Goal: Task Accomplishment & Management: Use online tool/utility

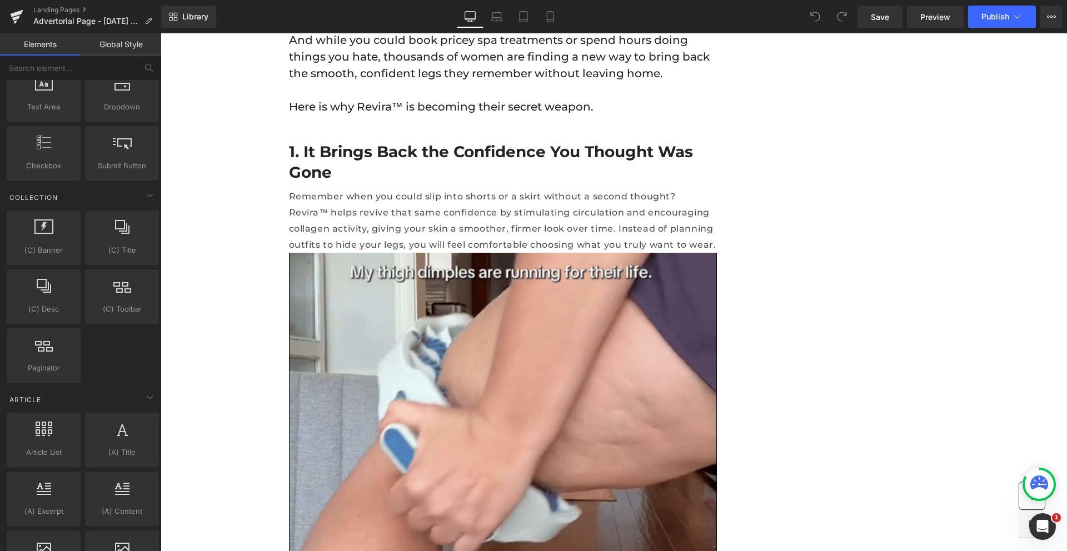
scroll to position [1980, 0]
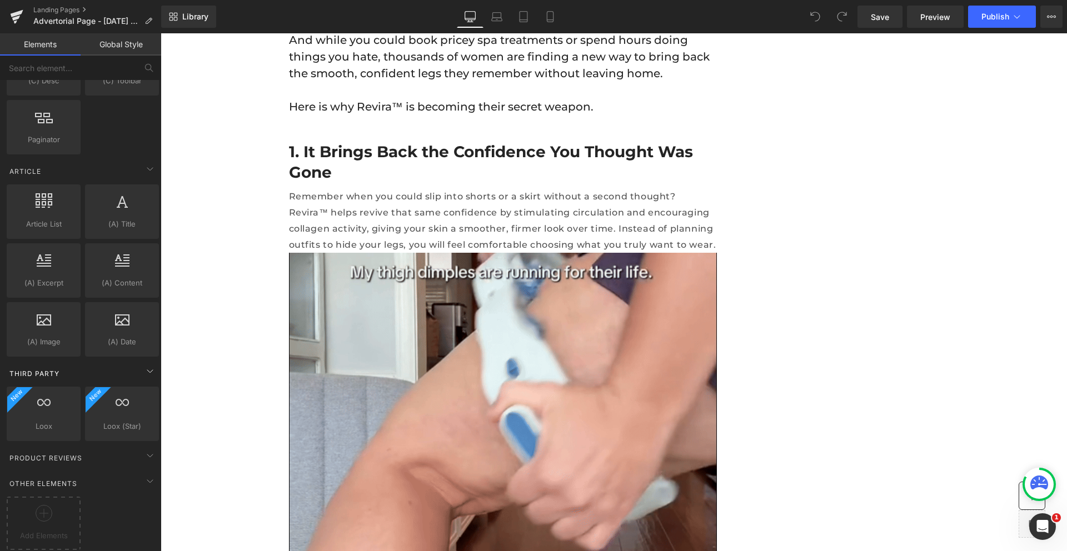
click at [46, 368] on span "Third Party" at bounding box center [34, 373] width 52 height 11
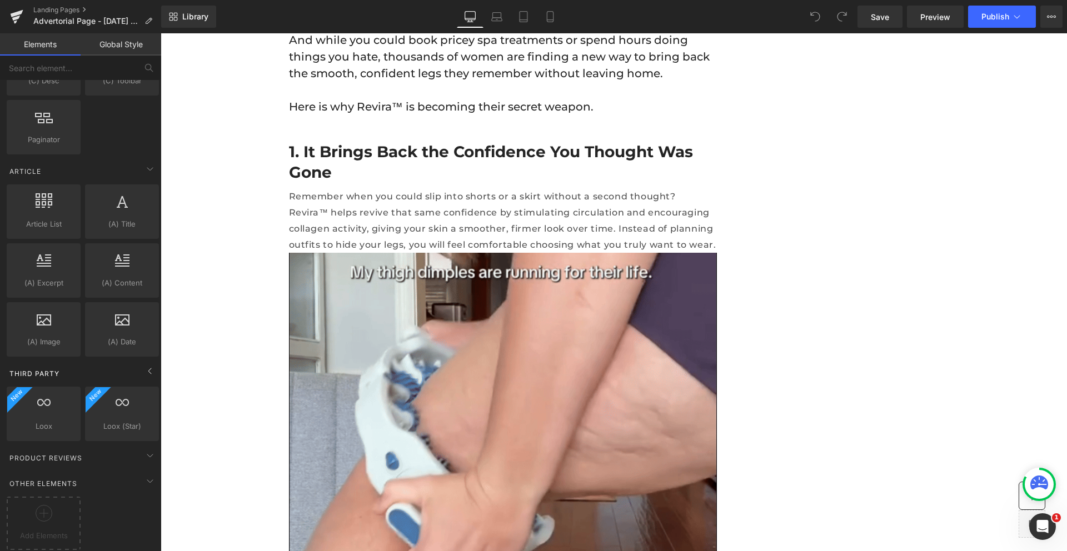
scroll to position [1921, 0]
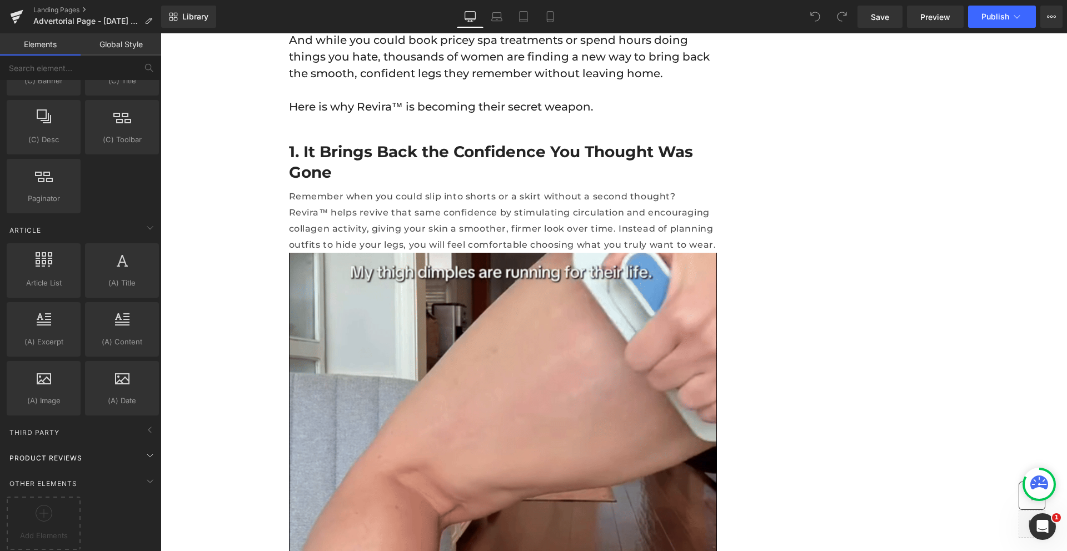
click at [57, 453] on span "Product Reviews" at bounding box center [45, 458] width 75 height 11
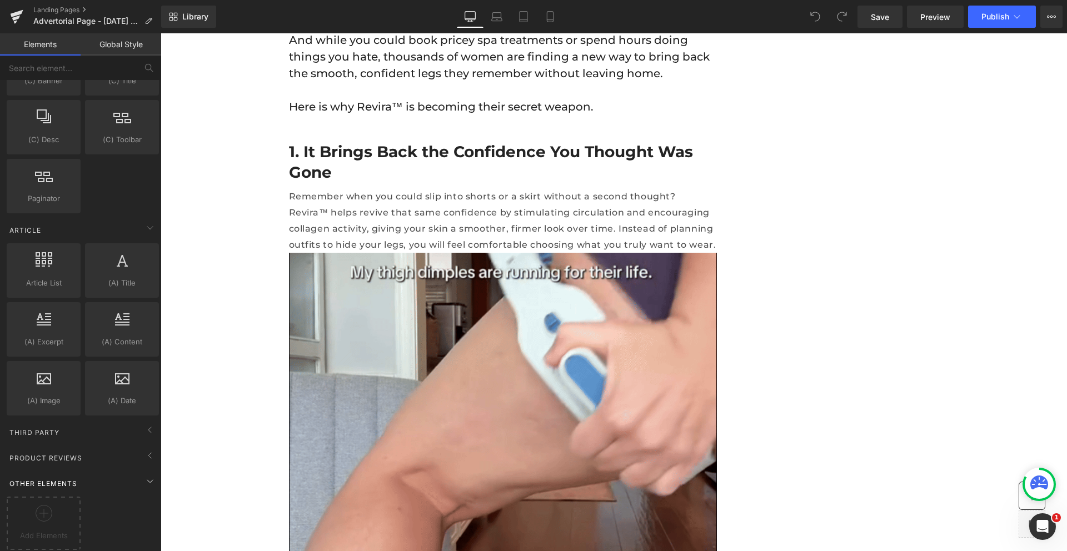
click at [48, 478] on span "Other Elements" at bounding box center [43, 483] width 70 height 11
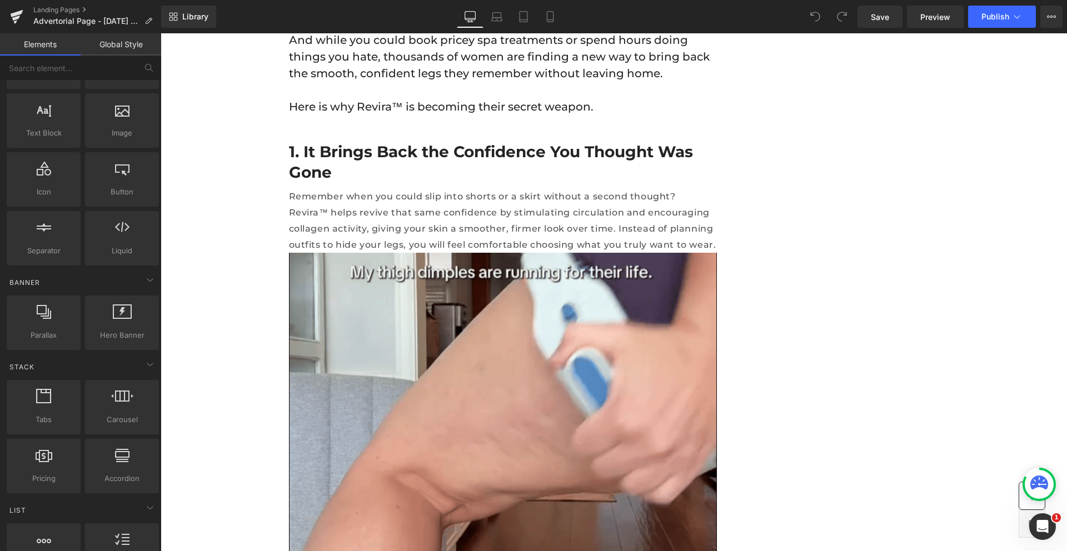
scroll to position [0, 0]
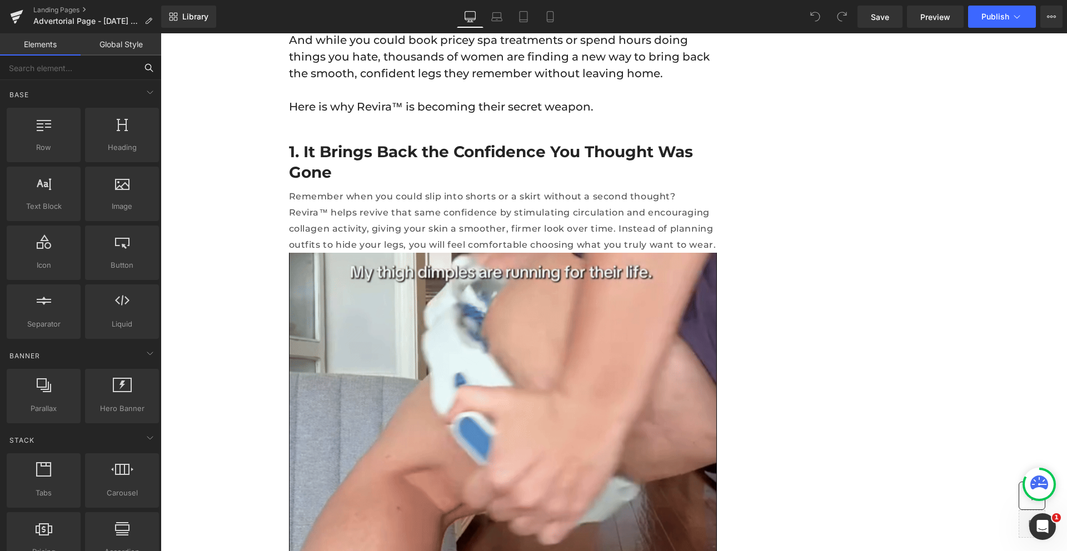
click at [54, 71] on input "text" at bounding box center [68, 68] width 137 height 24
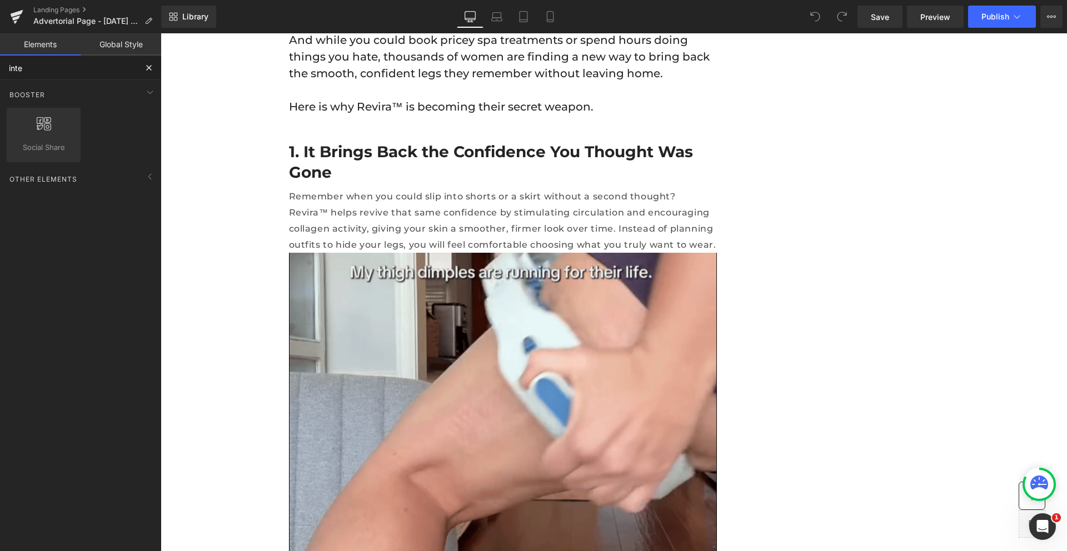
type input "inter"
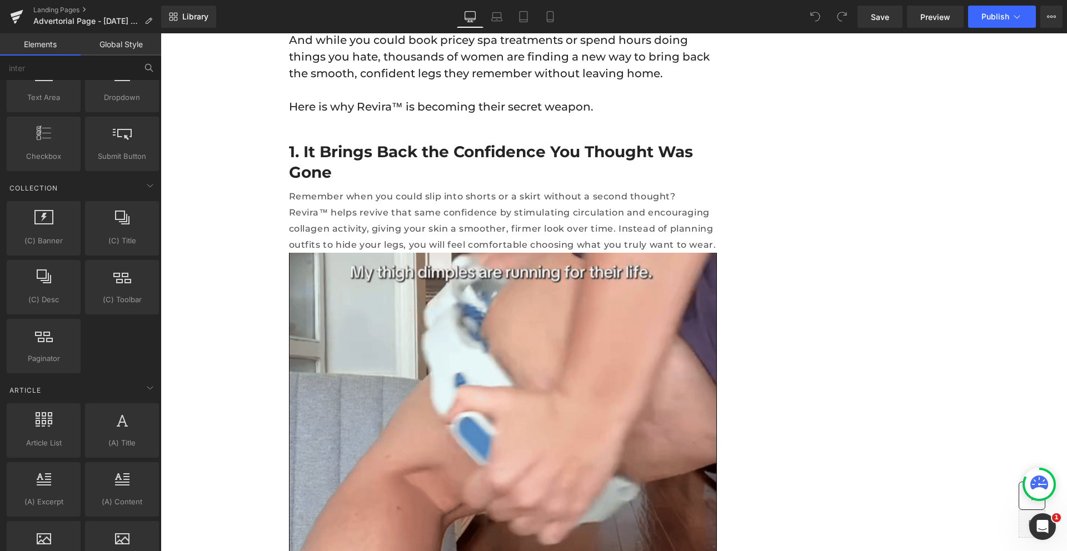
scroll to position [1863, 0]
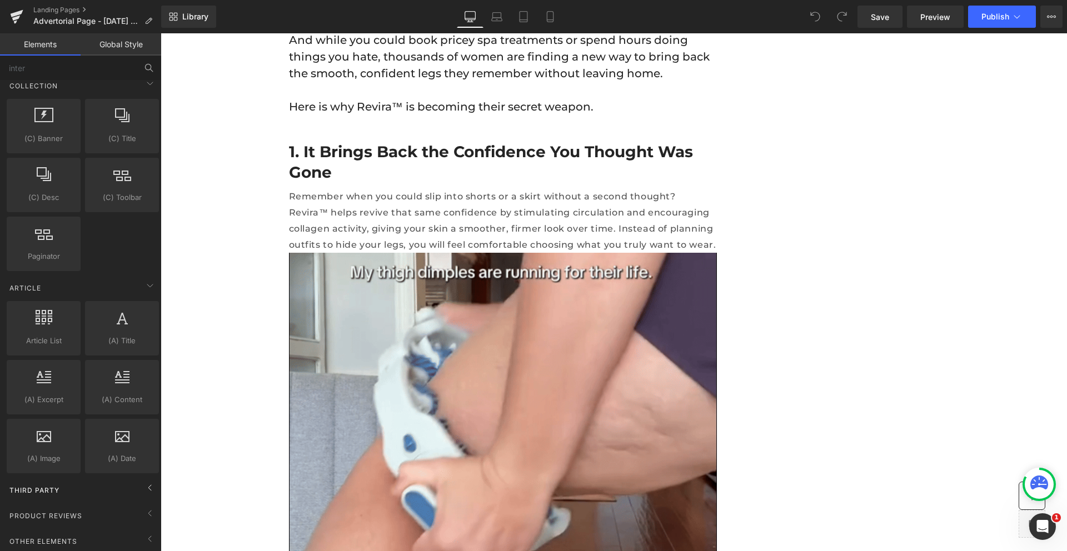
click at [51, 486] on span "Third Party" at bounding box center [34, 490] width 52 height 11
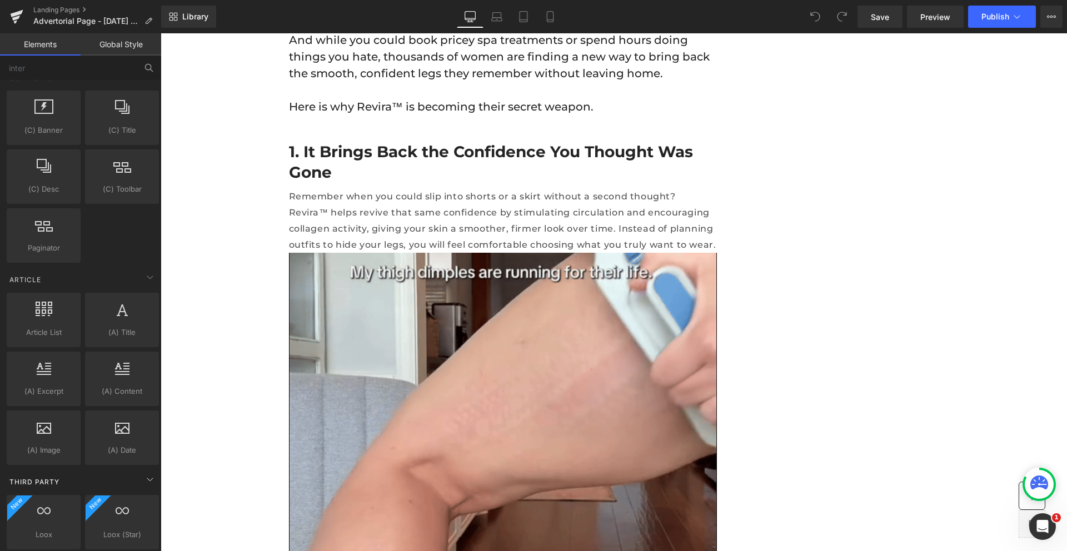
scroll to position [1922, 0]
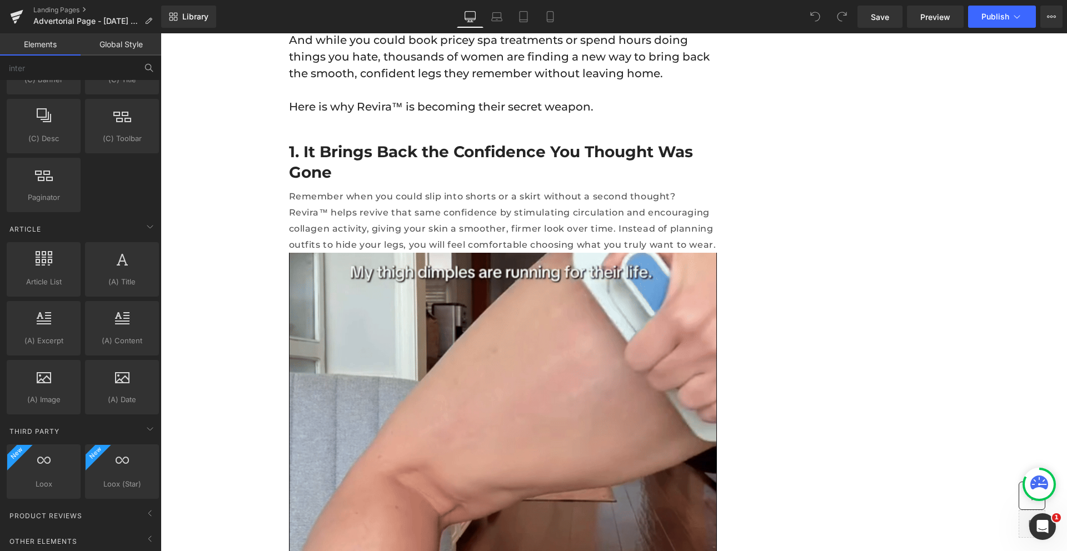
click at [83, 442] on div "Loox loox,reviews,app,star,badge,carousel" at bounding box center [122, 471] width 78 height 59
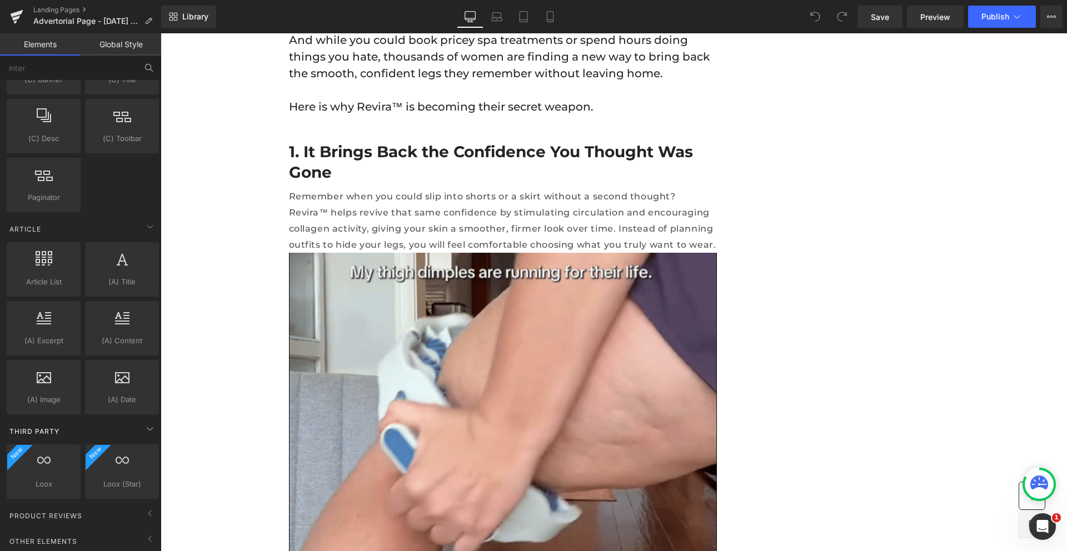
click at [39, 426] on span "Third Party" at bounding box center [34, 431] width 52 height 11
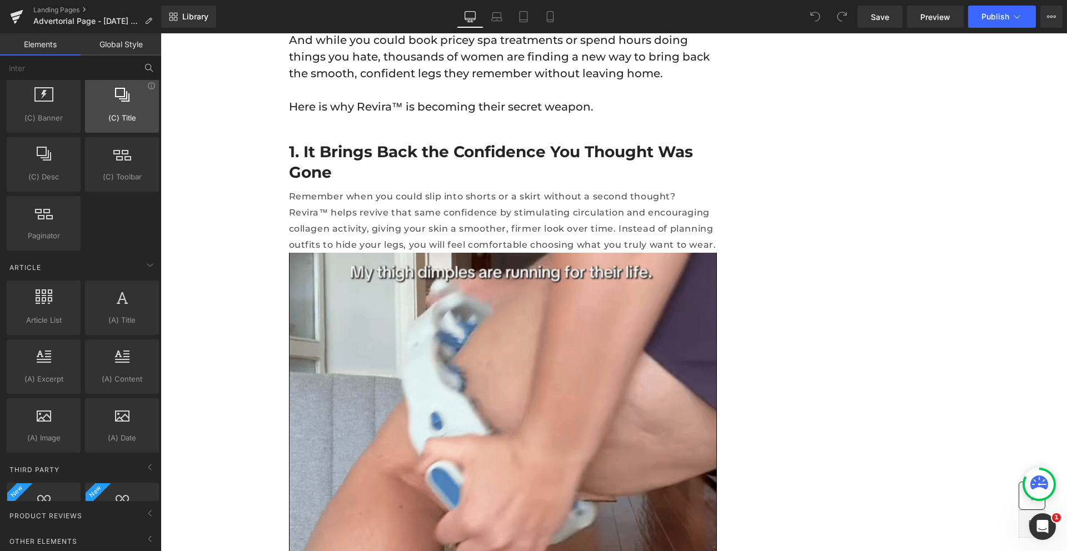
scroll to position [1863, 0]
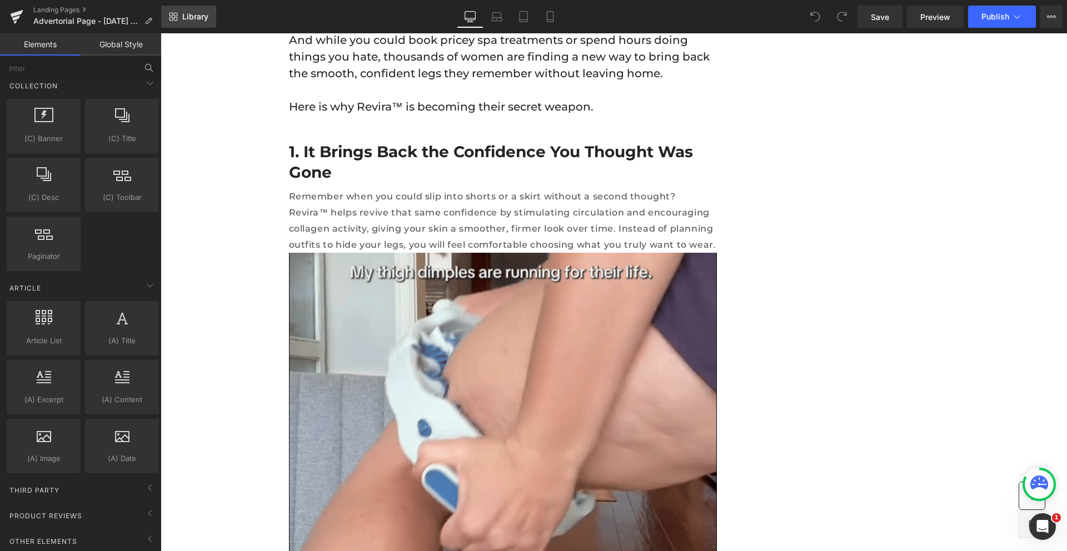
click at [190, 14] on span "Library" at bounding box center [195, 17] width 26 height 10
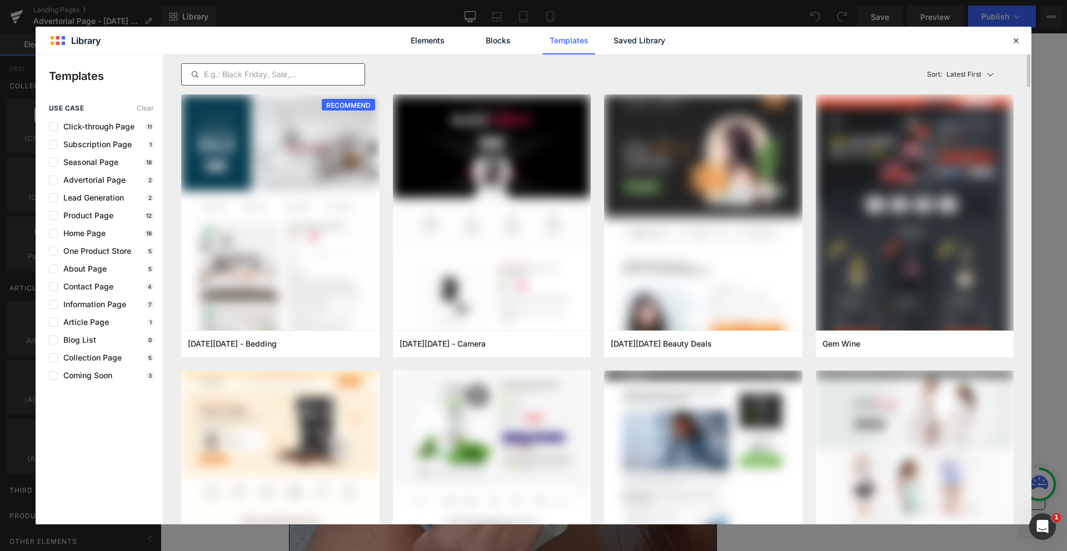
click at [221, 73] on input "text" at bounding box center [273, 74] width 183 height 13
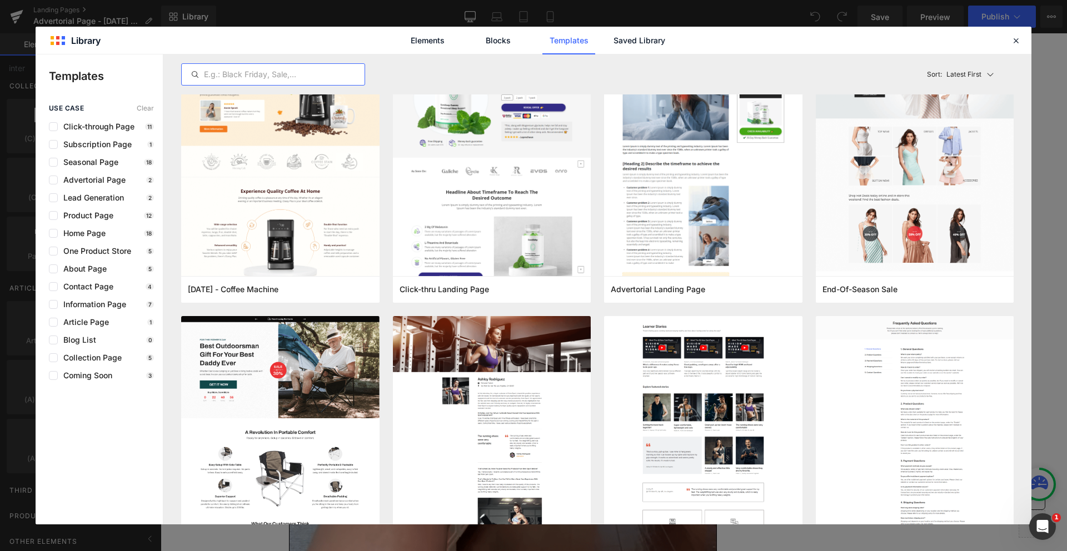
scroll to position [0, 0]
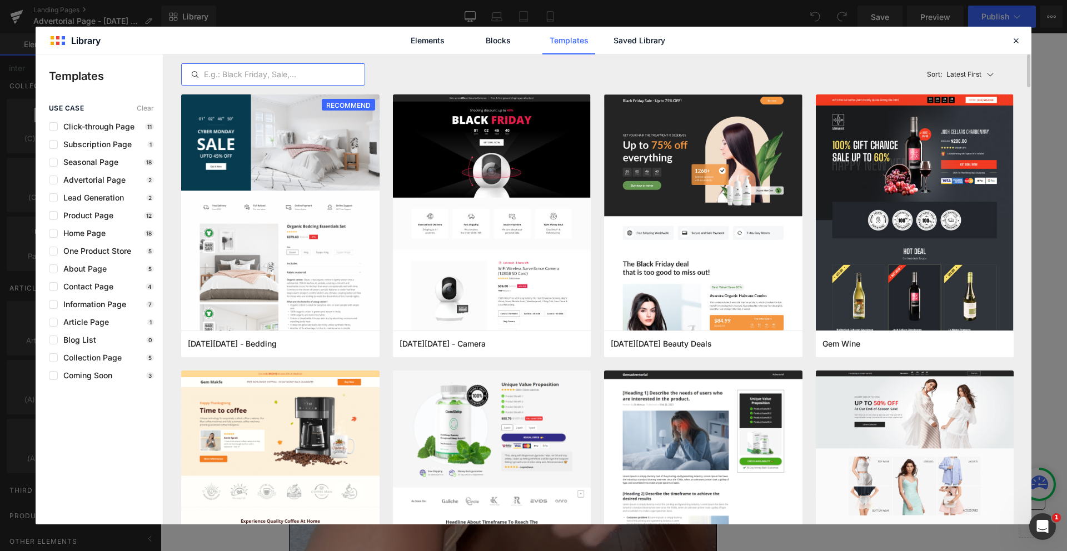
click at [250, 73] on input "text" at bounding box center [273, 74] width 183 height 13
paste input "ryvi"
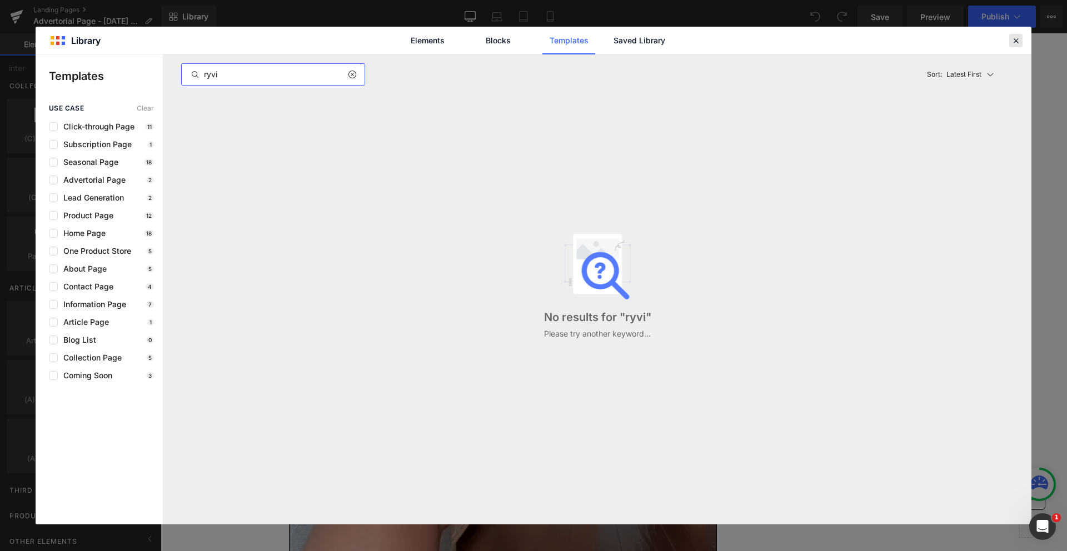
type input "ryvi"
click at [1019, 38] on icon at bounding box center [1016, 41] width 10 height 10
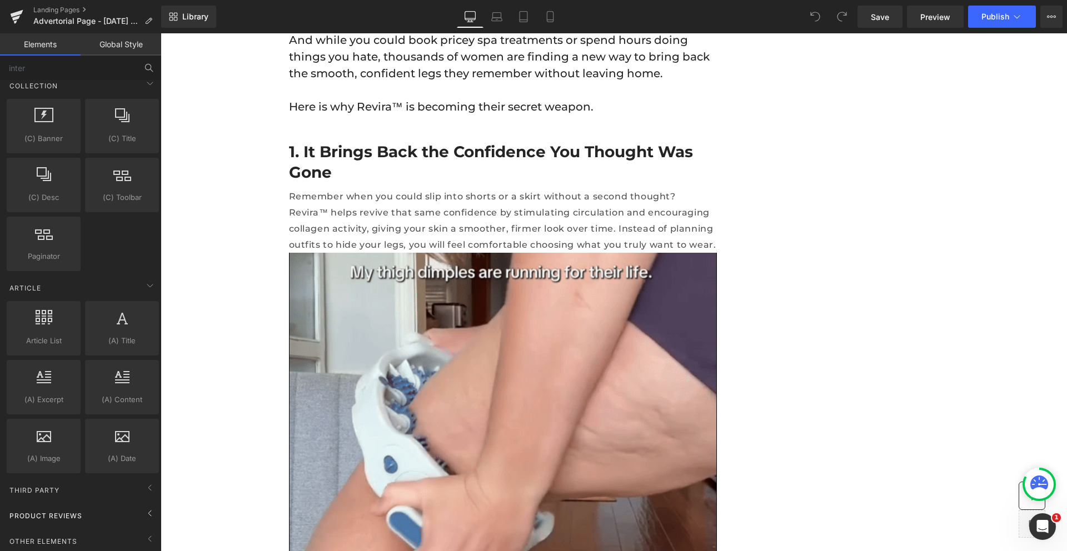
click at [55, 511] on span "Product Reviews" at bounding box center [45, 516] width 75 height 11
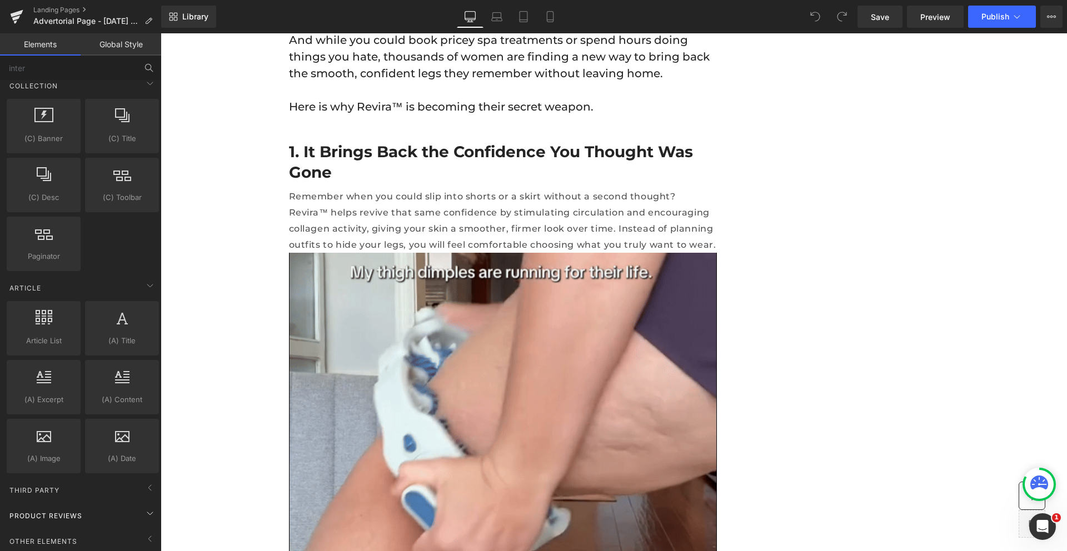
click at [55, 511] on span "Product Reviews" at bounding box center [45, 516] width 75 height 11
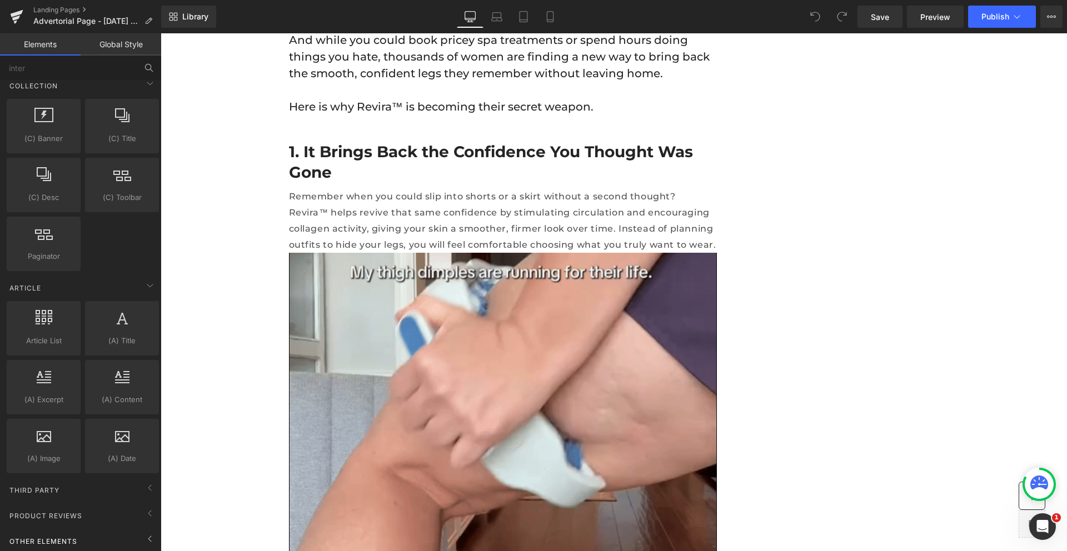
click at [48, 536] on span "Other Elements" at bounding box center [43, 541] width 70 height 11
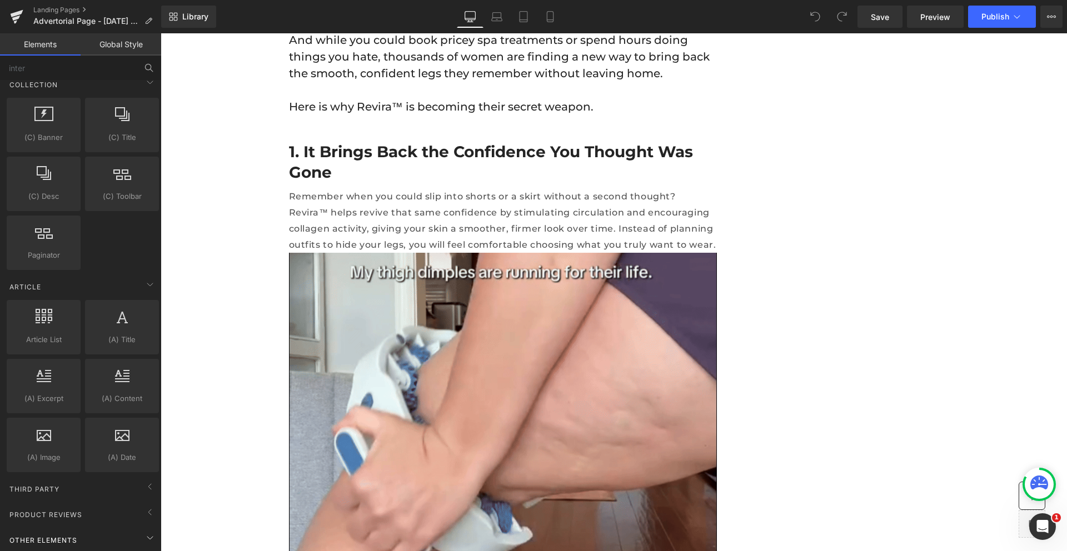
scroll to position [1921, 0]
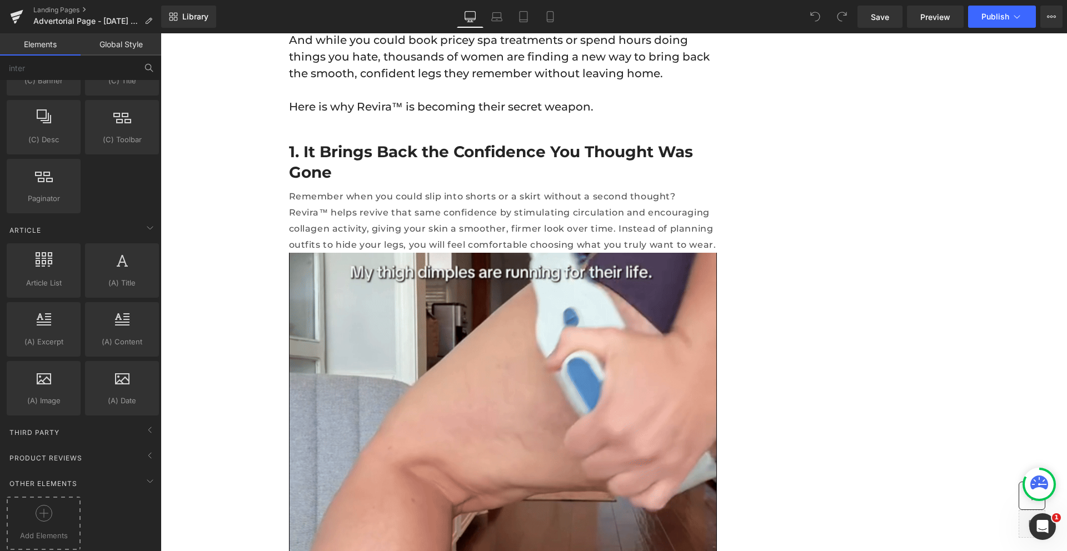
click at [41, 513] on circle at bounding box center [44, 514] width 16 height 16
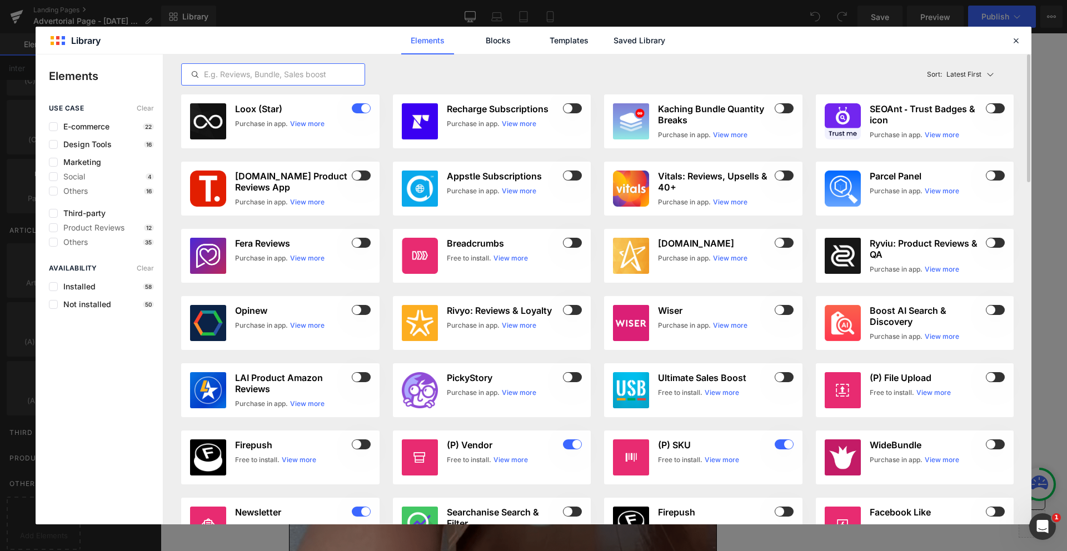
click at [277, 72] on input "text" at bounding box center [273, 74] width 183 height 13
paste input "ryvi"
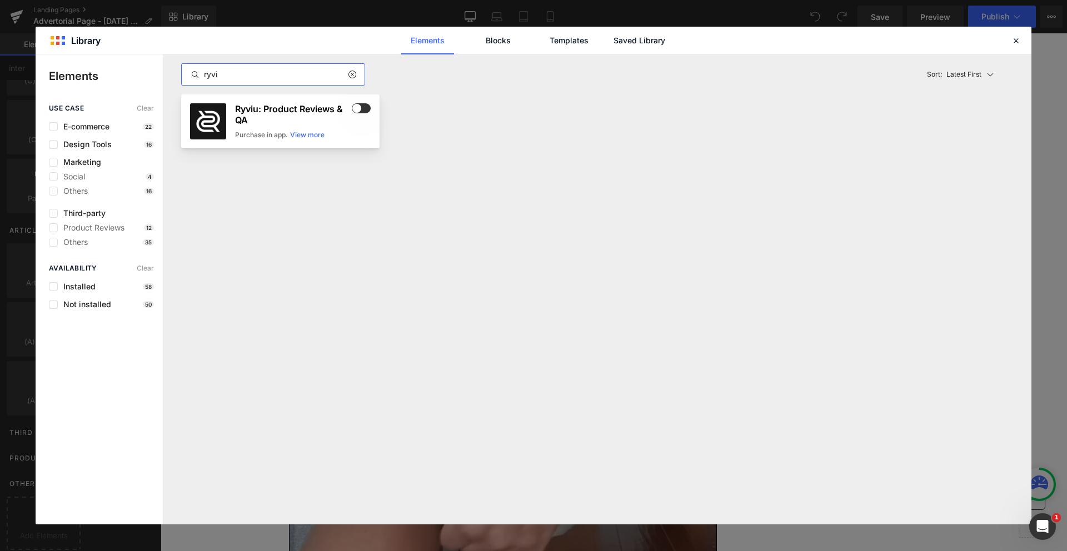
type input "ryvi"
click at [363, 104] on span at bounding box center [361, 108] width 19 height 10
click at [348, 74] on icon at bounding box center [352, 74] width 8 height 9
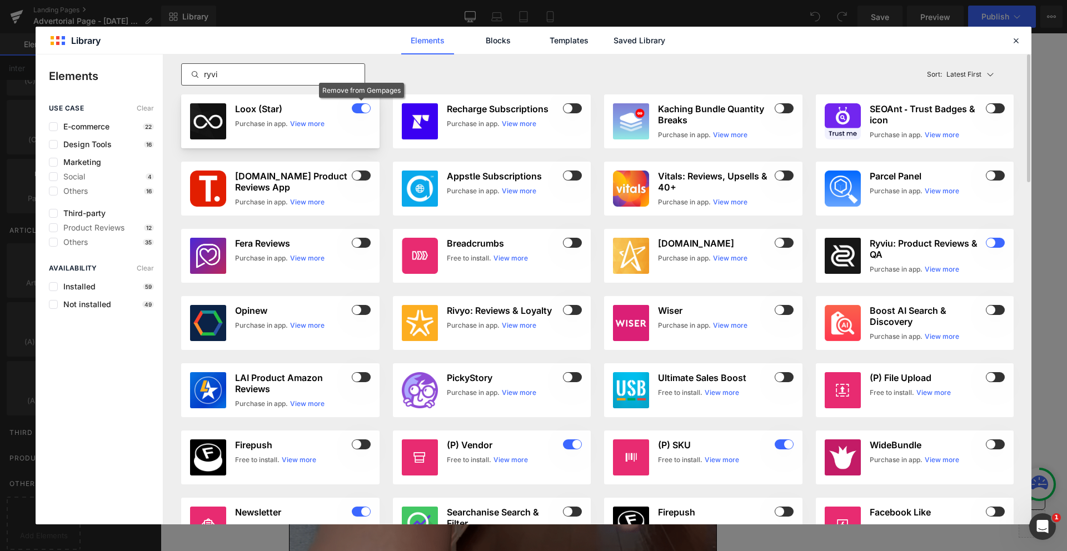
click at [360, 106] on span at bounding box center [361, 108] width 19 height 10
click at [323, 81] on div "ryvi" at bounding box center [273, 74] width 184 height 22
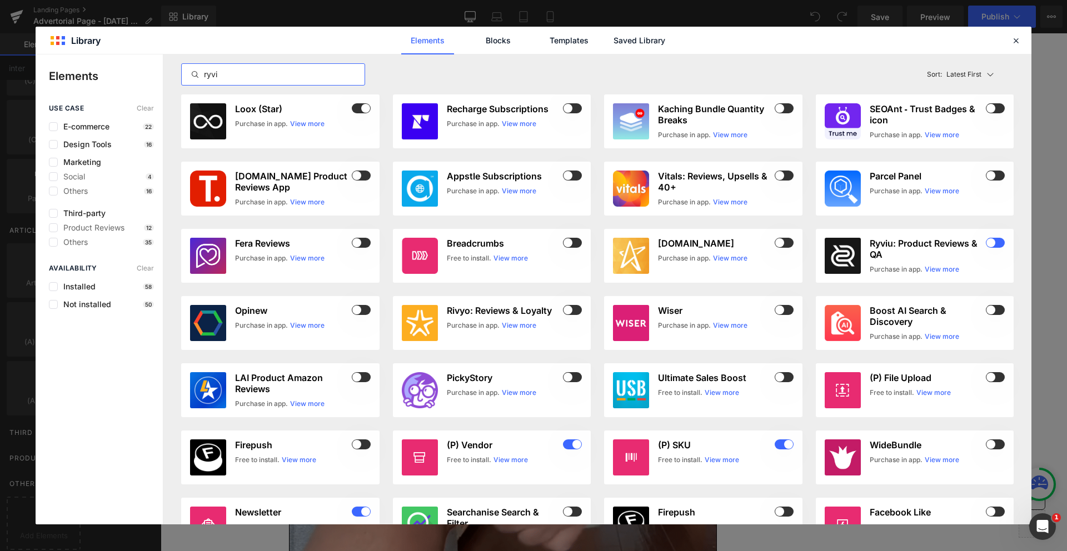
click at [319, 79] on input "ryvi" at bounding box center [273, 74] width 183 height 13
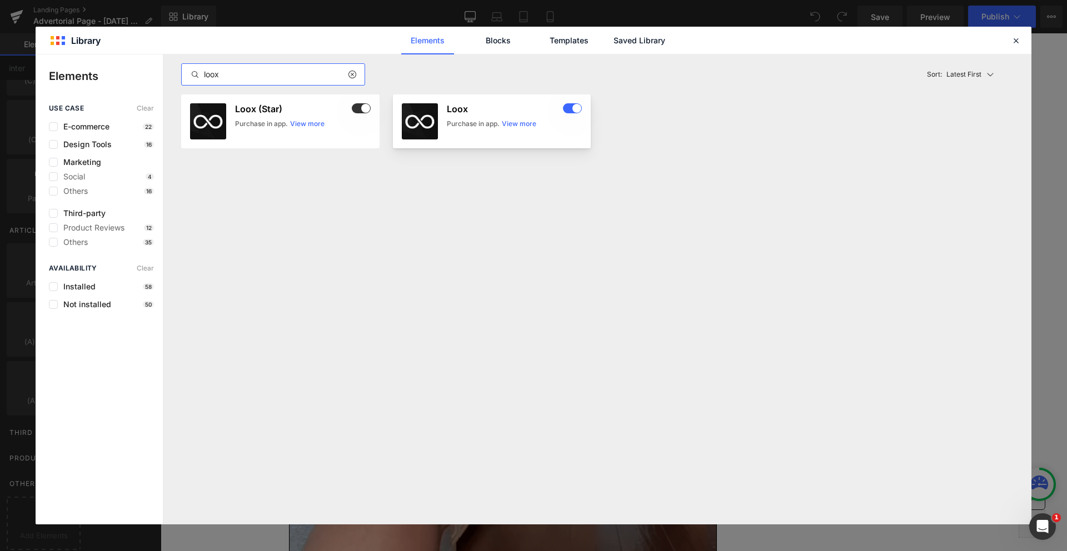
type input "loox"
click at [572, 107] on span at bounding box center [572, 108] width 19 height 10
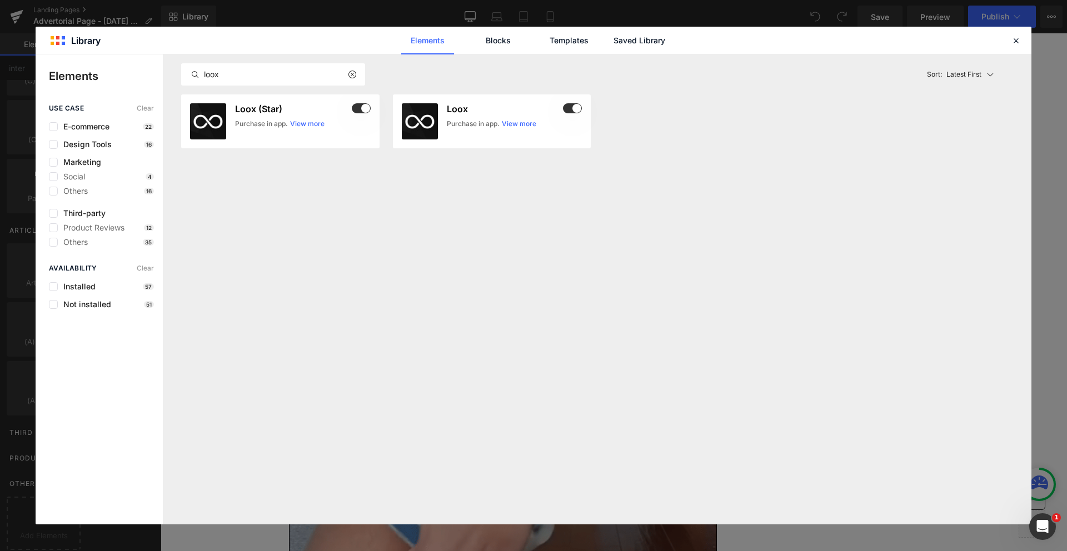
click at [349, 75] on icon at bounding box center [352, 74] width 8 height 9
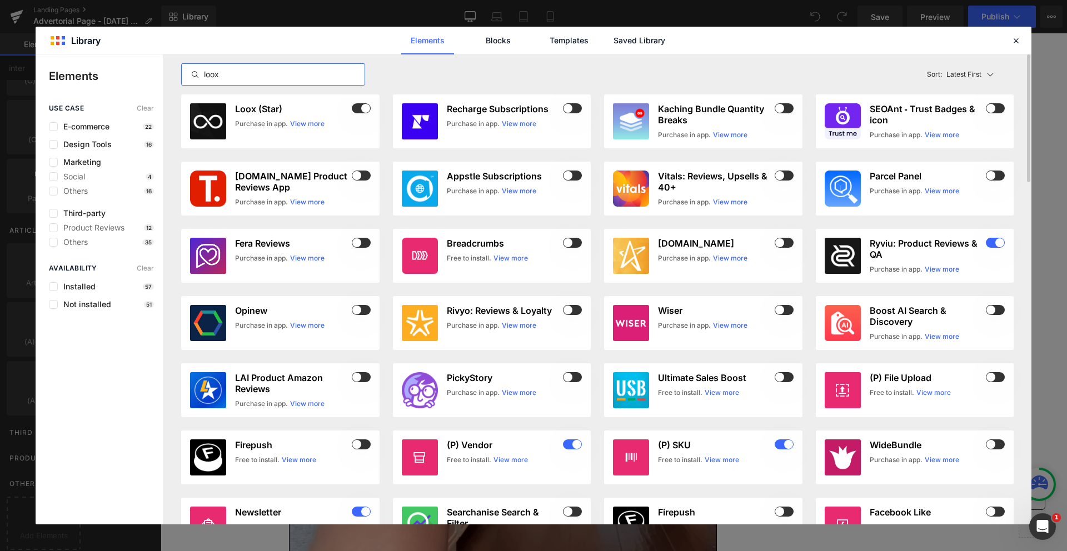
click at [305, 73] on input "loox" at bounding box center [273, 74] width 183 height 13
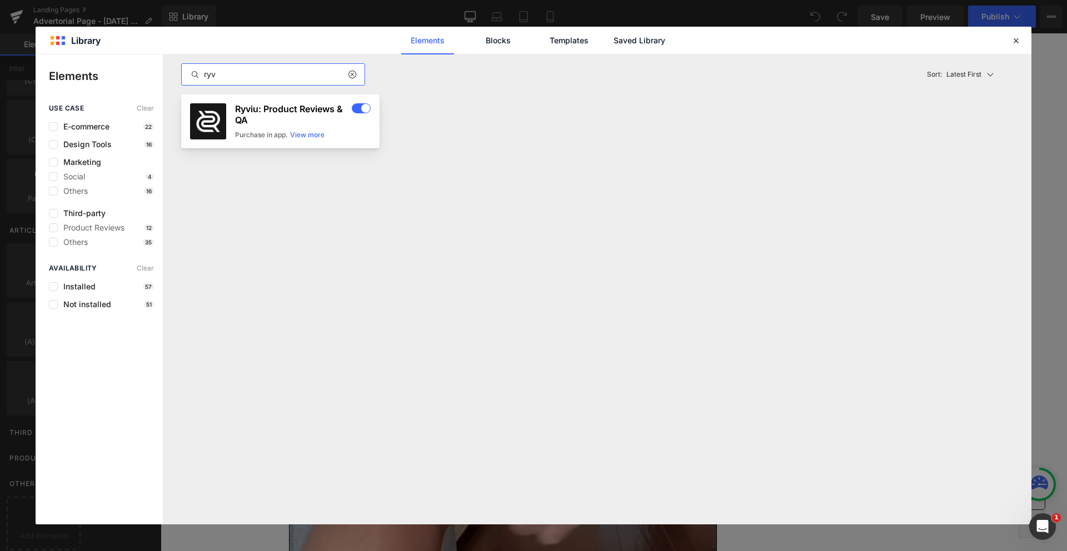
type input "ryv"
click at [291, 114] on h3 "Ryviu: Product Reviews & QA" at bounding box center [292, 114] width 114 height 22
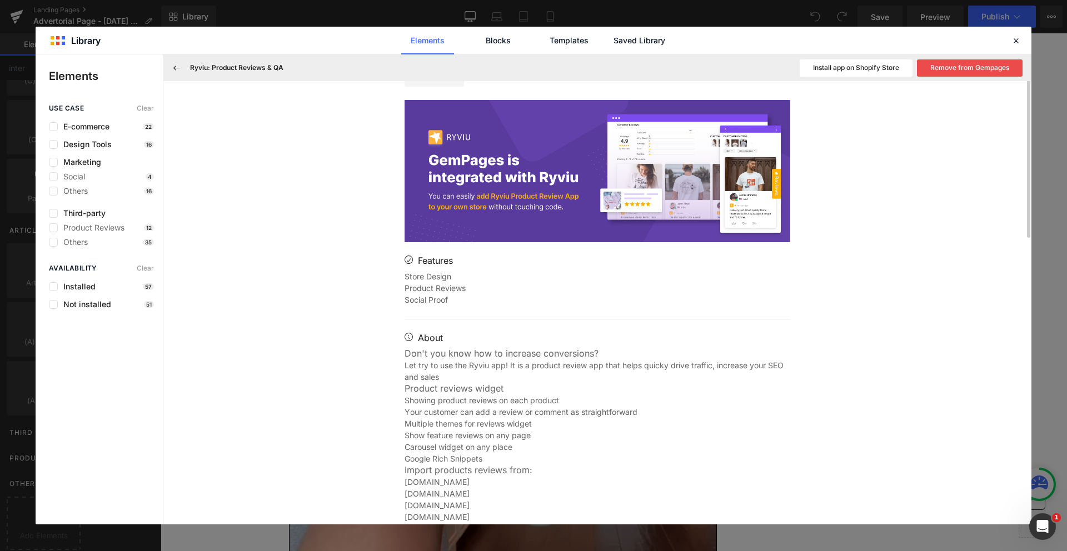
scroll to position [0, 0]
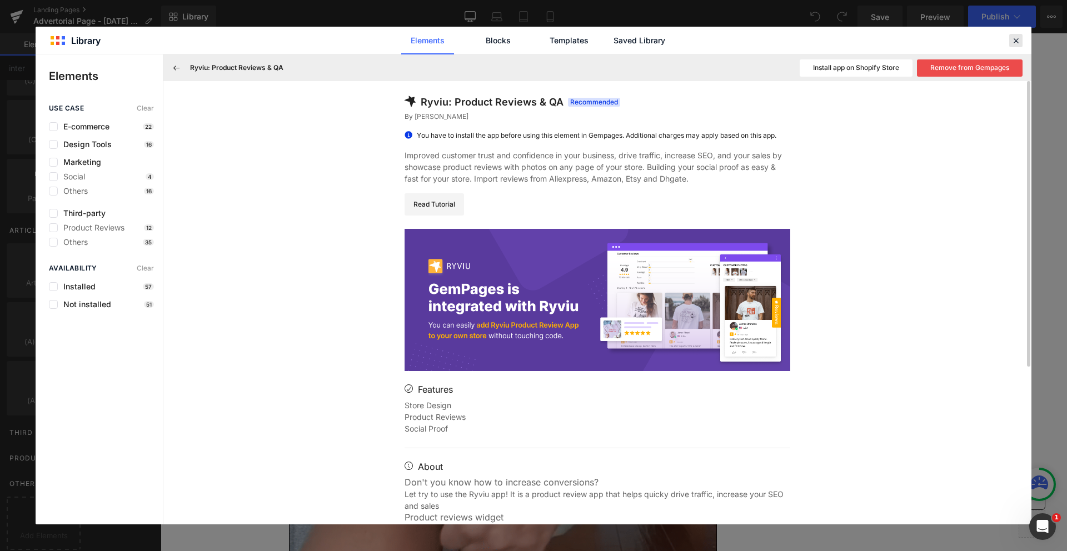
click at [1012, 42] on icon at bounding box center [1016, 41] width 10 height 10
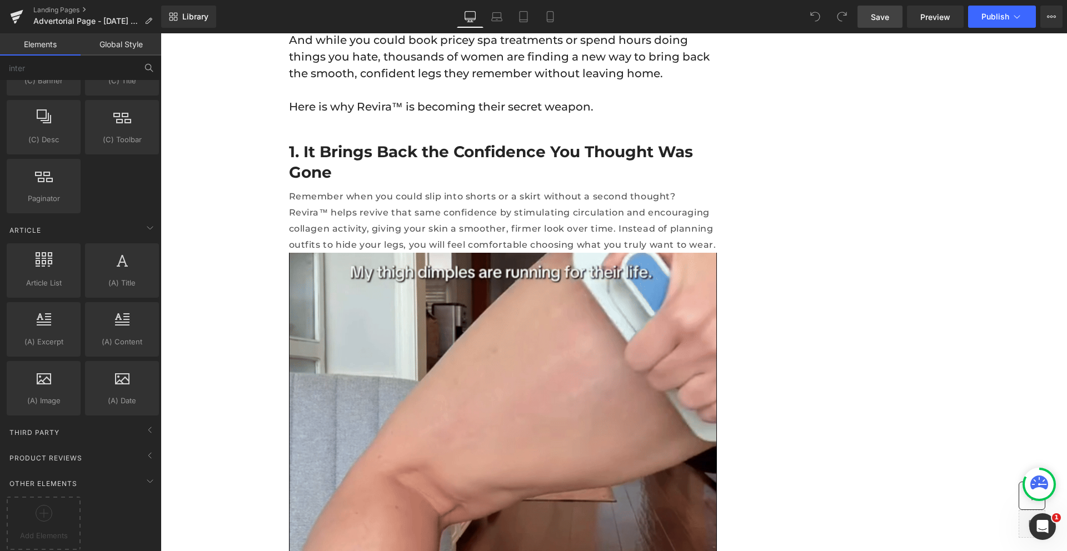
click at [876, 19] on span "Save" at bounding box center [880, 17] width 18 height 12
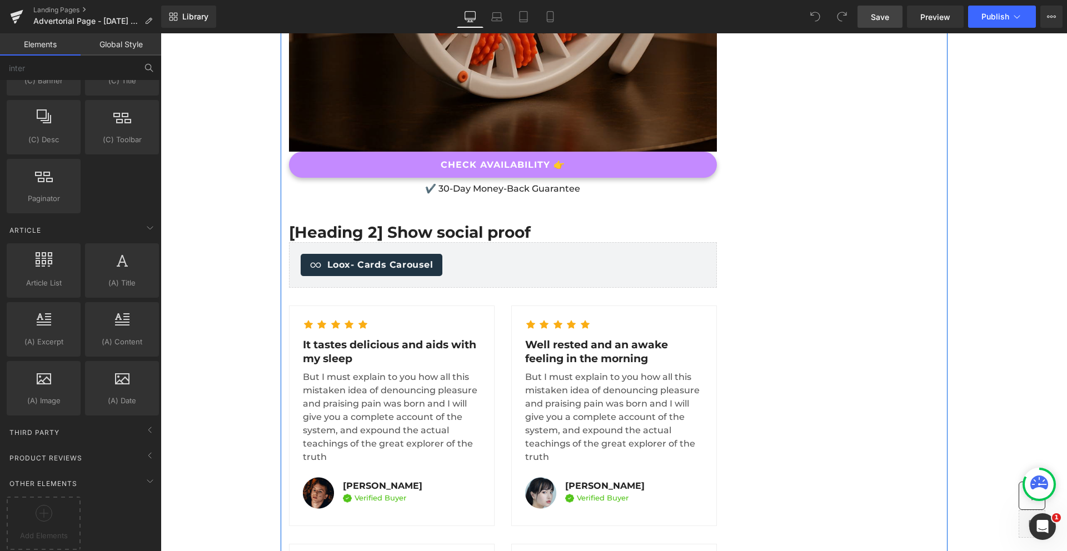
scroll to position [4964, 0]
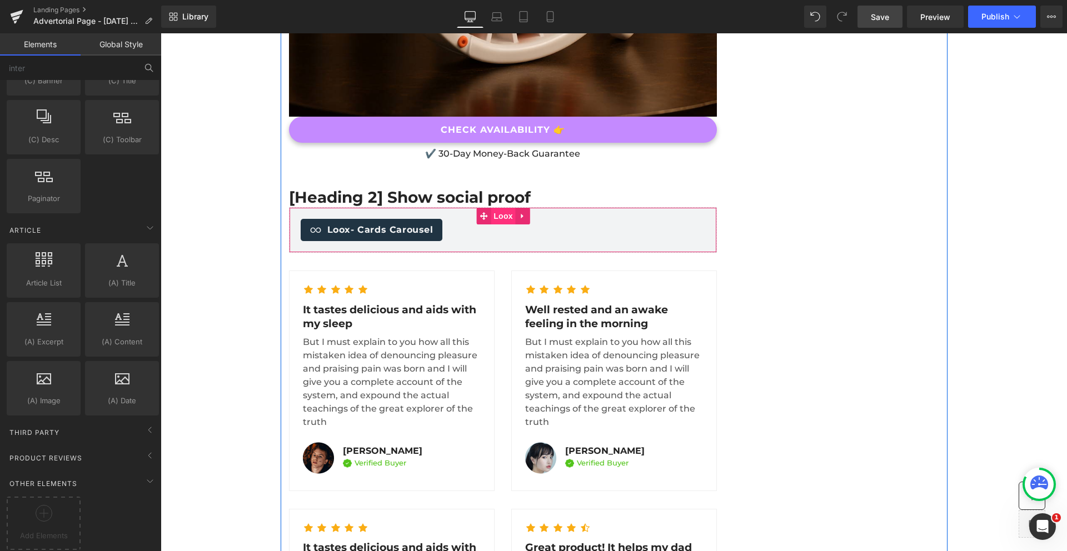
click at [505, 208] on span "Loox" at bounding box center [503, 216] width 25 height 17
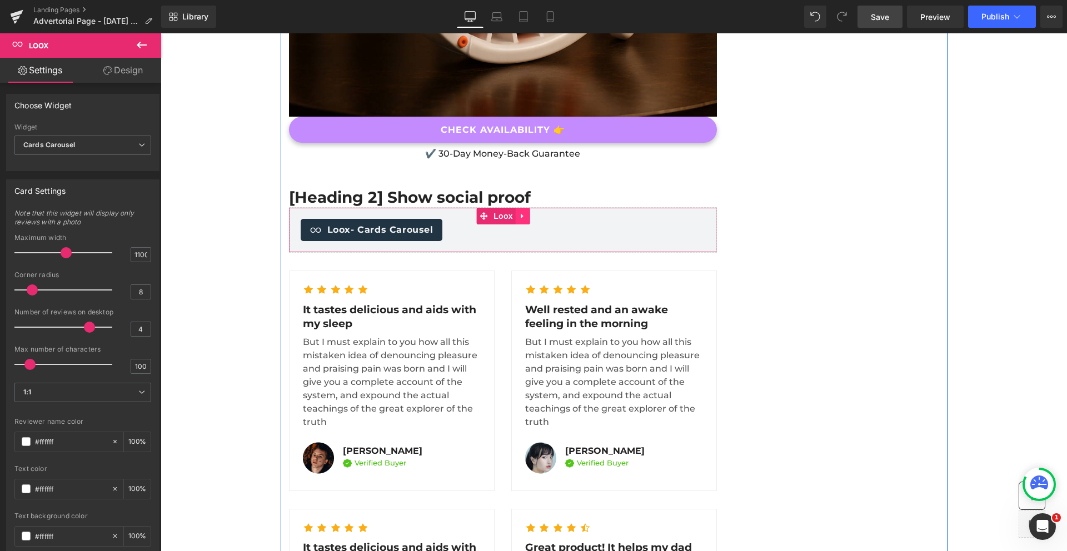
click at [521, 214] on icon at bounding box center [522, 216] width 2 height 5
click at [527, 212] on icon at bounding box center [530, 216] width 8 height 8
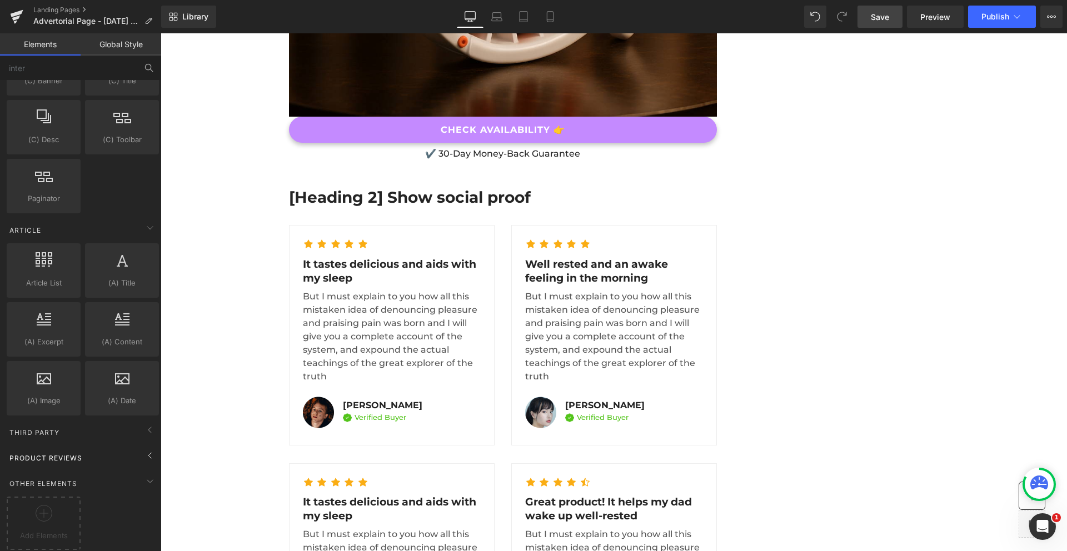
click at [66, 453] on span "Product Reviews" at bounding box center [45, 458] width 75 height 11
click at [46, 427] on span "Third Party" at bounding box center [34, 432] width 52 height 11
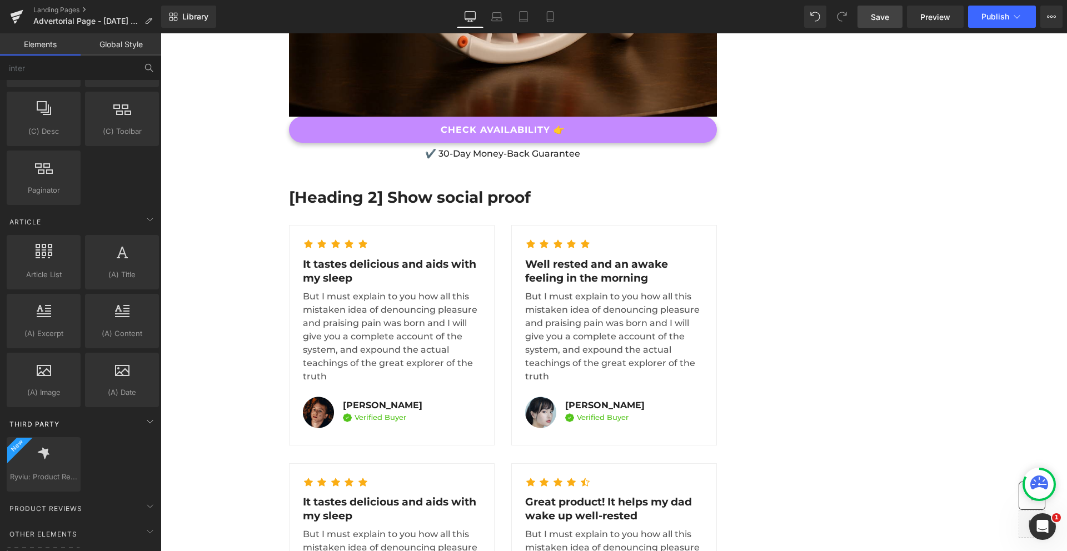
scroll to position [1942, 0]
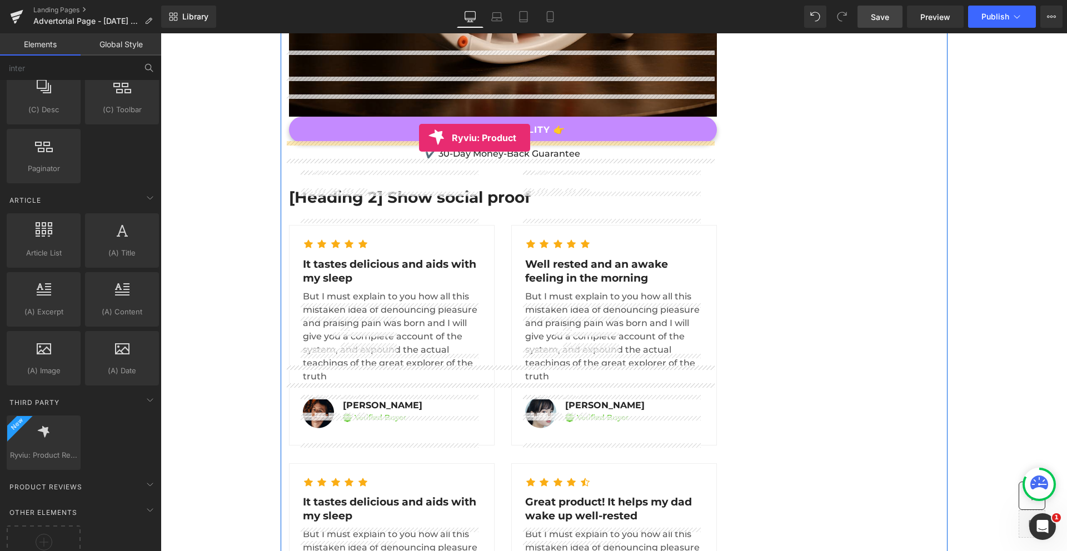
drag, startPoint x: 207, startPoint y: 477, endPoint x: 419, endPoint y: 138, distance: 399.9
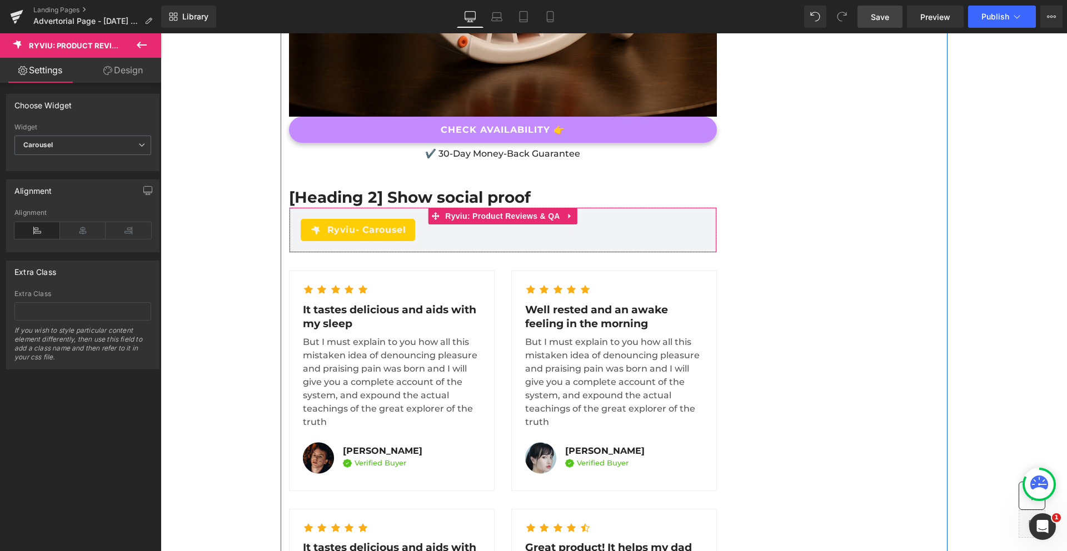
click at [375, 224] on span "- Carousel" at bounding box center [381, 229] width 51 height 11
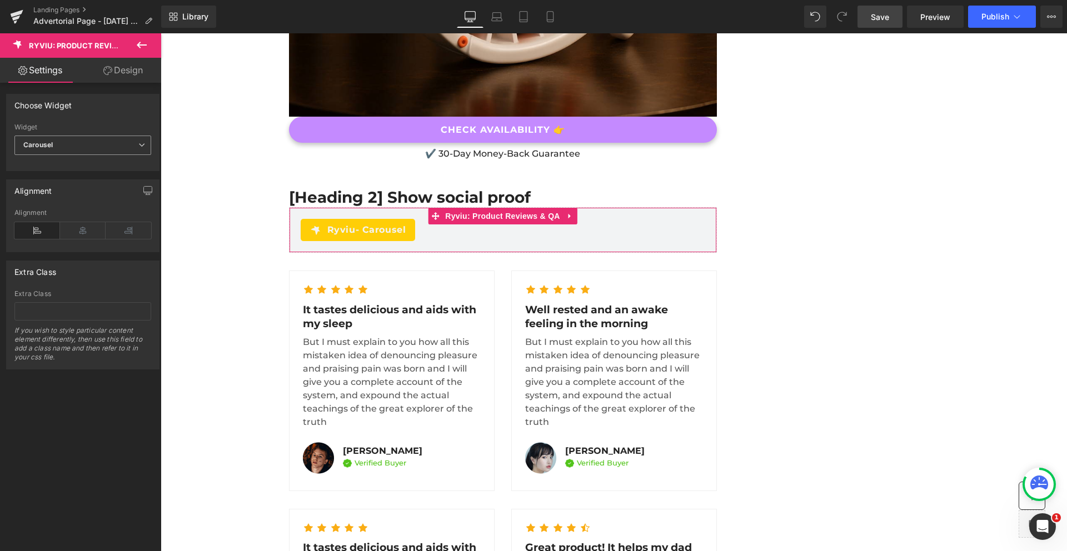
click at [79, 141] on span "Carousel" at bounding box center [82, 145] width 137 height 19
click at [59, 179] on li "Masonry" at bounding box center [80, 181] width 132 height 17
click at [895, 17] on link "Save" at bounding box center [879, 17] width 45 height 22
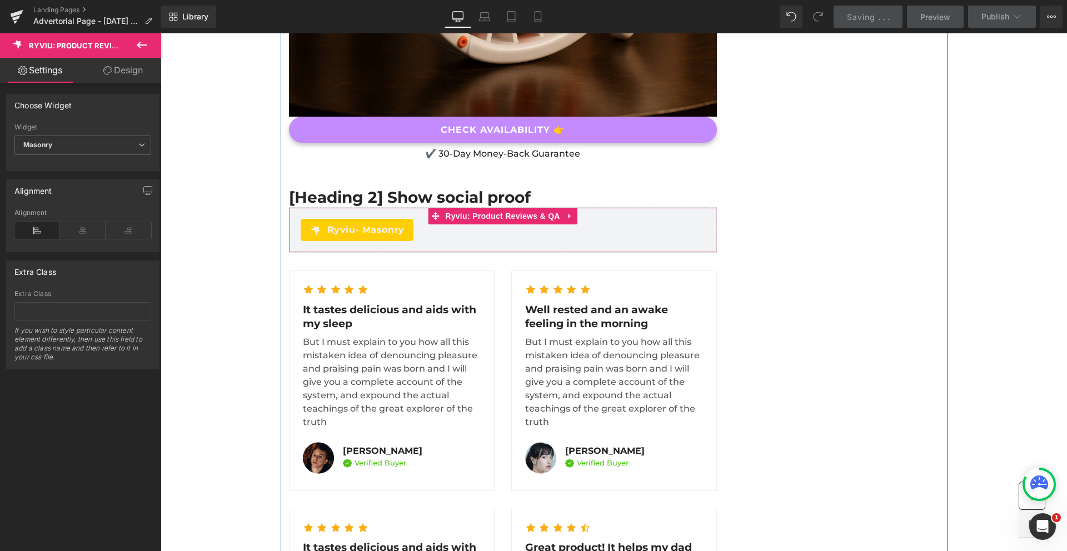
click at [356, 224] on span "- Masonry" at bounding box center [380, 229] width 49 height 11
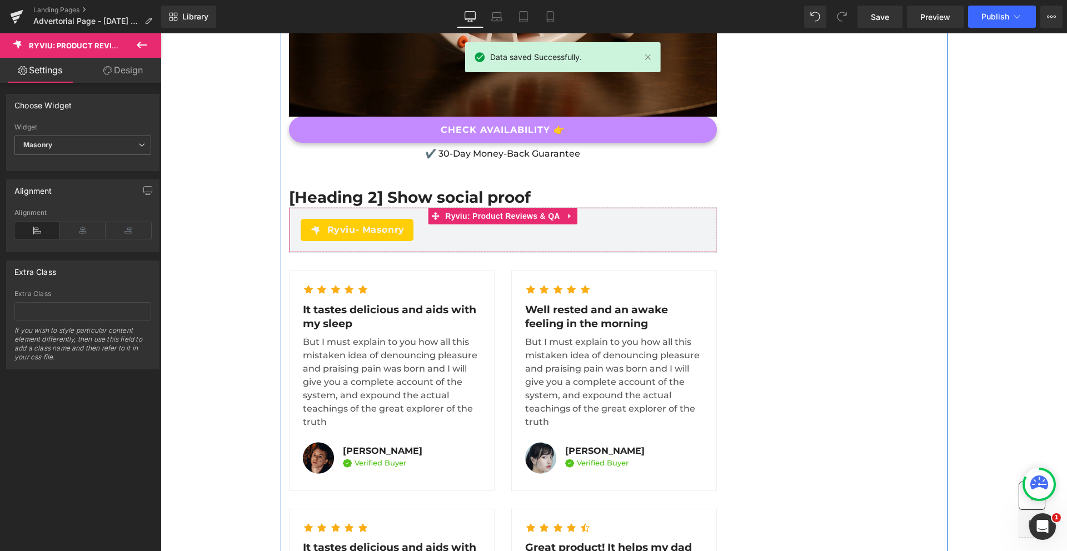
click at [356, 224] on span "- Masonry" at bounding box center [380, 229] width 49 height 11
click at [492, 208] on span "Ryviu: Product Reviews & QA" at bounding box center [502, 216] width 120 height 17
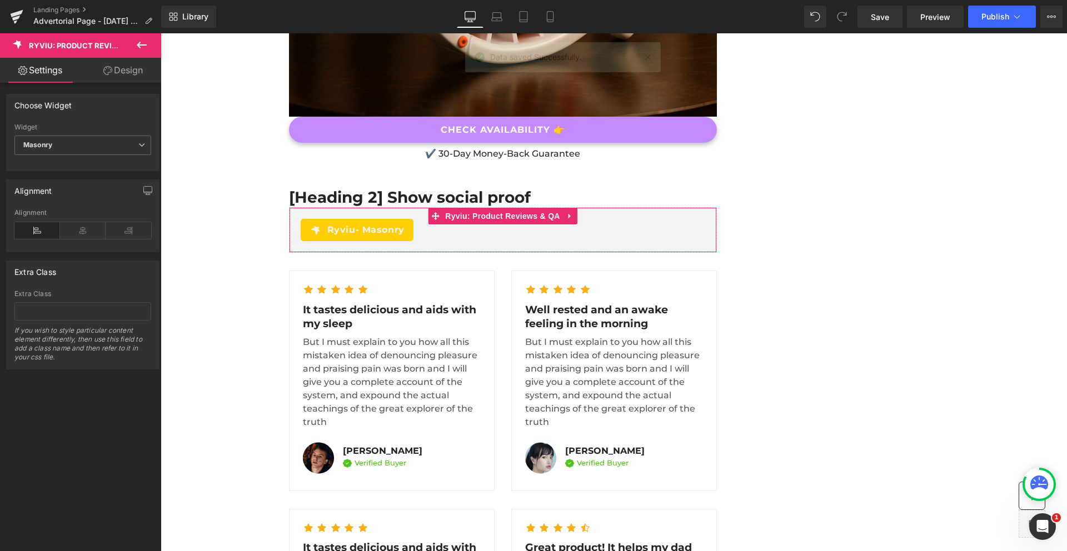
click at [121, 76] on link "Design" at bounding box center [123, 70] width 81 height 25
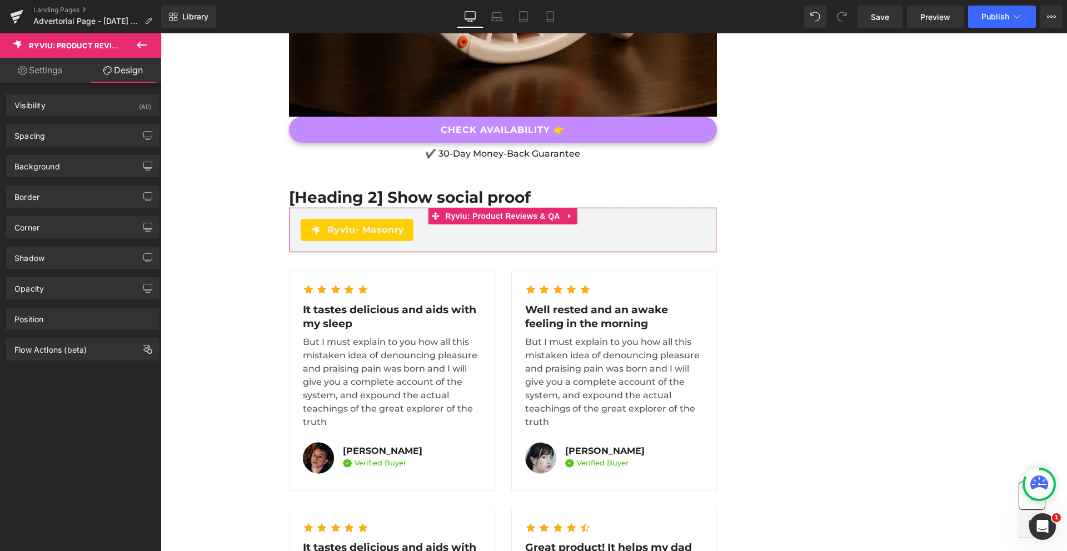
click at [47, 76] on link "Settings" at bounding box center [40, 70] width 81 height 25
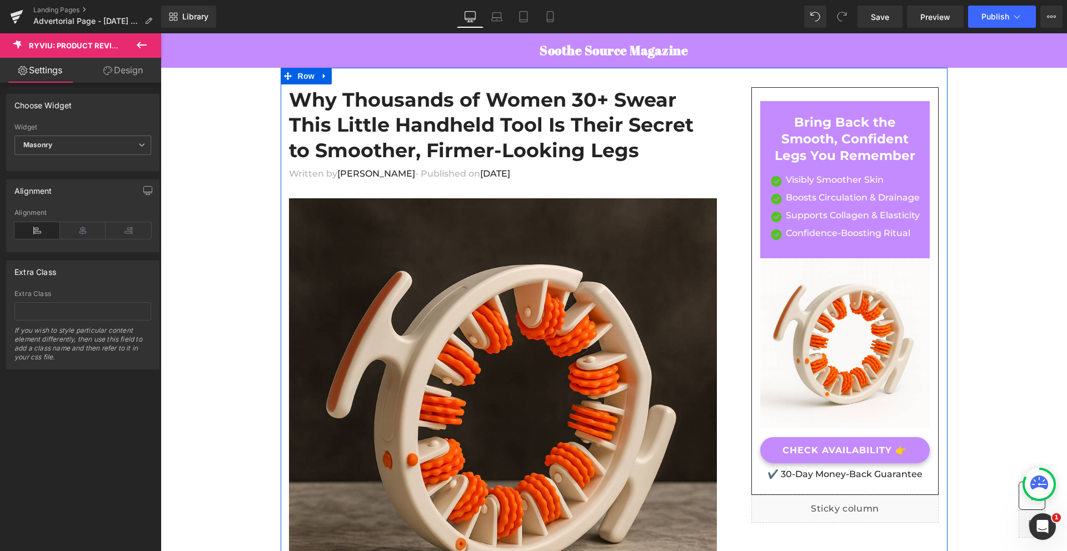
scroll to position [221, 0]
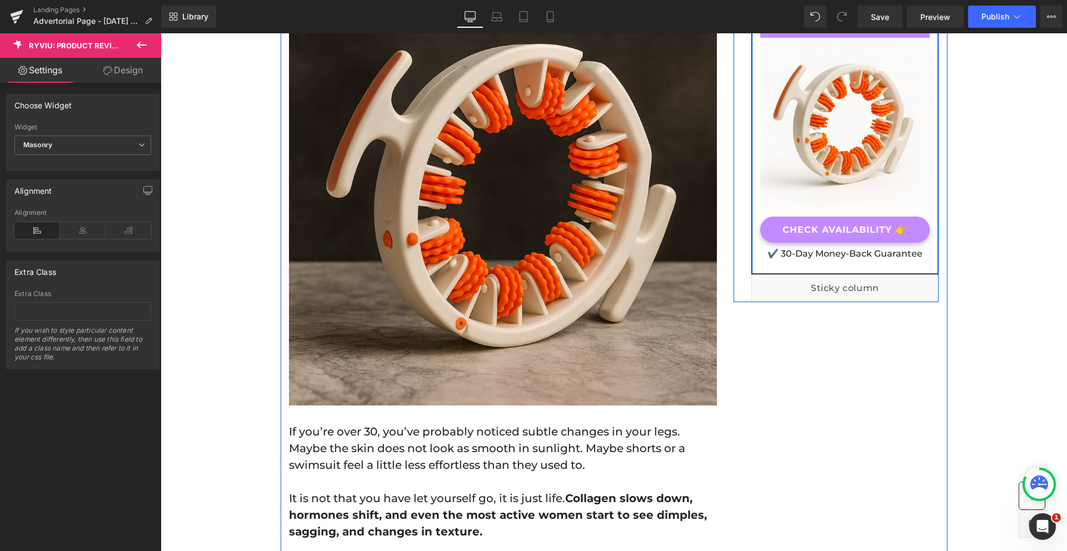
click at [855, 233] on div "CHECK AVAILABILITY 👉 Button" at bounding box center [845, 230] width 170 height 26
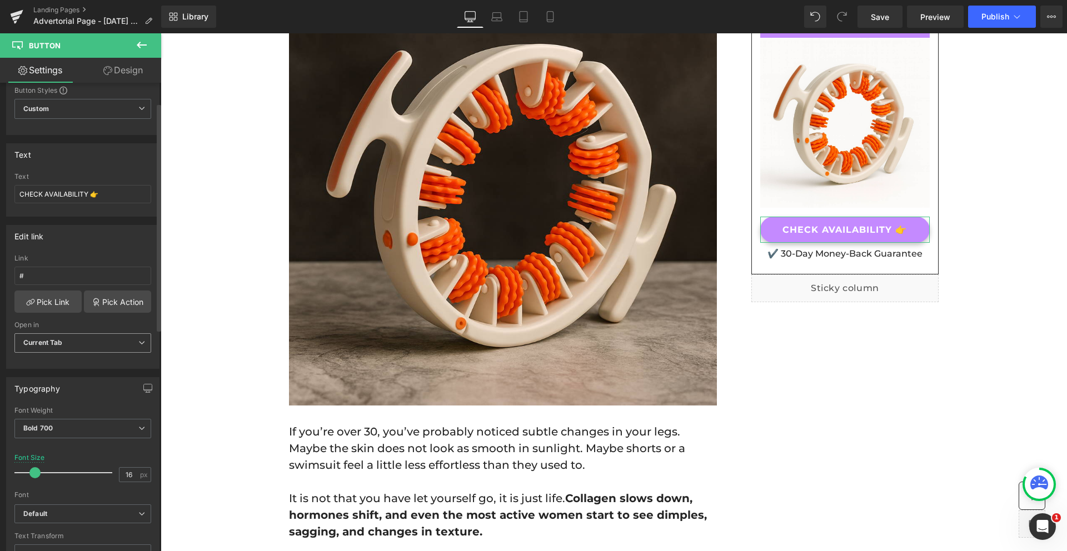
scroll to position [41, 0]
click at [49, 306] on link "Pick Link" at bounding box center [47, 298] width 67 height 22
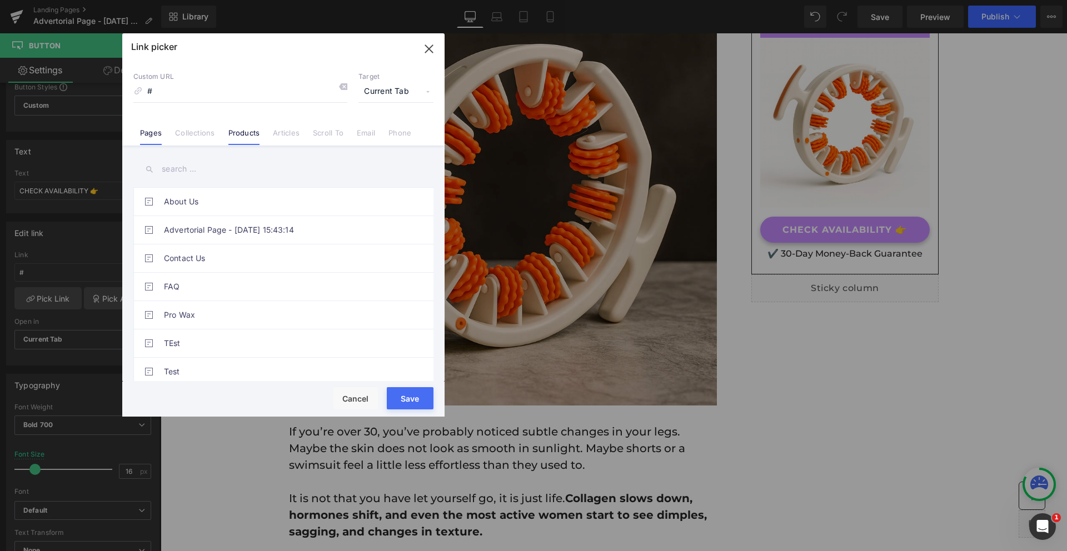
click at [256, 137] on link "Products" at bounding box center [244, 136] width 32 height 17
click at [193, 179] on input "text" at bounding box center [283, 169] width 300 height 25
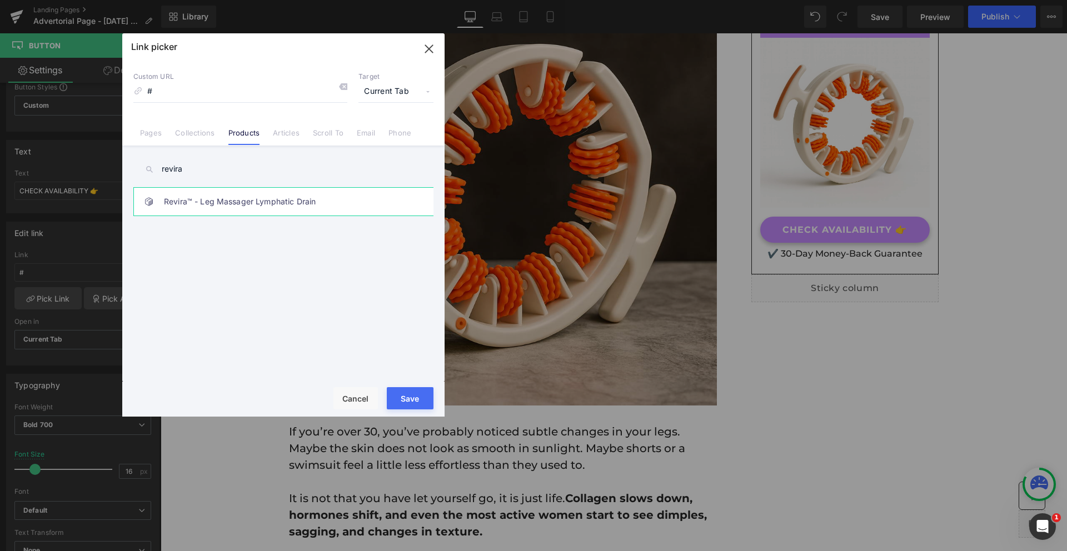
type input "revira"
click at [225, 206] on link "Revira™ - Leg Massager Lymphatic Drain" at bounding box center [286, 202] width 244 height 28
click at [418, 397] on button "Save" at bounding box center [410, 398] width 47 height 22
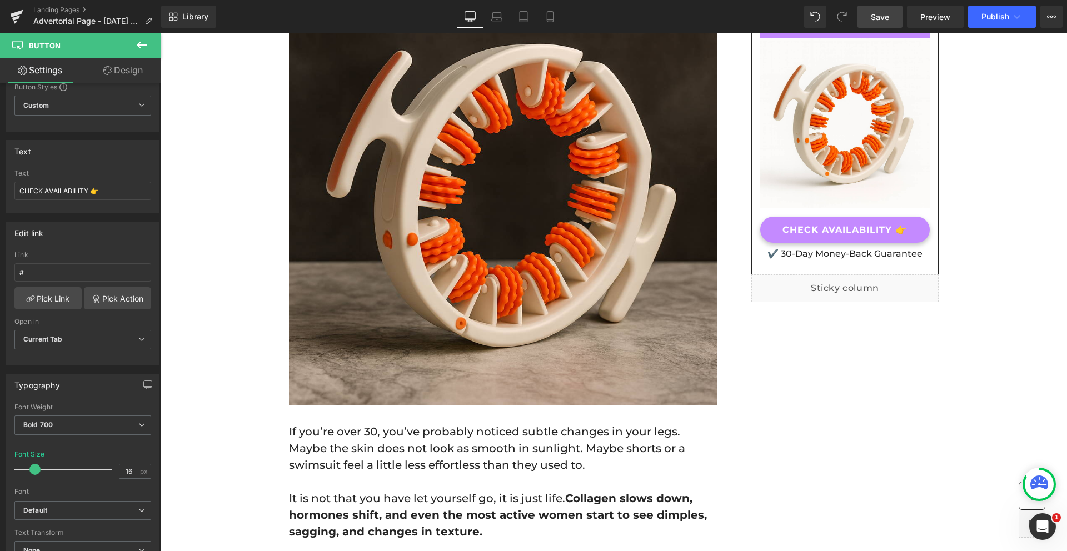
click at [892, 20] on link "Save" at bounding box center [879, 17] width 45 height 22
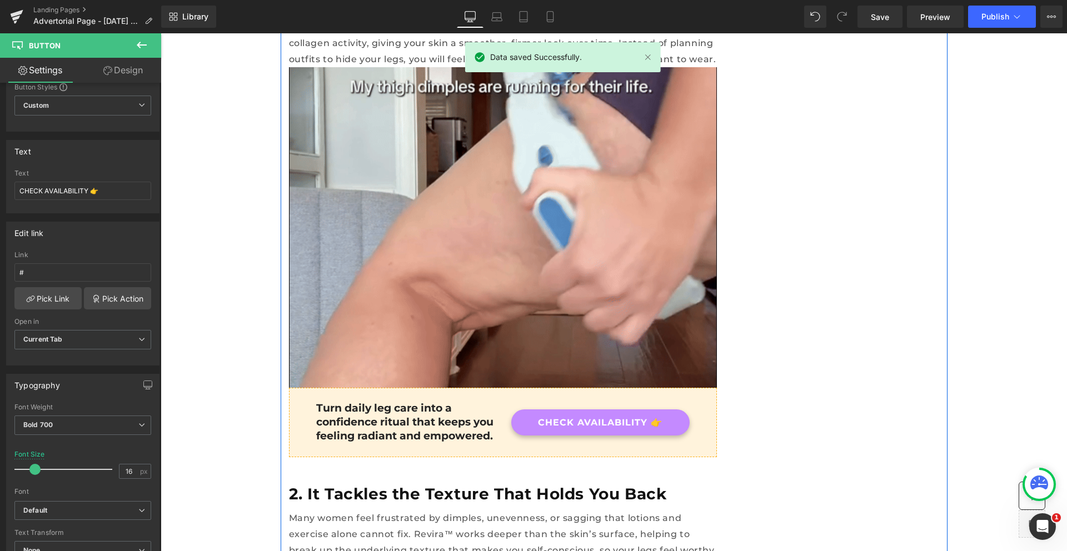
scroll to position [987, 0]
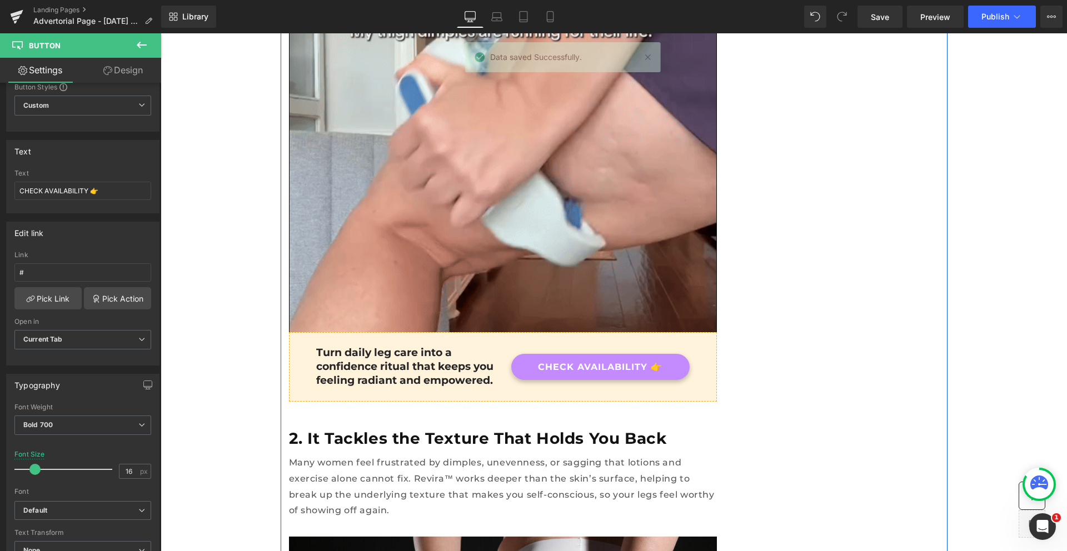
click at [602, 360] on span "Button" at bounding box center [600, 366] width 26 height 13
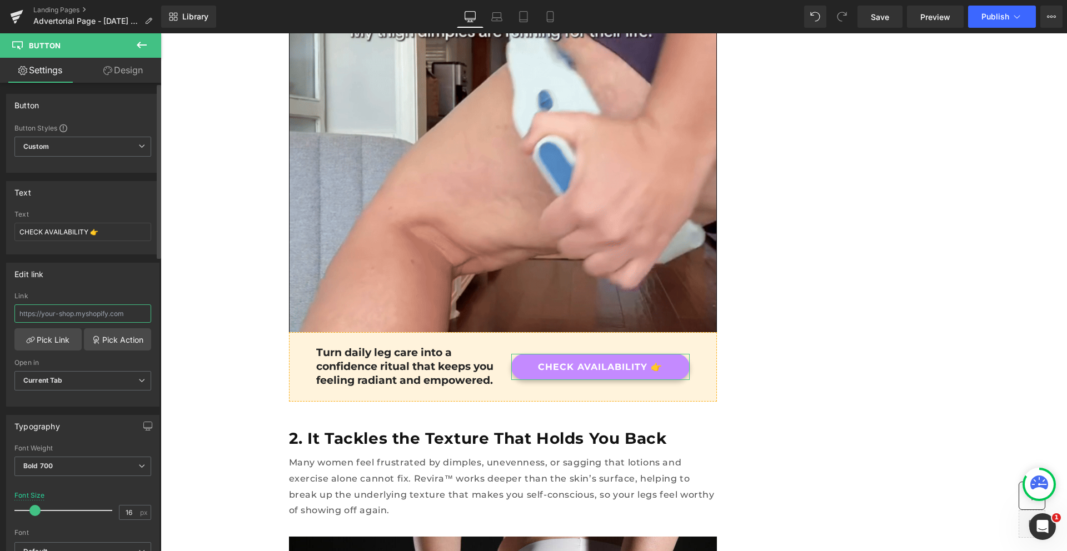
click at [62, 316] on input "text" at bounding box center [82, 313] width 137 height 18
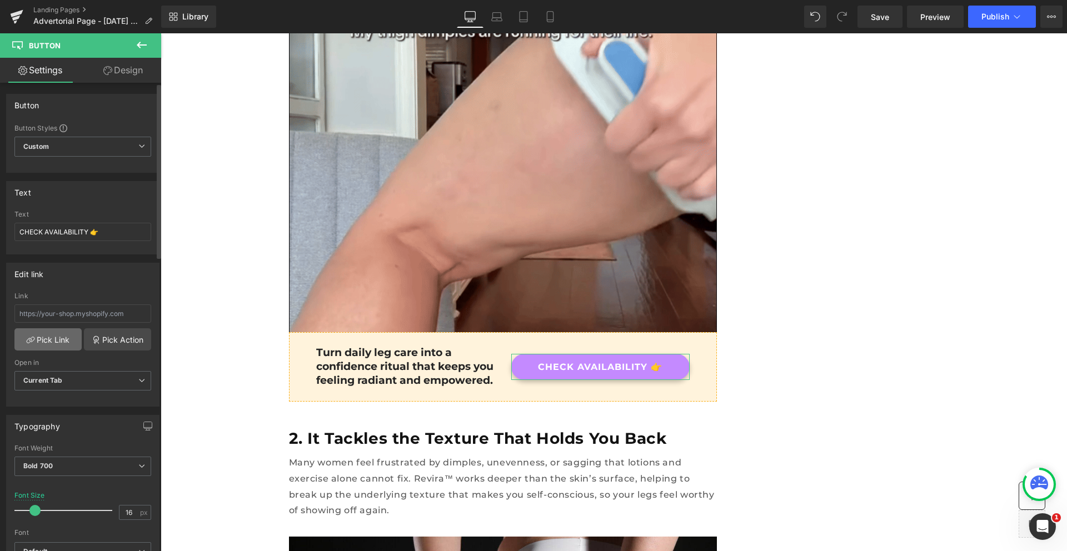
click at [54, 336] on link "Pick Link" at bounding box center [47, 339] width 67 height 22
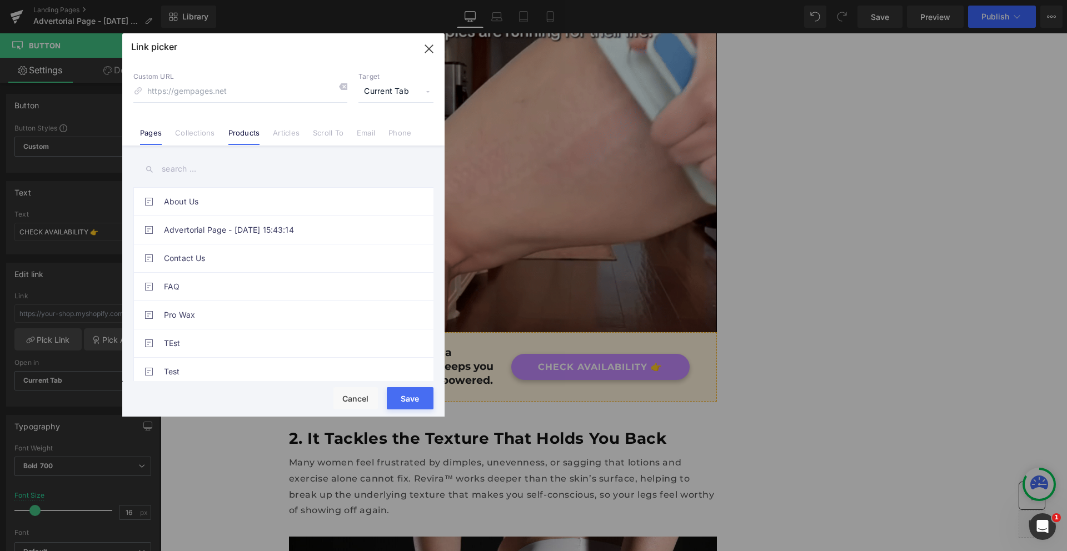
click at [231, 131] on link "Products" at bounding box center [244, 136] width 32 height 17
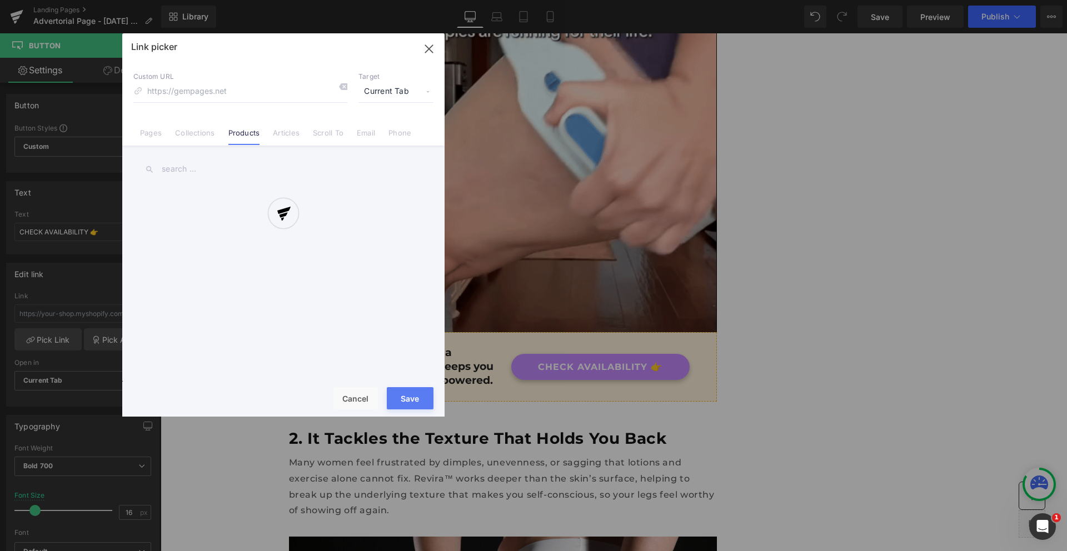
click at [208, 88] on div at bounding box center [283, 224] width 322 height 383
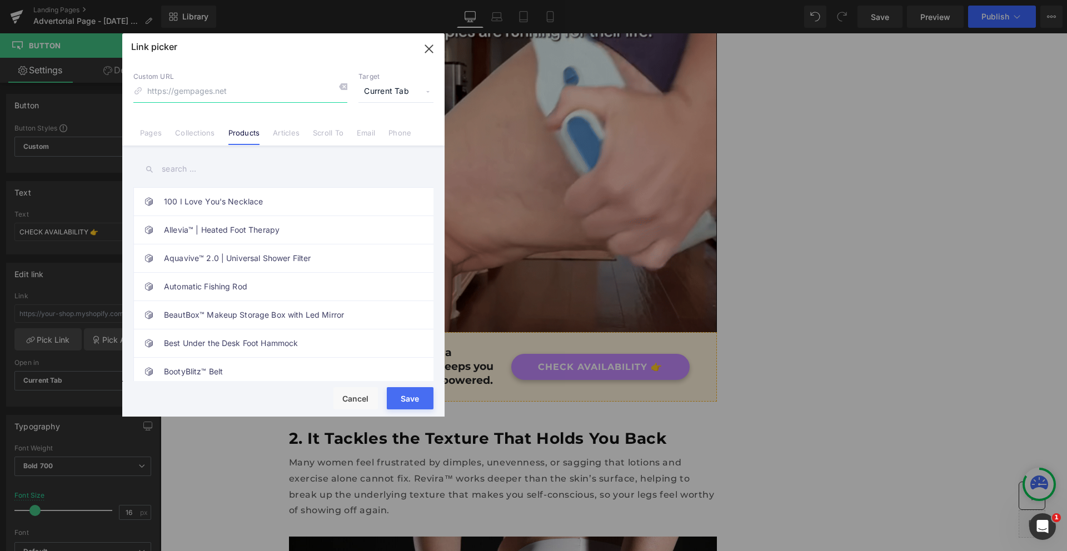
click at [200, 97] on input at bounding box center [240, 91] width 214 height 21
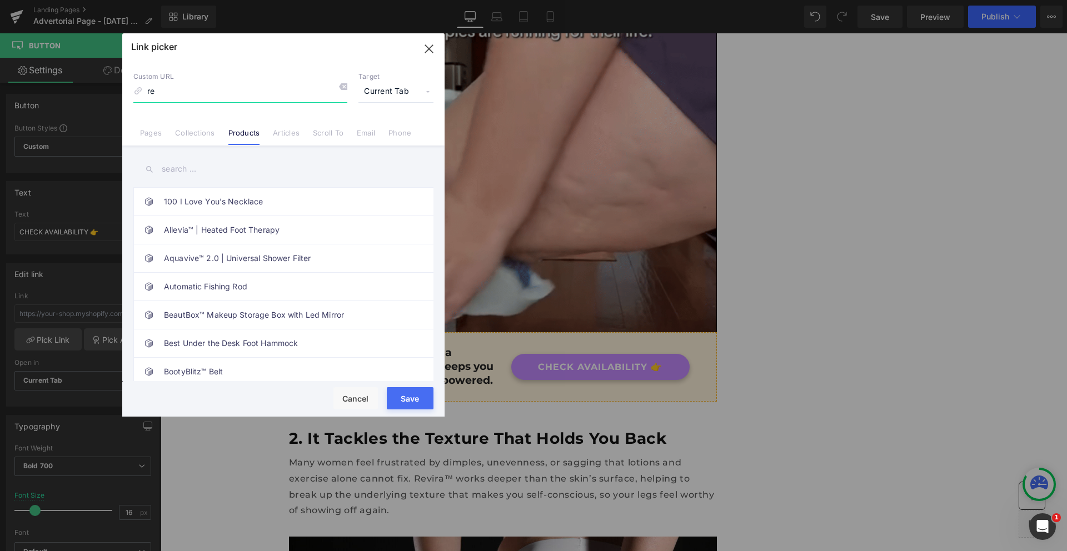
type input "r"
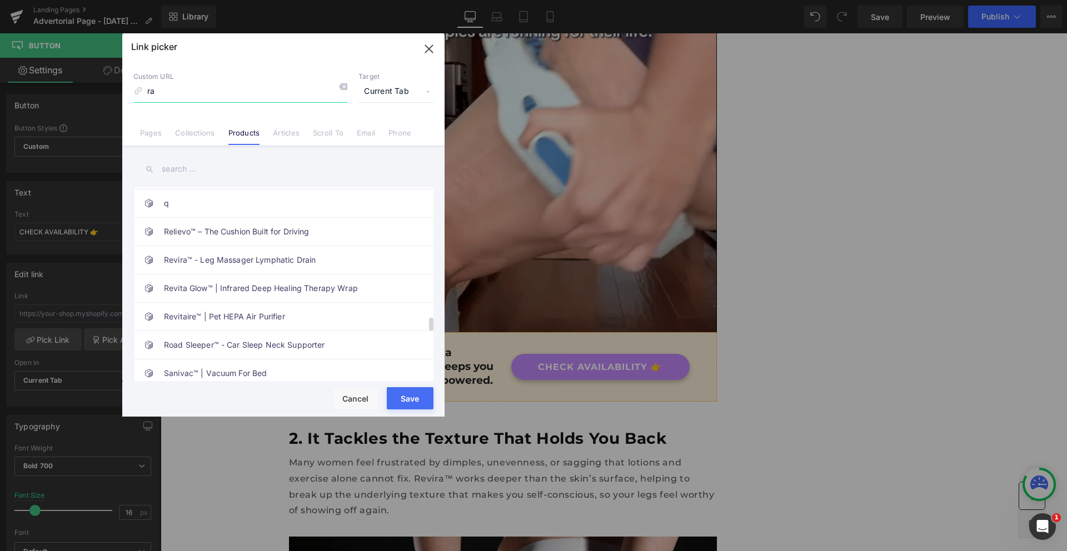
scroll to position [1871, 0]
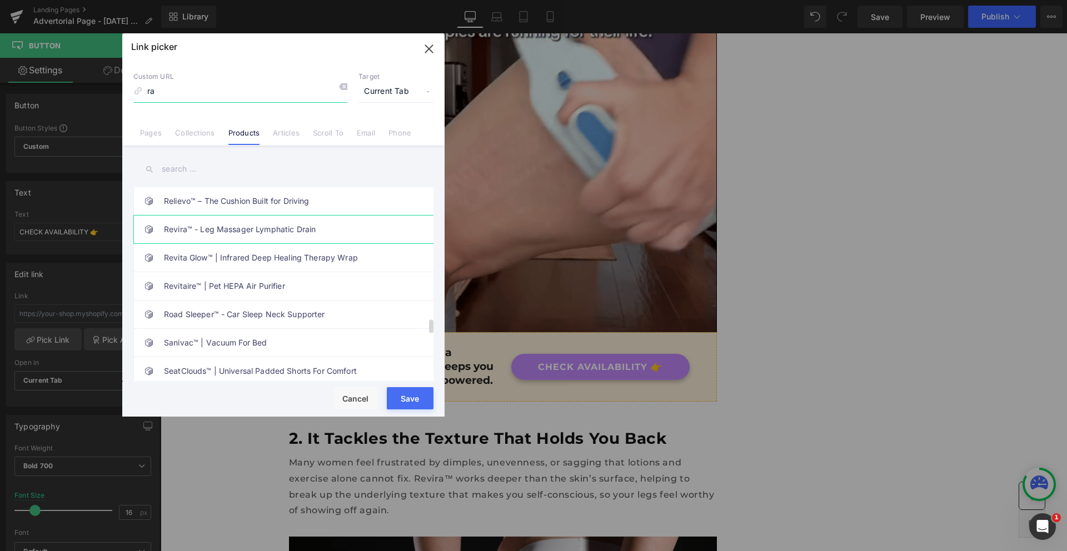
type input "ra"
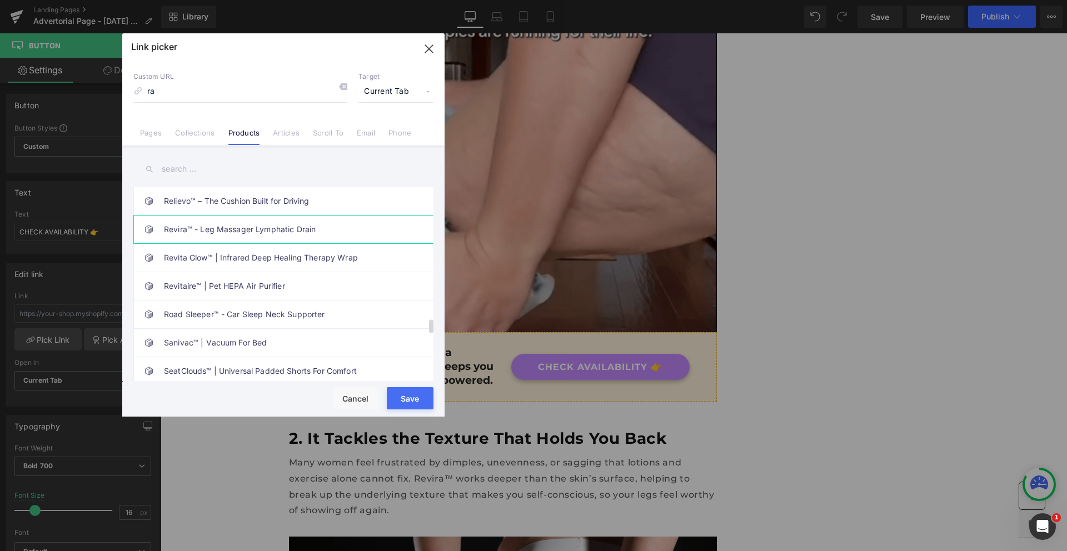
click at [239, 222] on link "Revira™ - Leg Massager Lymphatic Drain" at bounding box center [286, 230] width 244 height 28
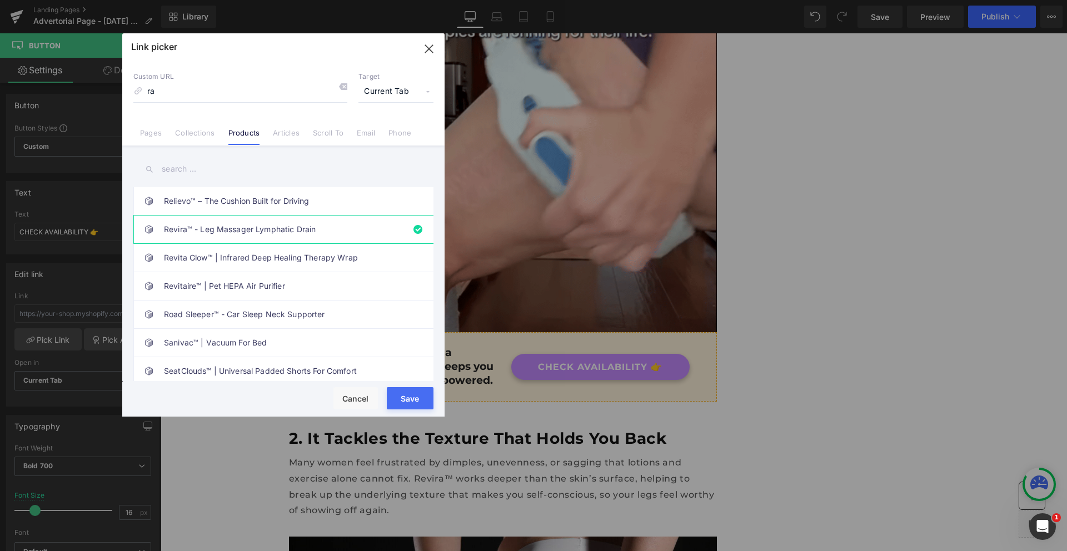
click at [418, 394] on button "Save" at bounding box center [410, 398] width 47 height 22
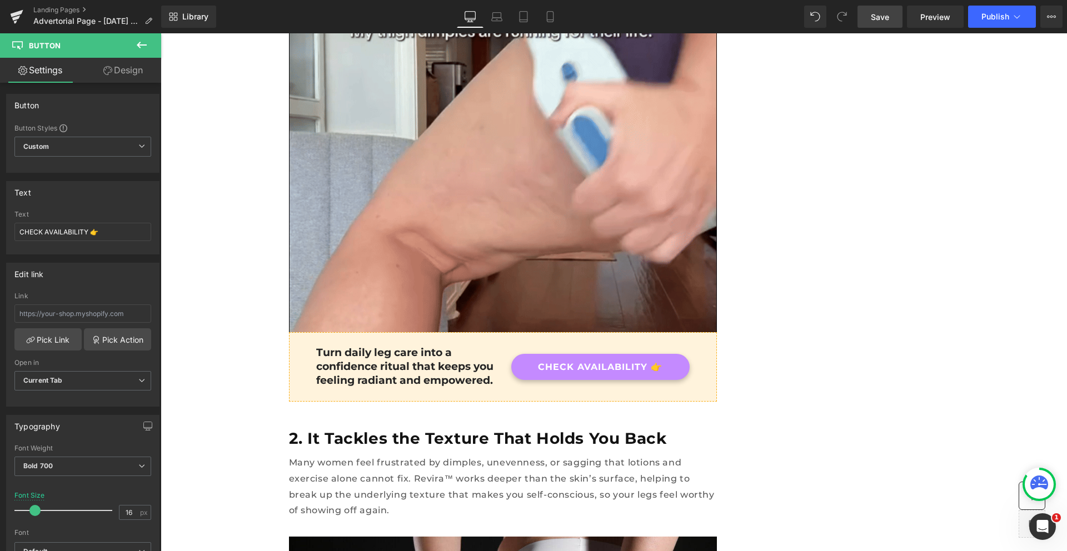
click at [882, 16] on span "Save" at bounding box center [880, 17] width 18 height 12
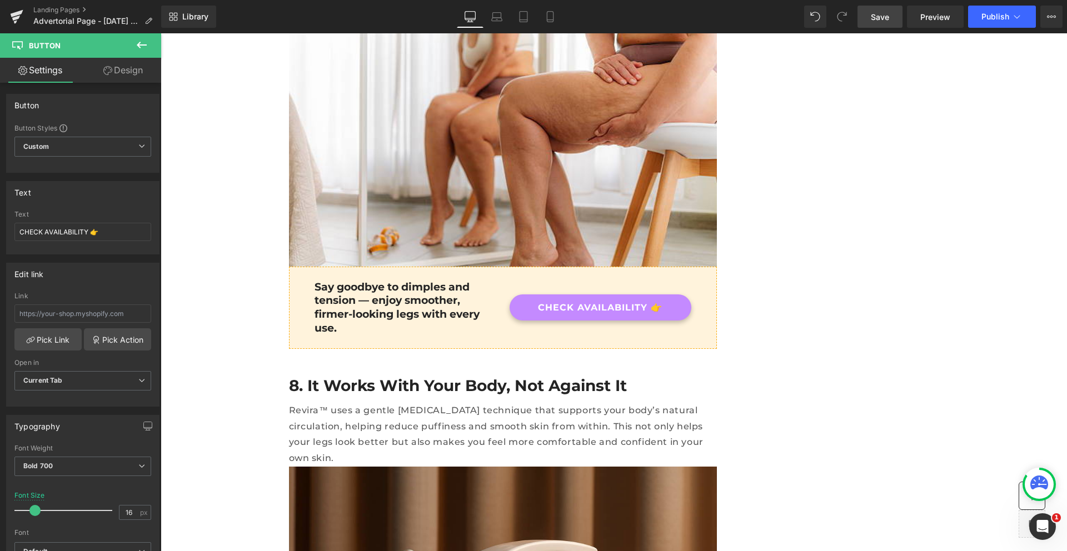
scroll to position [4206, 0]
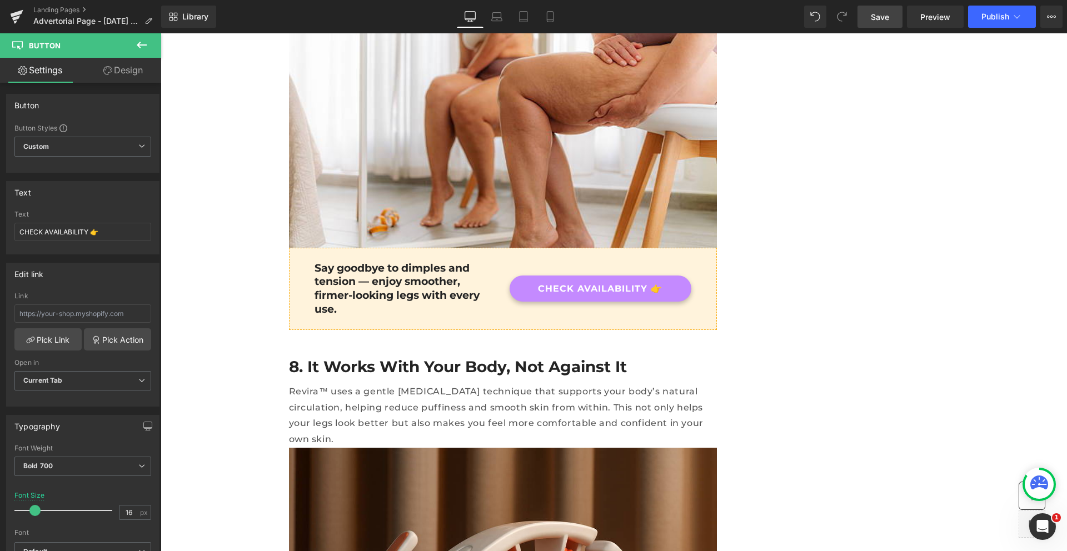
click at [616, 286] on icon at bounding box center [619, 289] width 6 height 7
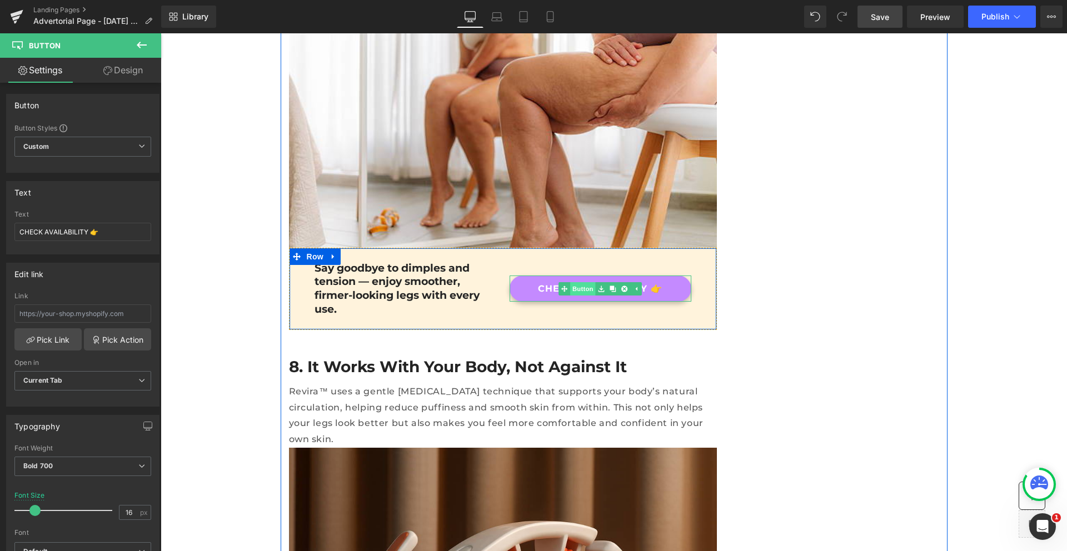
click at [582, 282] on link "Button" at bounding box center [576, 288] width 37 height 13
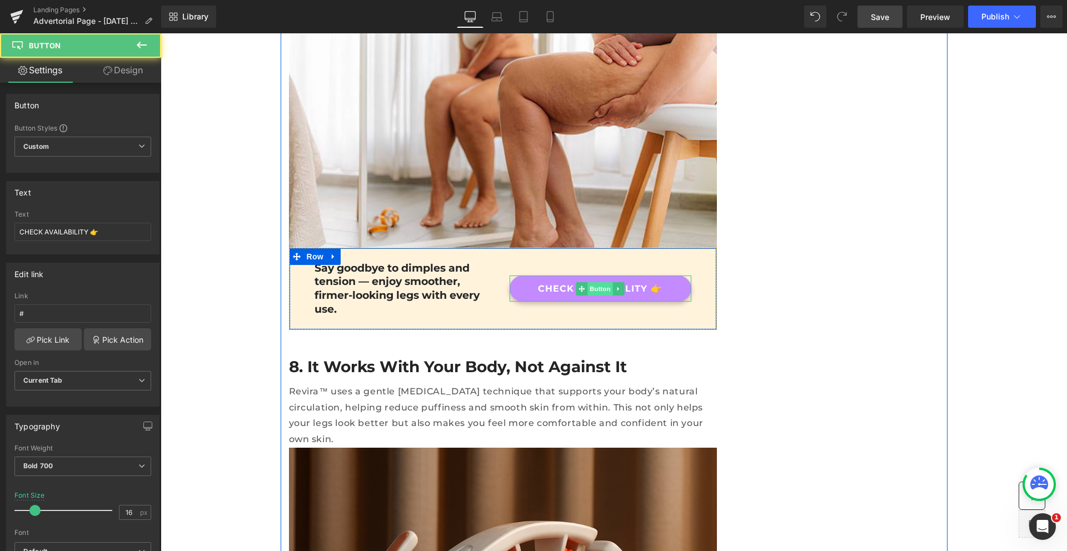
click at [594, 282] on span "Button" at bounding box center [600, 288] width 26 height 13
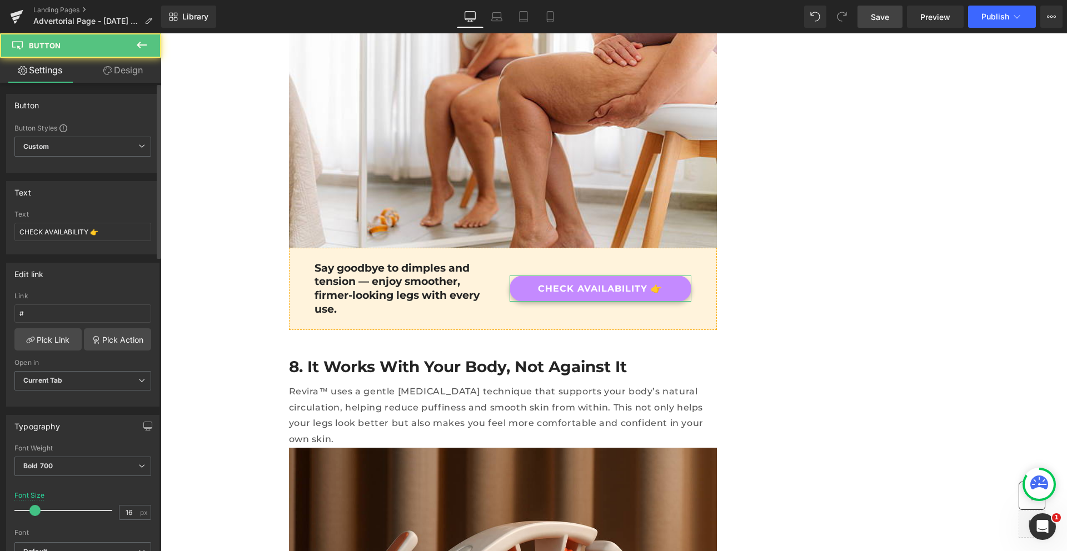
scroll to position [22, 0]
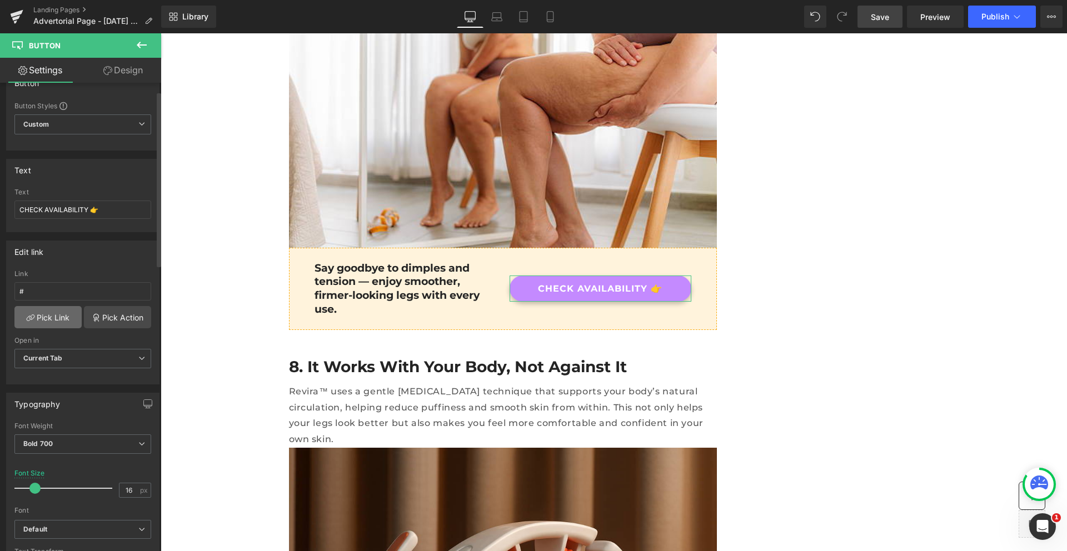
click at [47, 316] on link "Pick Link" at bounding box center [47, 317] width 67 height 22
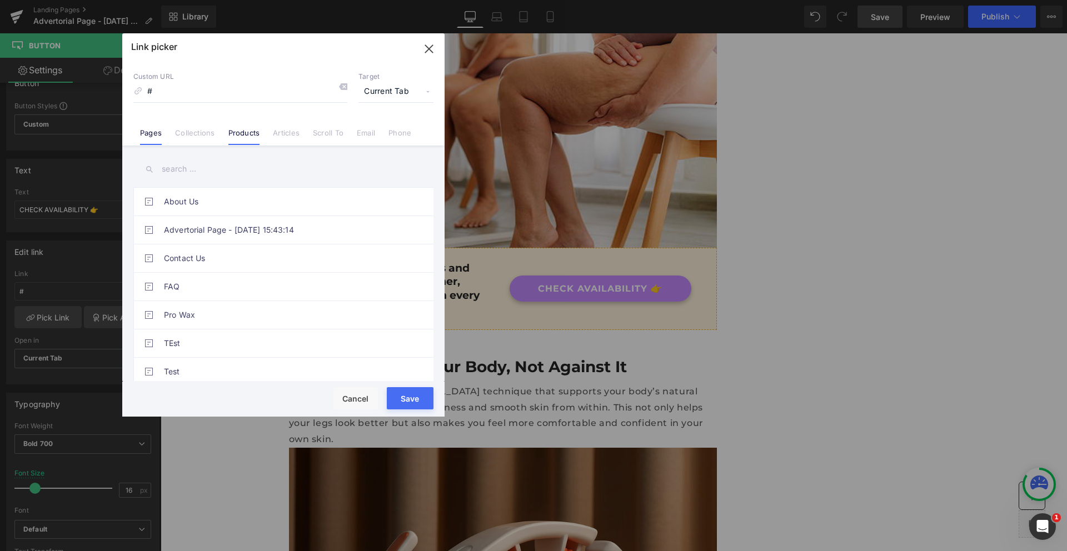
click at [249, 137] on link "Products" at bounding box center [244, 136] width 32 height 17
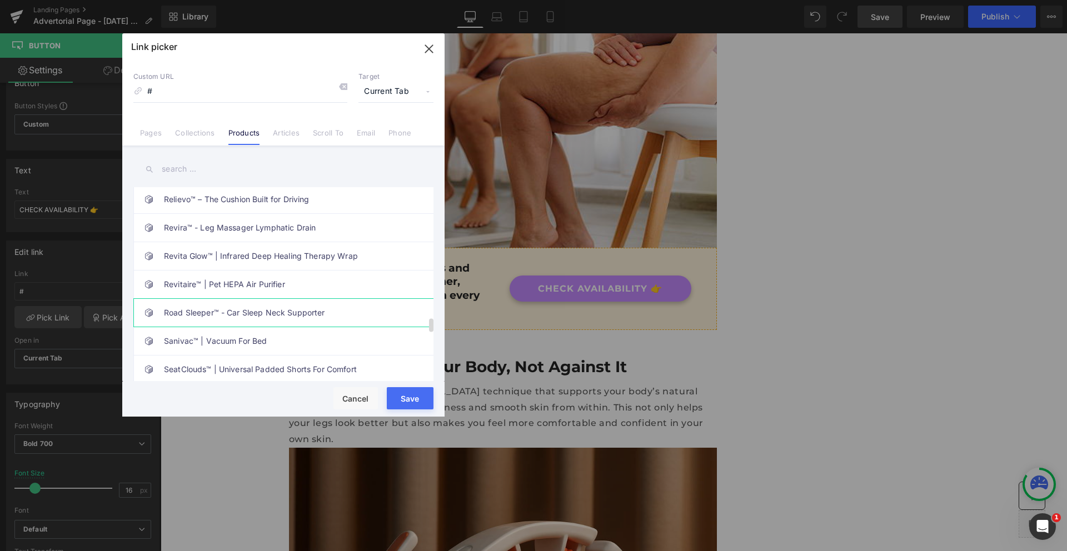
scroll to position [1856, 0]
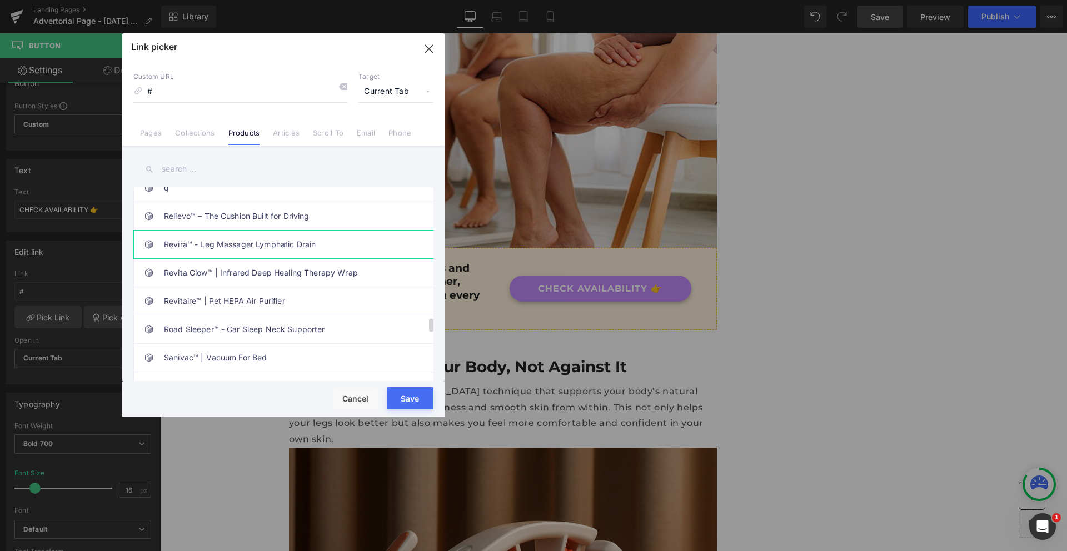
click at [229, 247] on link "Revira™ - Leg Massager Lymphatic Drain" at bounding box center [286, 245] width 244 height 28
click at [418, 396] on button "Save" at bounding box center [410, 398] width 47 height 22
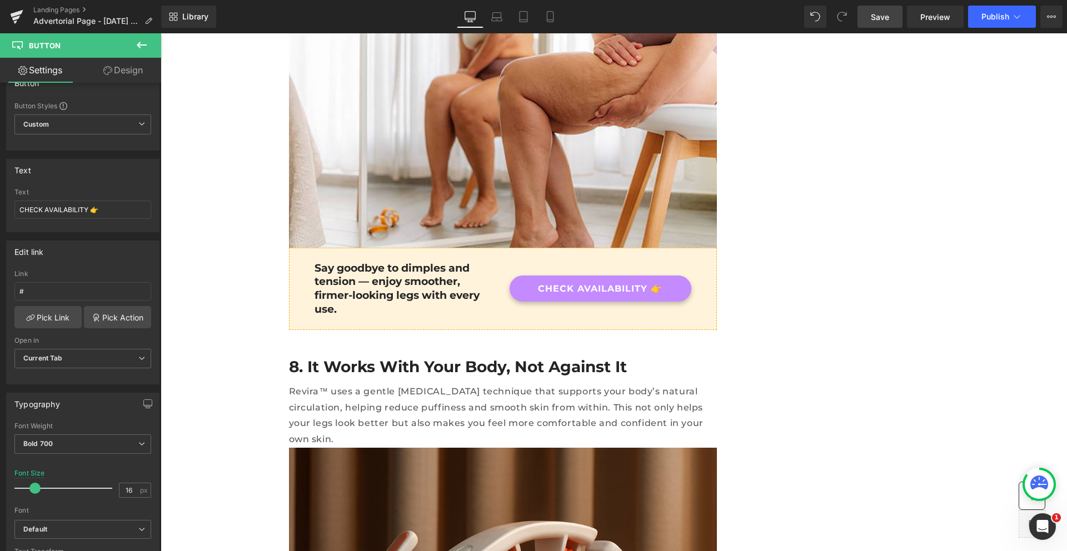
click at [870, 22] on link "Save" at bounding box center [879, 17] width 45 height 22
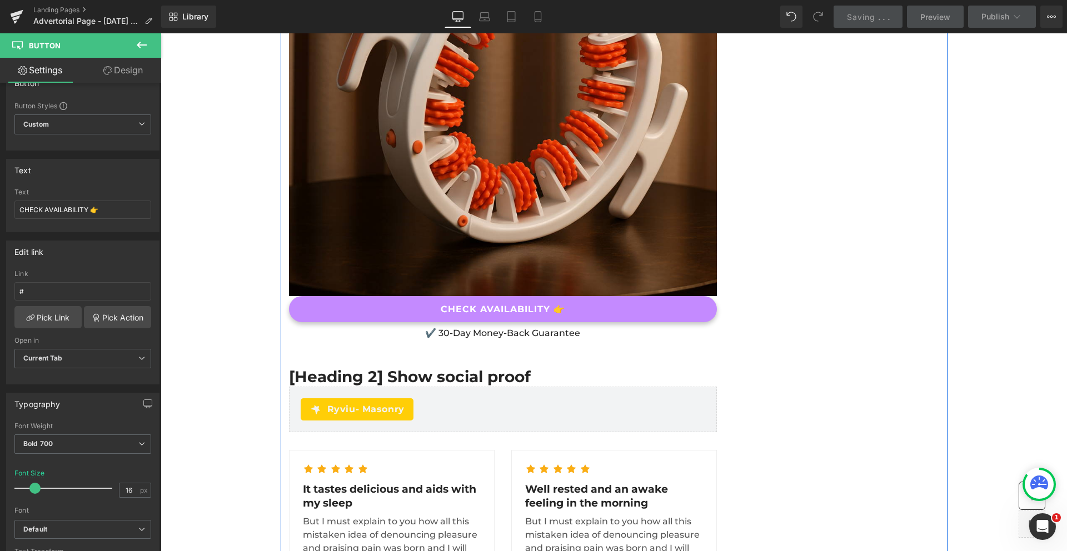
scroll to position [4770, 0]
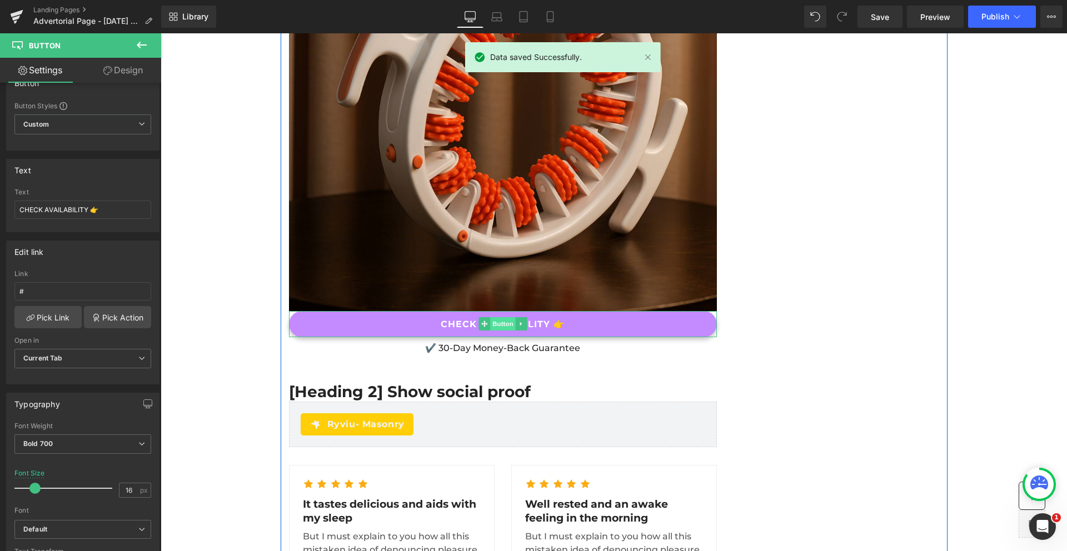
click at [494, 317] on span "Button" at bounding box center [503, 323] width 26 height 13
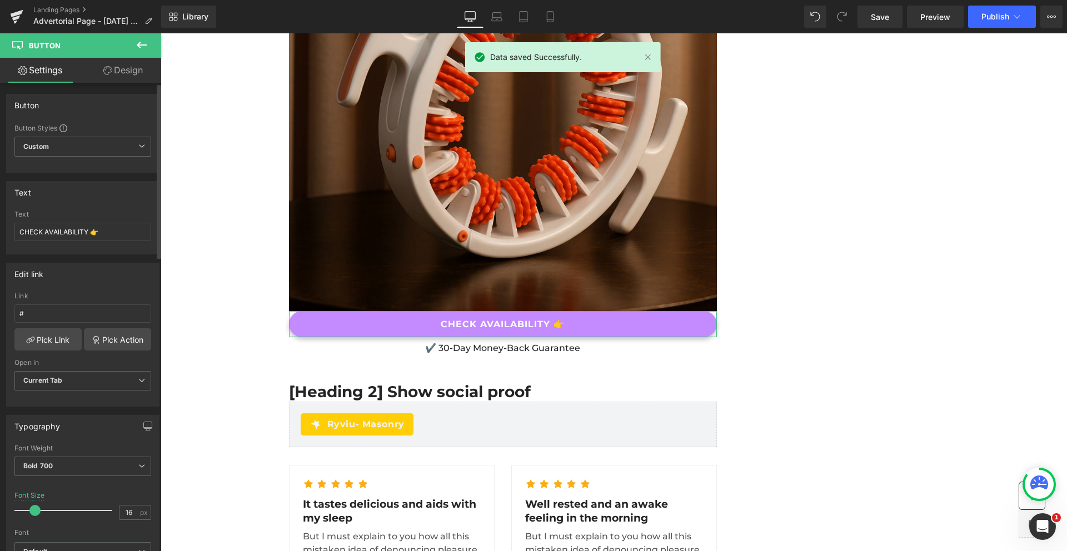
scroll to position [7, 0]
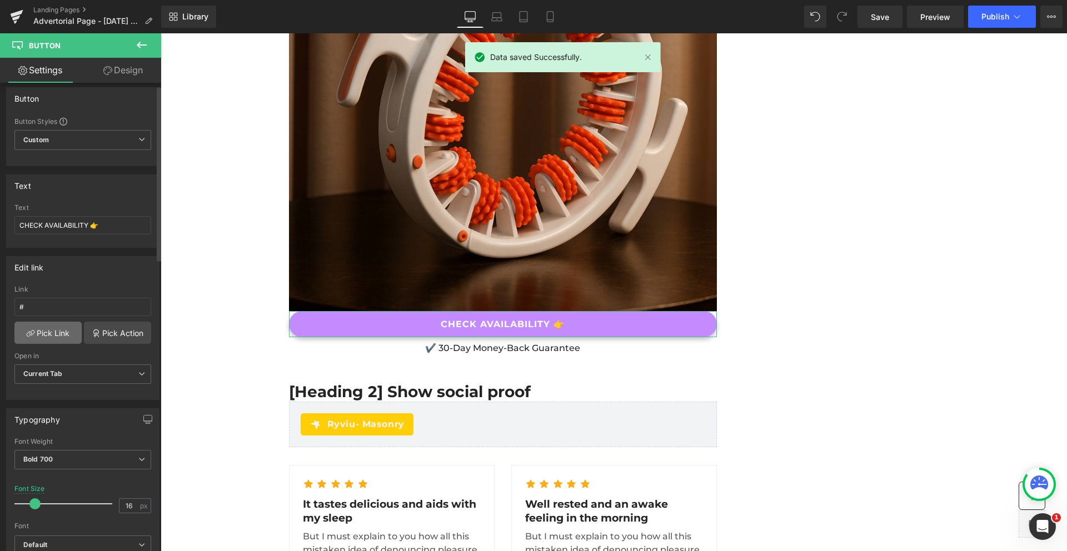
click at [57, 331] on link "Pick Link" at bounding box center [47, 333] width 67 height 22
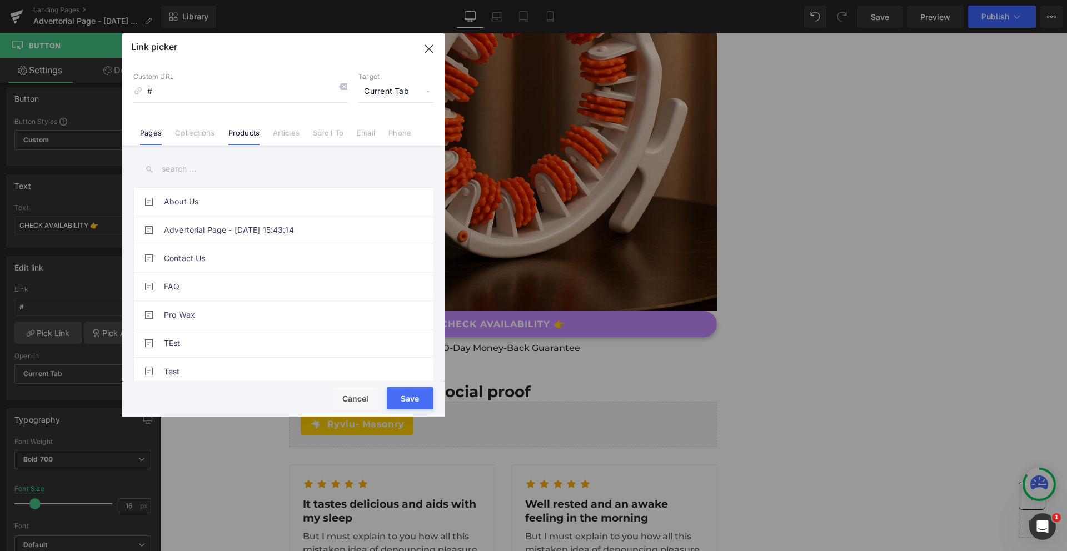
click at [243, 133] on link "Products" at bounding box center [244, 136] width 32 height 17
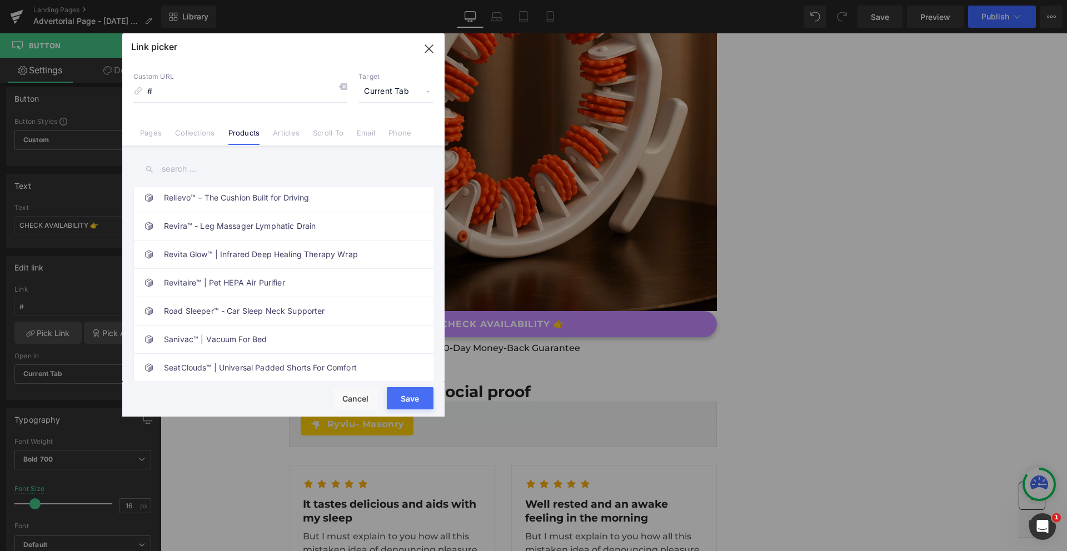
scroll to position [1860, 0]
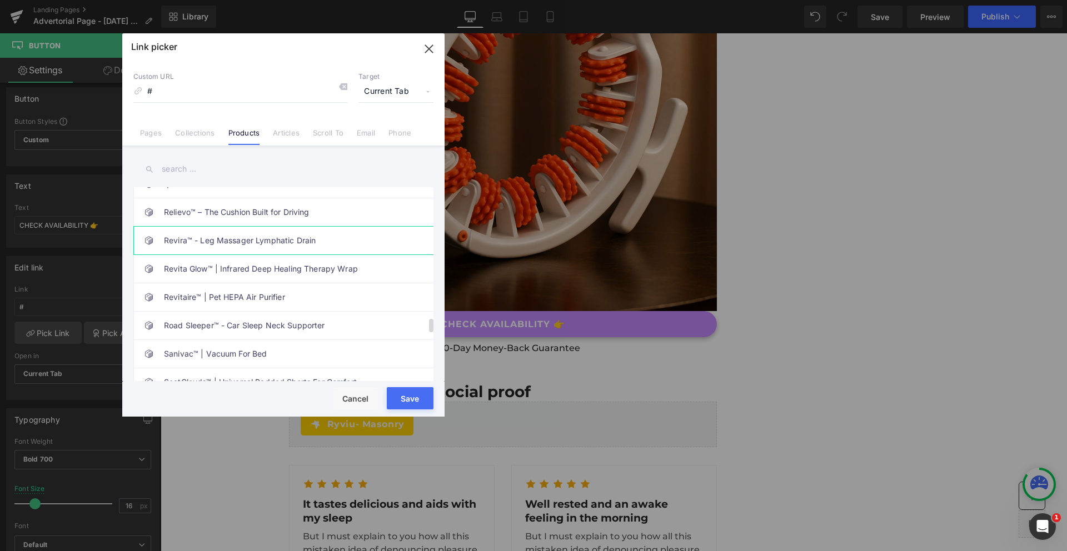
click at [210, 241] on link "Revira™ - Leg Massager Lymphatic Drain" at bounding box center [286, 241] width 244 height 28
click at [419, 401] on button "Save" at bounding box center [410, 398] width 47 height 22
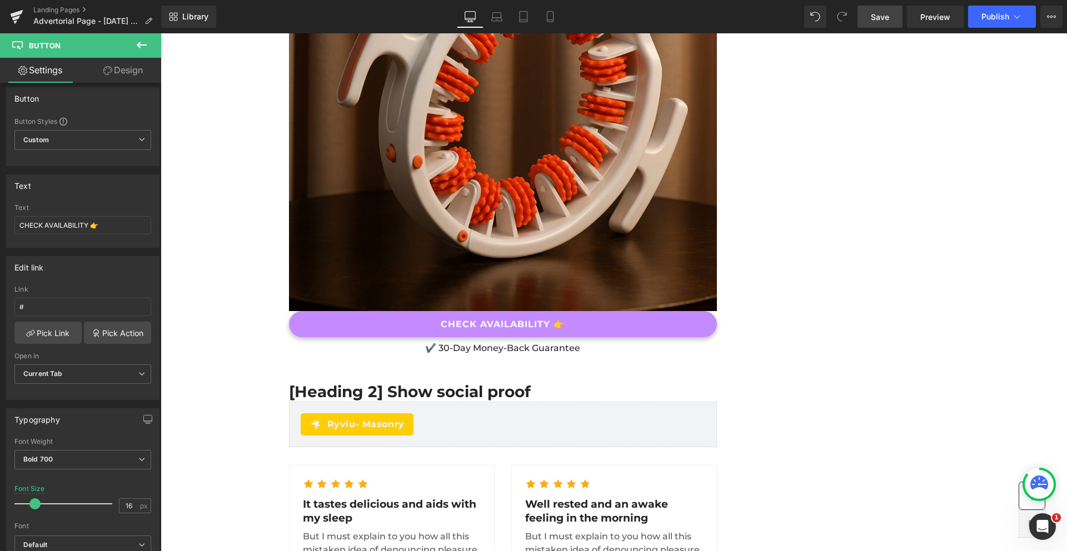
click at [888, 16] on span "Save" at bounding box center [880, 17] width 18 height 12
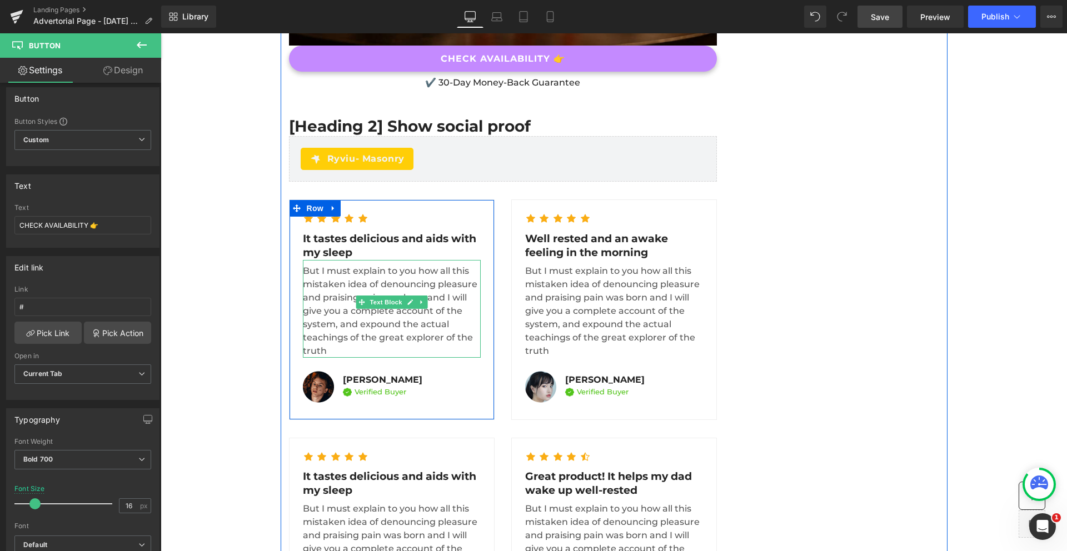
scroll to position [5199, 0]
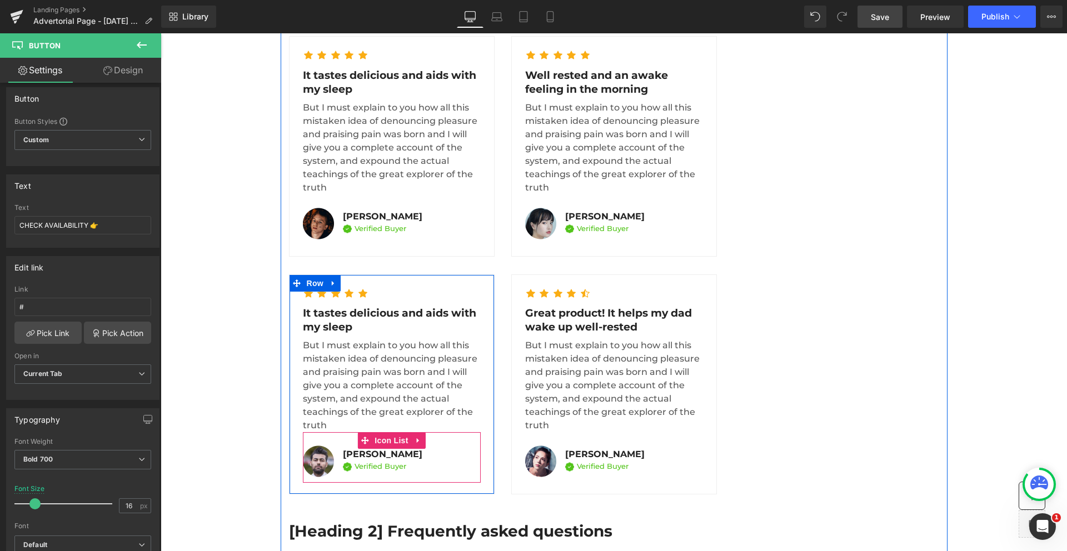
click at [315, 455] on span "Image" at bounding box center [318, 461] width 23 height 13
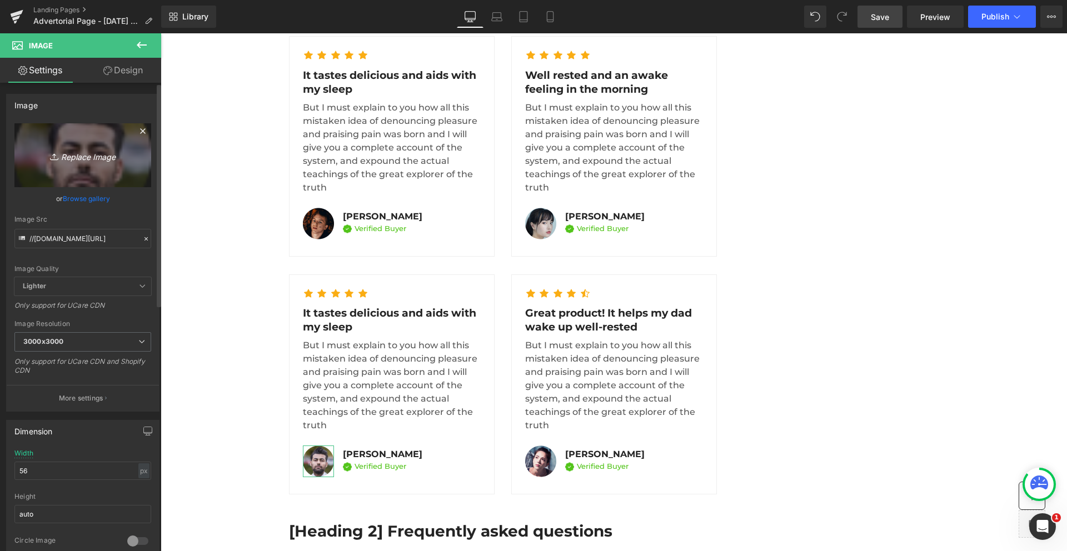
click at [78, 164] on link "Replace Image" at bounding box center [82, 155] width 137 height 64
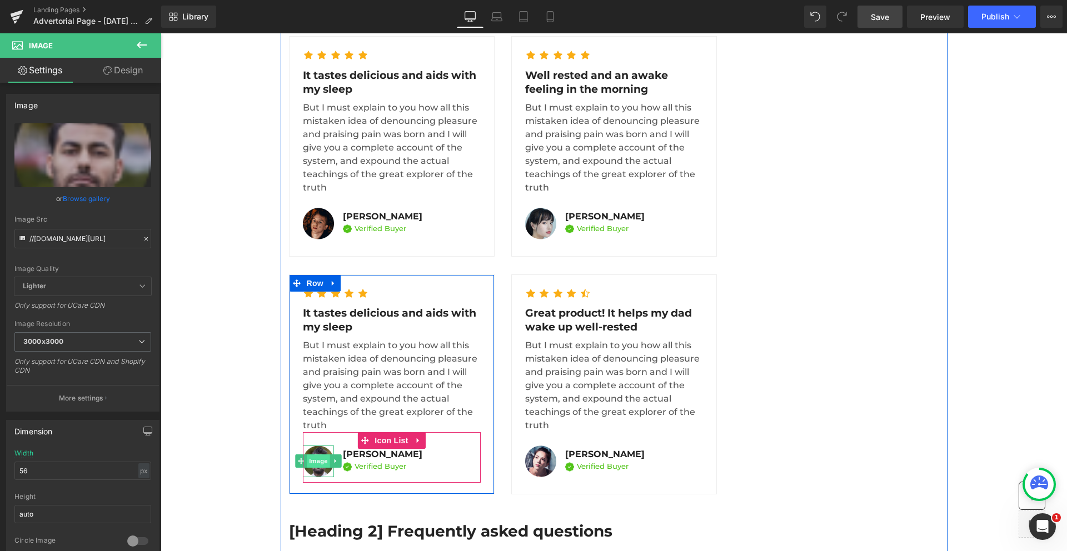
click at [312, 455] on span "Image" at bounding box center [318, 461] width 23 height 13
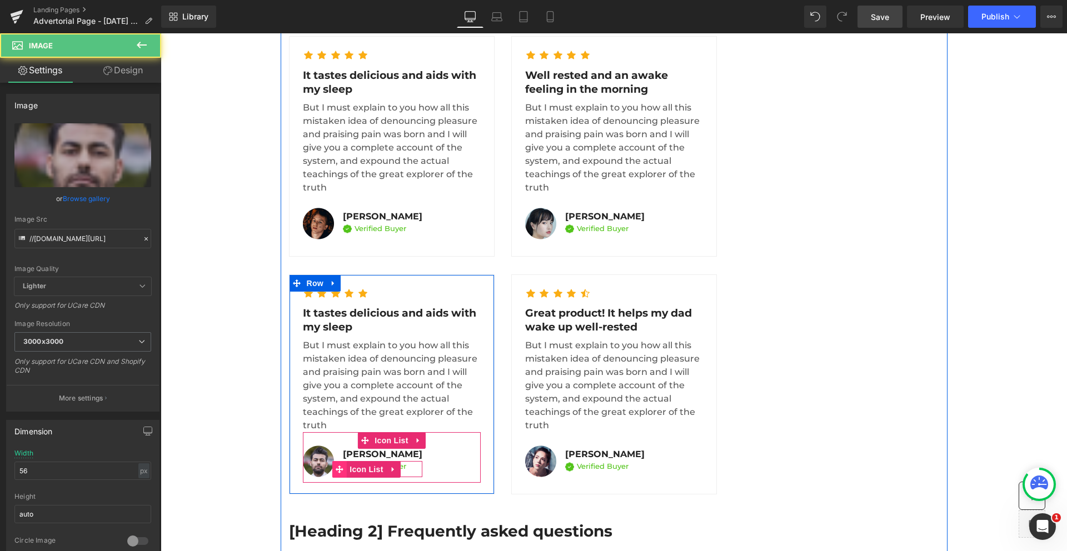
click at [332, 461] on span at bounding box center [339, 469] width 14 height 17
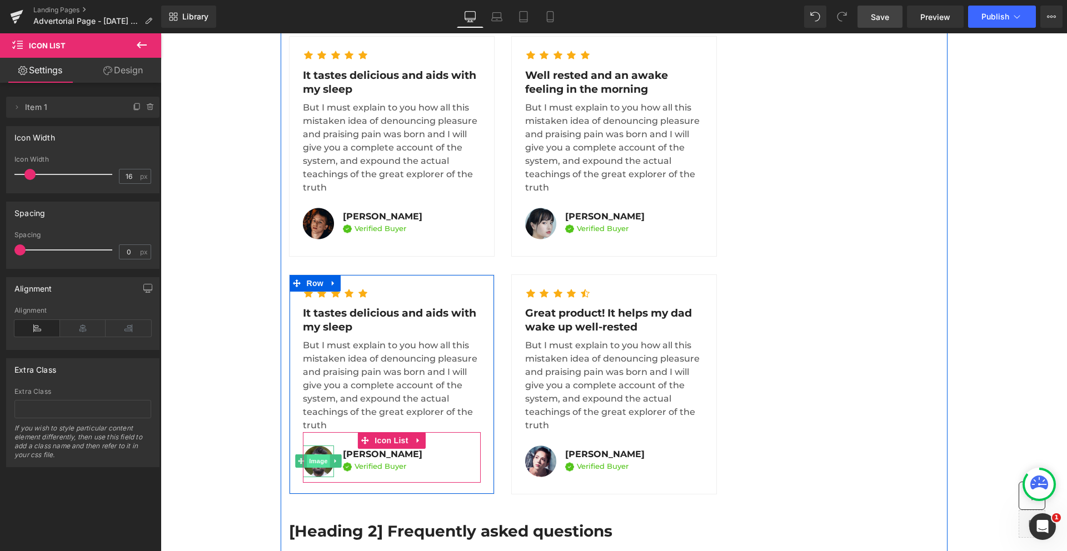
click at [318, 455] on span "Image" at bounding box center [318, 461] width 23 height 13
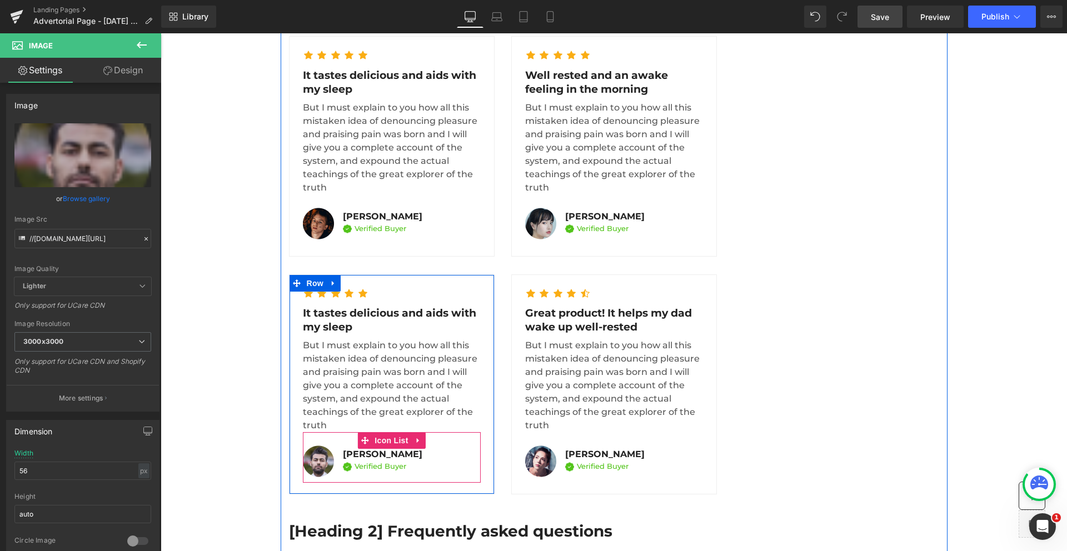
click at [334, 461] on div "Image Verified Buyer Text Block Icon List" at bounding box center [378, 469] width 88 height 16
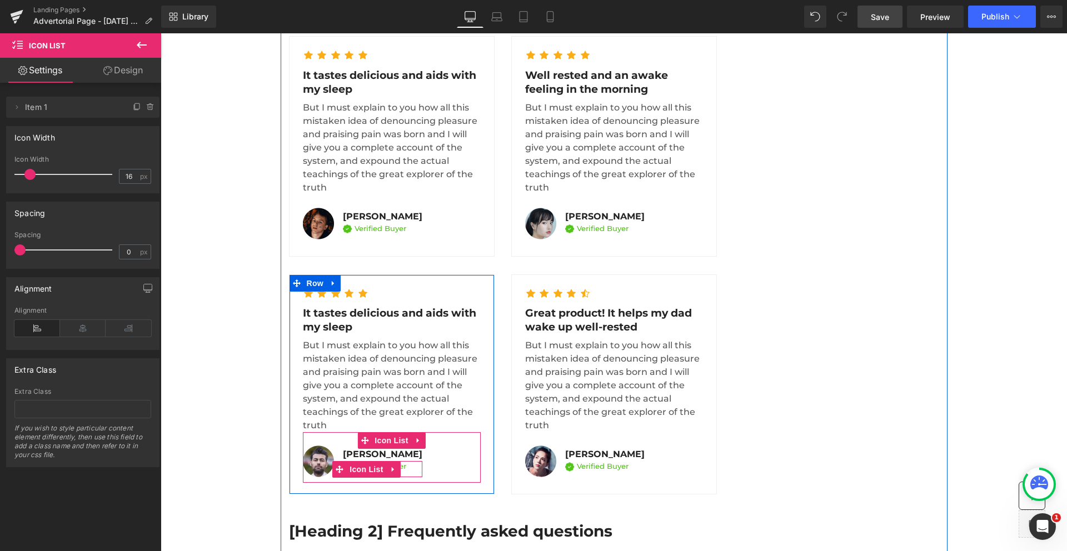
click at [322, 446] on div "Image" at bounding box center [318, 462] width 31 height 32
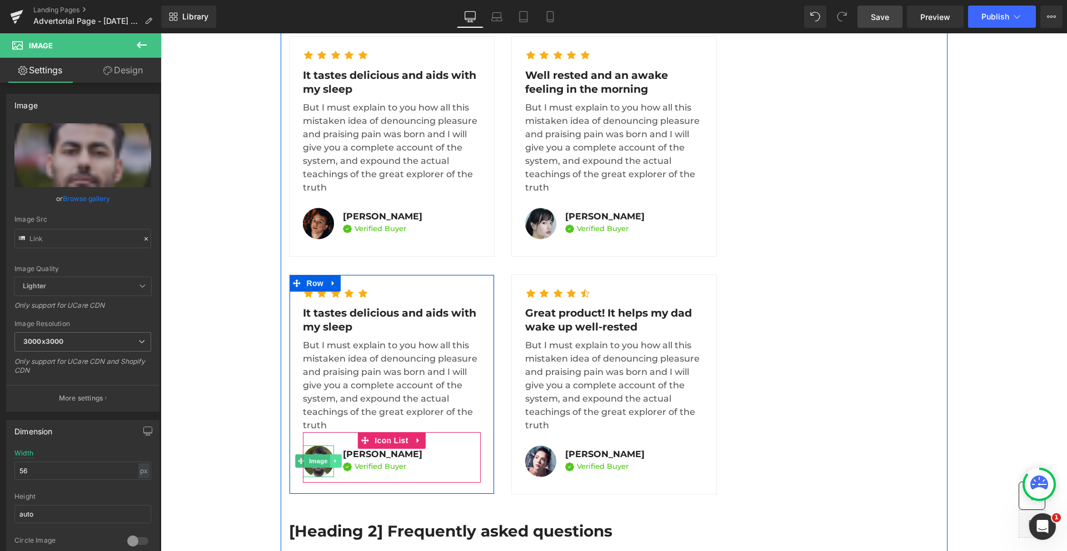
click at [329, 455] on link at bounding box center [335, 461] width 12 height 13
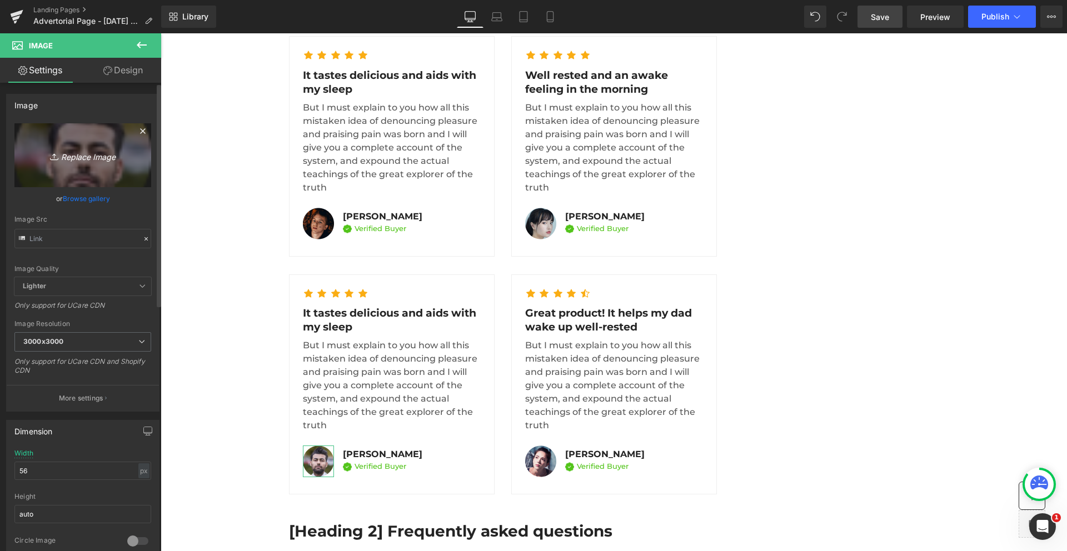
click at [73, 162] on icon "Replace Image" at bounding box center [82, 155] width 89 height 14
click at [140, 131] on icon at bounding box center [142, 130] width 5 height 5
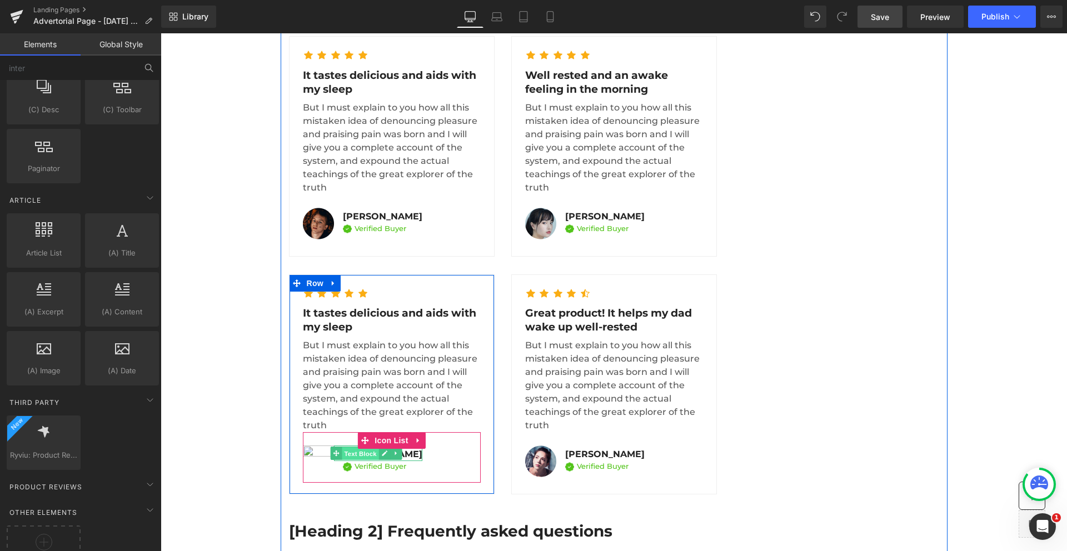
click at [363, 447] on span "Text Block" at bounding box center [360, 453] width 37 height 13
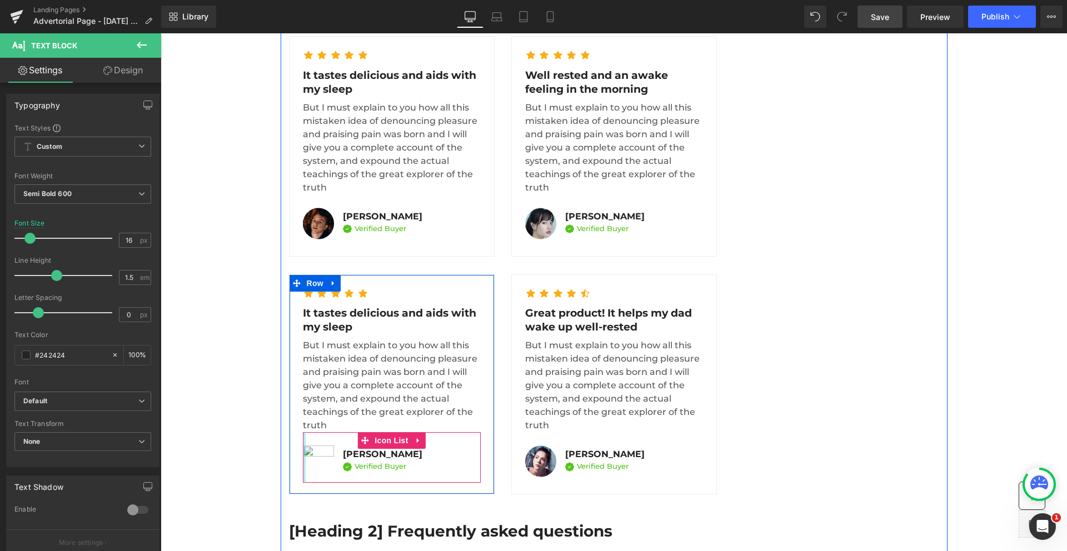
scroll to position [5472, 0]
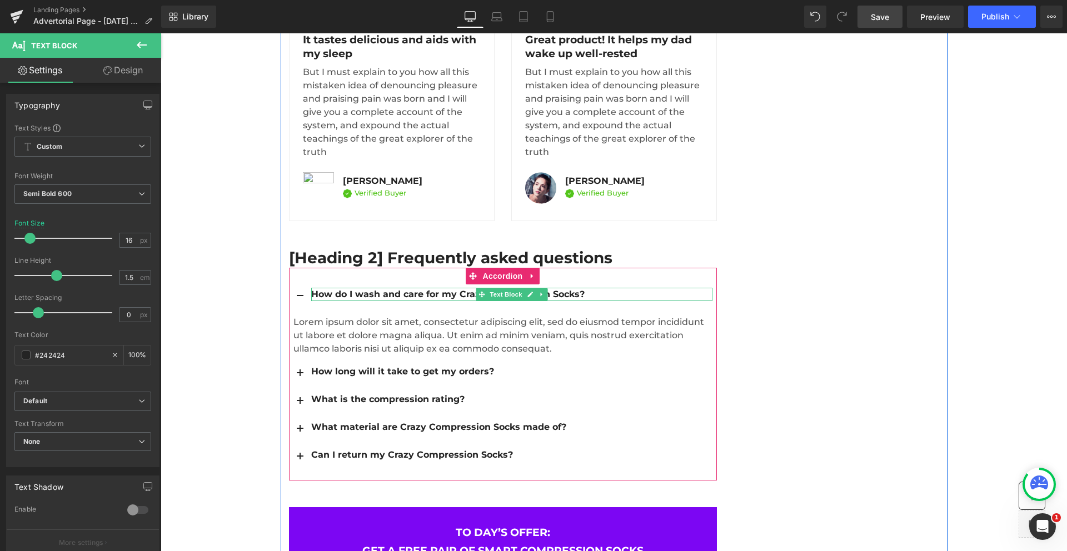
click at [372, 288] on div "How do I wash and care for my Crazy Compression Socks?" at bounding box center [511, 294] width 401 height 13
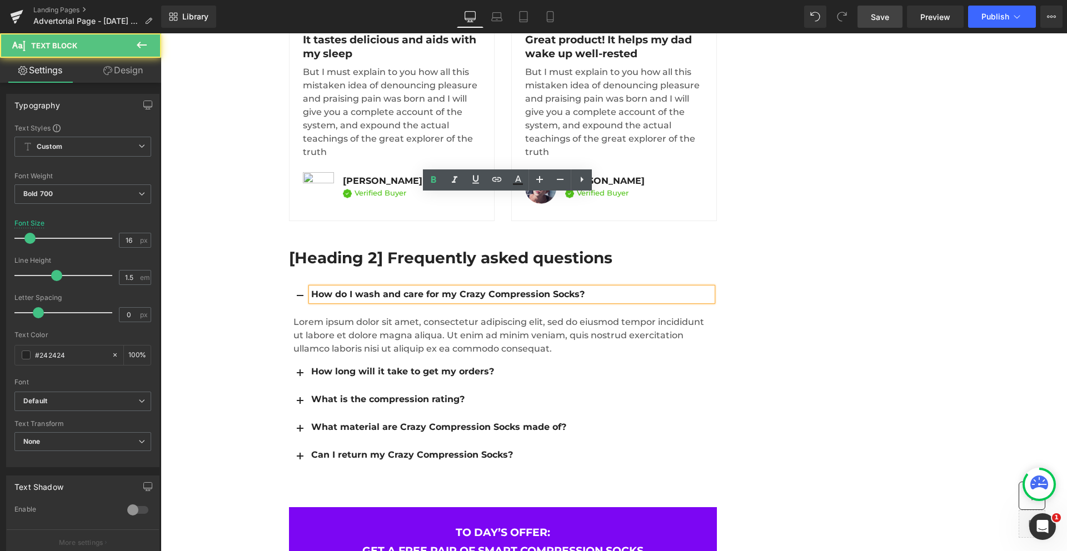
click at [372, 288] on div "How do I wash and care for my Crazy Compression Socks?" at bounding box center [511, 294] width 401 height 13
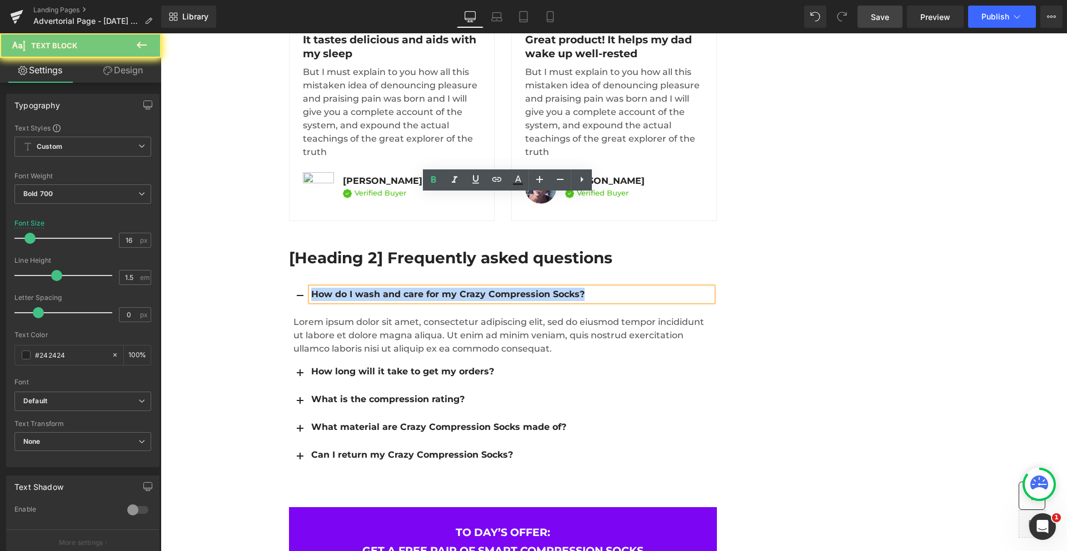
click at [372, 288] on div "How do I wash and care for my Crazy Compression Socks?" at bounding box center [511, 294] width 401 height 13
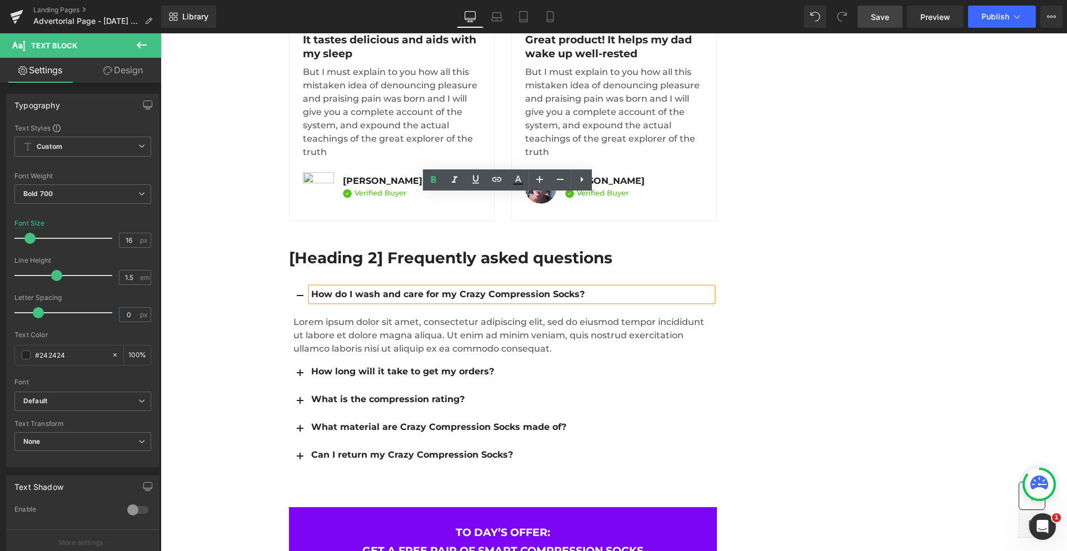
click at [367, 288] on div "How do I wash and care for my Crazy Compression Socks?" at bounding box center [511, 294] width 401 height 13
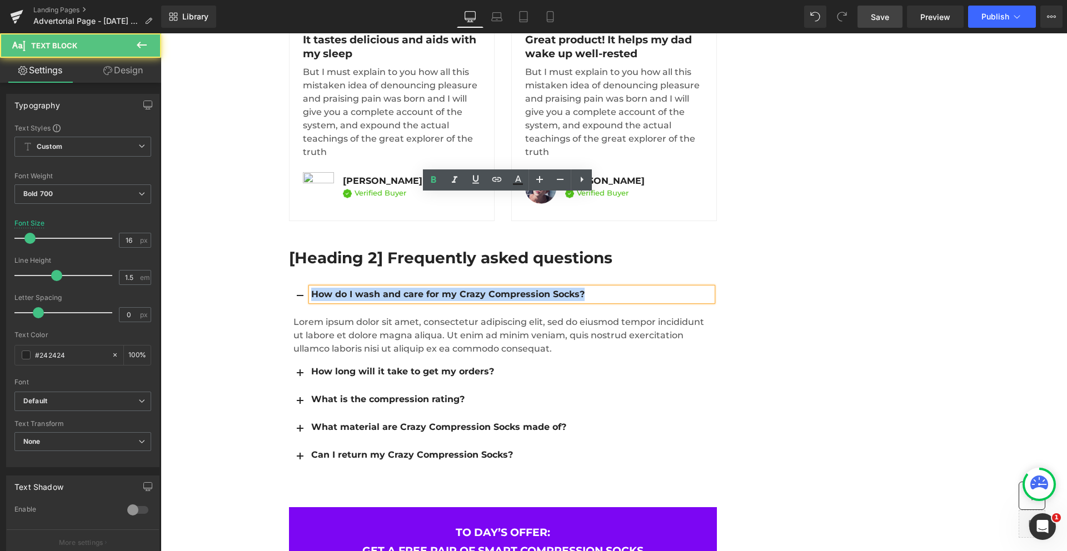
click at [367, 288] on div "How do I wash and care for my Crazy Compression Socks?" at bounding box center [511, 294] width 401 height 13
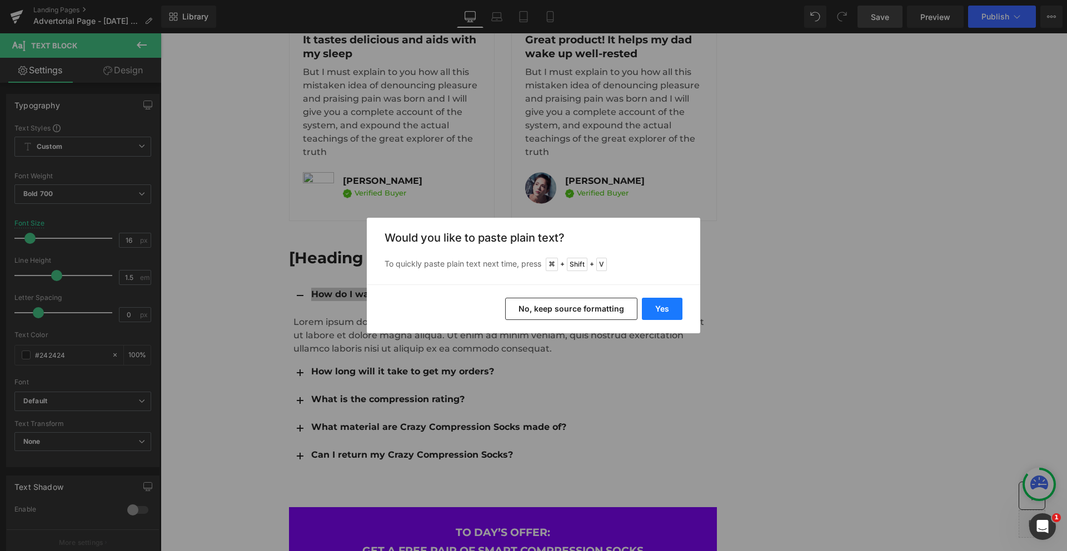
click at [651, 308] on button "Yes" at bounding box center [662, 309] width 41 height 22
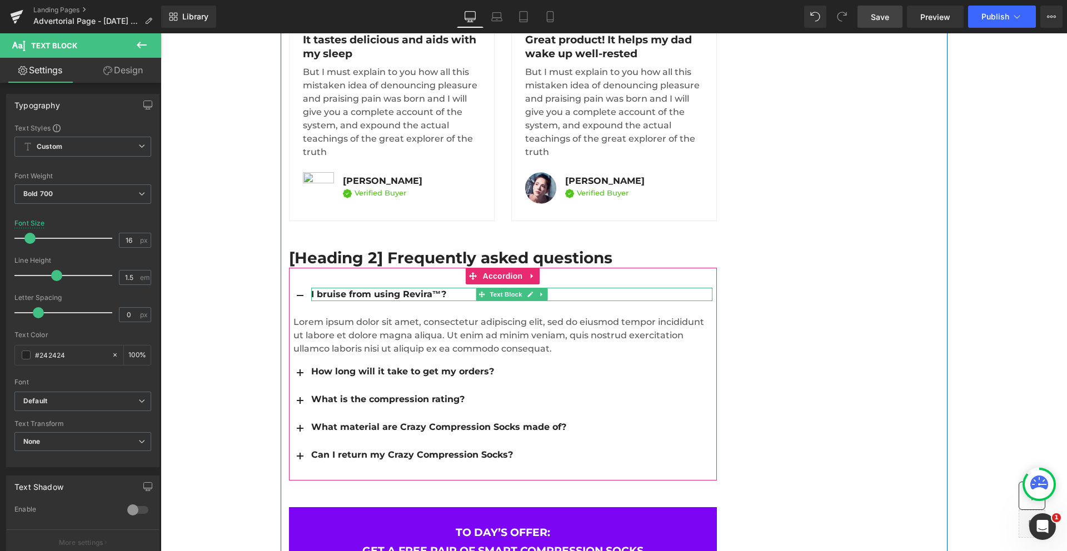
click at [312, 288] on div "I bruise from using Revira™?" at bounding box center [511, 294] width 401 height 13
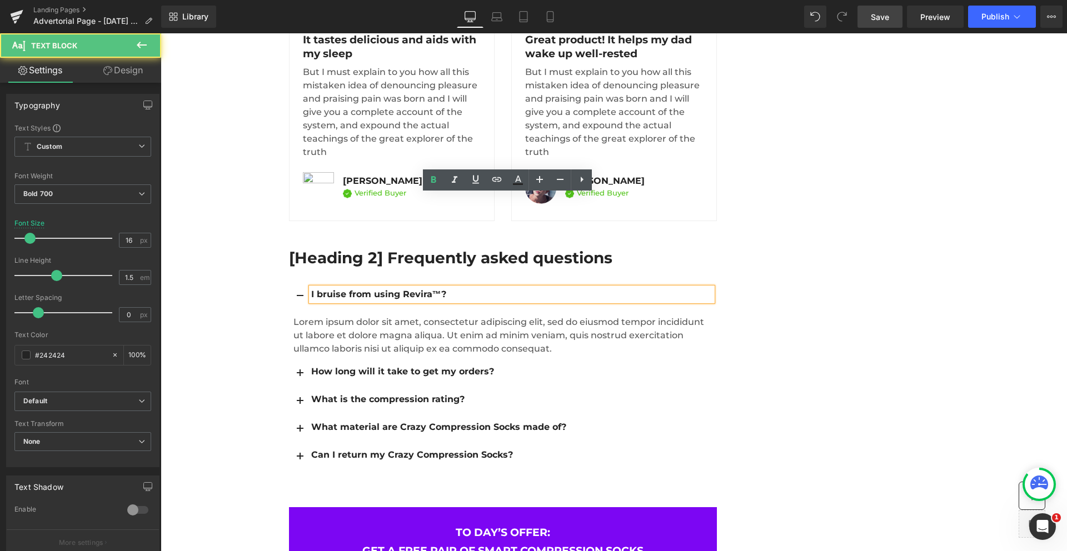
click at [311, 288] on div "I bruise from using Revira™?" at bounding box center [511, 294] width 401 height 13
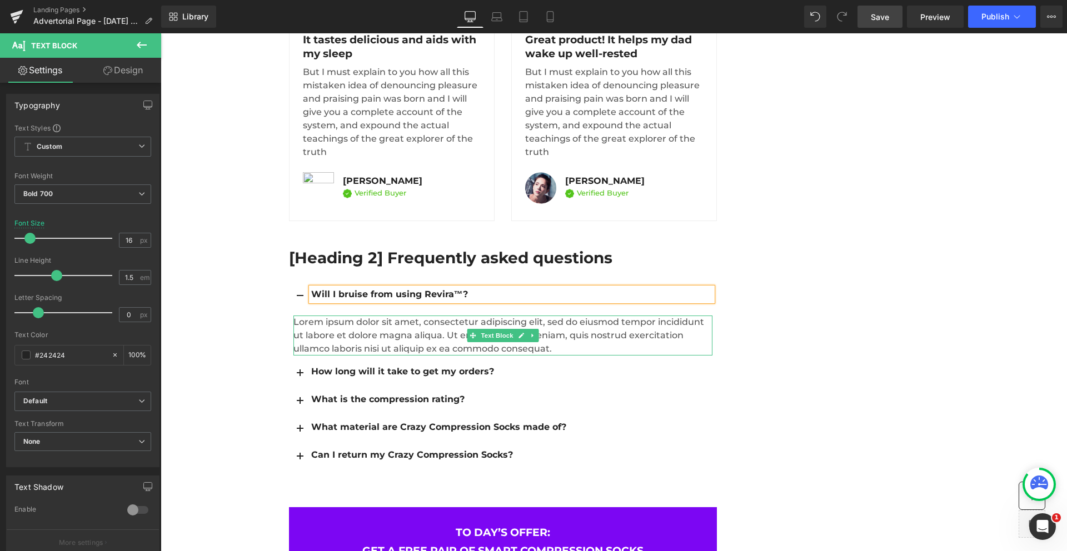
click at [322, 316] on p "Lorem ipsum dolor sit amet, consectetur adipiscing elit, sed do eiusmod tempor …" at bounding box center [502, 336] width 419 height 40
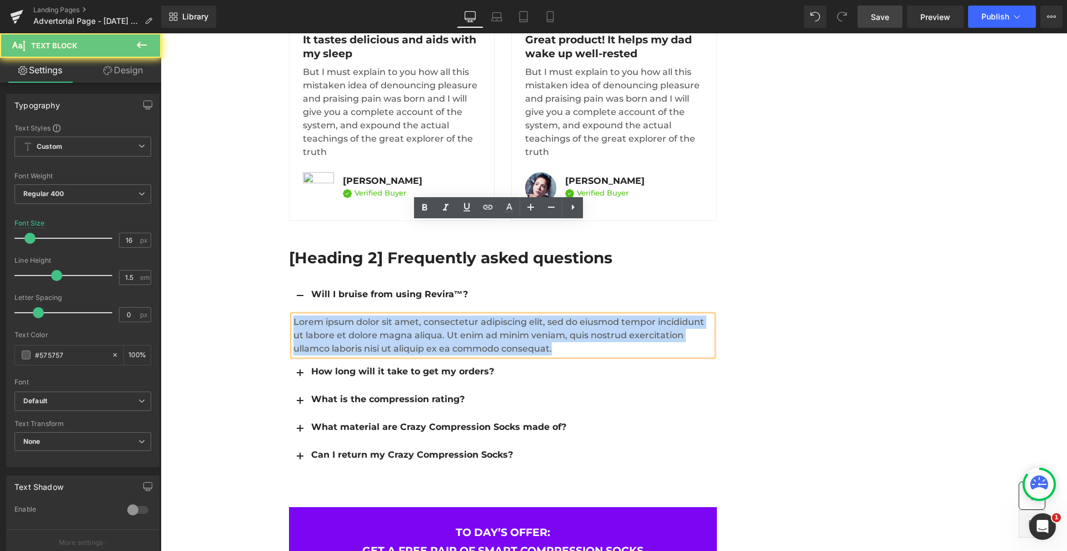
click at [322, 316] on p "Lorem ipsum dolor sit amet, consectetur adipiscing elit, sed do eiusmod tempor …" at bounding box center [502, 336] width 419 height 40
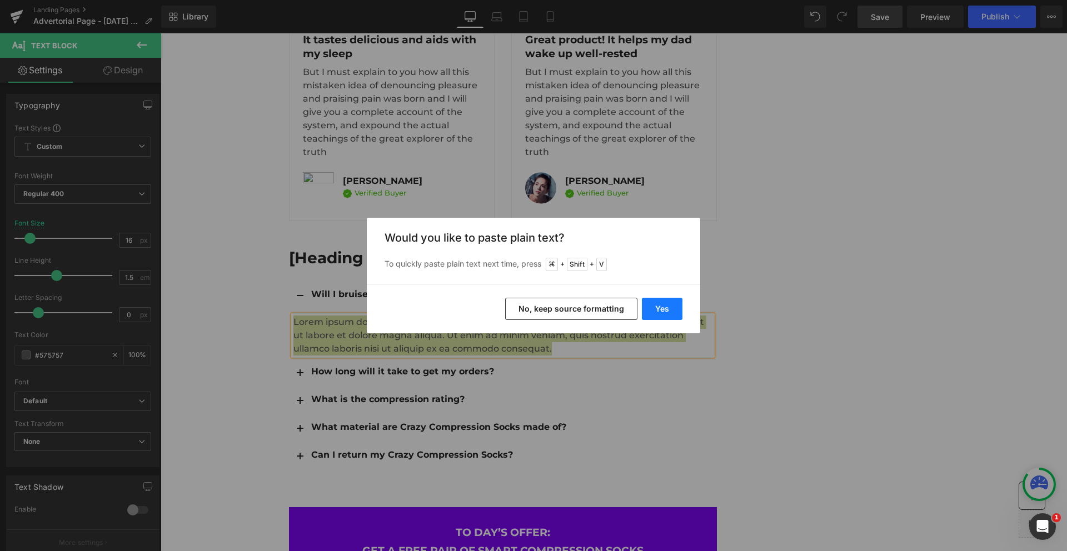
click at [656, 303] on button "Yes" at bounding box center [662, 309] width 41 height 22
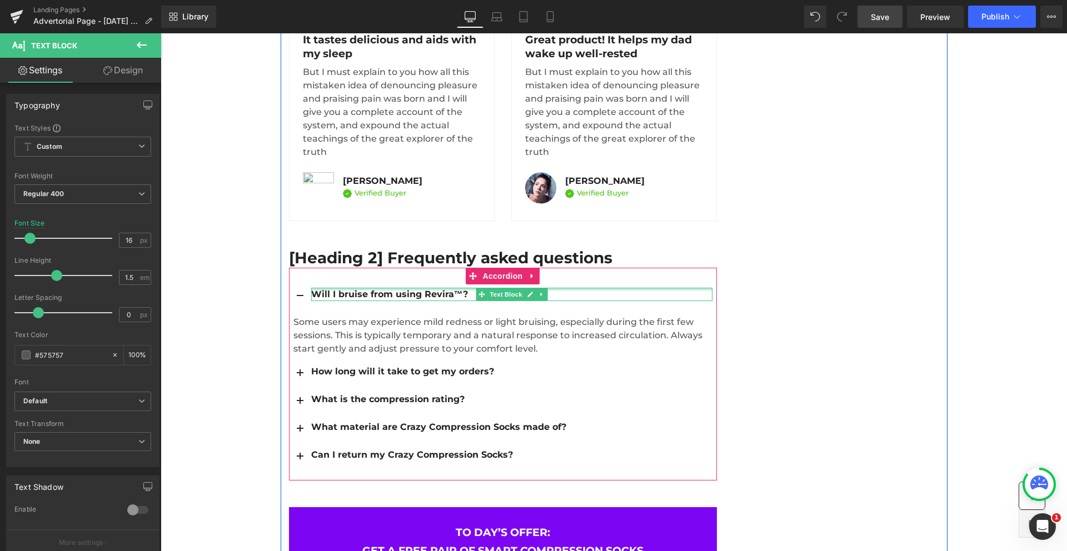
click at [404, 288] on div "Will I bruise from using Revira™?" at bounding box center [511, 294] width 401 height 13
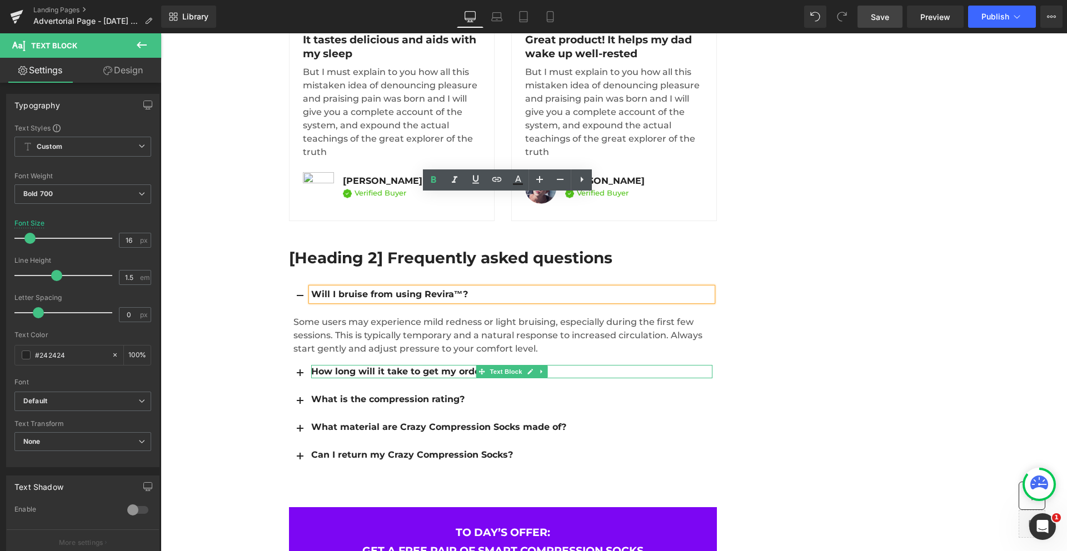
click at [420, 365] on div "How long will it take to get my orders?" at bounding box center [511, 371] width 401 height 13
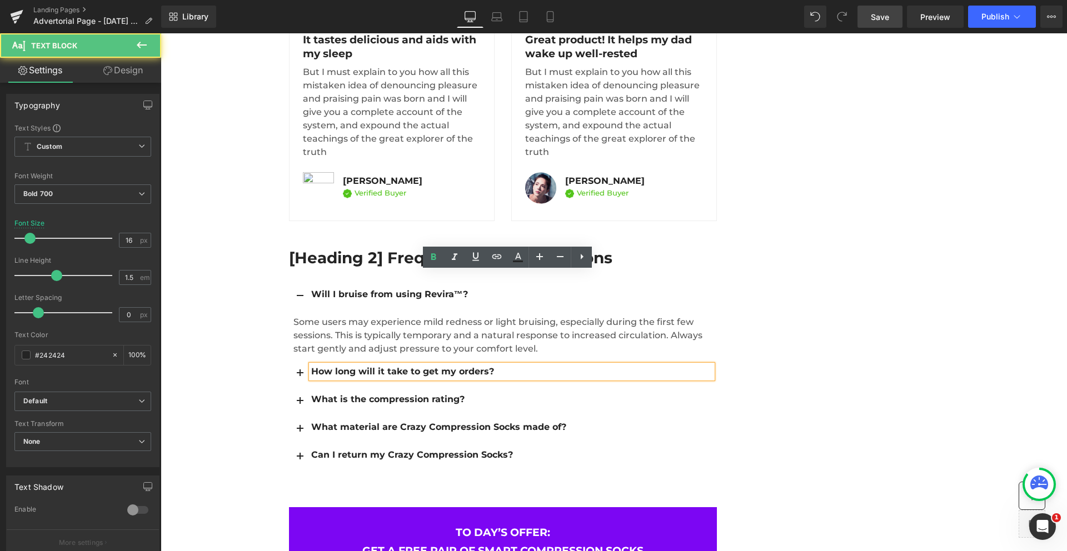
click at [401, 365] on div "How long will it take to get my orders?" at bounding box center [511, 371] width 401 height 13
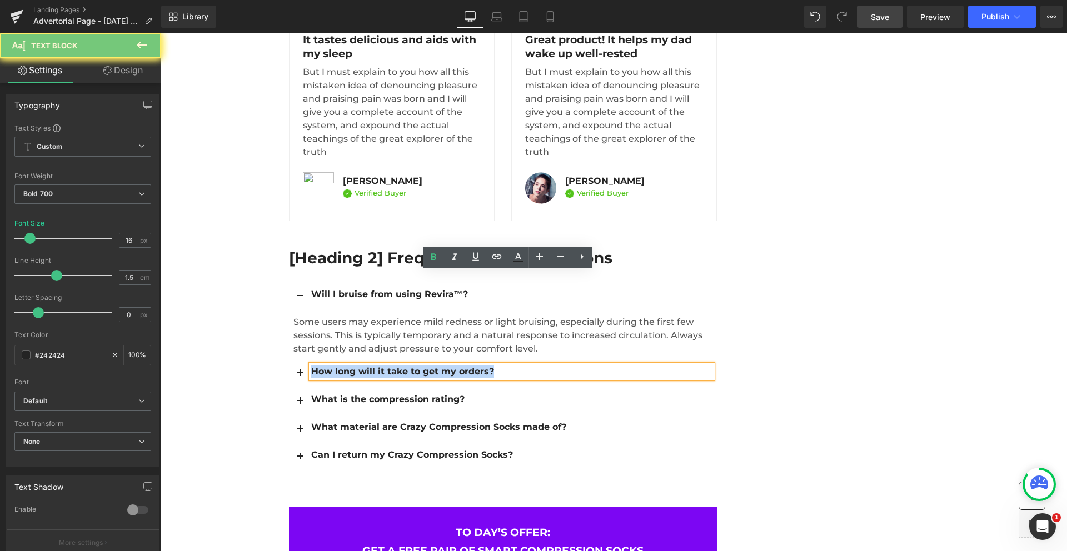
click at [401, 365] on div "How long will it take to get my orders?" at bounding box center [511, 371] width 401 height 13
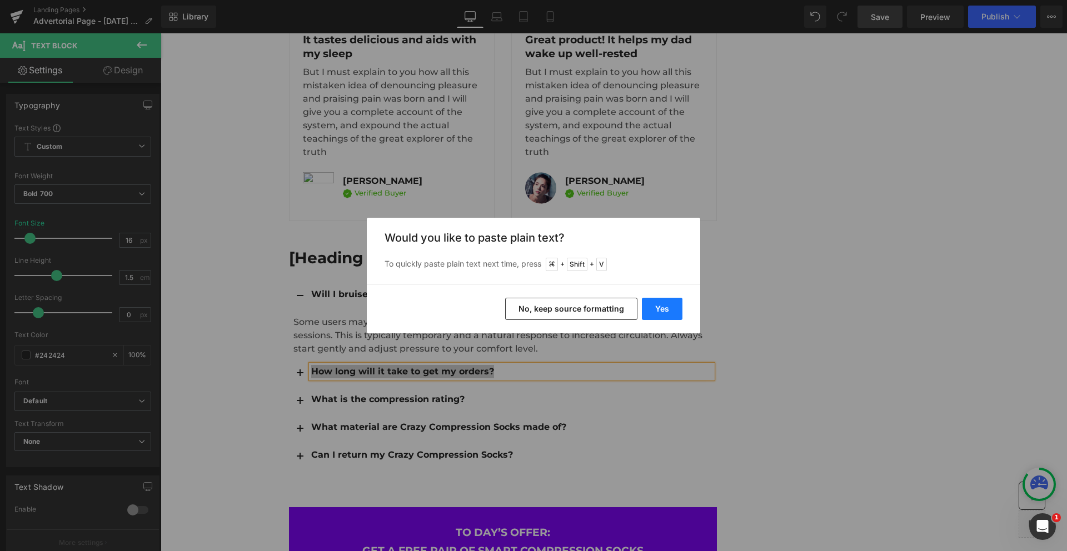
click at [663, 314] on button "Yes" at bounding box center [662, 309] width 41 height 22
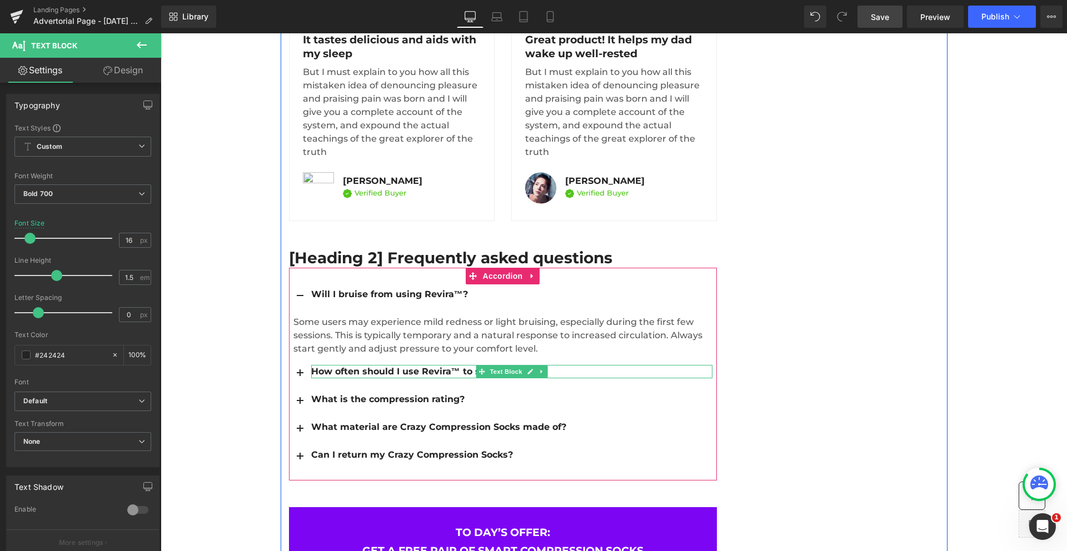
click at [378, 365] on div "How often should I use Revira™ to see results?" at bounding box center [511, 371] width 401 height 13
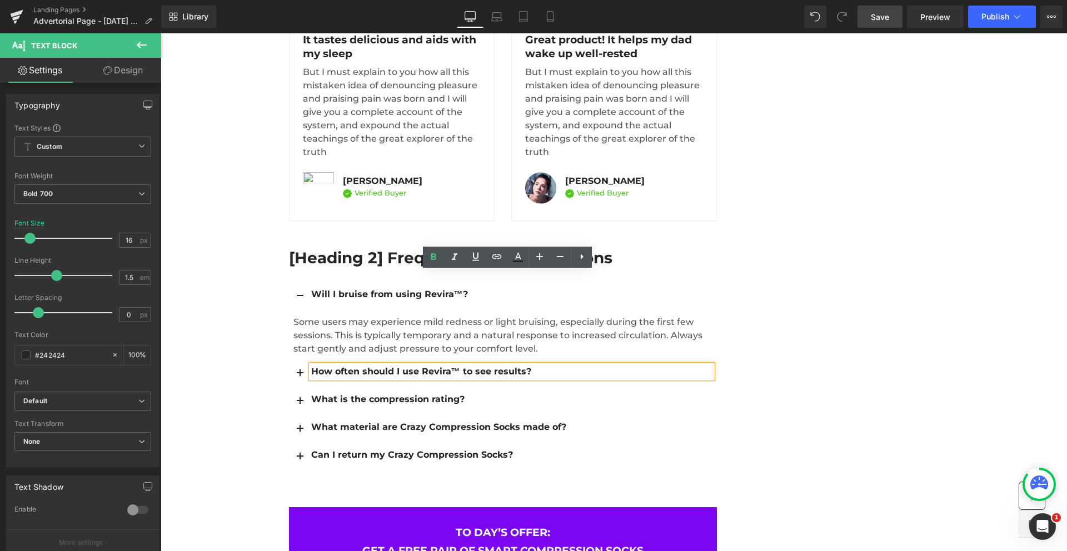
click at [300, 377] on span "button" at bounding box center [300, 377] width 0 height 0
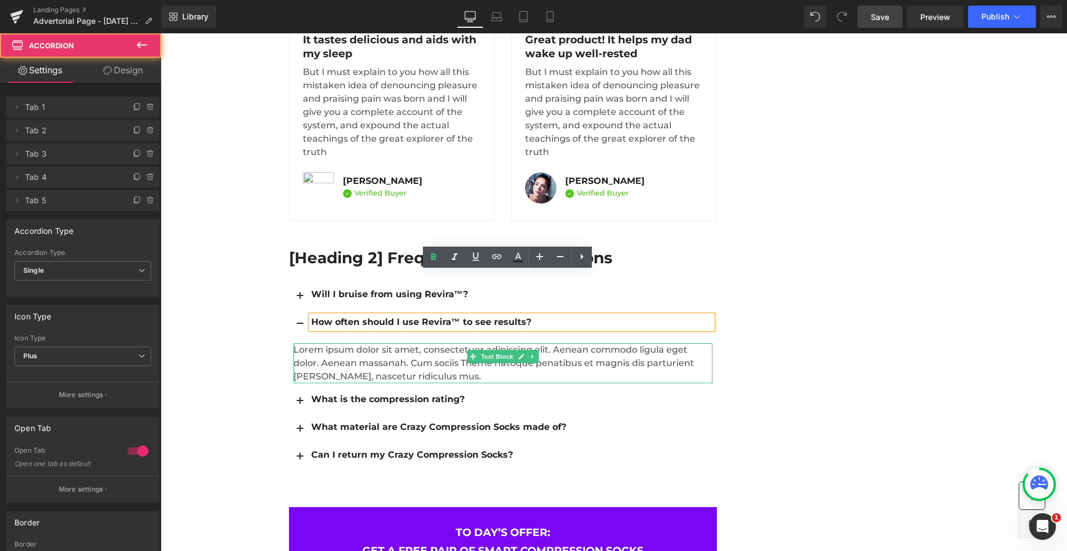
click at [349, 343] on p "Lorem ipsum dolor sit amet, consectetuer adipiscing elit. Aenean commodo ligula…" at bounding box center [502, 363] width 419 height 40
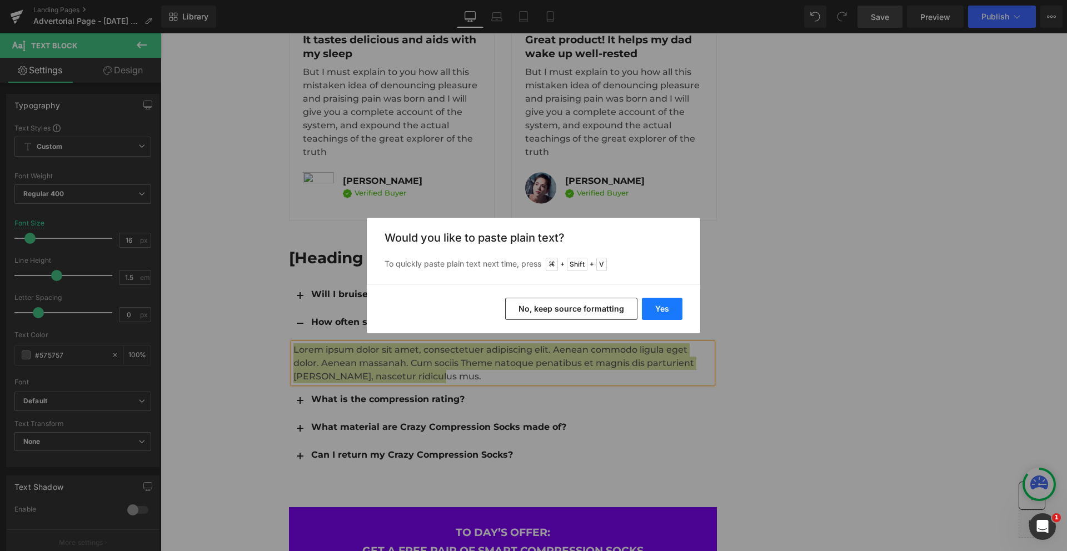
click at [672, 303] on button "Yes" at bounding box center [662, 309] width 41 height 22
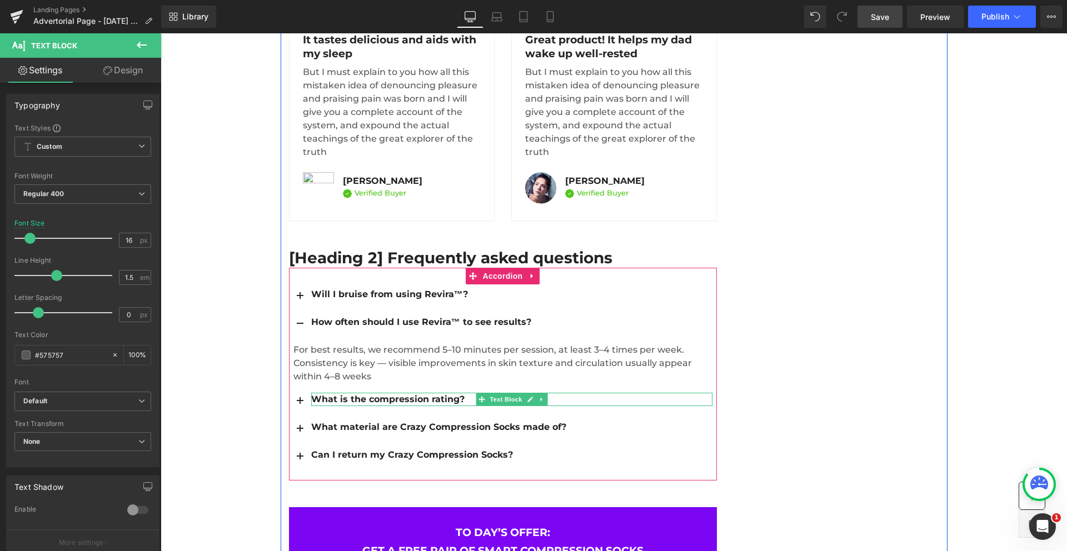
click at [379, 393] on div "What is the compression rating?" at bounding box center [511, 399] width 401 height 13
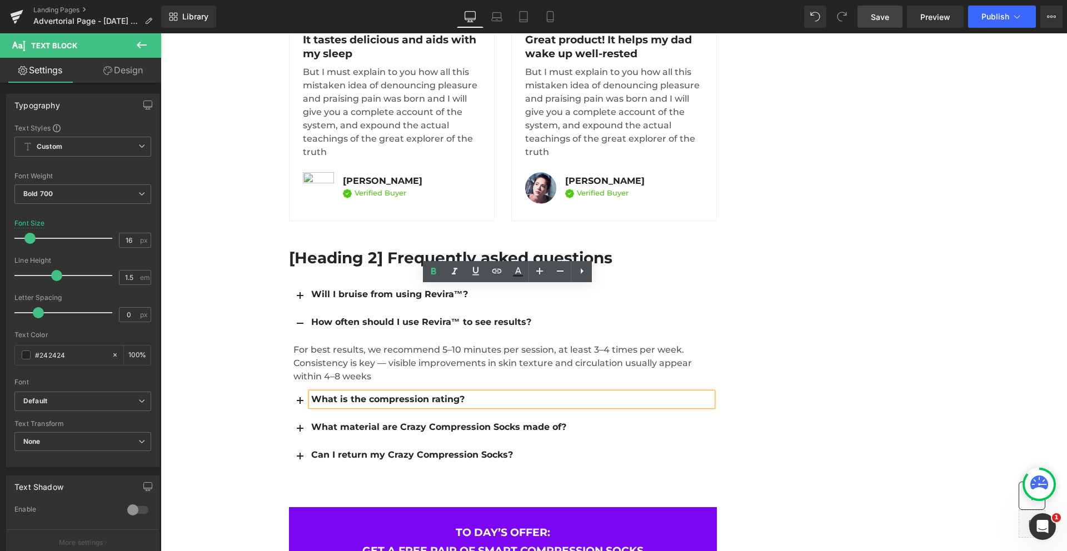
click at [352, 393] on div "What is the compression rating?" at bounding box center [511, 399] width 401 height 13
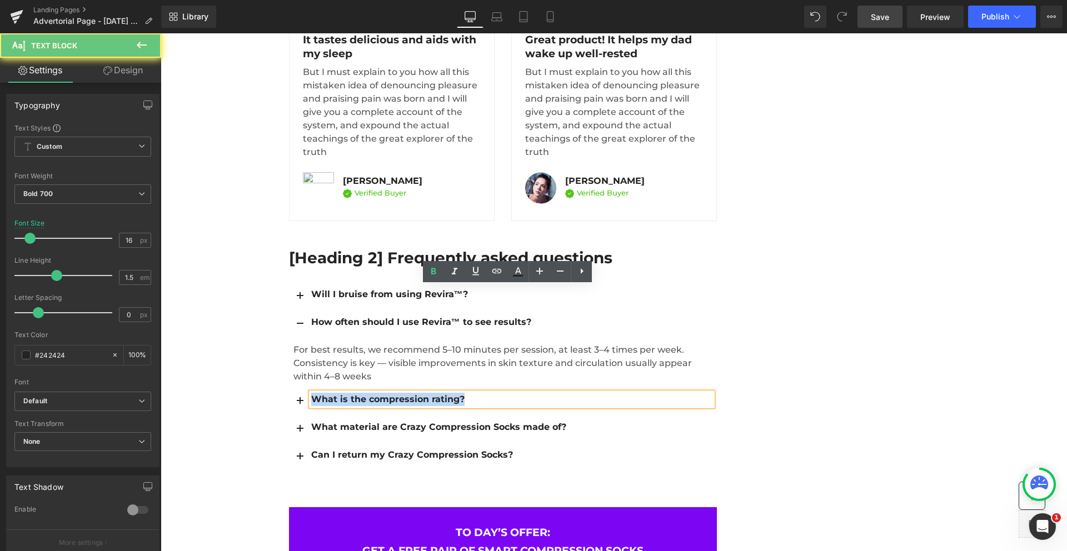
click at [352, 393] on div "What is the compression rating?" at bounding box center [511, 399] width 401 height 13
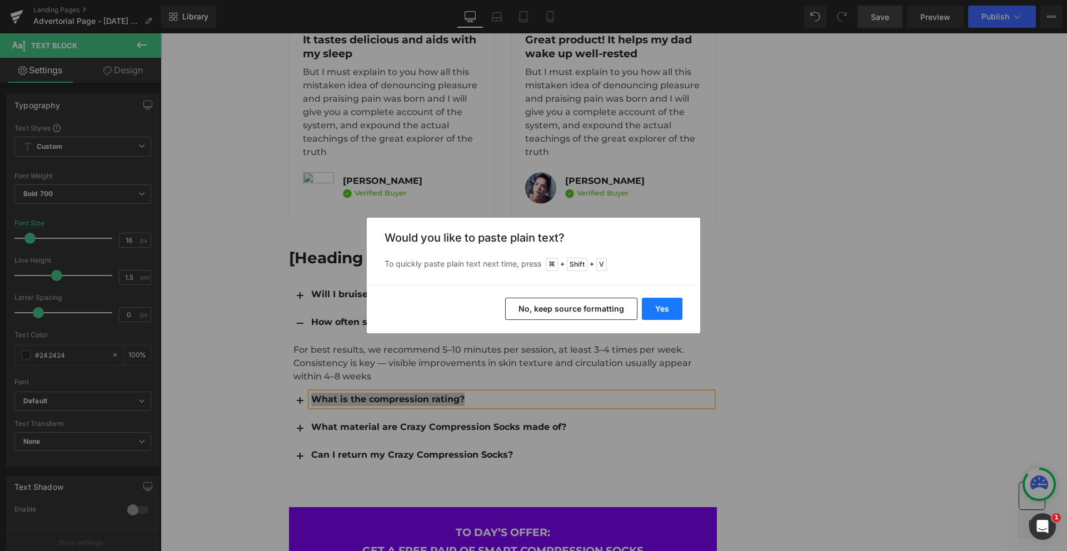
click at [657, 307] on button "Yes" at bounding box center [662, 309] width 41 height 22
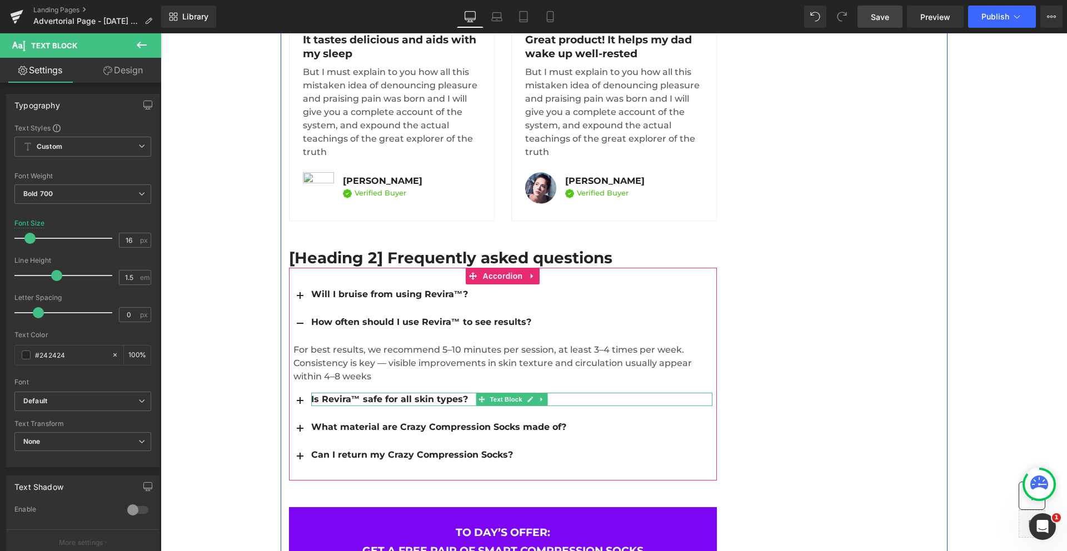
click at [452, 393] on div "Is Revira™ safe for all skin types?" at bounding box center [511, 399] width 401 height 13
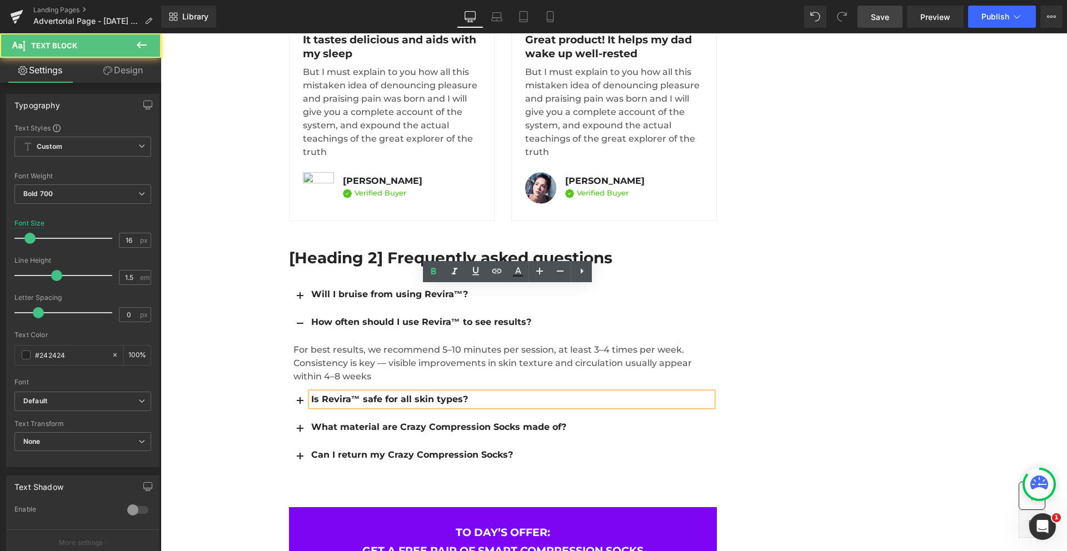
click at [297, 388] on button "button" at bounding box center [300, 401] width 22 height 27
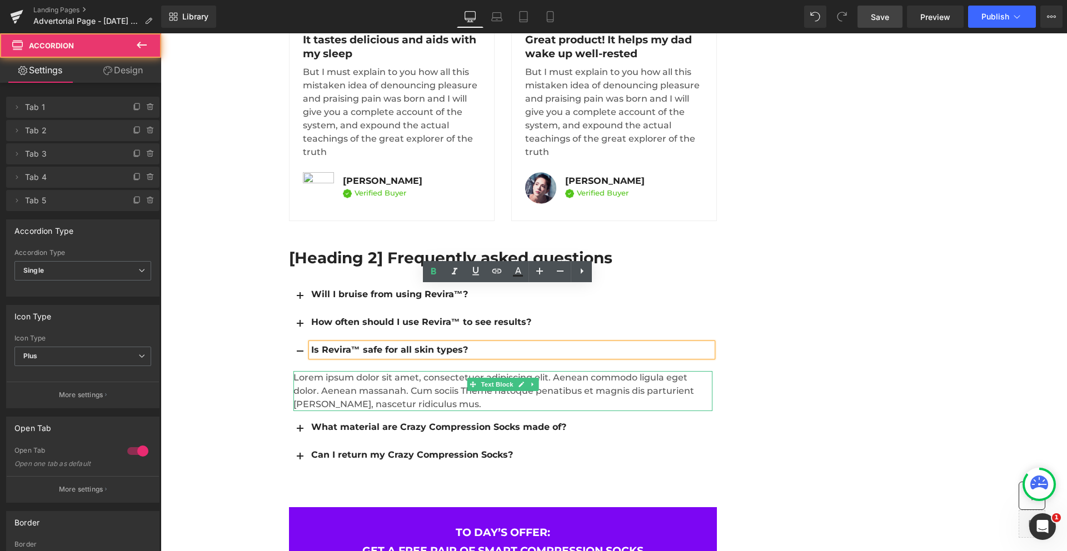
click at [331, 371] on p "Lorem ipsum dolor sit amet, consectetuer adipiscing elit. Aenean commodo ligula…" at bounding box center [502, 391] width 419 height 40
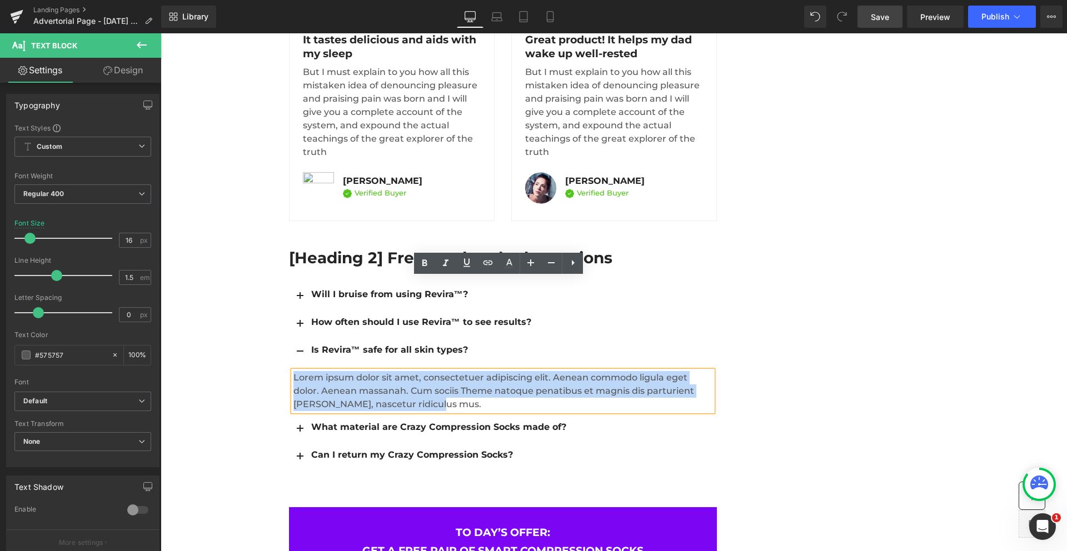
click at [331, 371] on p "Lorem ipsum dolor sit amet, consectetuer adipiscing elit. Aenean commodo ligula…" at bounding box center [502, 391] width 419 height 40
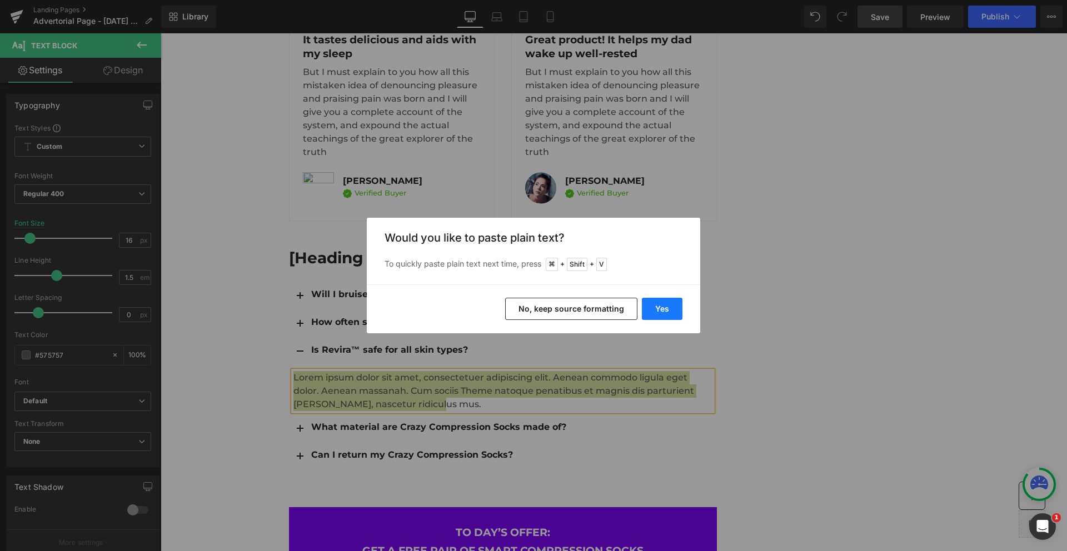
click at [656, 307] on button "Yes" at bounding box center [662, 309] width 41 height 22
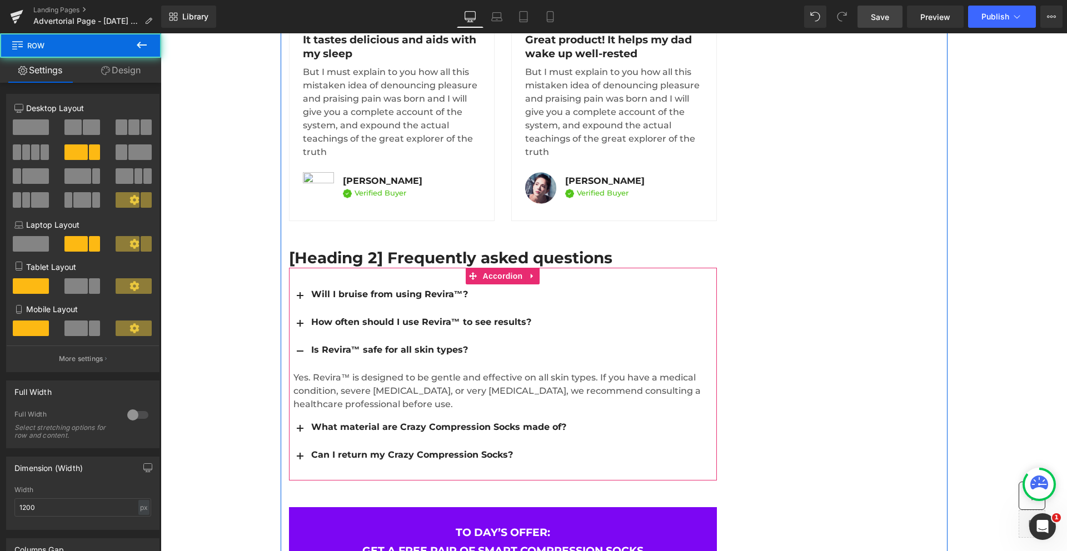
click at [161, 33] on div at bounding box center [161, 33] width 0 height 0
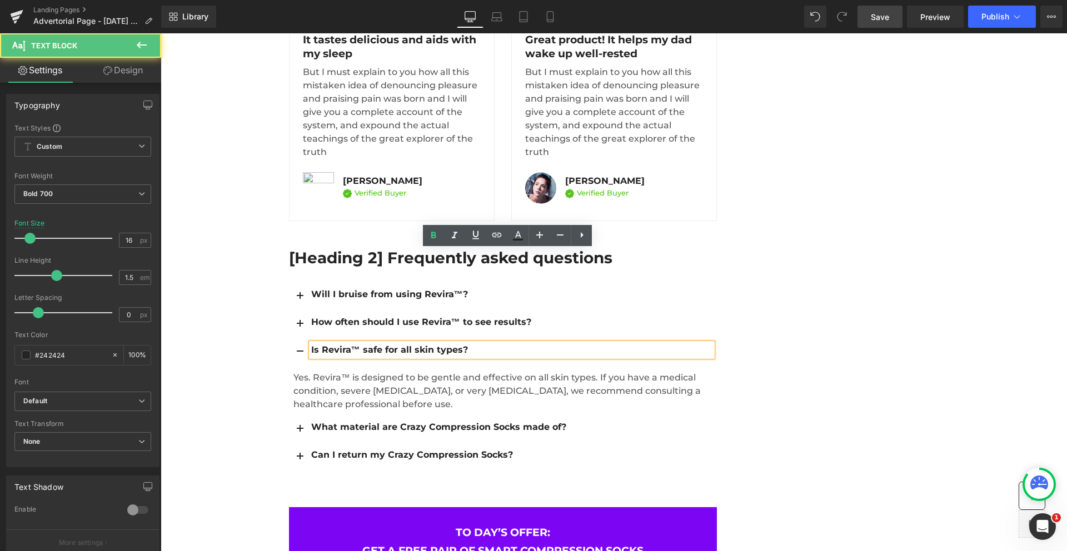
click at [392, 343] on div "Is Revira™ safe for all skin types?" at bounding box center [511, 349] width 401 height 13
click at [300, 355] on span "button" at bounding box center [300, 355] width 0 height 0
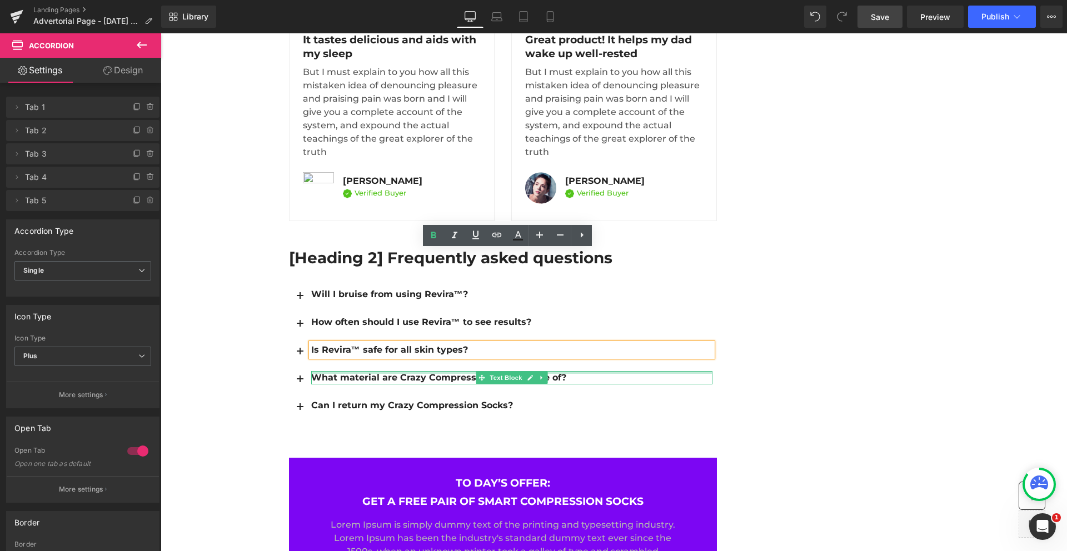
click at [362, 371] on div "What material are Crazy Compression Socks made of?" at bounding box center [511, 377] width 401 height 13
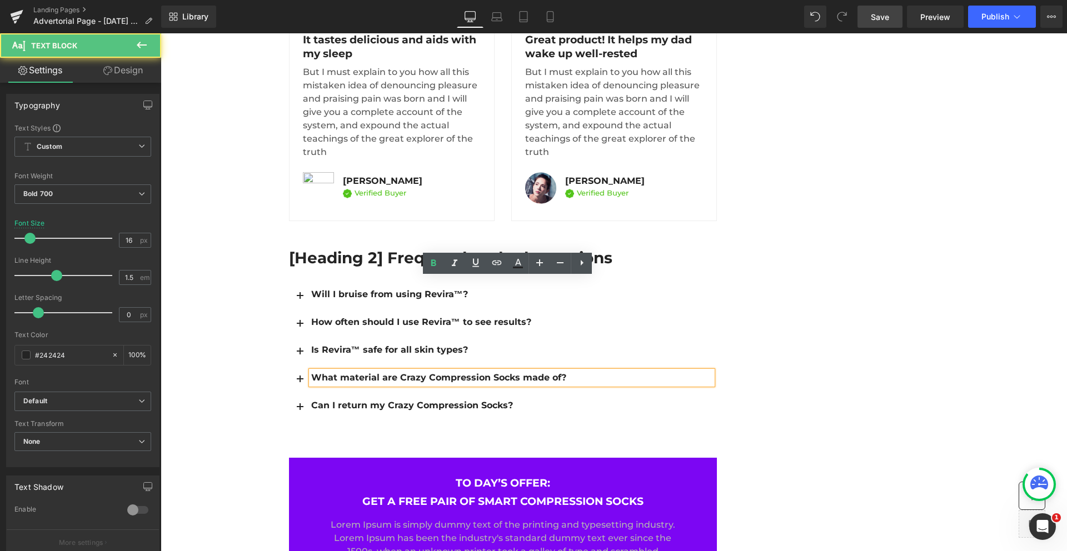
click at [362, 371] on div "What material are Crazy Compression Socks made of?" at bounding box center [511, 377] width 401 height 13
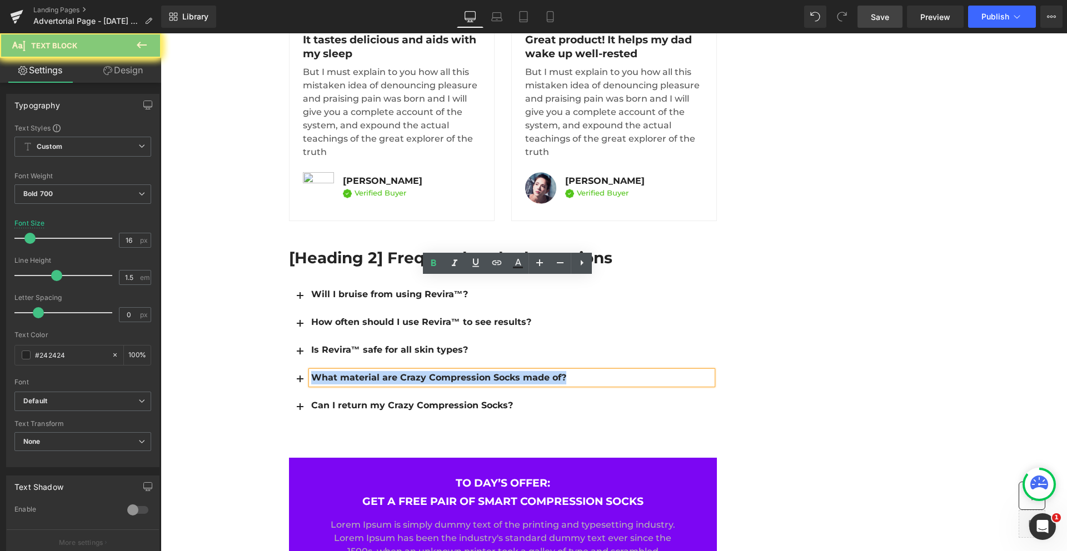
click at [362, 371] on div "What material are Crazy Compression Socks made of?" at bounding box center [511, 377] width 401 height 13
paste div
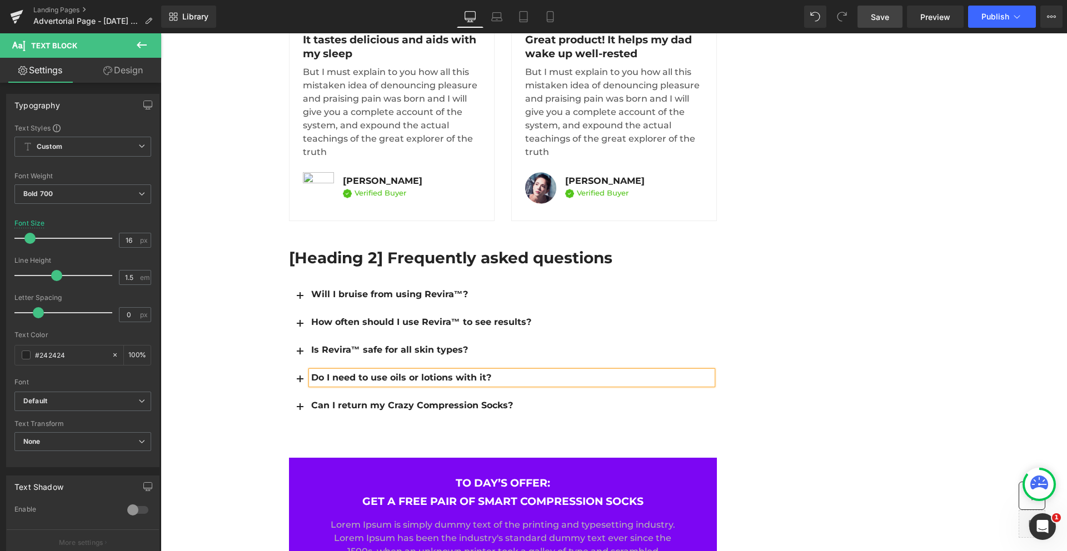
click at [296, 367] on button "button" at bounding box center [300, 380] width 22 height 27
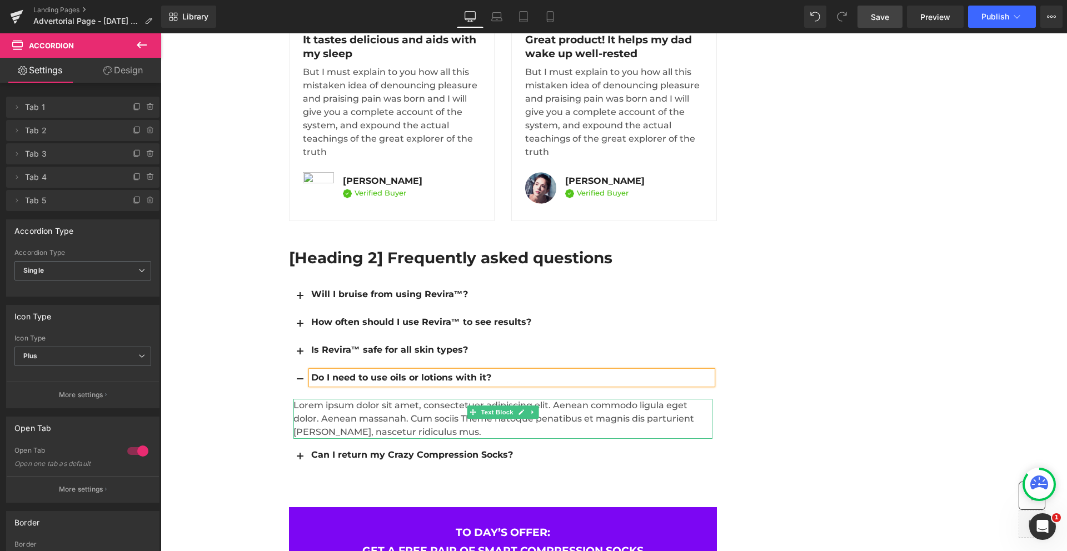
click at [372, 399] on p "Lorem ipsum dolor sit amet, consectetuer adipiscing elit. Aenean commodo ligula…" at bounding box center [502, 419] width 419 height 40
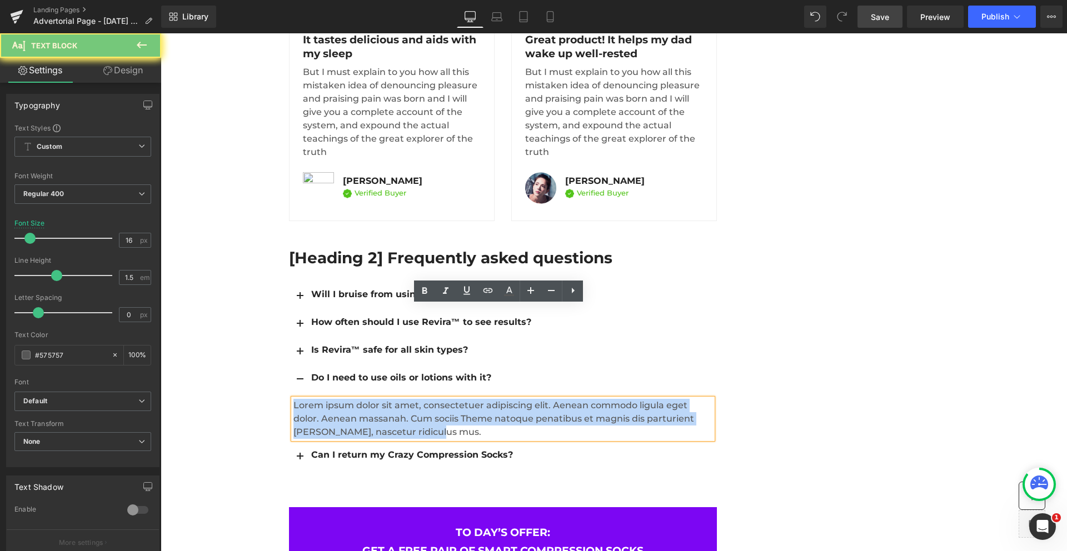
click at [372, 399] on p "Lorem ipsum dolor sit amet, consectetuer adipiscing elit. Aenean commodo ligula…" at bounding box center [502, 419] width 419 height 40
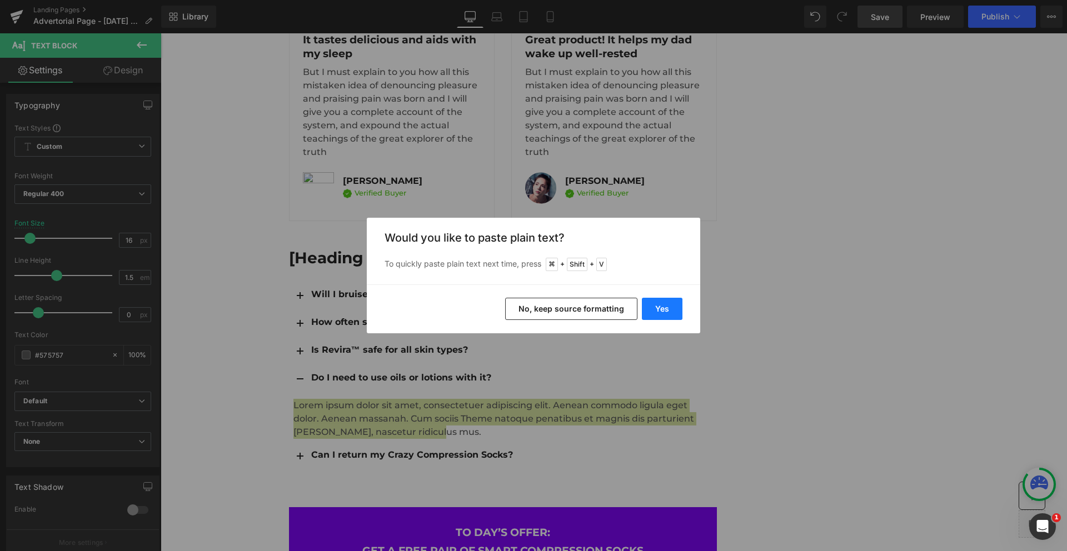
click at [667, 305] on button "Yes" at bounding box center [662, 309] width 41 height 22
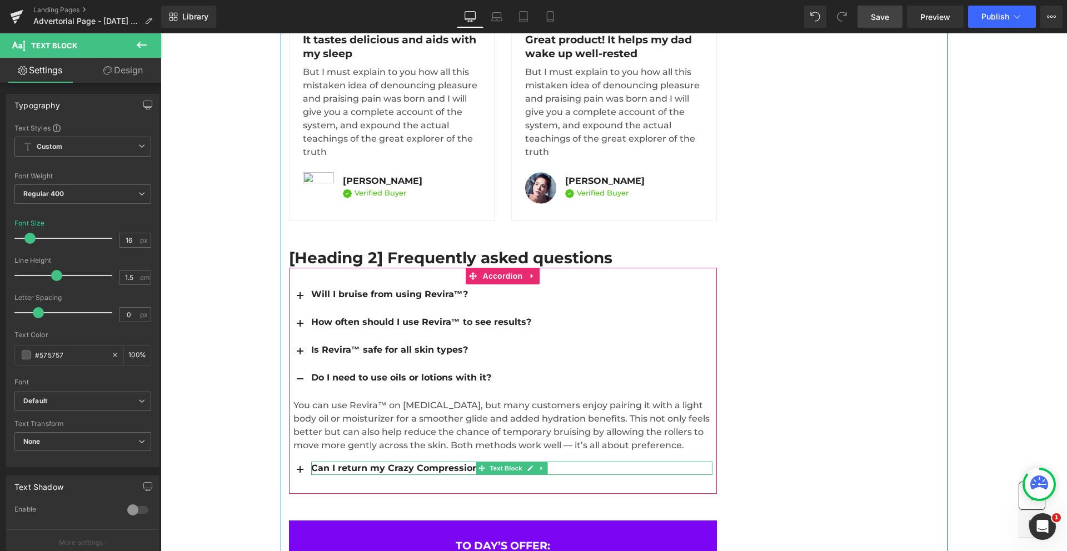
click at [379, 462] on div "Can I return my Crazy Compression Socks?" at bounding box center [511, 468] width 401 height 13
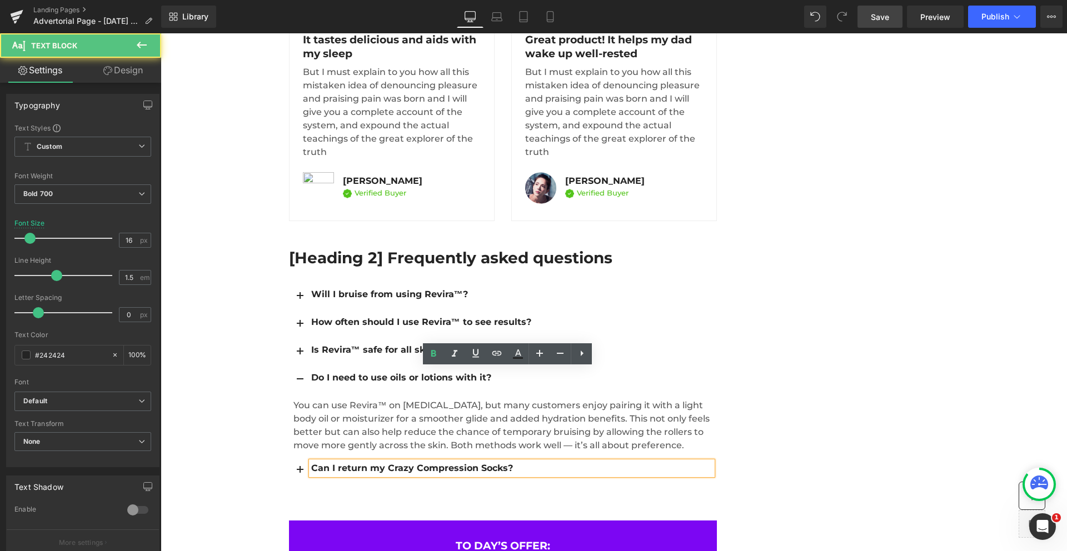
click at [379, 462] on div "Can I return my Crazy Compression Socks?" at bounding box center [511, 468] width 401 height 13
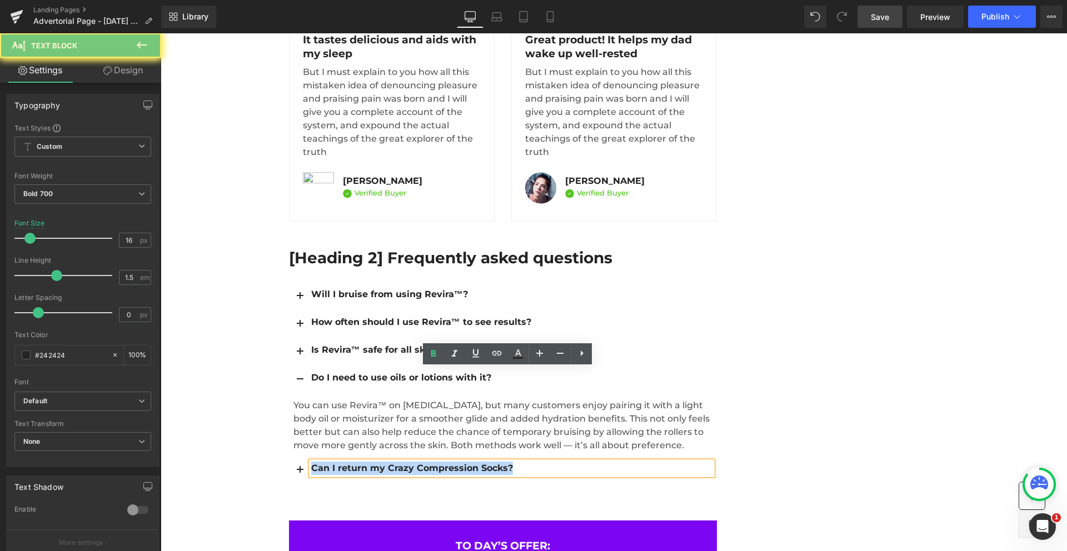
click at [379, 462] on div "Can I return my Crazy Compression Socks?" at bounding box center [511, 468] width 401 height 13
paste div
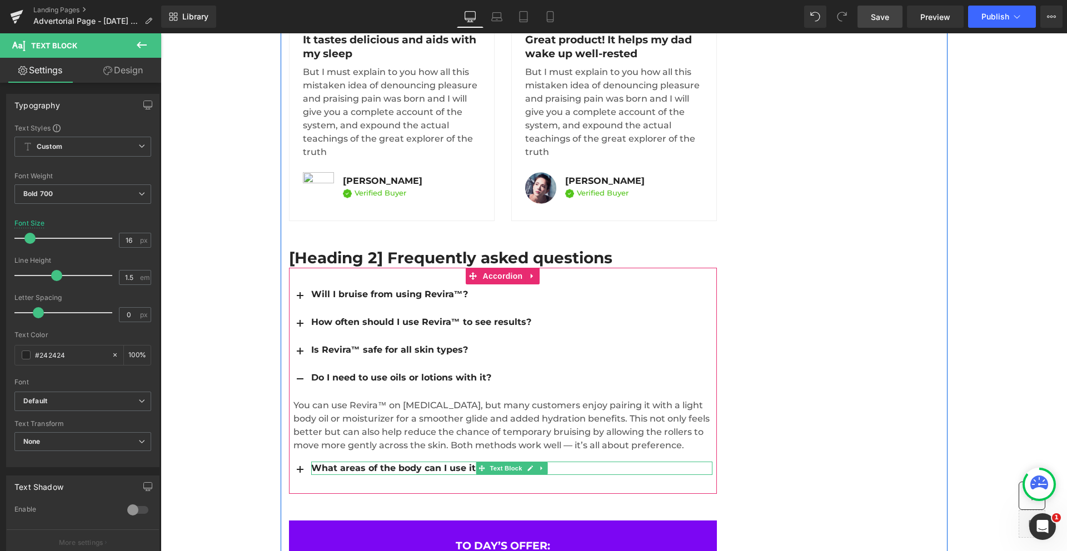
click at [576, 462] on div "What areas of the body can I use it on?" at bounding box center [511, 468] width 401 height 13
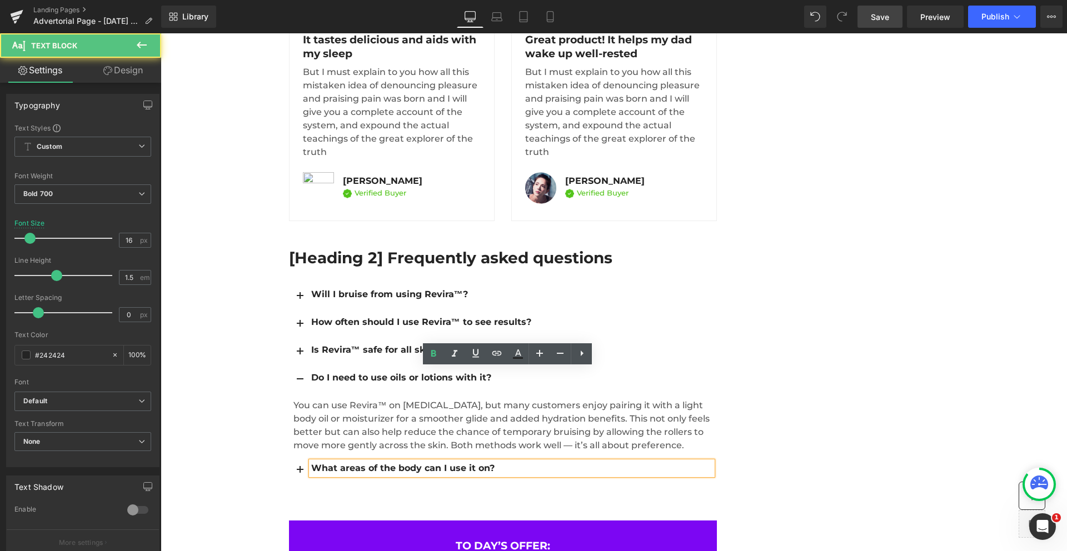
click at [292, 457] on button "button" at bounding box center [300, 470] width 22 height 27
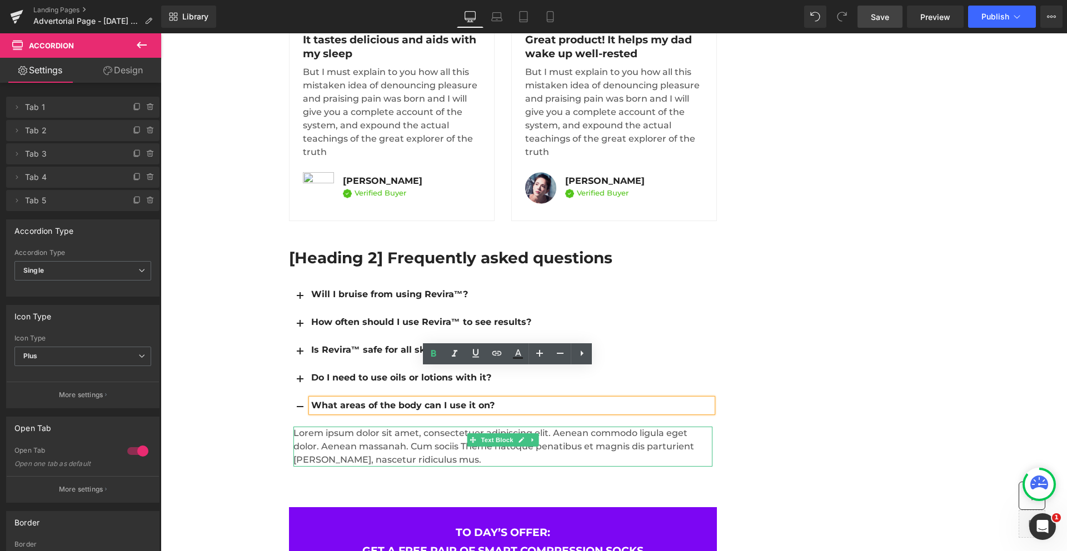
click at [325, 427] on p "Lorem ipsum dolor sit amet, consectetuer adipiscing elit. Aenean commodo ligula…" at bounding box center [502, 447] width 419 height 40
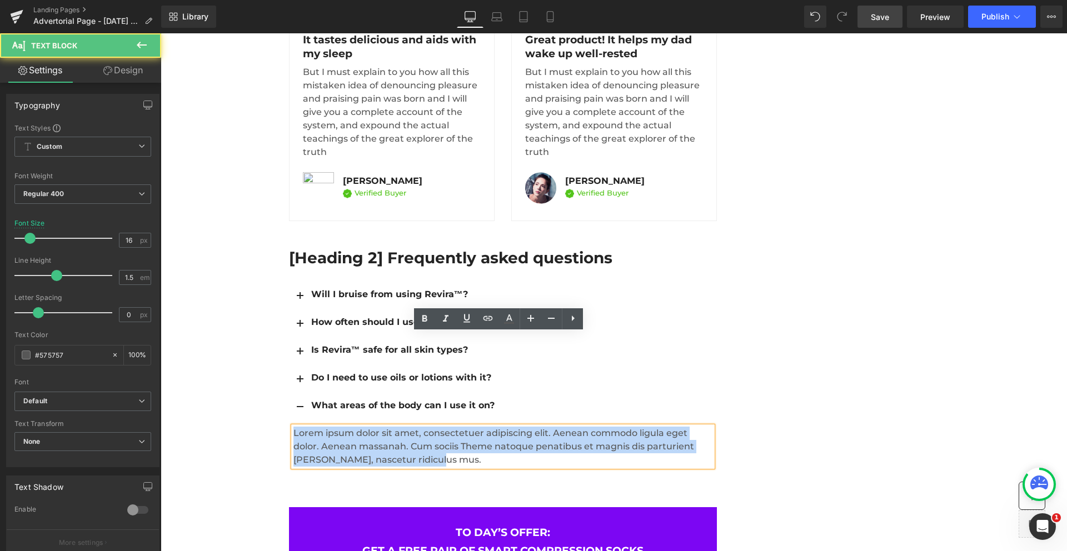
click at [335, 427] on p "Lorem ipsum dolor sit amet, consectetuer adipiscing elit. Aenean commodo ligula…" at bounding box center [502, 447] width 419 height 40
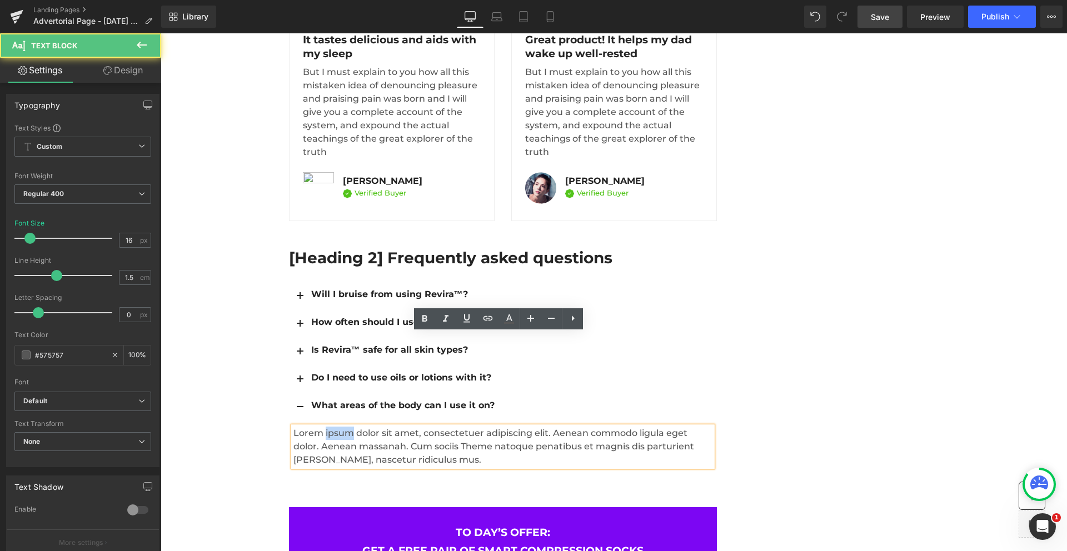
click at [335, 427] on p "Lorem ipsum dolor sit amet, consectetuer adipiscing elit. Aenean commodo ligula…" at bounding box center [502, 447] width 419 height 40
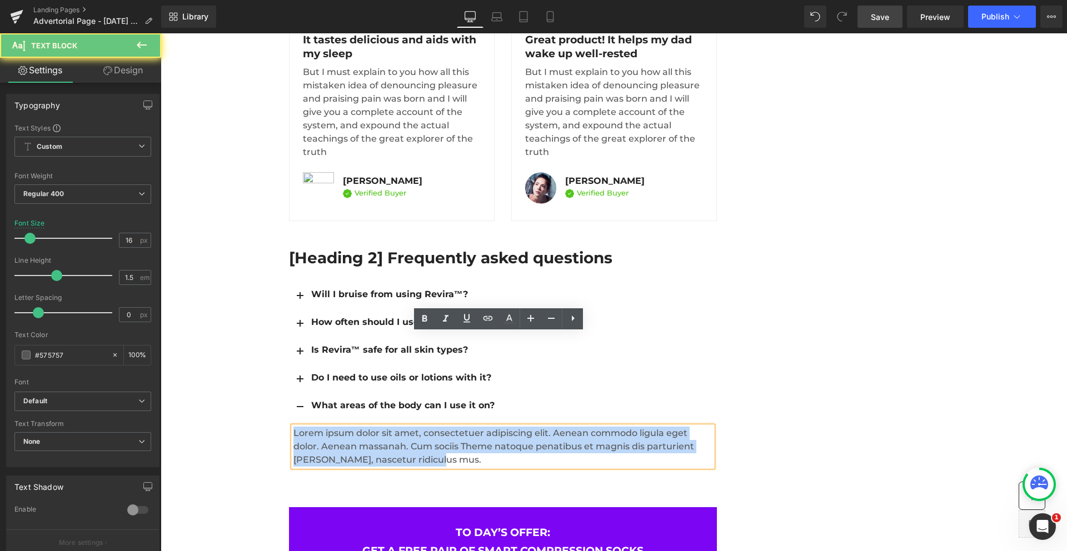
click at [335, 427] on p "Lorem ipsum dolor sit amet, consectetuer adipiscing elit. Aenean commodo ligula…" at bounding box center [502, 447] width 419 height 40
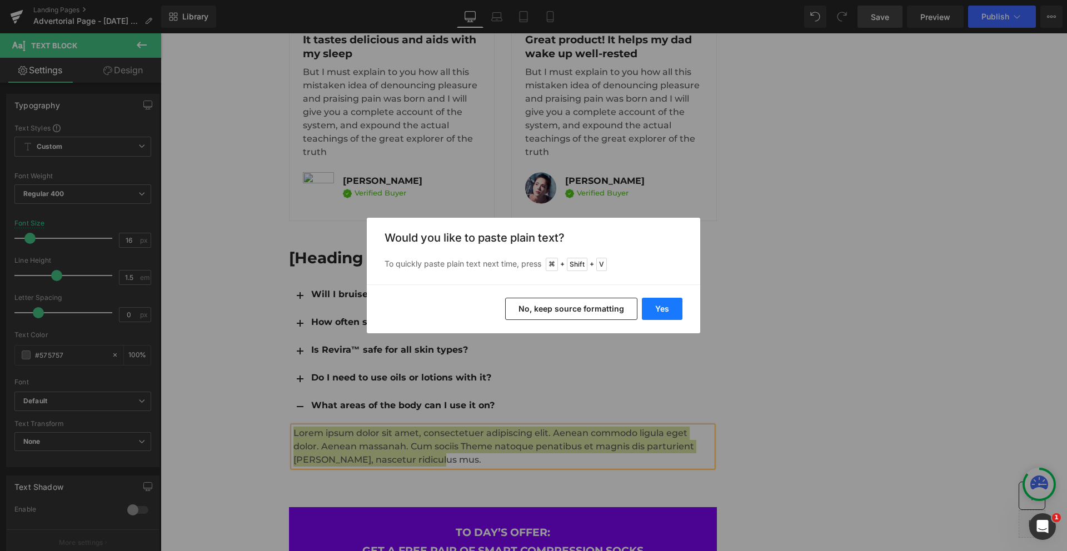
click at [672, 306] on button "Yes" at bounding box center [662, 309] width 41 height 22
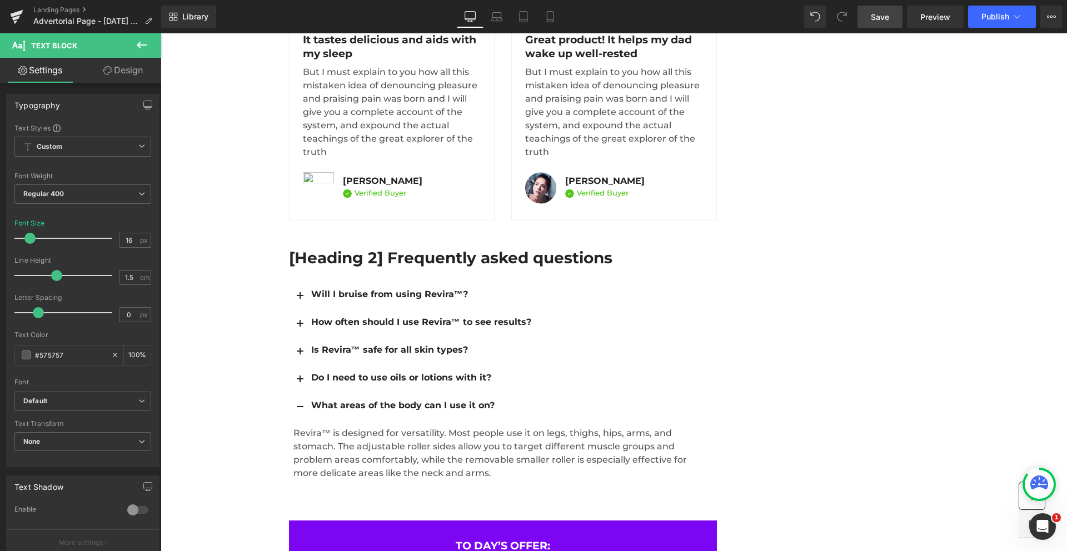
click at [888, 17] on span "Save" at bounding box center [880, 17] width 18 height 12
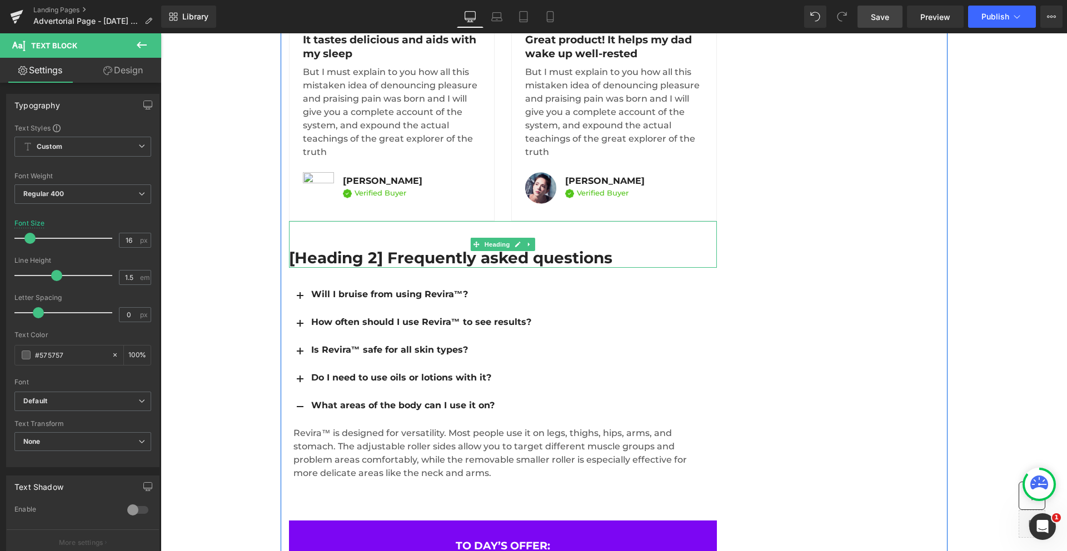
click at [426, 248] on h2 "[Heading 2] Frequently asked questions" at bounding box center [503, 258] width 428 height 20
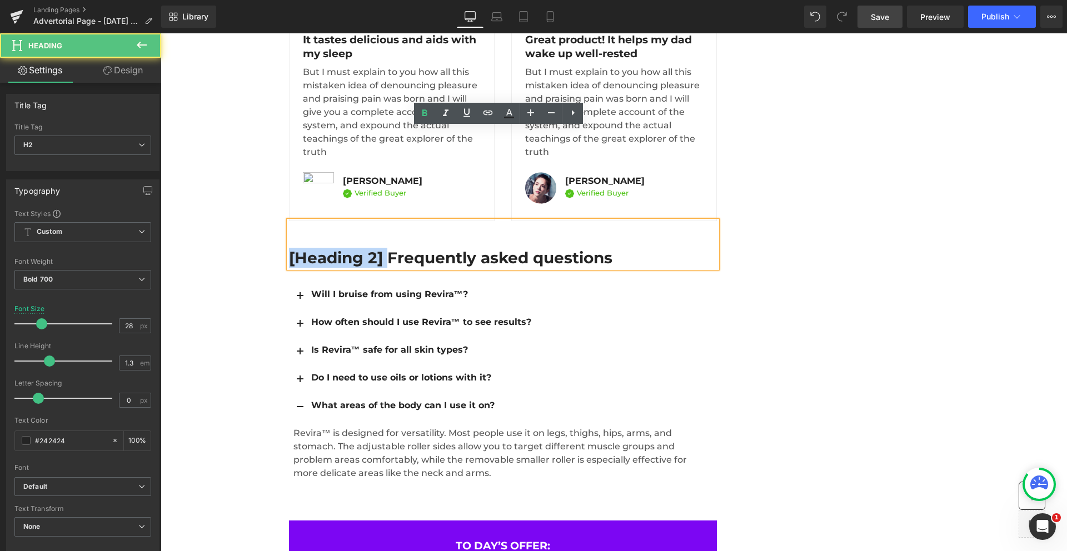
drag, startPoint x: 375, startPoint y: 166, endPoint x: 251, endPoint y: 164, distance: 123.9
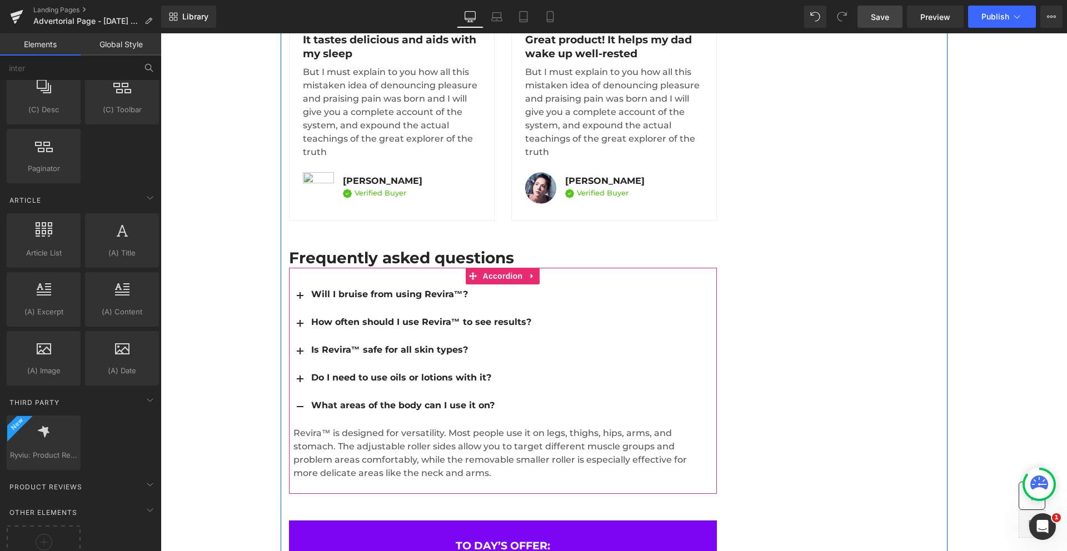
click at [298, 394] on button "button" at bounding box center [300, 407] width 22 height 27
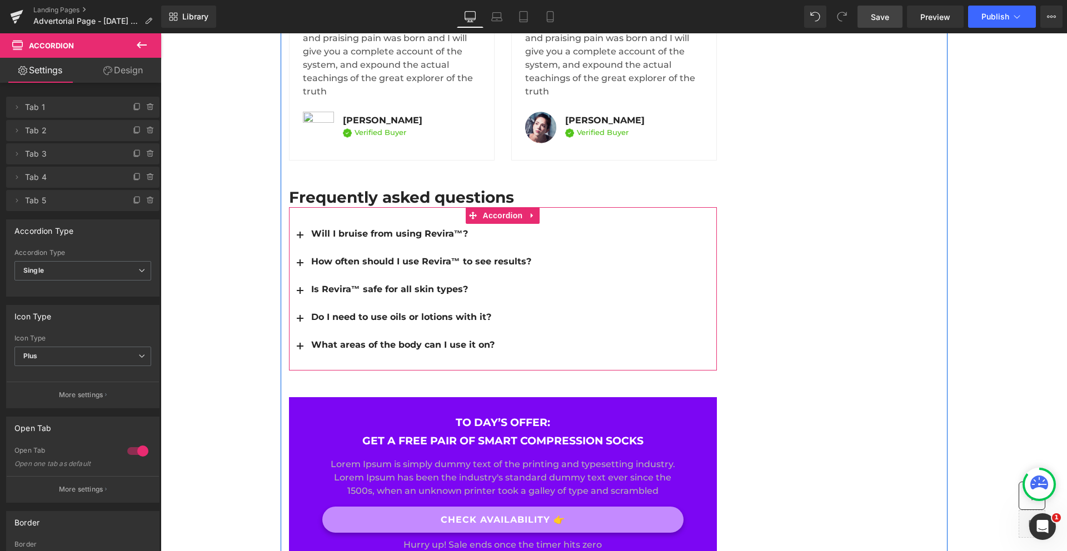
scroll to position [5617, 0]
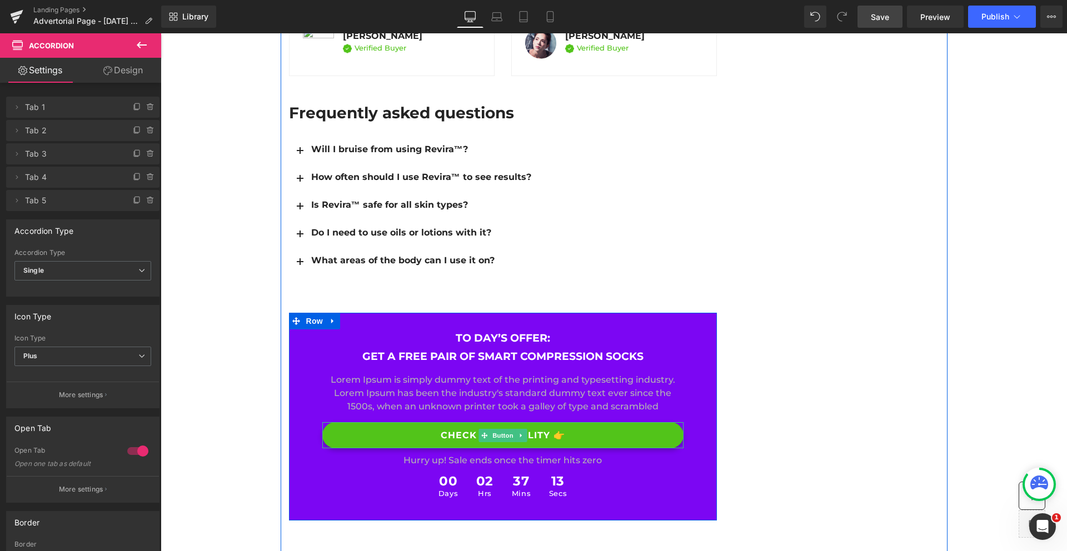
click at [448, 422] on link "CHECK AVAILABILITY 👉" at bounding box center [502, 435] width 361 height 26
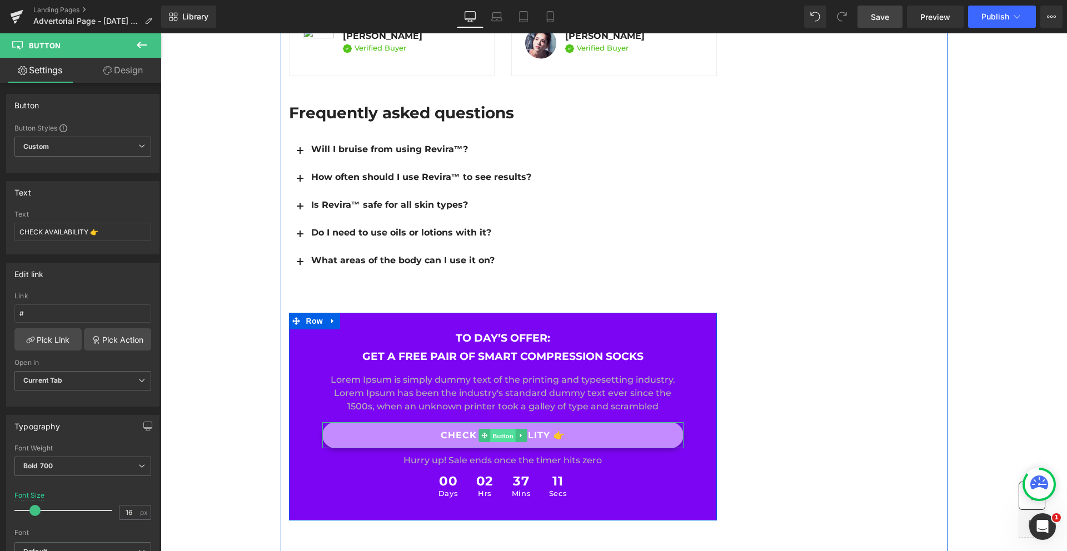
click at [498, 429] on span "Button" at bounding box center [503, 435] width 26 height 13
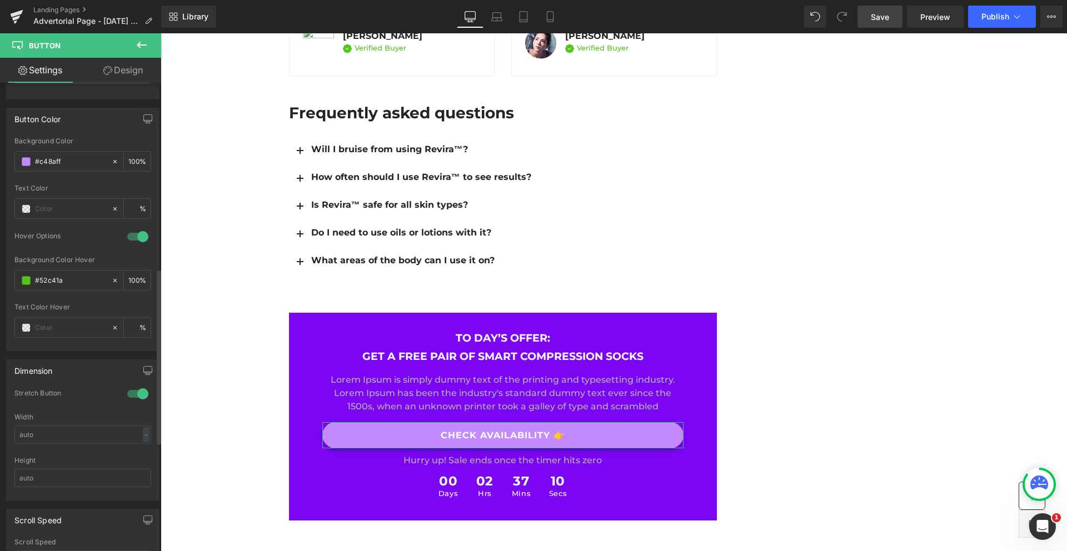
scroll to position [497, 0]
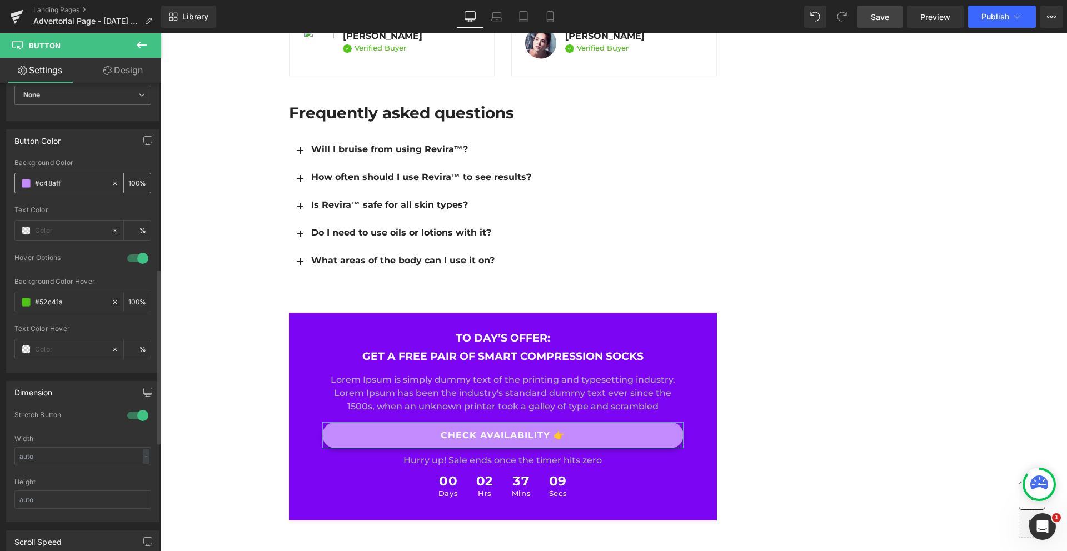
click at [44, 183] on input "#c48aff" at bounding box center [70, 183] width 71 height 12
click at [51, 304] on input "#52c41a" at bounding box center [70, 302] width 71 height 12
paste input "c48aff"
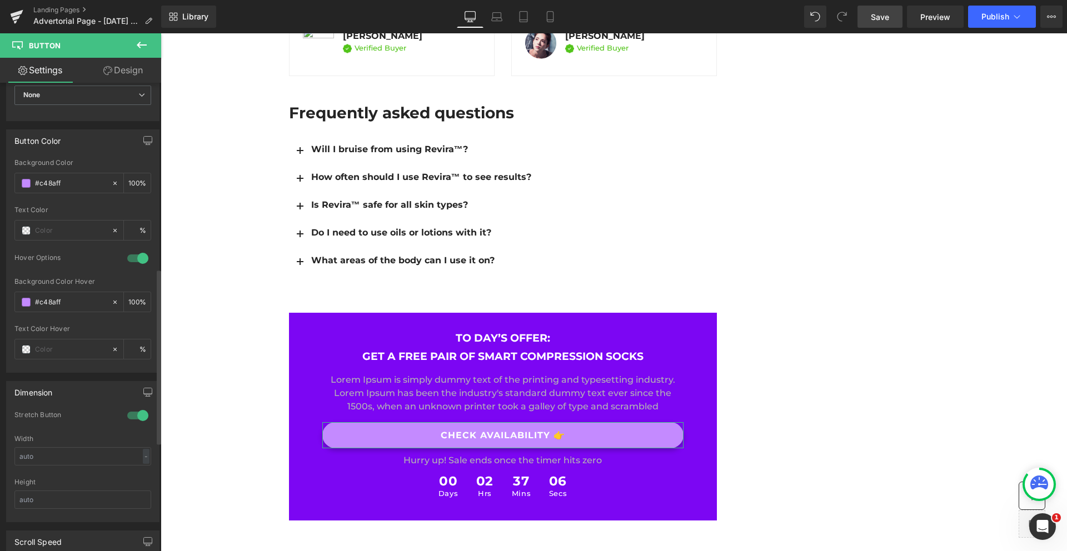
type input "#c48aff"
click at [12, 282] on div "rgb(196, 138, 255) Background Color #c48aff 100 % Text Color % 1 Hover Options …" at bounding box center [83, 265] width 152 height 213
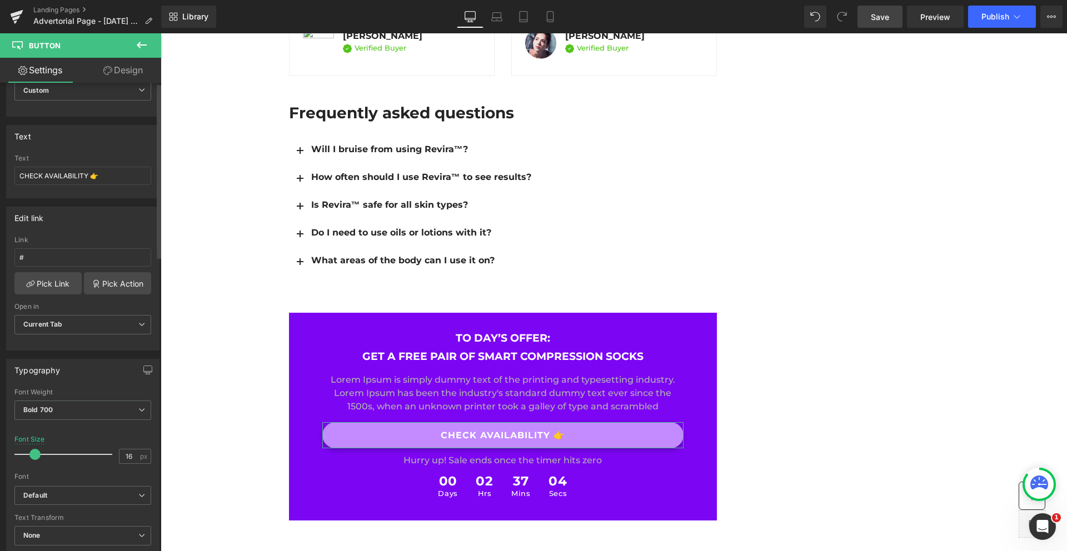
scroll to position [0, 0]
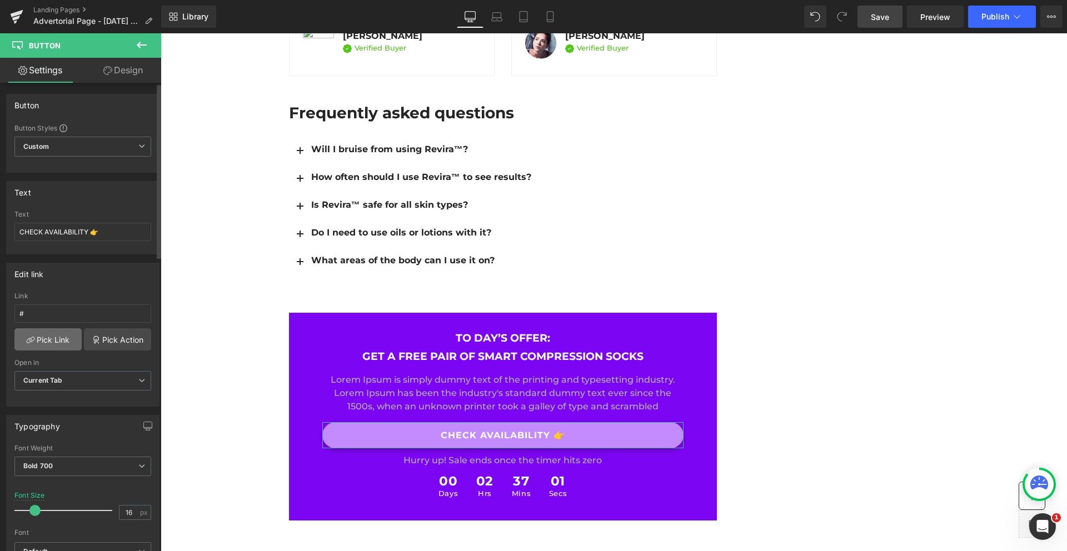
click at [47, 336] on link "Pick Link" at bounding box center [47, 339] width 67 height 22
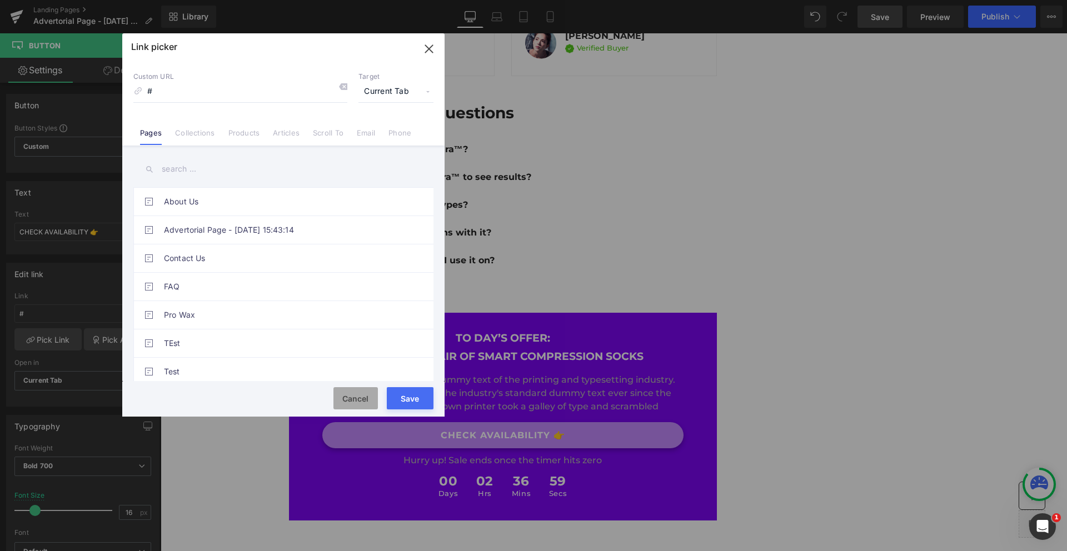
click at [356, 398] on button "Cancel" at bounding box center [355, 398] width 44 height 22
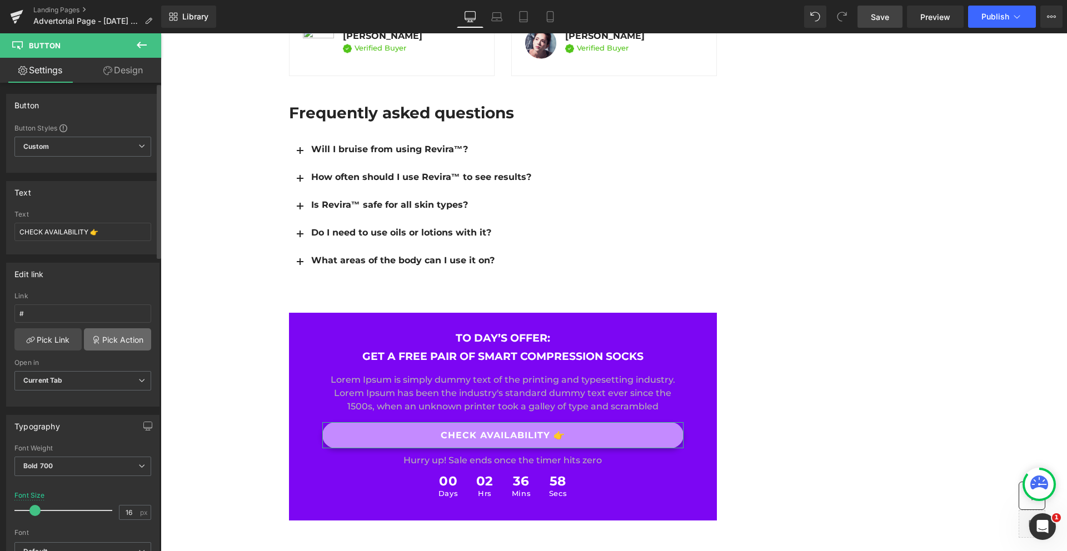
click at [107, 342] on link "Pick Action" at bounding box center [117, 339] width 67 height 22
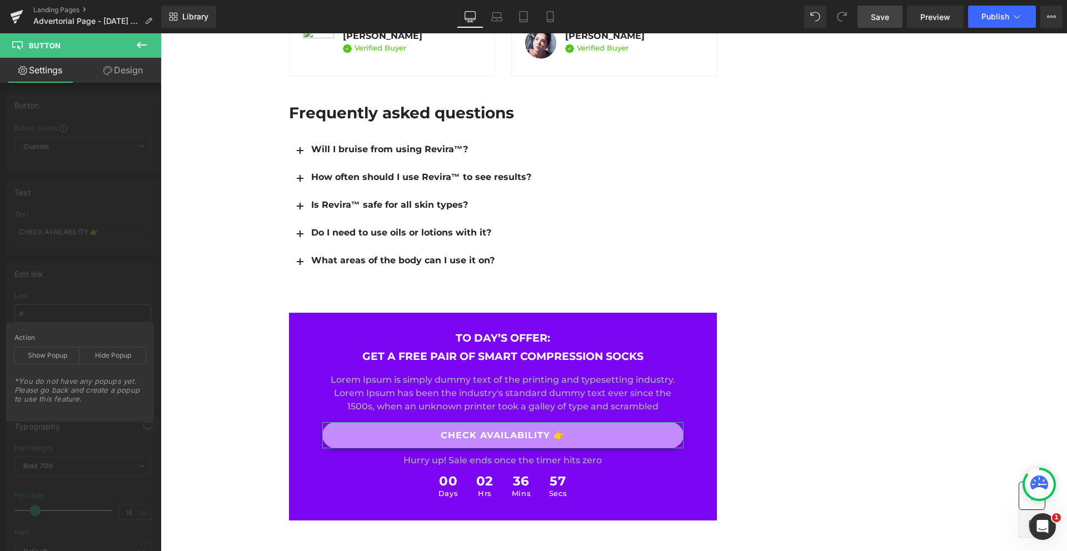
click at [88, 307] on div "Edit link # Link # Pick Link Pick Action Current Tab New Tab Open in Current Ta…" at bounding box center [83, 330] width 166 height 152
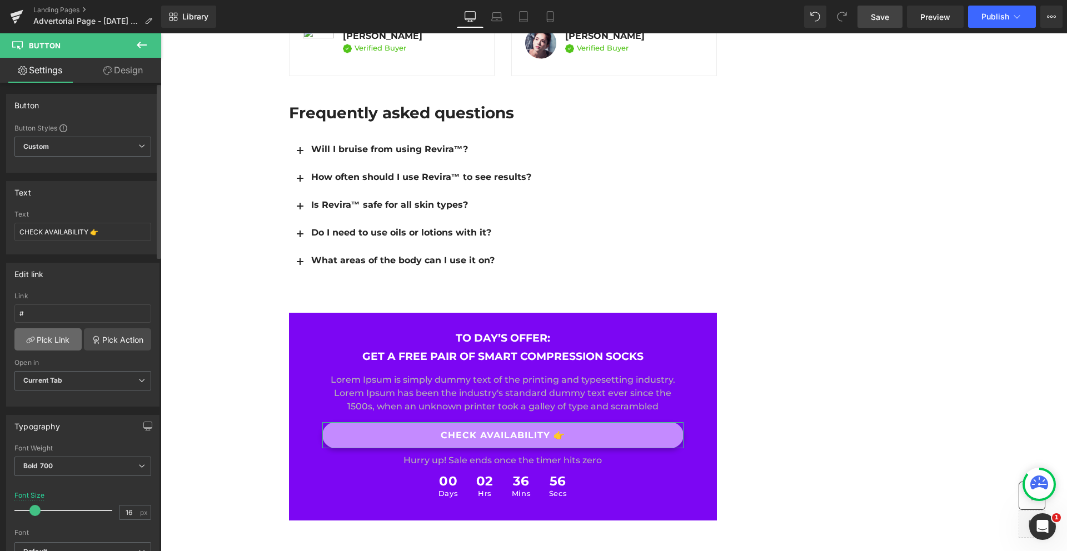
click at [60, 336] on link "Pick Link" at bounding box center [47, 339] width 67 height 22
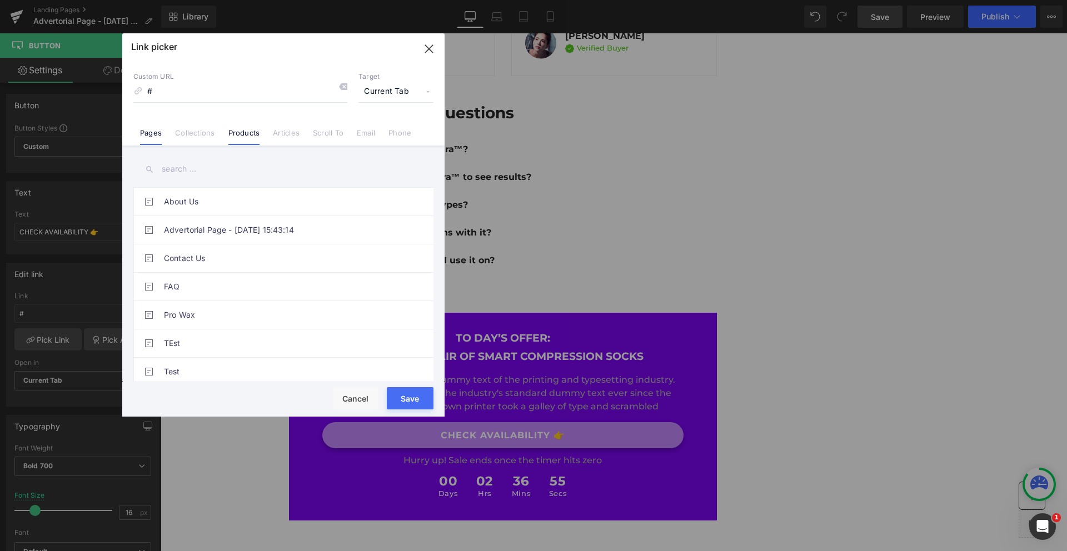
click at [254, 139] on link "Products" at bounding box center [244, 136] width 32 height 17
click at [196, 172] on input "text" at bounding box center [283, 169] width 300 height 25
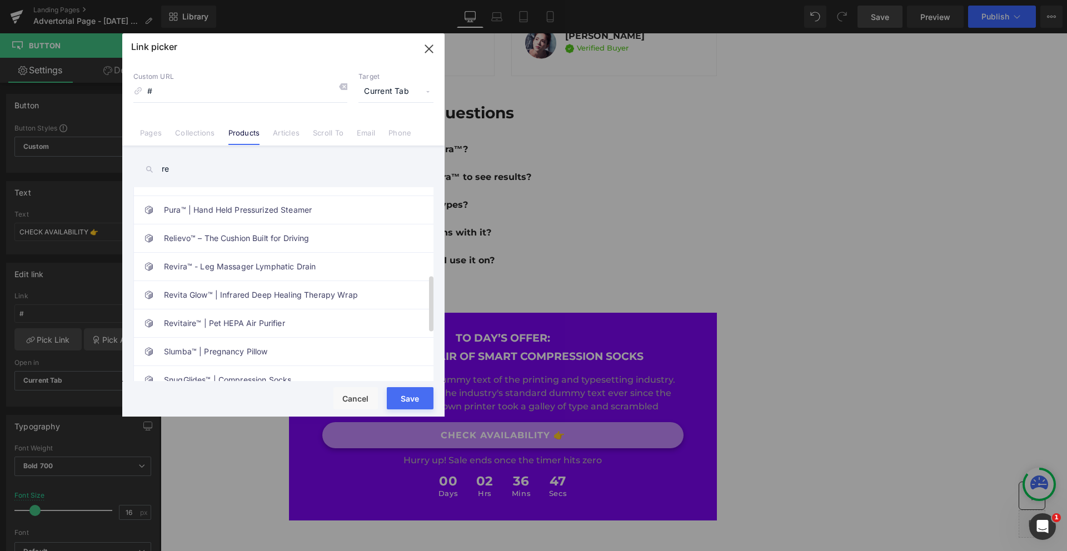
scroll to position [299, 0]
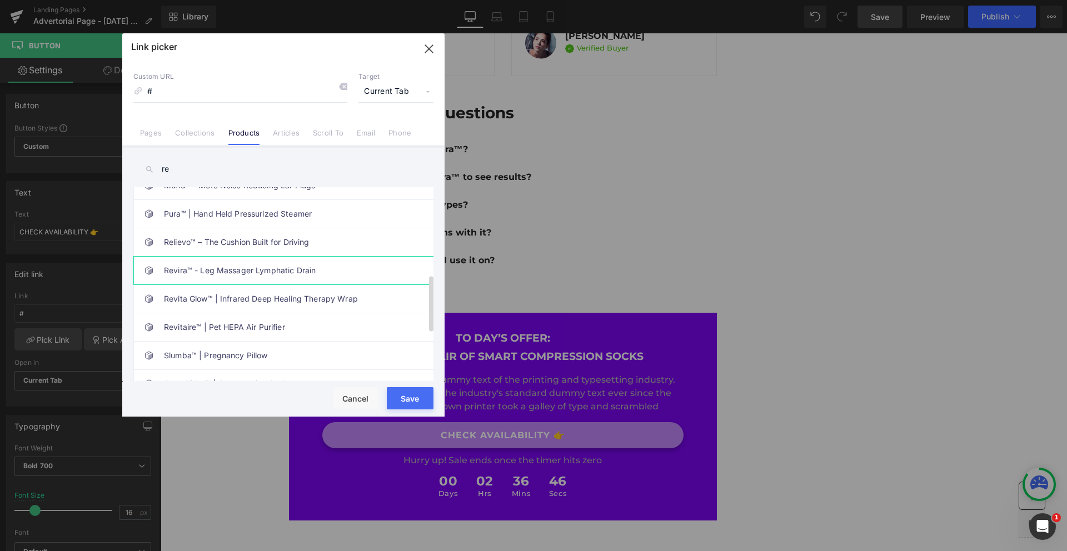
type input "re"
click at [232, 268] on link "Revira™ - Leg Massager Lymphatic Drain" at bounding box center [286, 271] width 244 height 28
click at [411, 393] on button "Save" at bounding box center [410, 398] width 47 height 22
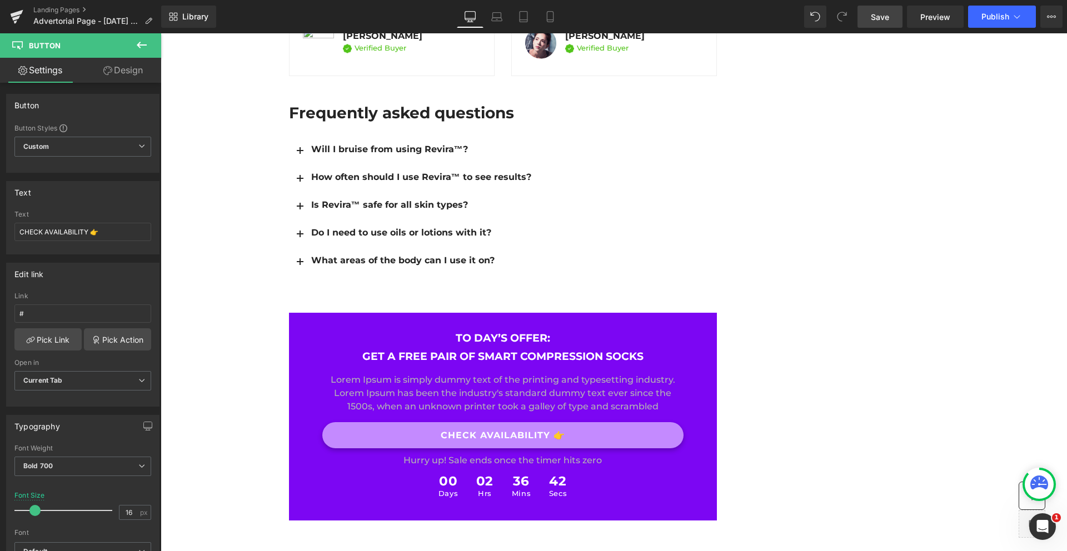
click at [880, 20] on span "Save" at bounding box center [880, 17] width 18 height 12
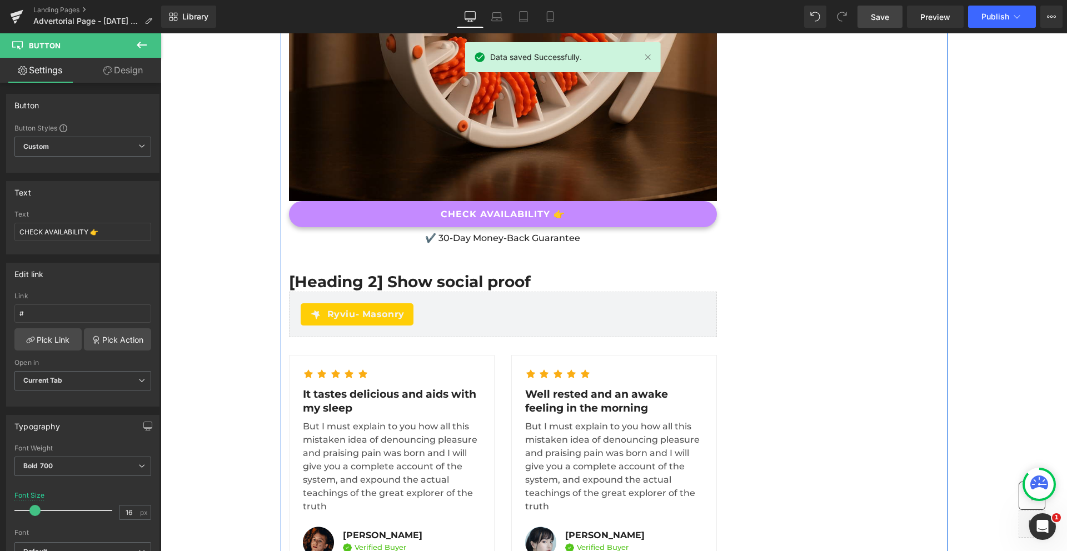
scroll to position [4876, 0]
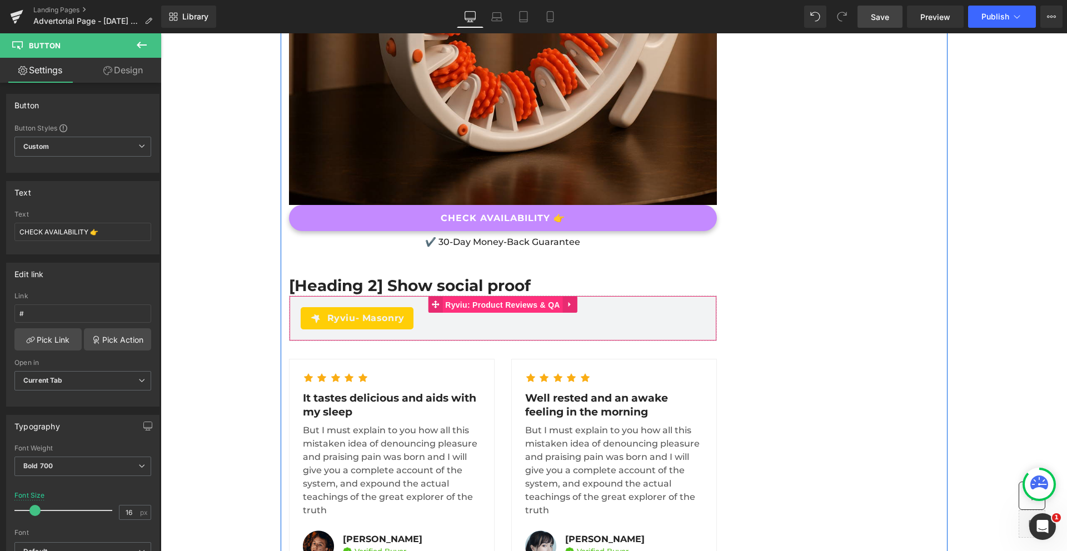
click at [523, 297] on span "Ryviu: Product Reviews & QA" at bounding box center [502, 305] width 120 height 17
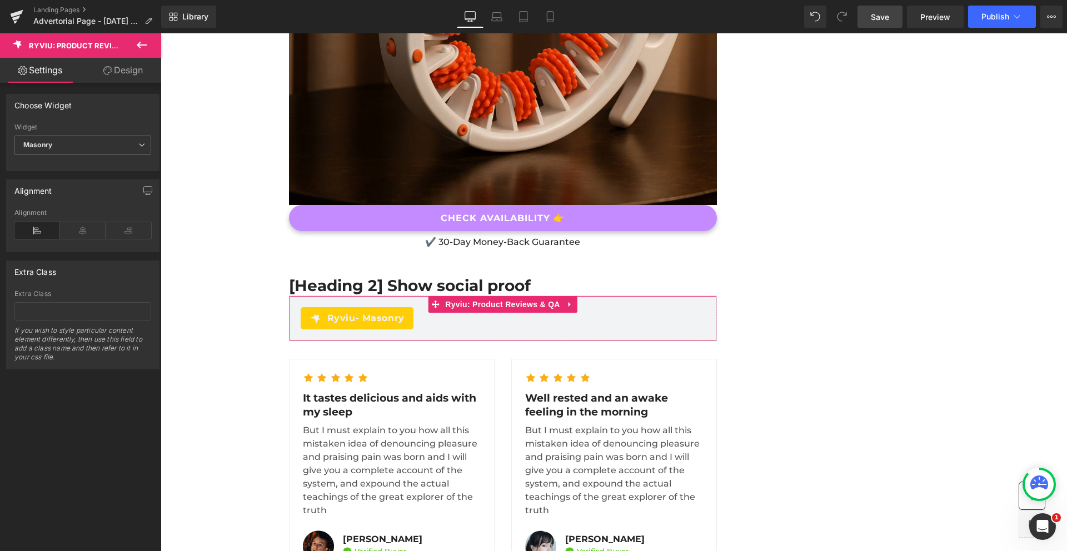
click at [122, 72] on link "Design" at bounding box center [123, 70] width 81 height 25
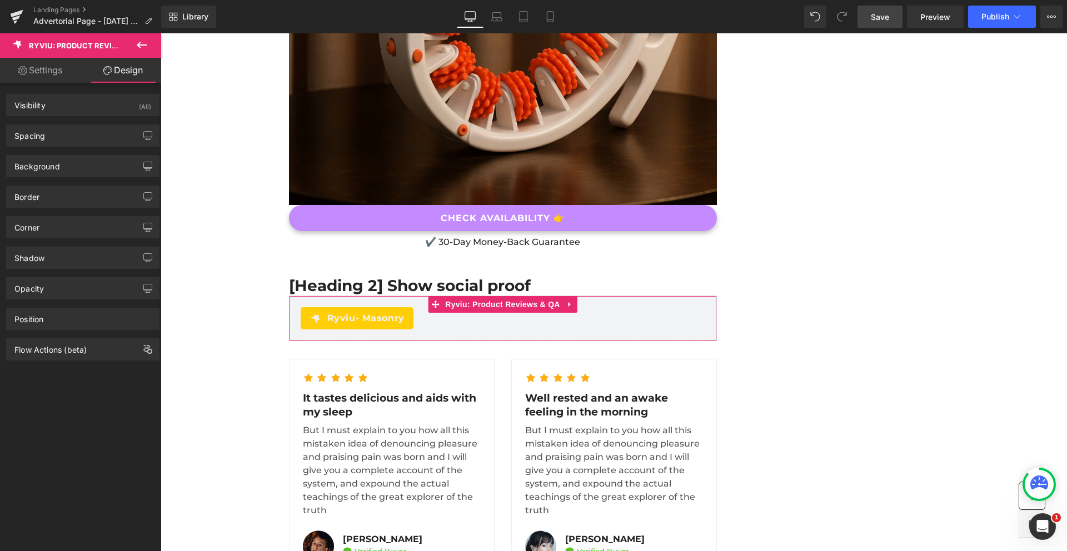
click at [53, 71] on link "Settings" at bounding box center [40, 70] width 81 height 25
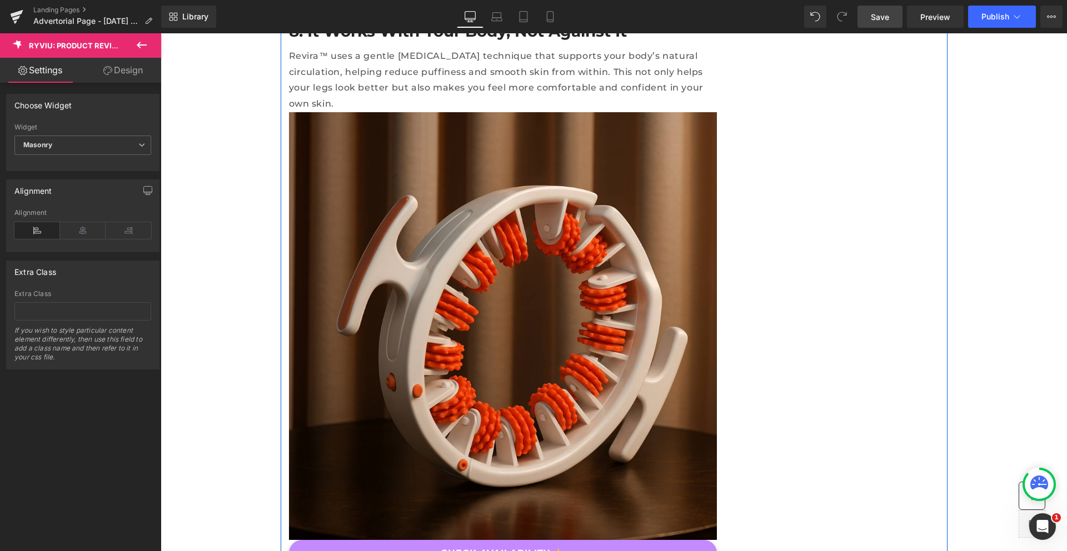
scroll to position [4585, 0]
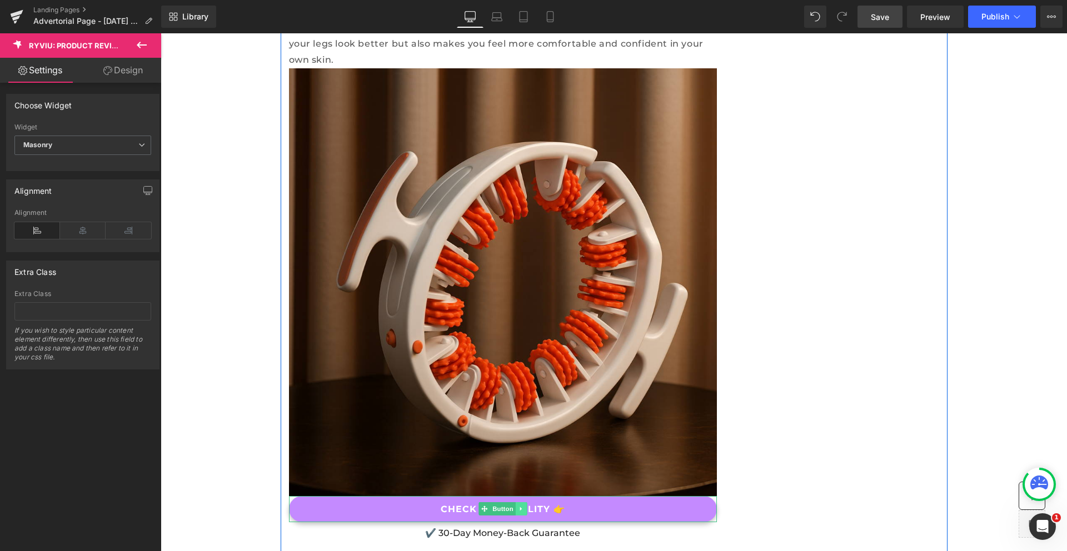
click at [515, 502] on link at bounding box center [521, 508] width 12 height 13
click at [484, 502] on link "Button" at bounding box center [479, 508] width 37 height 13
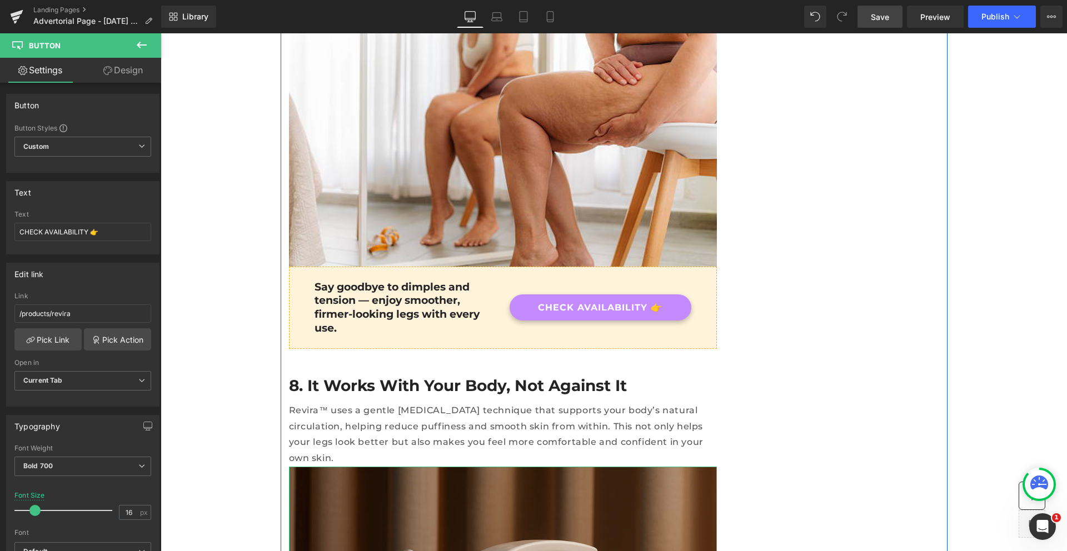
scroll to position [4172, 0]
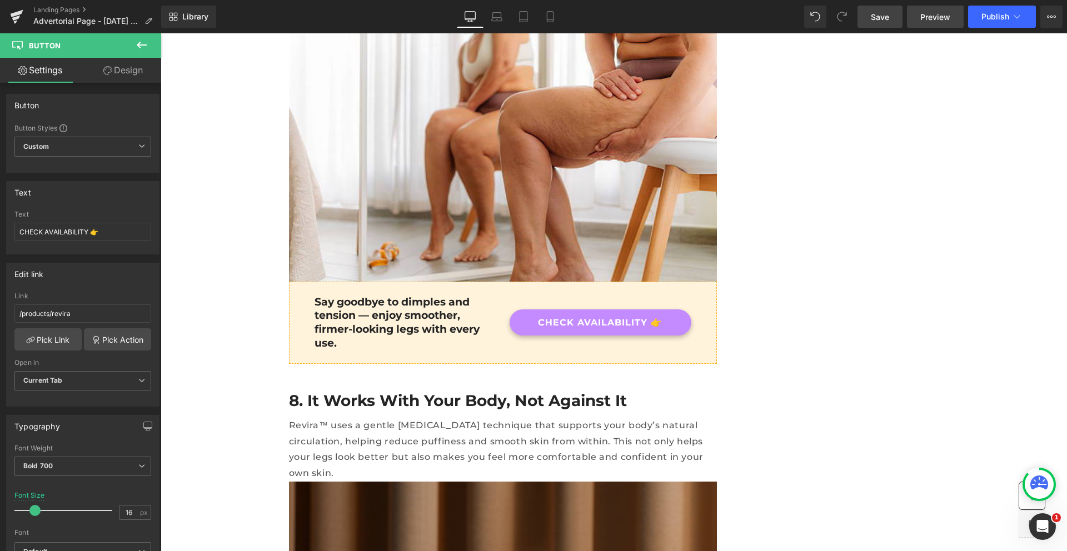
click at [921, 11] on span "Preview" at bounding box center [935, 17] width 30 height 12
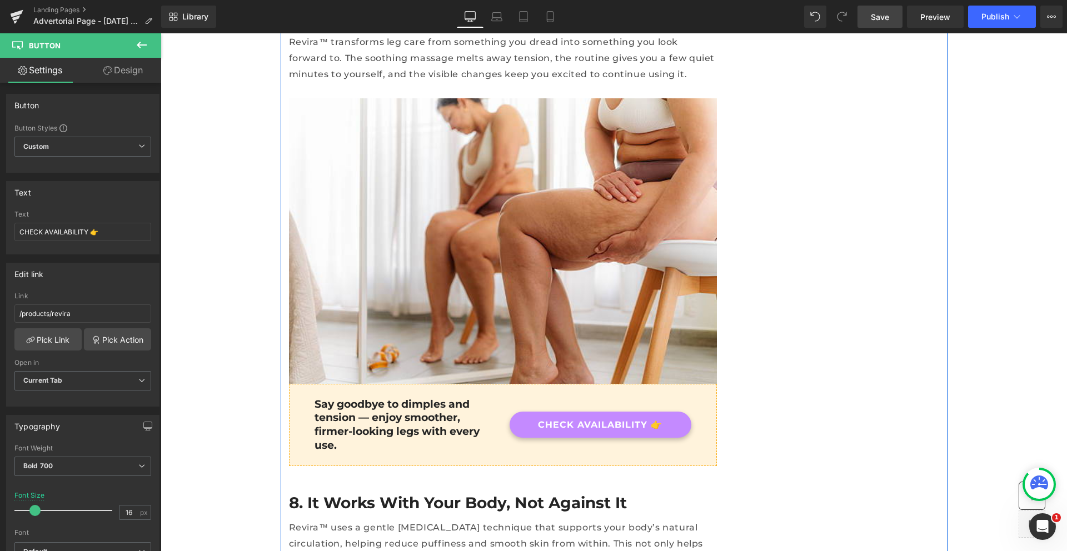
scroll to position [4032, 0]
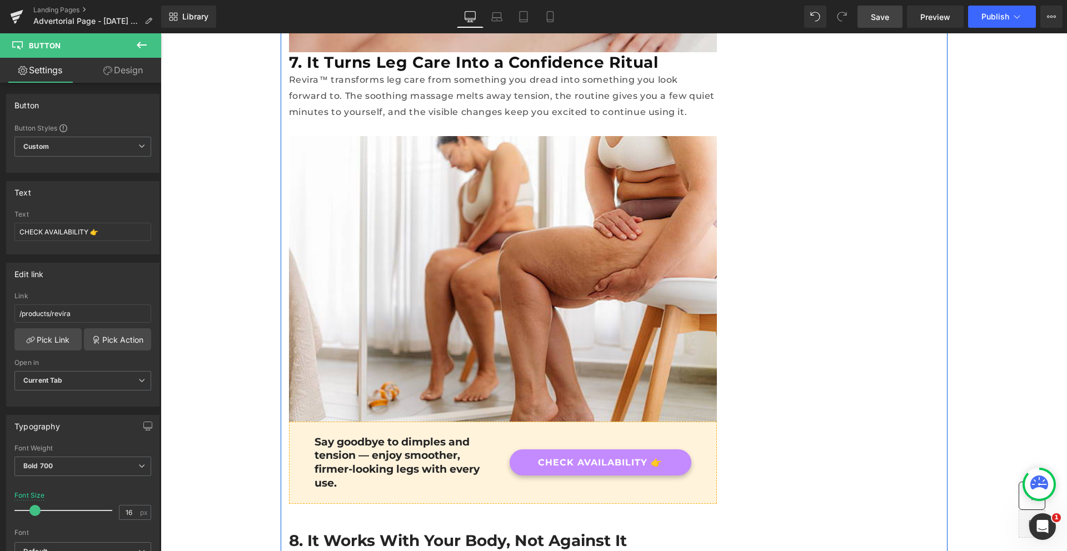
click at [618, 449] on div "CHECK AVAILABILITY 👉 Button" at bounding box center [601, 462] width 182 height 26
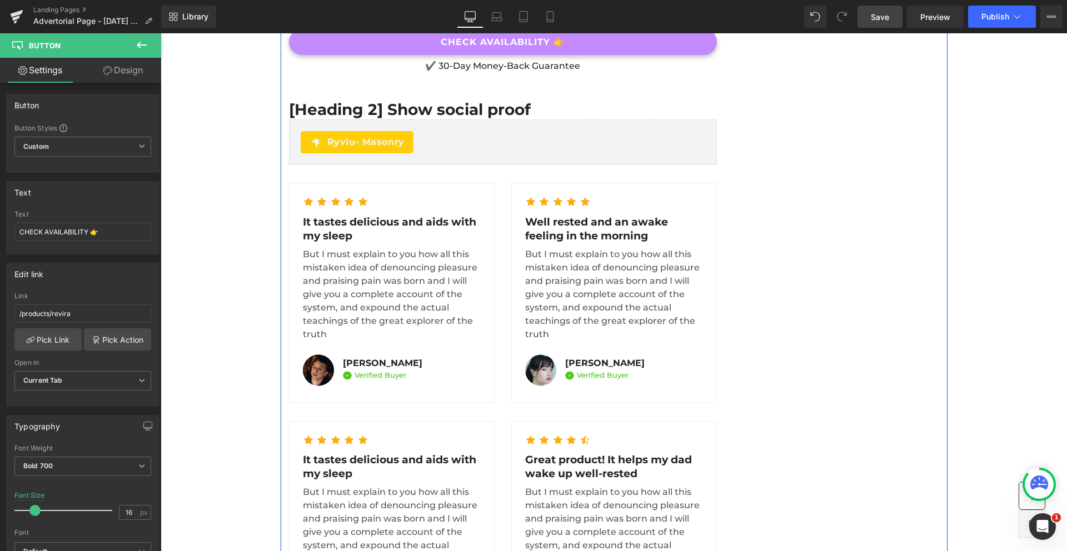
scroll to position [5036, 0]
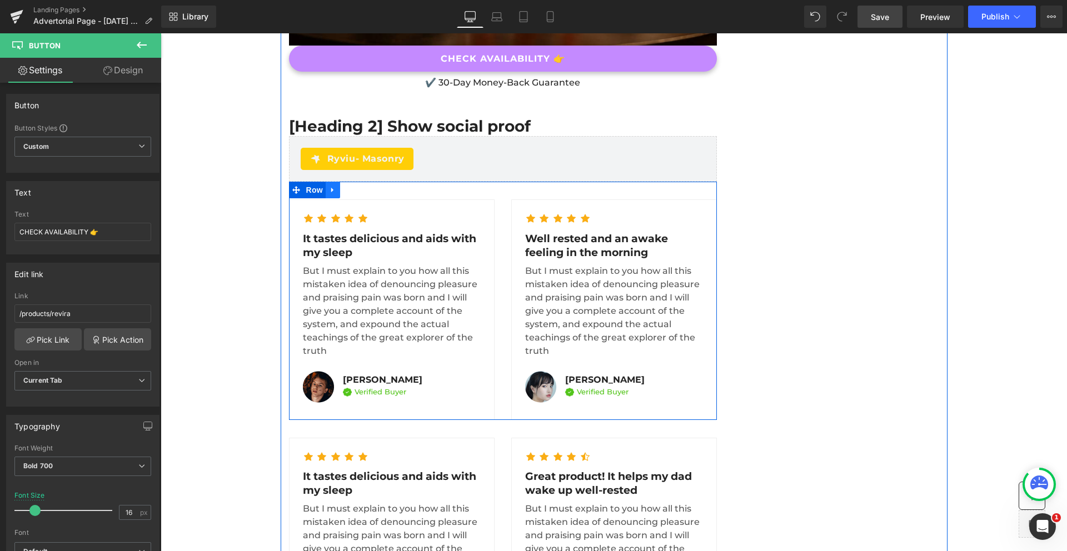
click at [329, 186] on icon at bounding box center [333, 190] width 8 height 8
click at [358, 186] on icon at bounding box center [362, 190] width 8 height 8
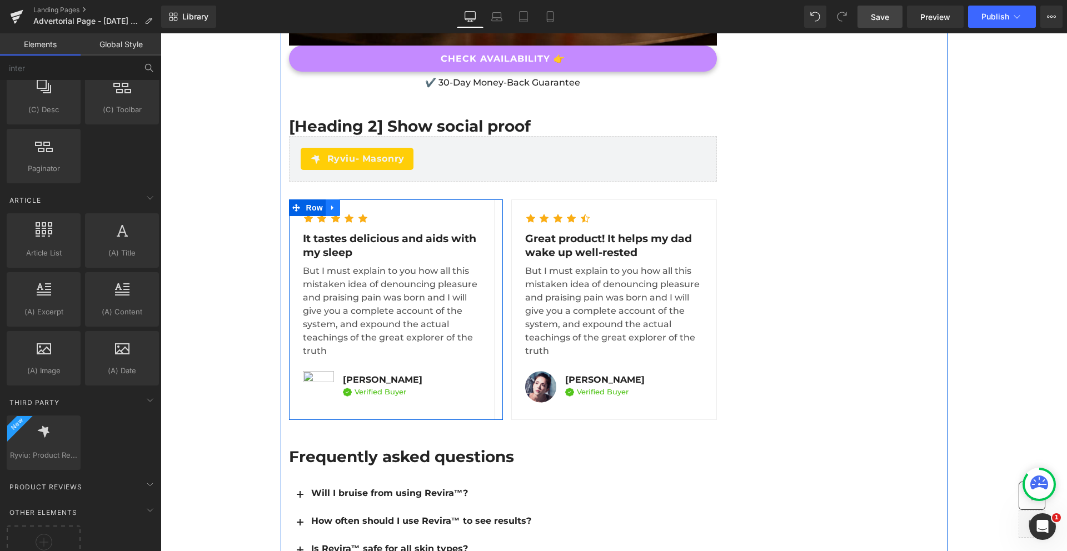
click at [331, 204] on icon at bounding box center [333, 208] width 8 height 8
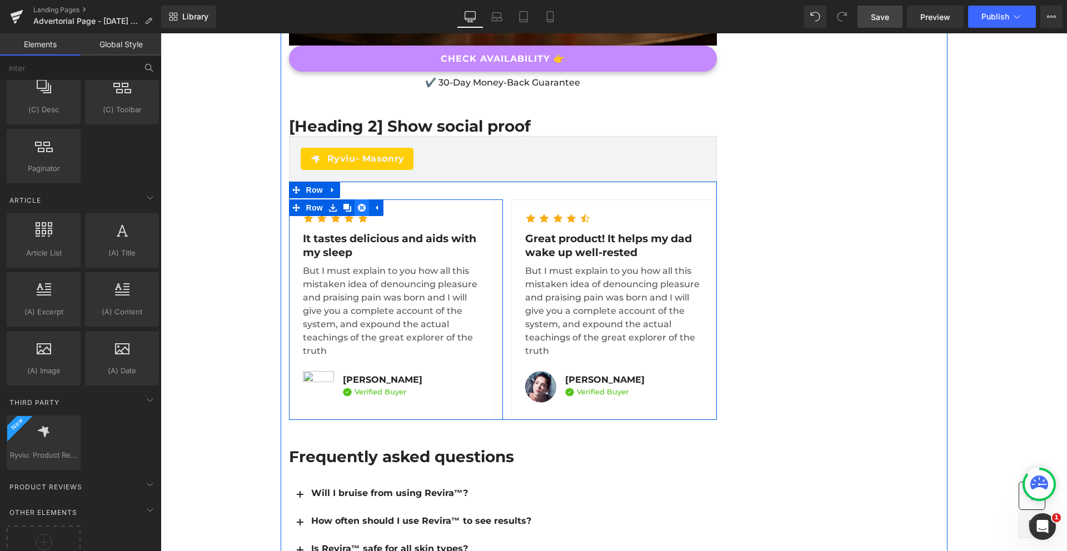
click at [358, 204] on icon at bounding box center [362, 208] width 8 height 8
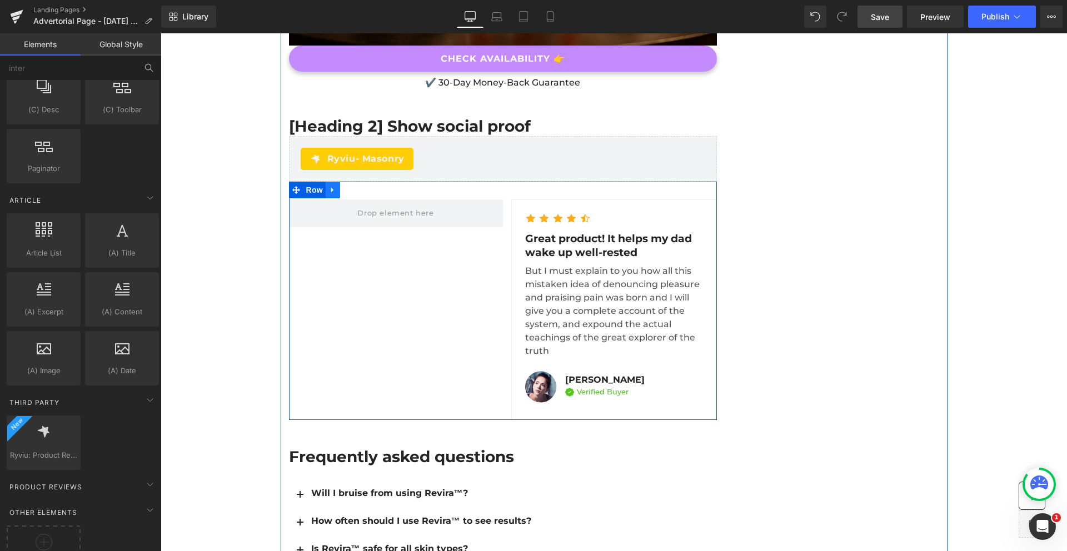
click at [329, 186] on icon at bounding box center [333, 190] width 8 height 8
click at [358, 186] on icon at bounding box center [362, 190] width 8 height 8
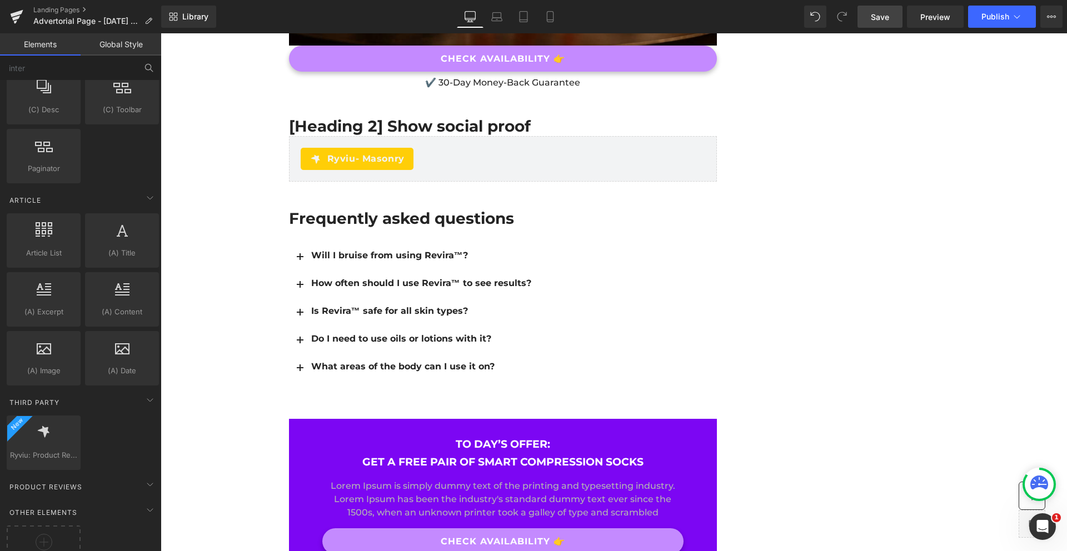
drag, startPoint x: 885, startPoint y: 18, endPoint x: 730, endPoint y: 3, distance: 156.3
click at [885, 18] on span "Save" at bounding box center [880, 17] width 18 height 12
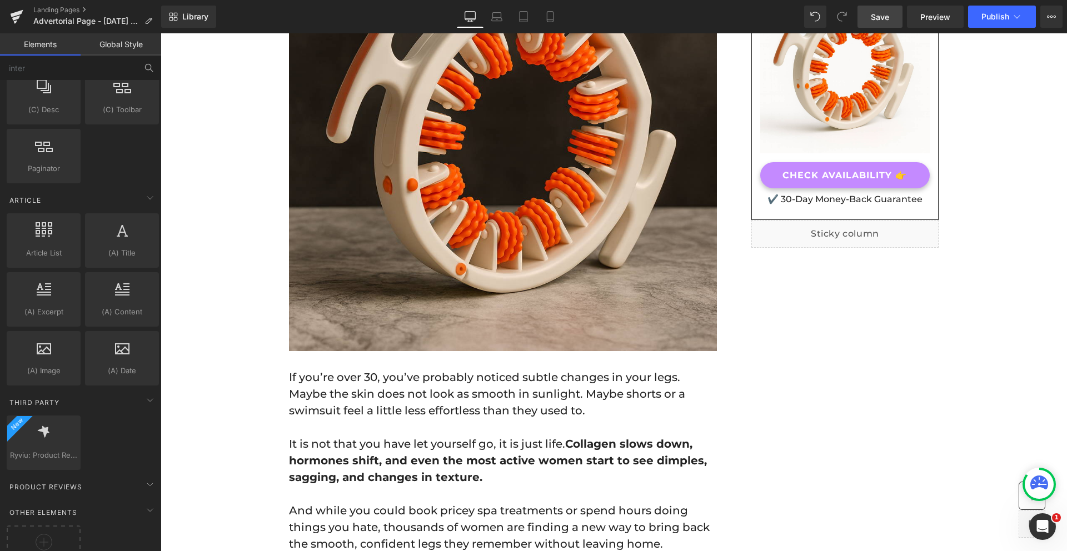
scroll to position [0, 0]
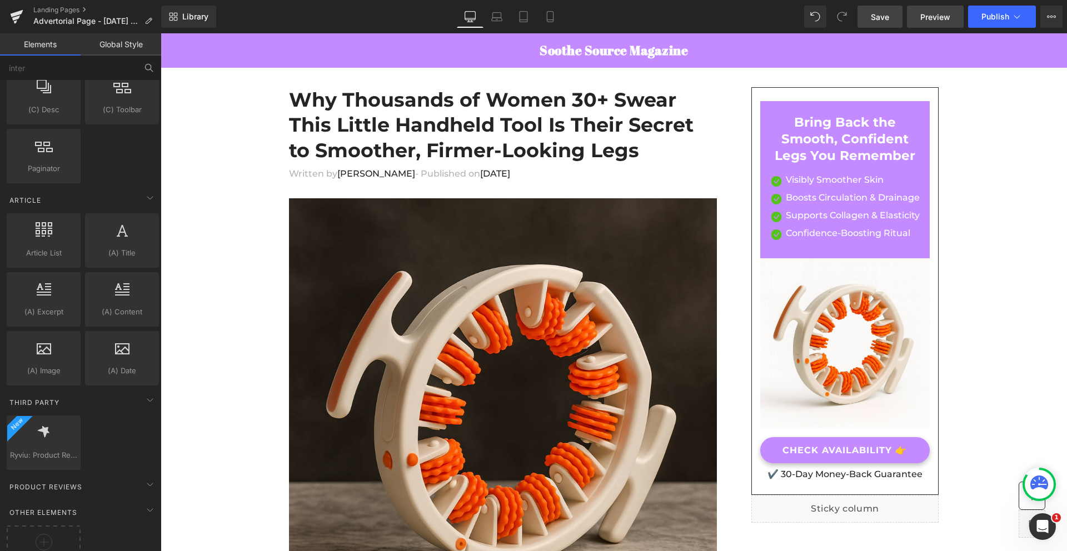
drag, startPoint x: 930, startPoint y: 13, endPoint x: 920, endPoint y: 13, distance: 9.4
click at [930, 13] on span "Preview" at bounding box center [935, 17] width 30 height 12
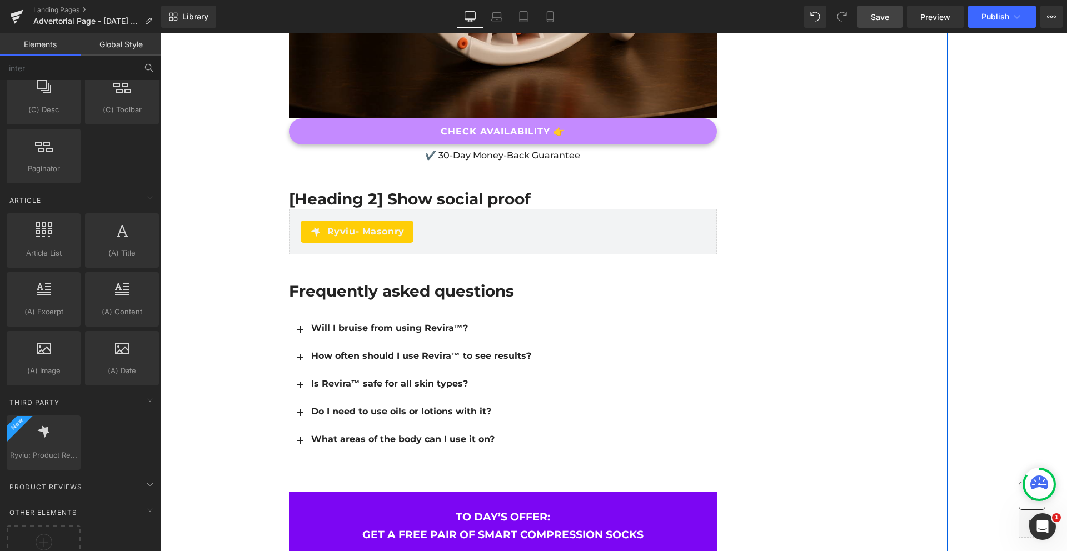
scroll to position [4927, 0]
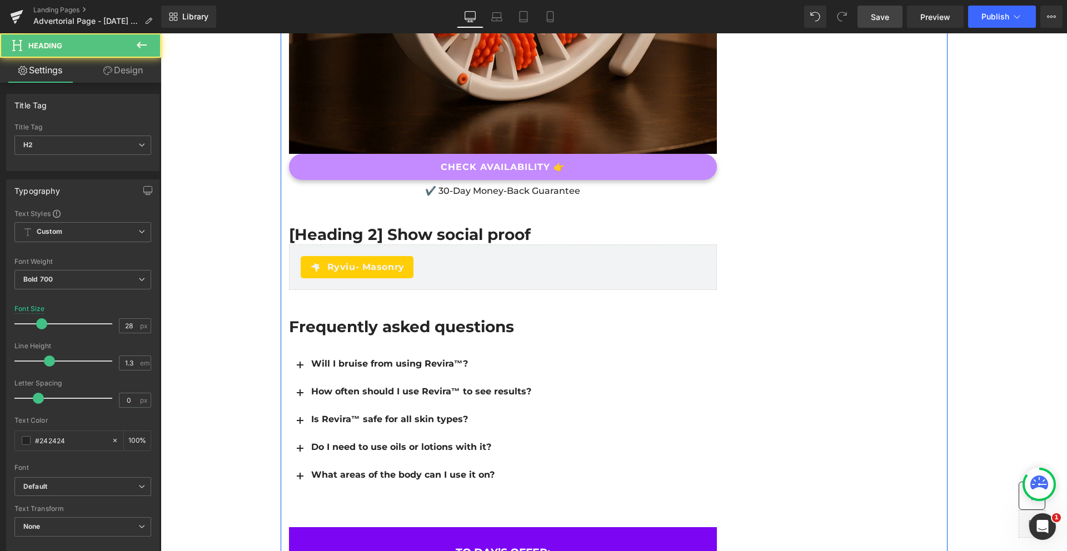
click at [428, 224] on h2 "[Heading 2] Show social proof" at bounding box center [503, 234] width 428 height 20
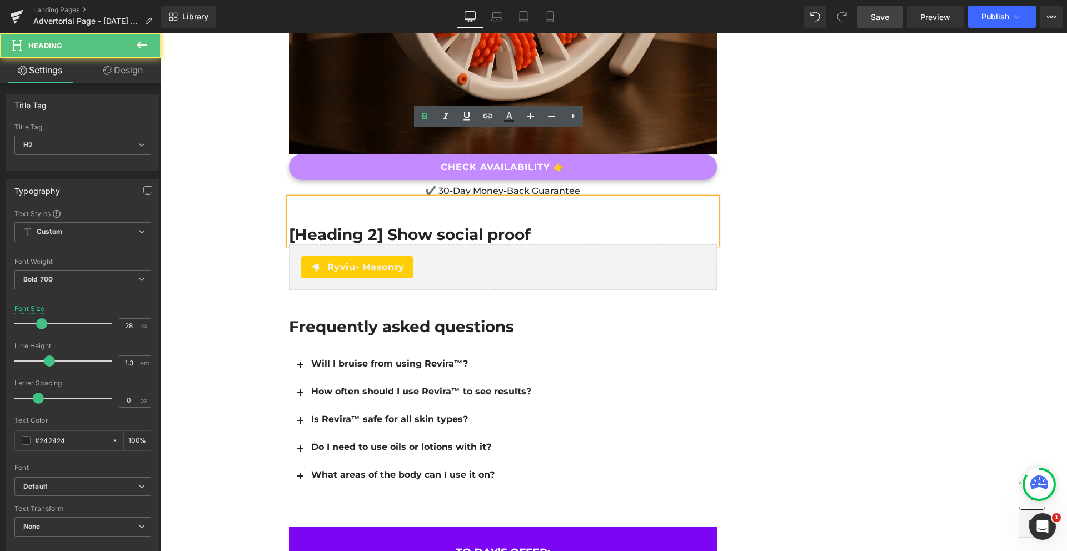
click at [418, 224] on h2 "[Heading 2] Show social proof" at bounding box center [503, 234] width 428 height 20
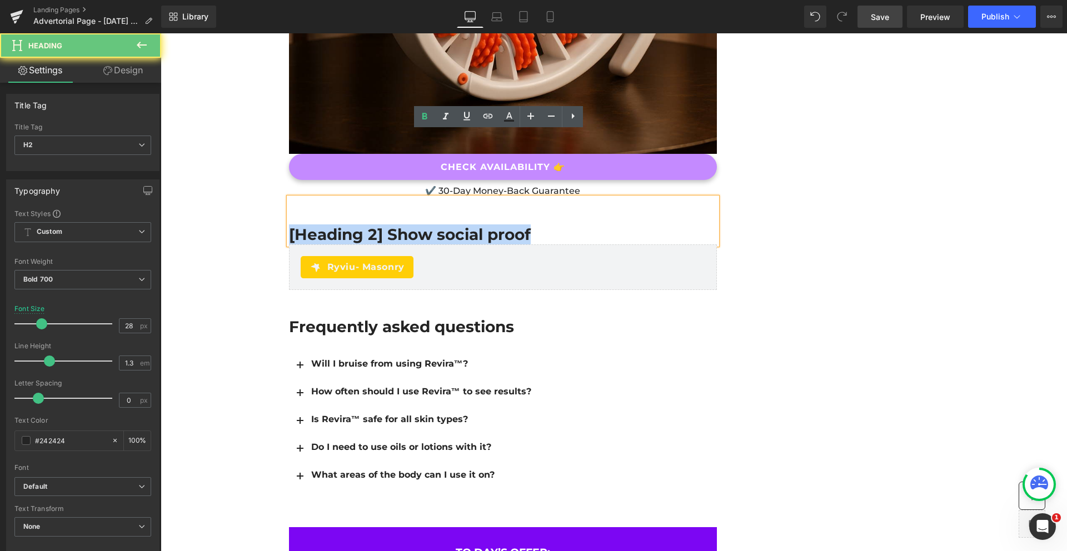
click at [418, 224] on h2 "[Heading 2] Show social proof" at bounding box center [503, 234] width 428 height 20
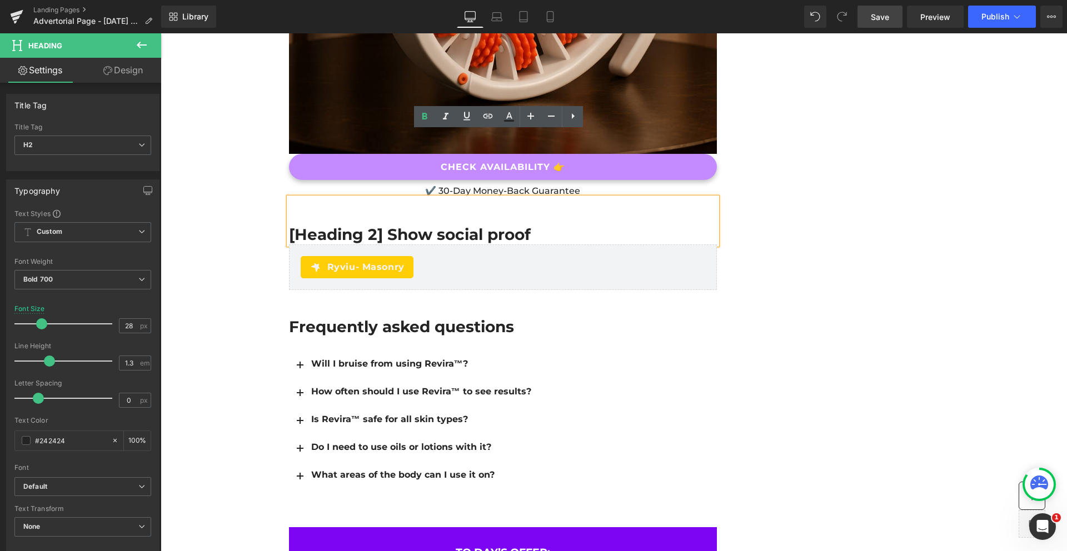
click at [419, 224] on h2 "[Heading 2] Show social proof" at bounding box center [503, 234] width 428 height 20
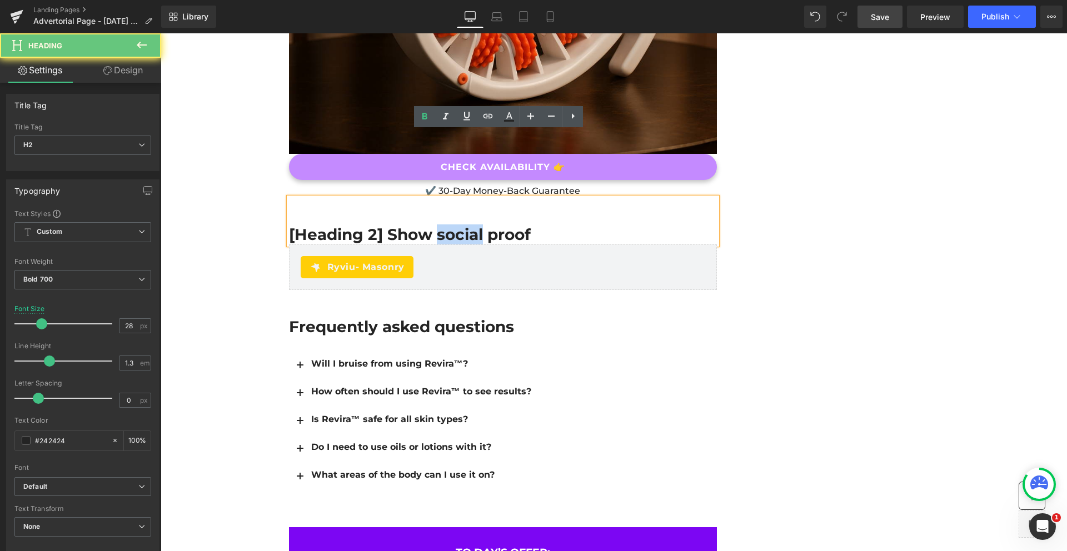
click at [419, 224] on h2 "[Heading 2] Show social proof" at bounding box center [503, 234] width 428 height 20
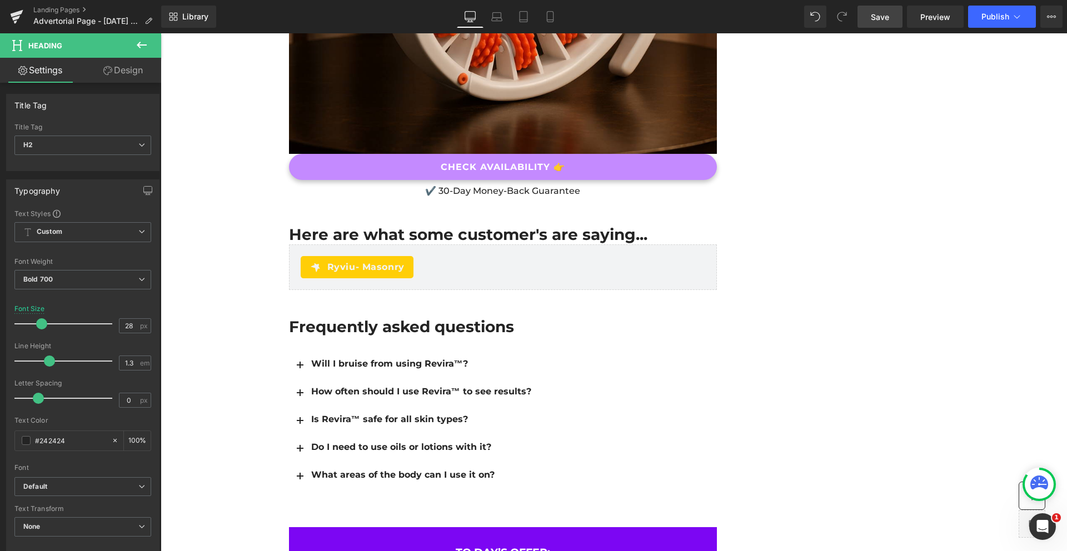
drag, startPoint x: 890, startPoint y: 19, endPoint x: 287, endPoint y: 171, distance: 622.2
click at [890, 19] on link "Save" at bounding box center [879, 17] width 45 height 22
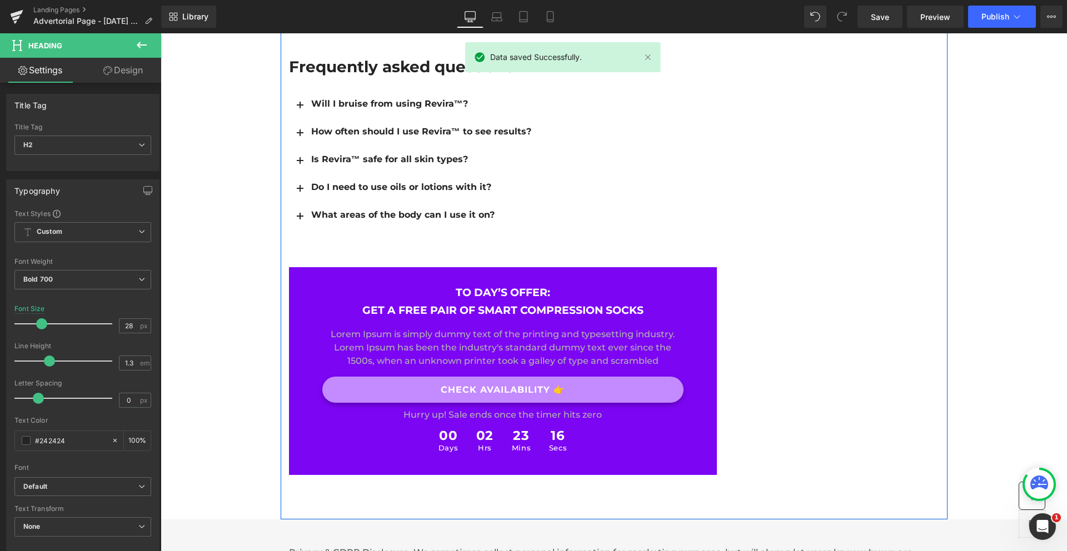
scroll to position [5190, 0]
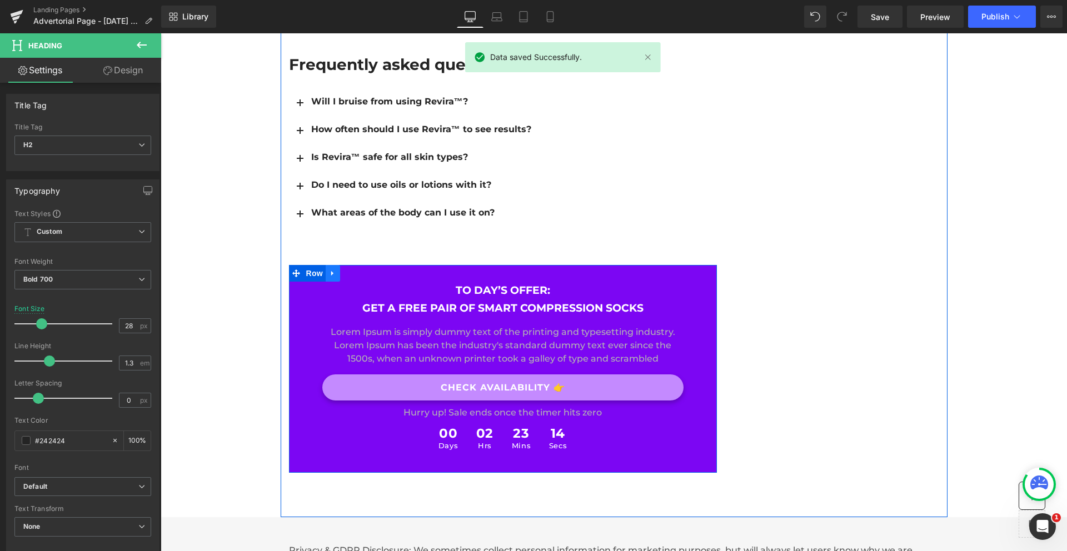
click at [331, 271] on icon at bounding box center [332, 273] width 2 height 5
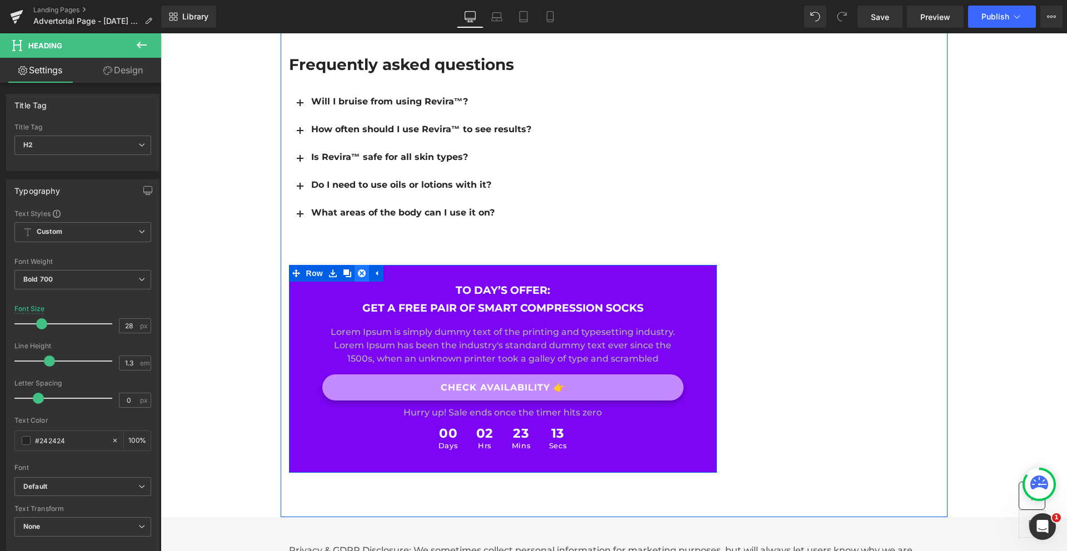
click at [358, 269] on icon at bounding box center [362, 273] width 8 height 8
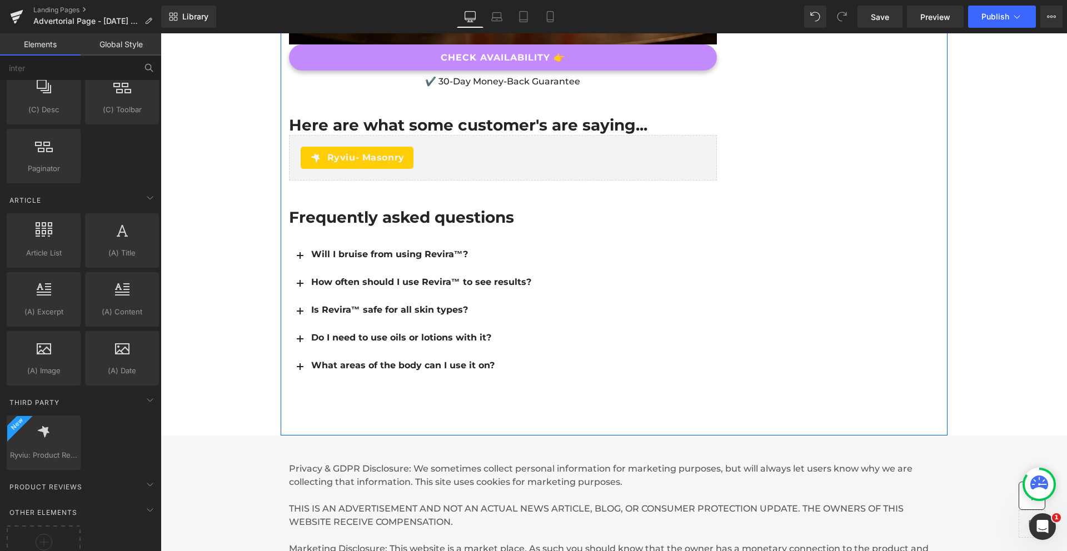
scroll to position [4987, 0]
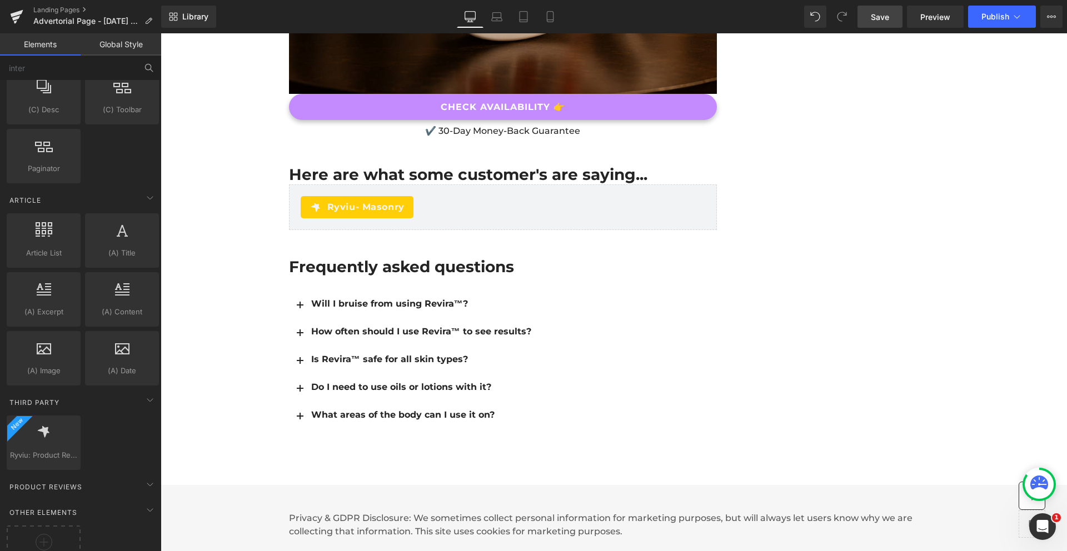
drag, startPoint x: 878, startPoint y: 16, endPoint x: 356, endPoint y: 164, distance: 542.9
click at [878, 16] on span "Save" at bounding box center [880, 17] width 18 height 12
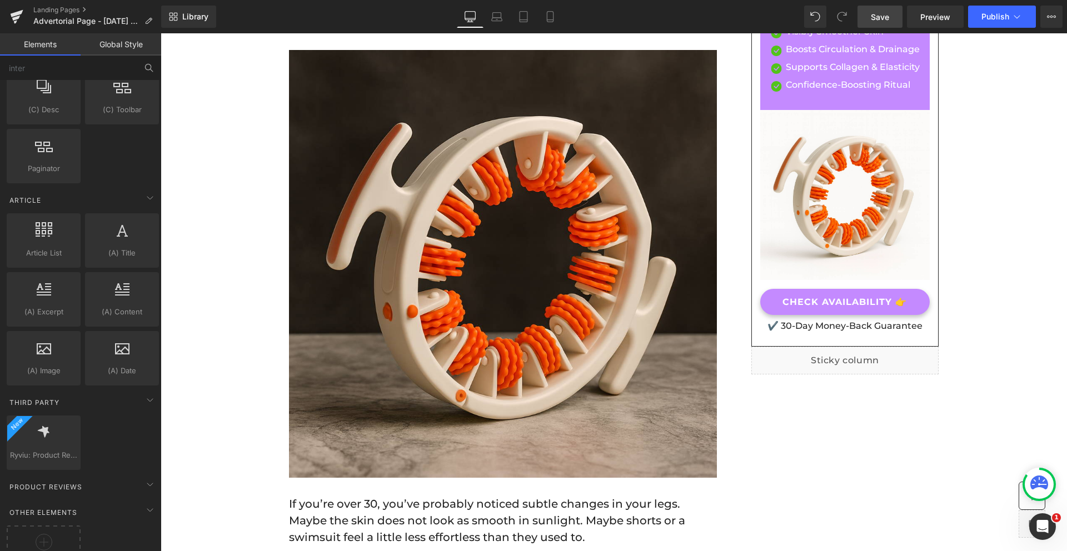
scroll to position [174, 0]
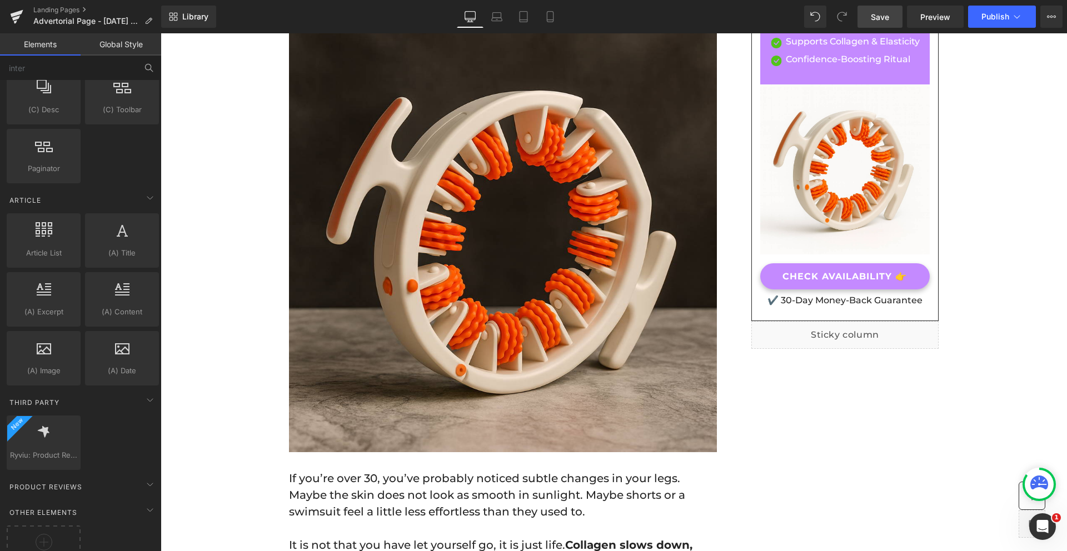
drag, startPoint x: 887, startPoint y: 11, endPoint x: 463, endPoint y: 143, distance: 444.5
click at [887, 11] on span "Save" at bounding box center [880, 17] width 18 height 12
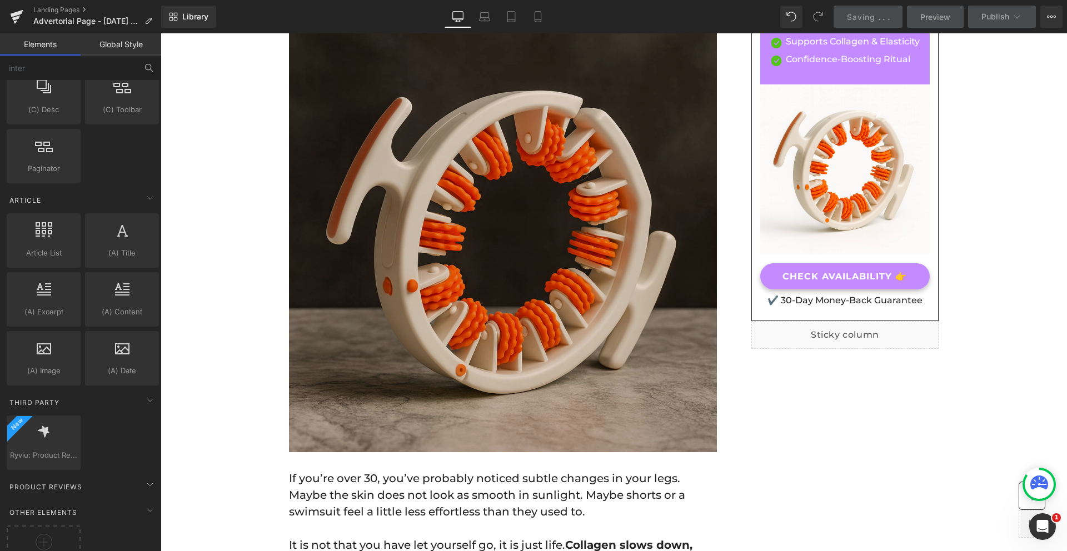
scroll to position [3, 0]
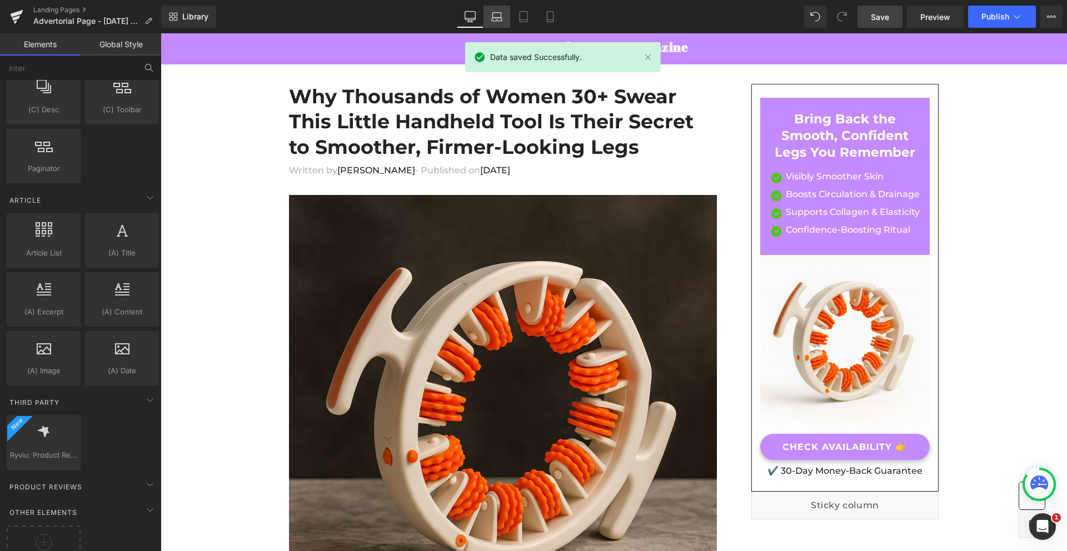
click at [495, 20] on icon at bounding box center [496, 16] width 11 height 11
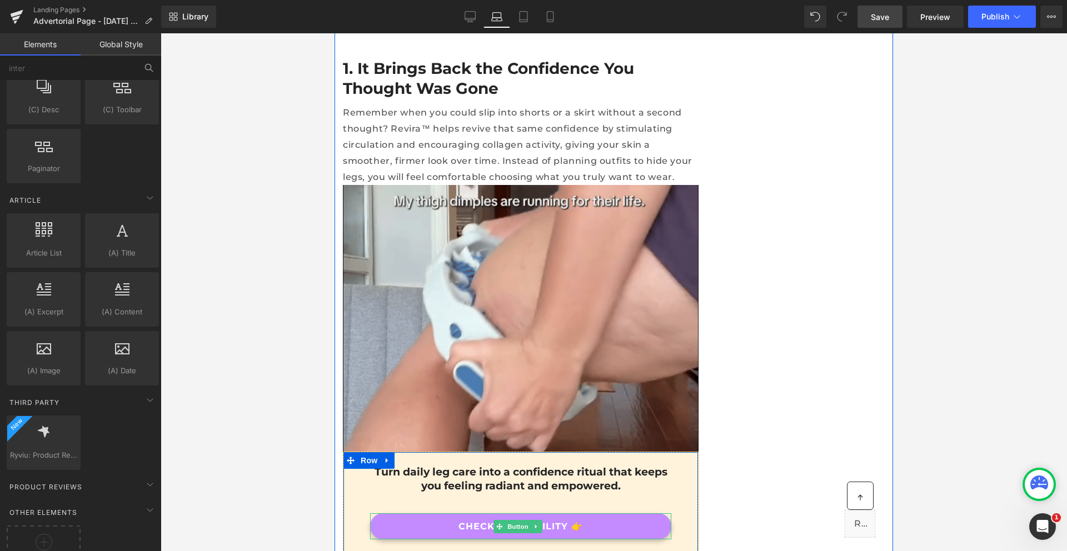
scroll to position [758, 0]
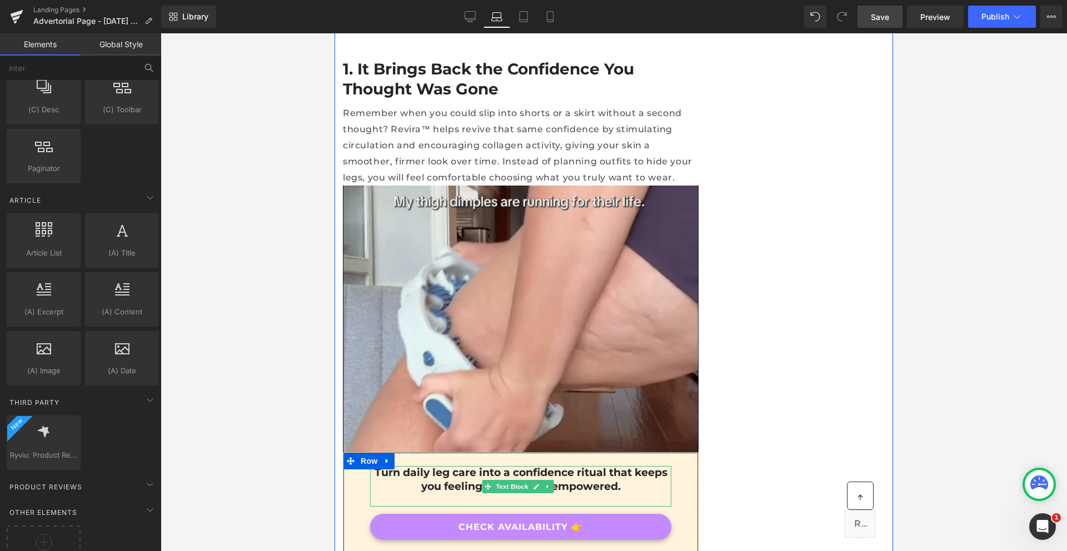
click at [615, 466] on div "Turn daily leg care into a confidence ritual that keeps you feeling radiant and…" at bounding box center [520, 486] width 301 height 41
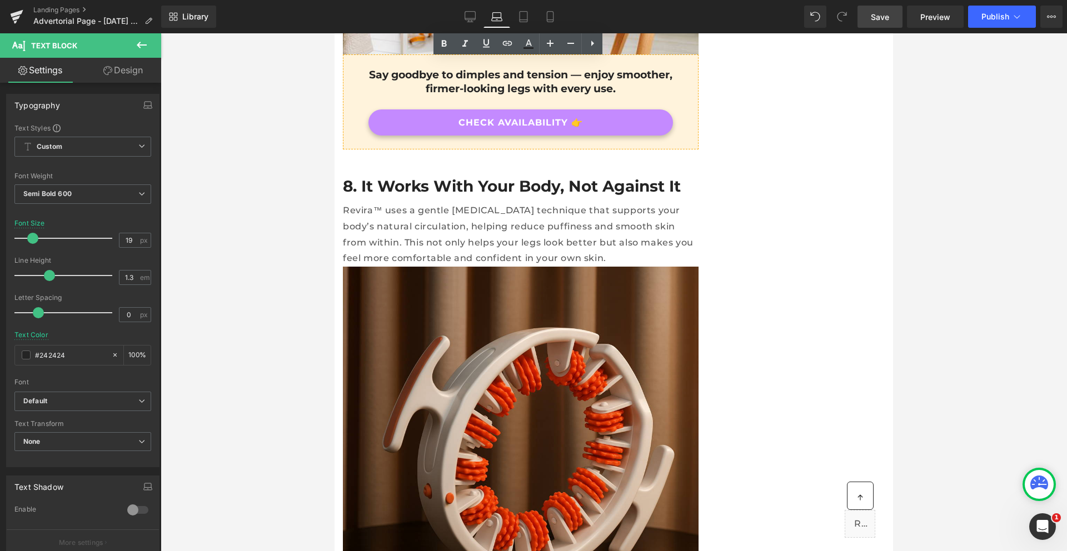
scroll to position [3848, 0]
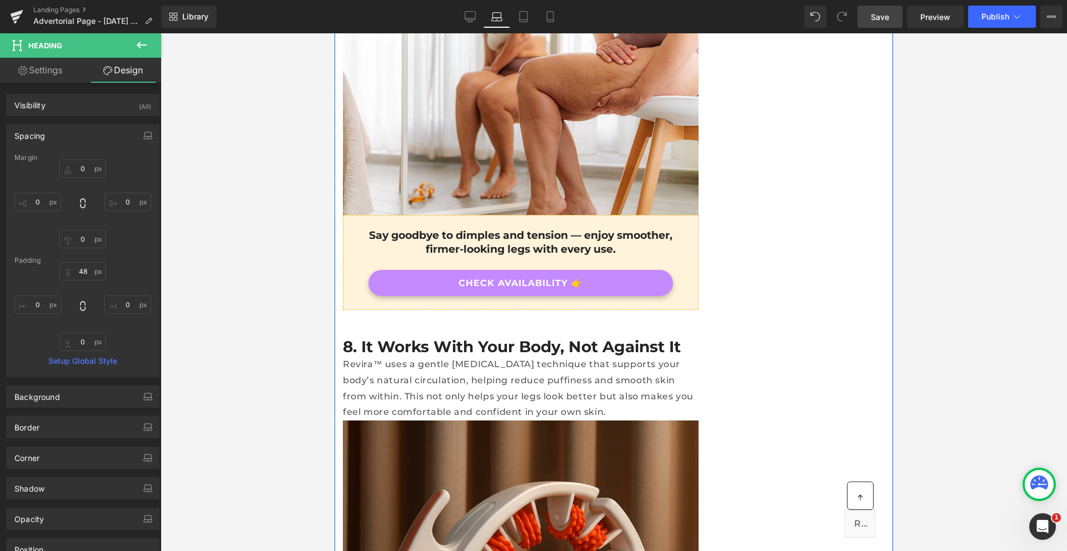
scroll to position [3928, 0]
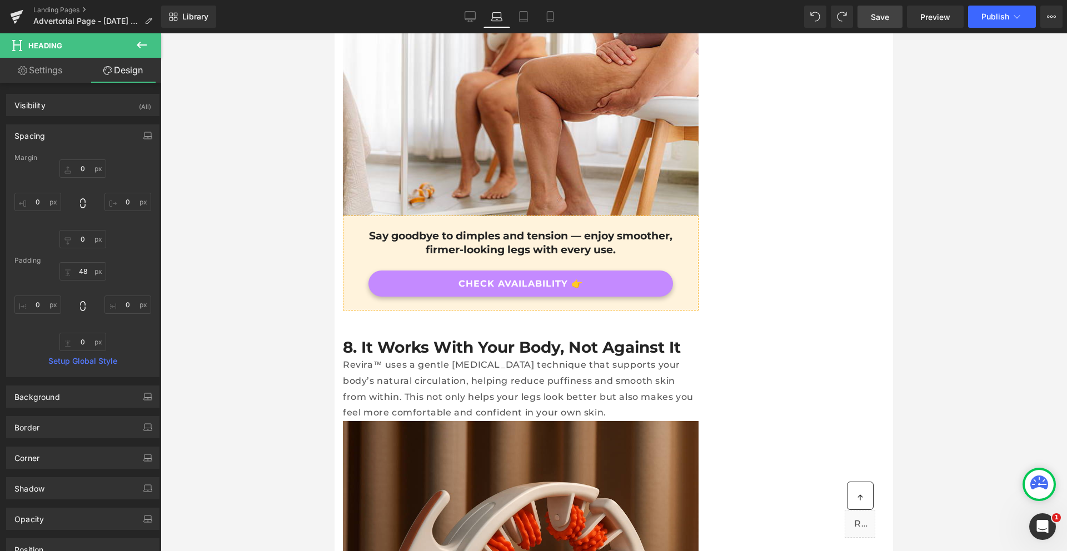
click at [875, 21] on span "Save" at bounding box center [880, 17] width 18 height 12
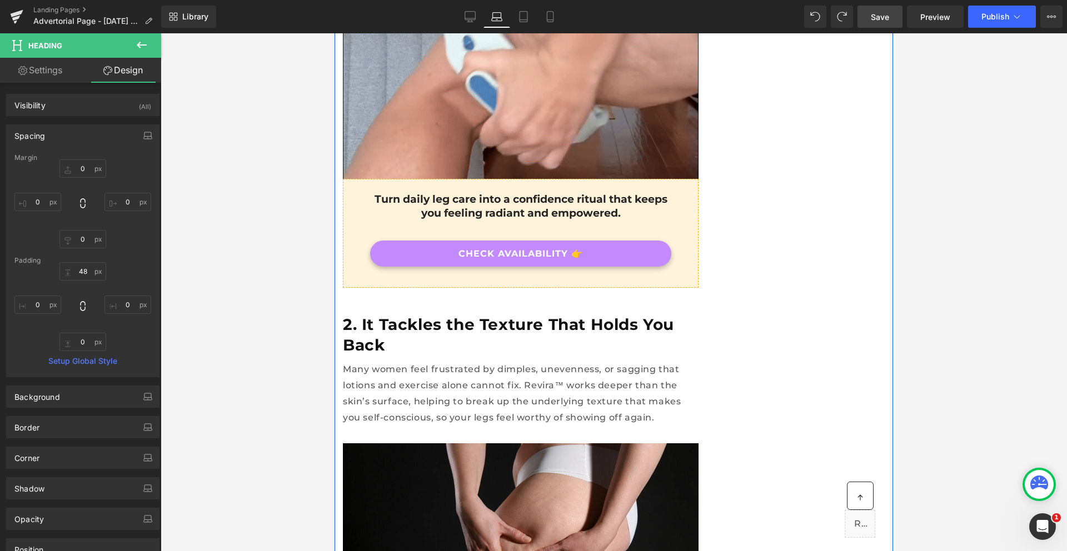
scroll to position [887, 0]
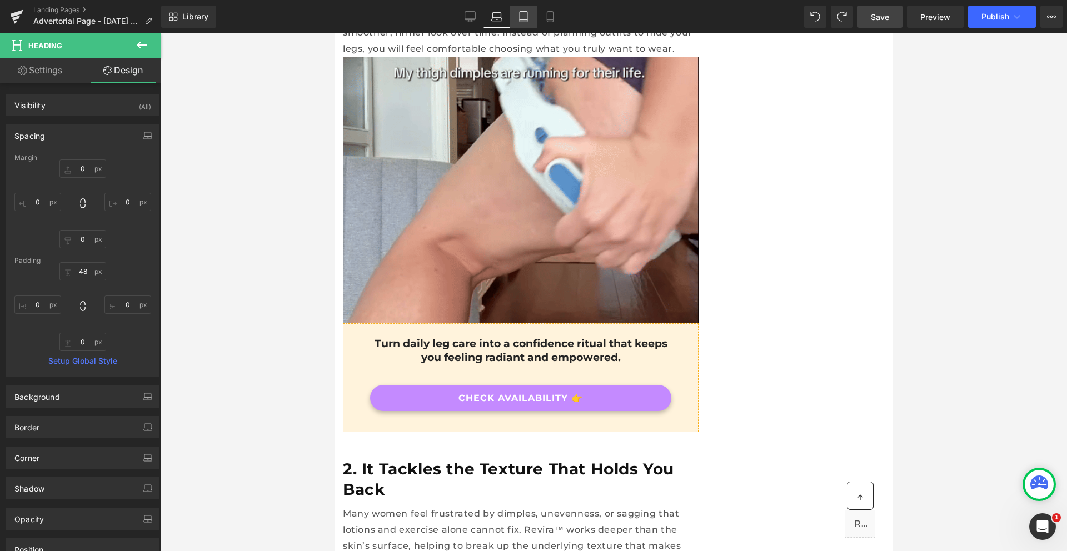
click at [524, 14] on icon at bounding box center [523, 16] width 11 height 11
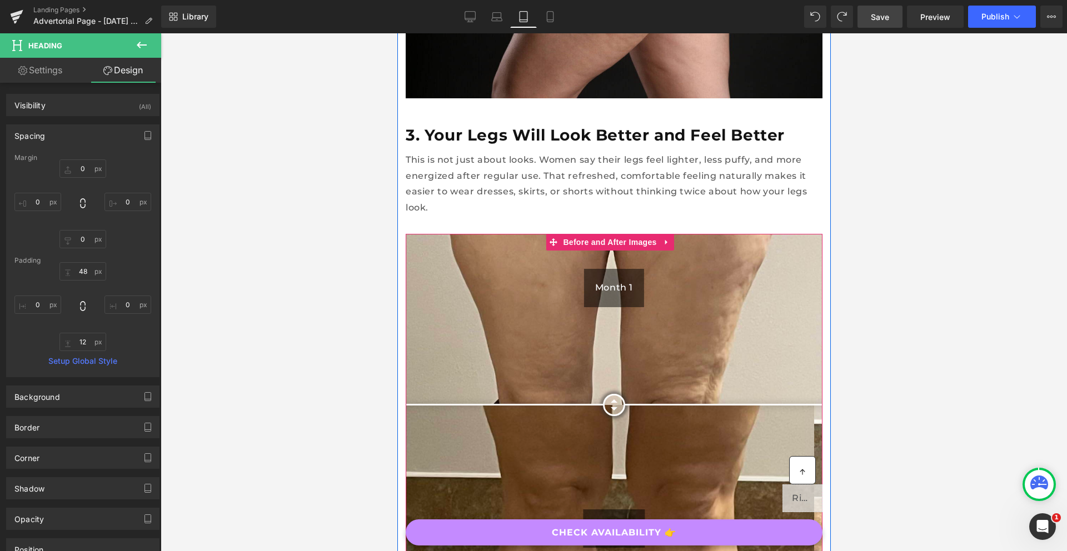
scroll to position [1671, 0]
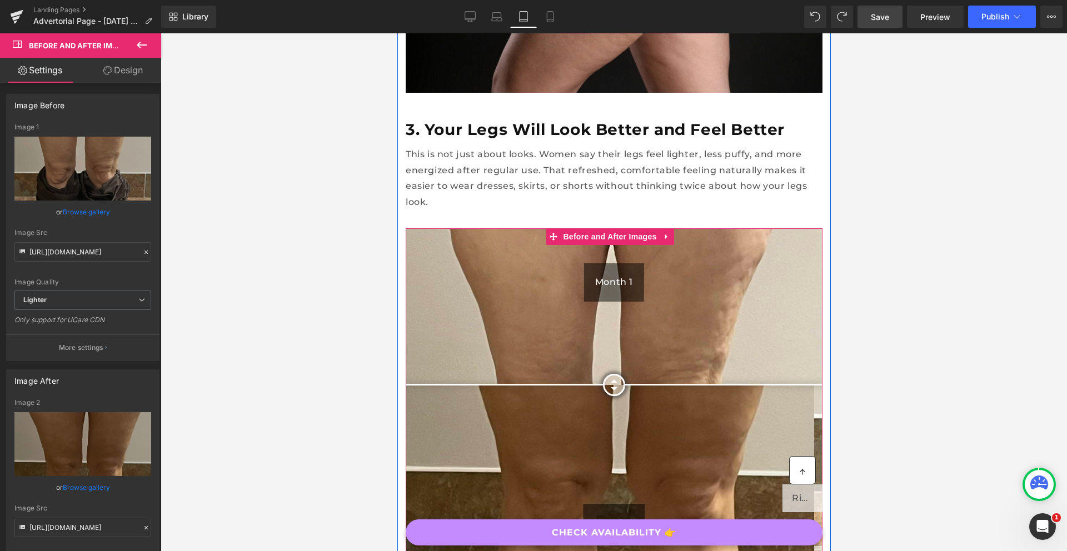
drag, startPoint x: 603, startPoint y: 252, endPoint x: 623, endPoint y: 303, distance: 55.2
click at [623, 374] on div at bounding box center [613, 385] width 22 height 22
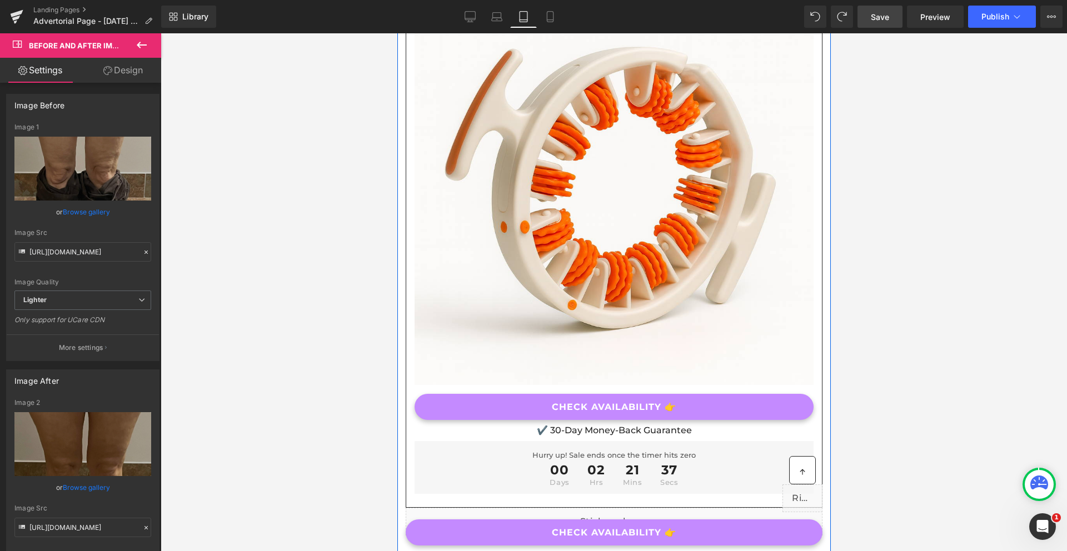
scroll to position [5577, 0]
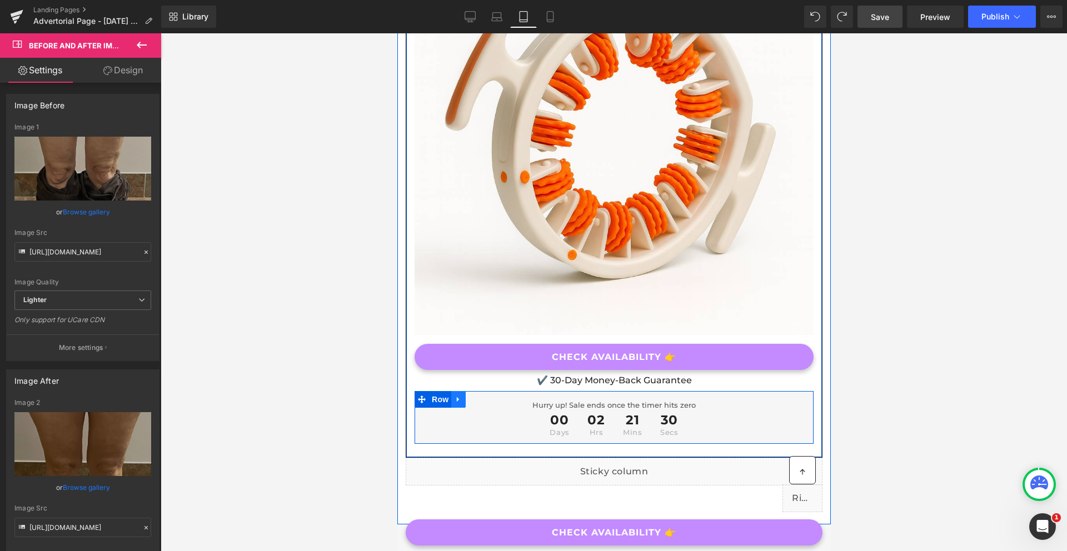
click at [461, 395] on icon at bounding box center [458, 399] width 8 height 8
click at [489, 396] on icon at bounding box center [487, 400] width 8 height 8
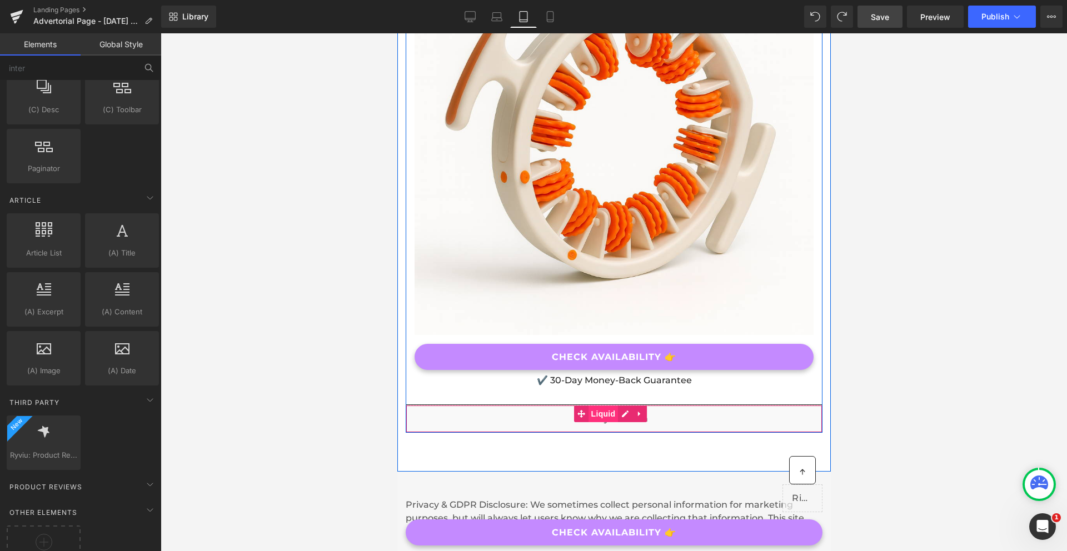
click at [602, 406] on span "Liquid" at bounding box center [603, 414] width 30 height 17
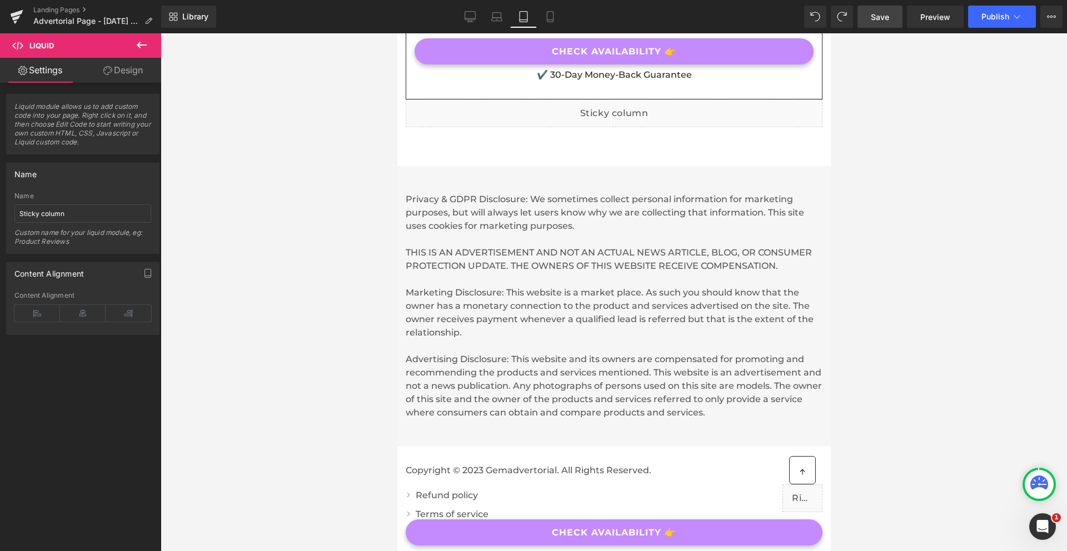
scroll to position [5606, 0]
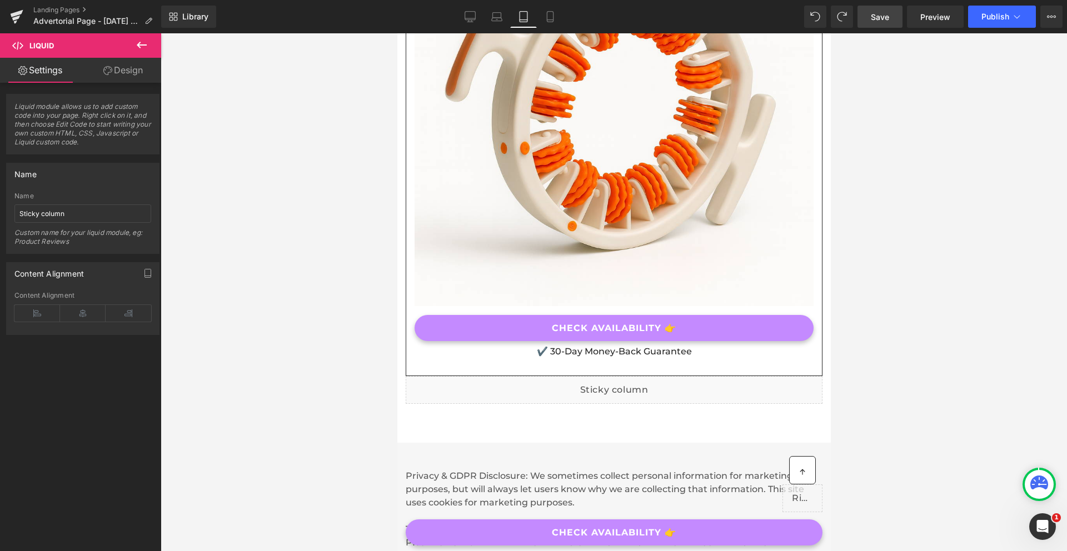
click at [881, 16] on span "Save" at bounding box center [880, 17] width 18 height 12
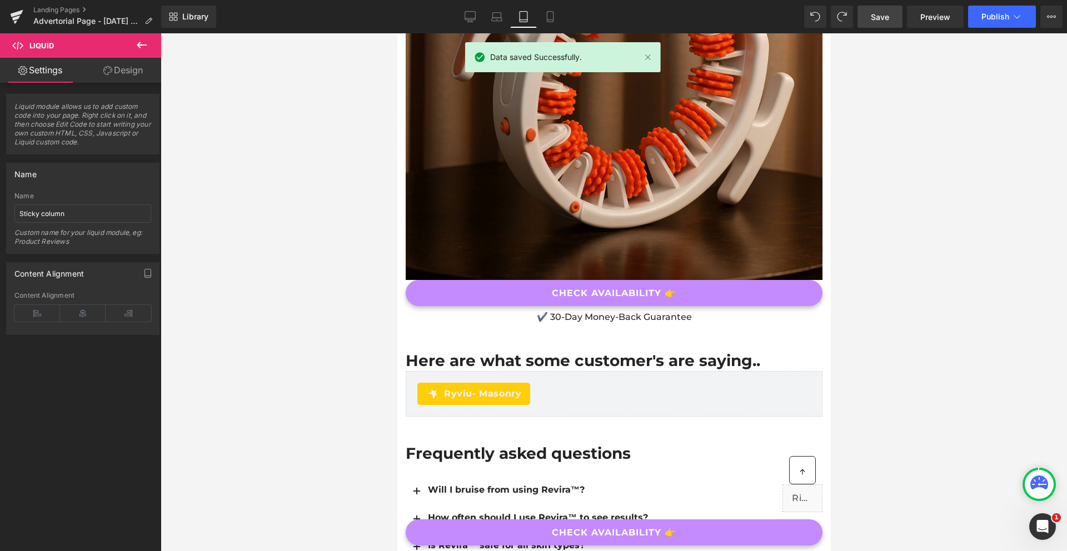
scroll to position [4568, 0]
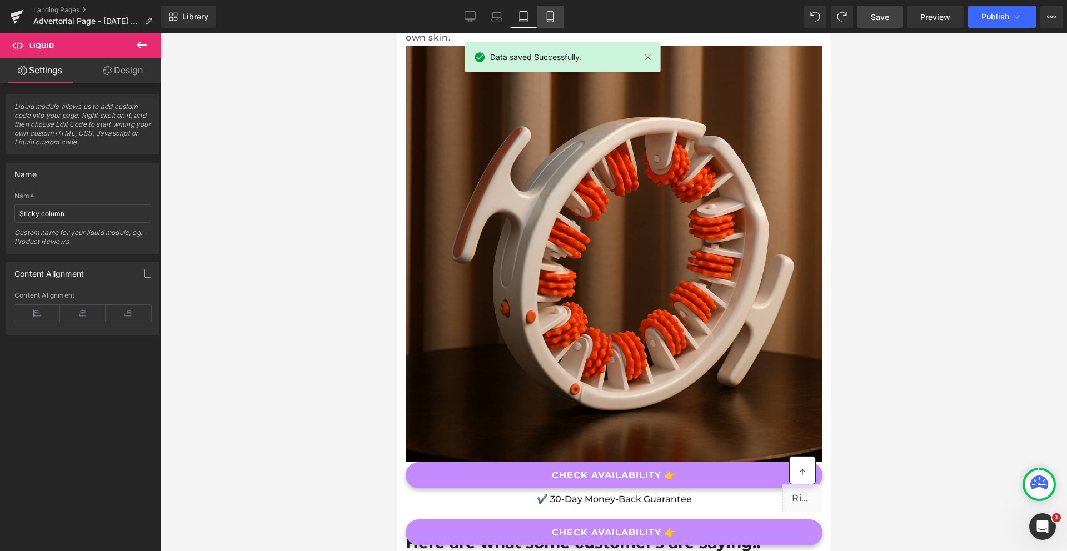
click at [550, 20] on icon at bounding box center [550, 20] width 6 height 0
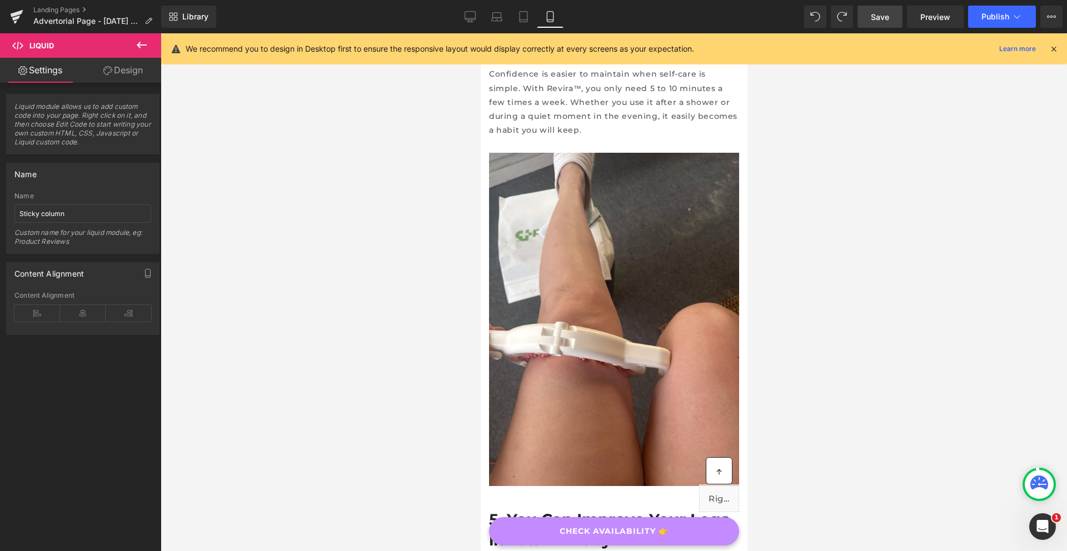
scroll to position [1944, 0]
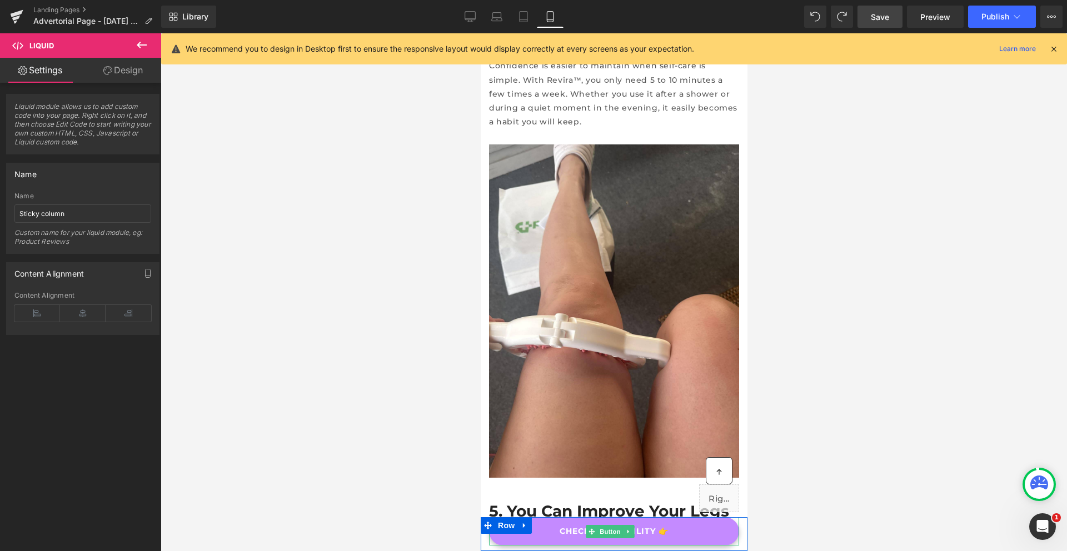
click at [617, 525] on link "Button" at bounding box center [603, 531] width 37 height 13
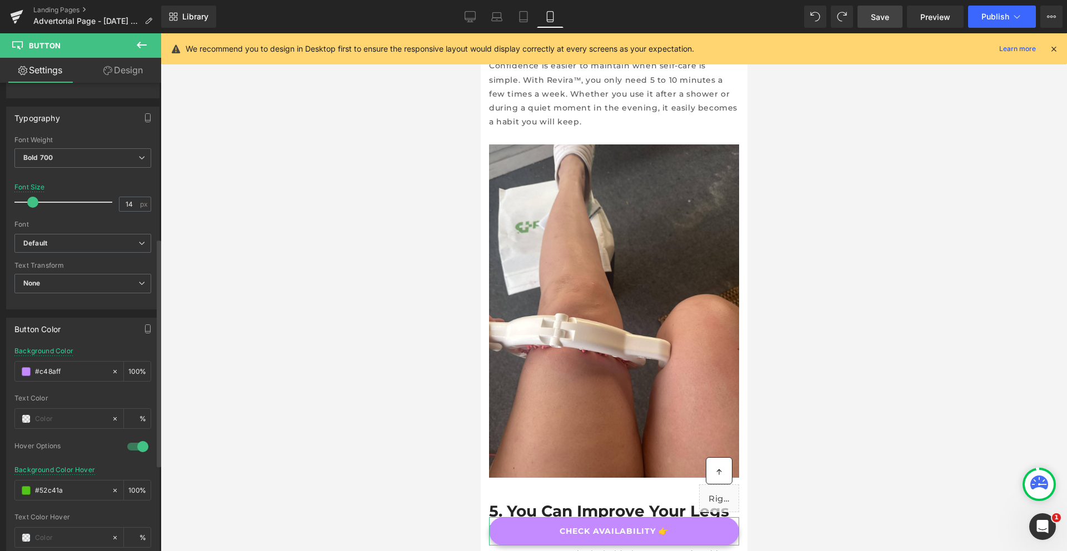
scroll to position [319, 0]
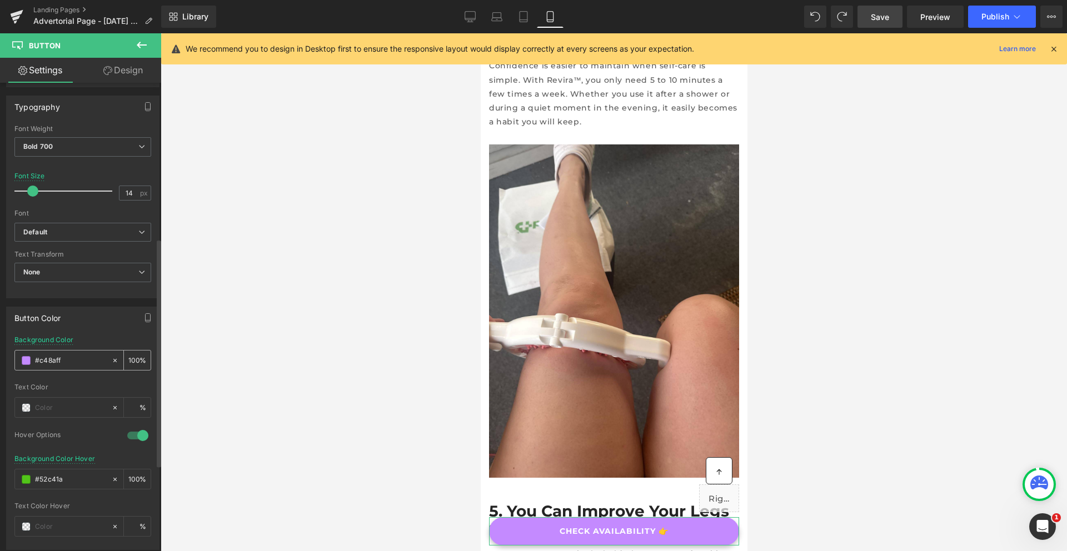
click at [45, 359] on input "#c48aff" at bounding box center [70, 360] width 71 height 12
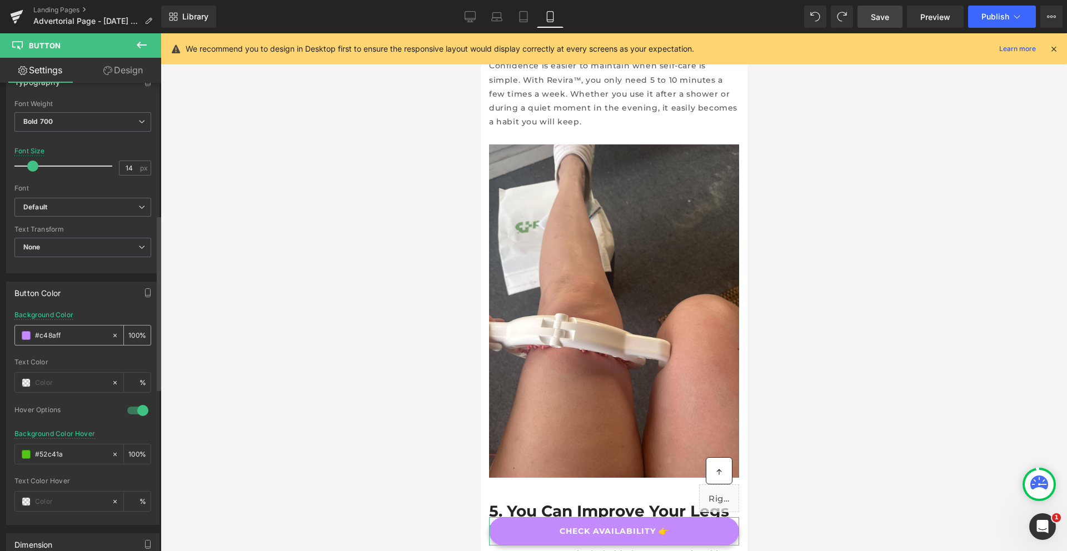
scroll to position [353, 0]
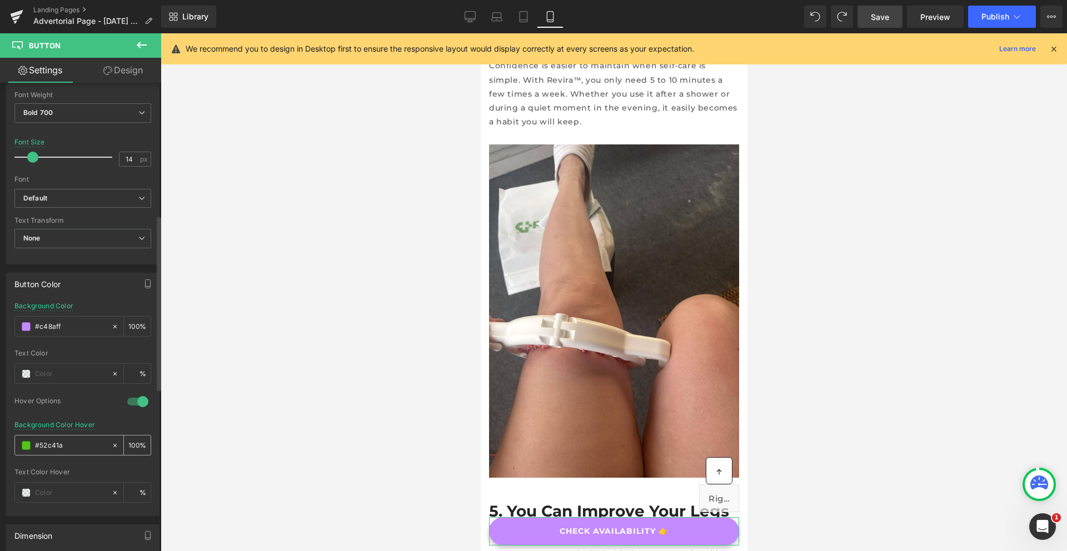
click at [54, 445] on input "#52c41a" at bounding box center [70, 445] width 71 height 12
paste input "c48aff"
type input "#c48aff"
click at [0, 389] on div "Button Color rgb(196, 138, 255) Background Color #c48aff 100 % Text Color % 1 H…" at bounding box center [83, 390] width 166 height 252
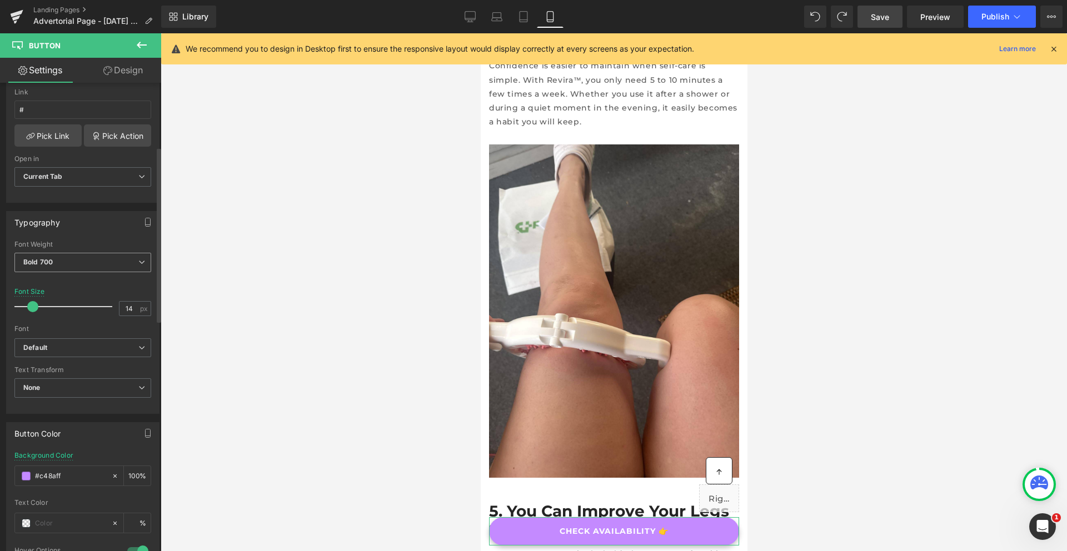
scroll to position [153, 0]
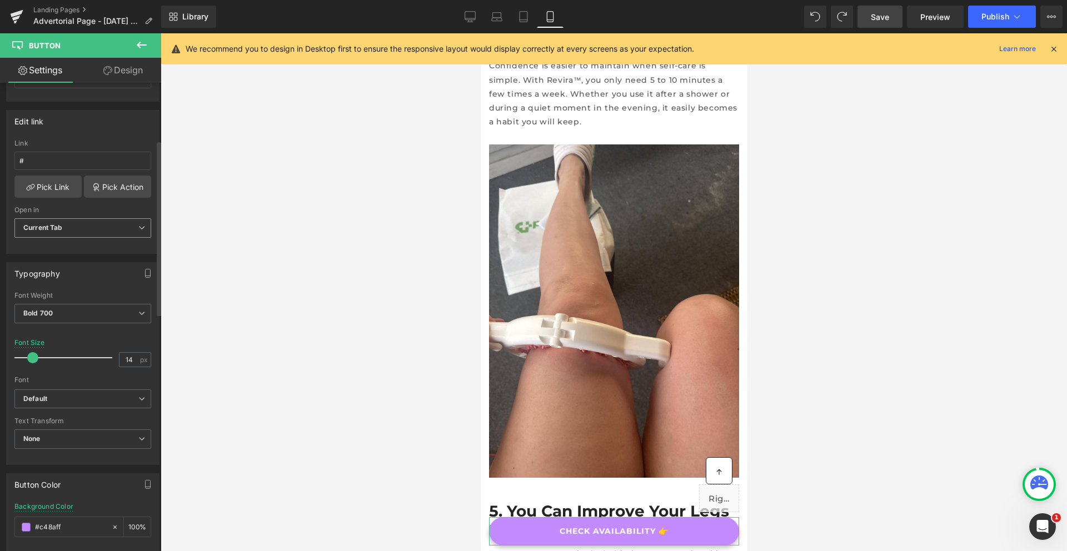
click at [48, 226] on b "Current Tab" at bounding box center [42, 227] width 39 height 8
click at [46, 193] on link "Pick Link" at bounding box center [47, 187] width 67 height 22
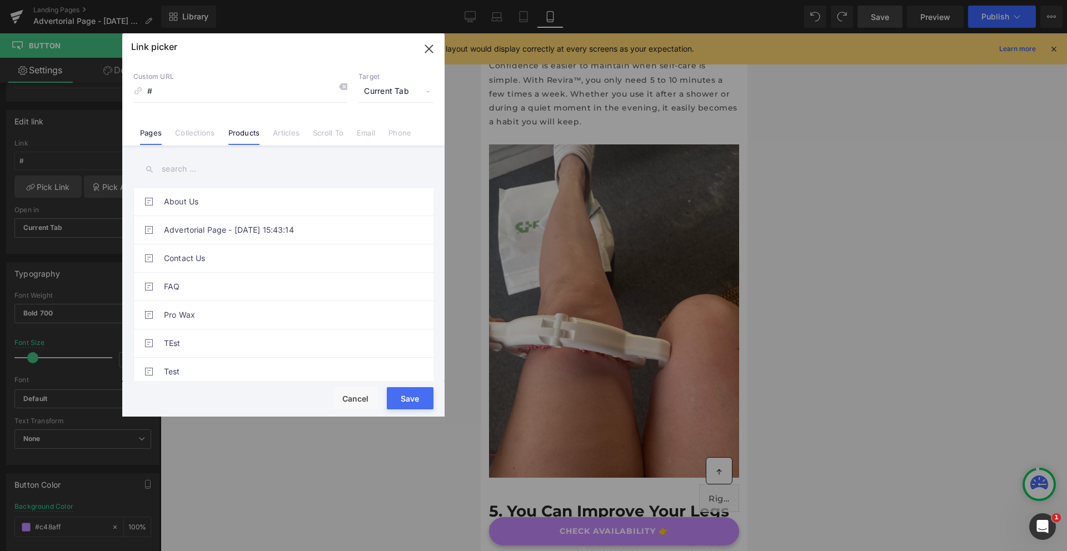
click at [229, 132] on link "Products" at bounding box center [244, 136] width 32 height 17
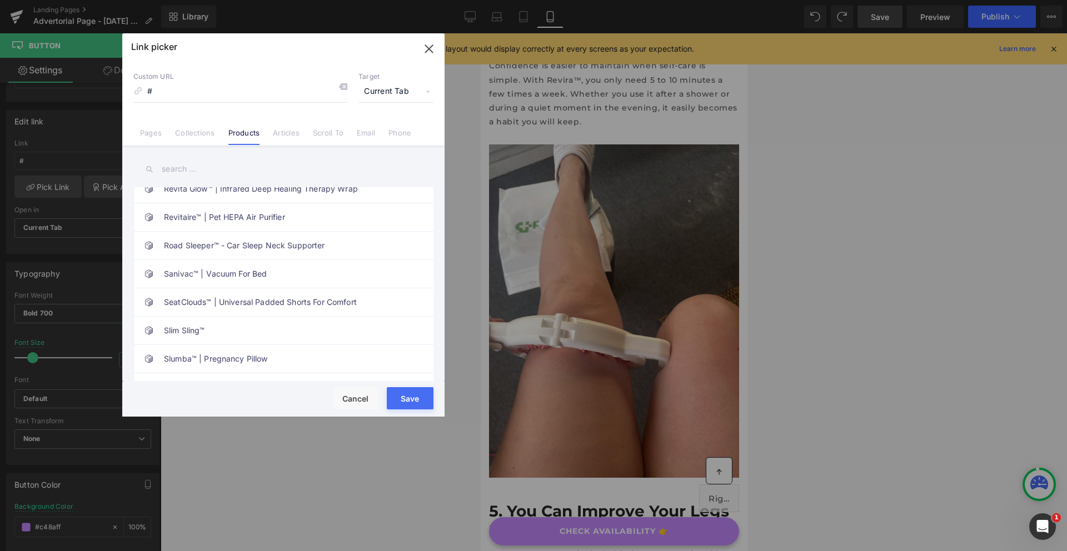
scroll to position [1892, 0]
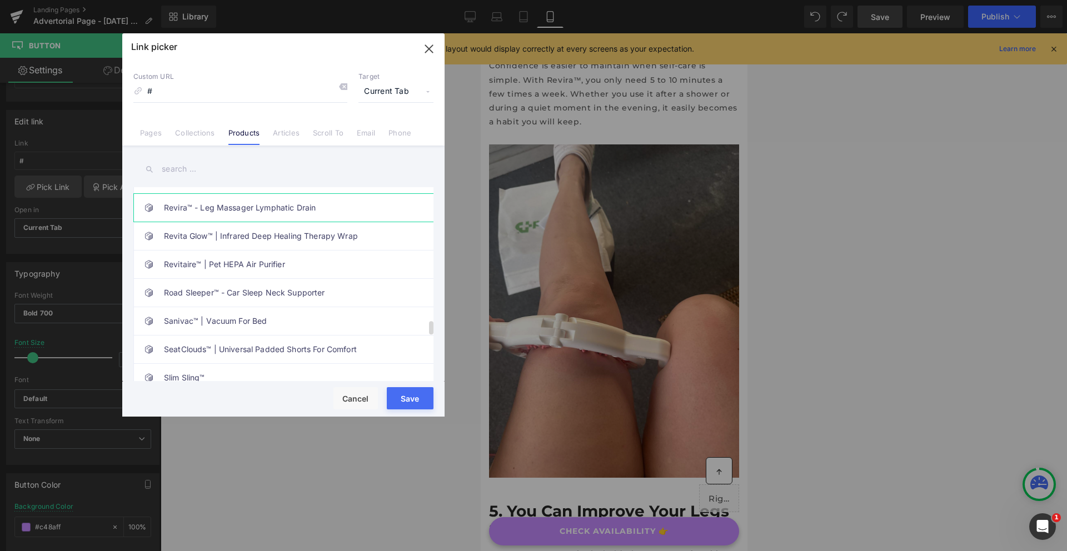
click at [215, 211] on link "Revira™ - Leg Massager Lymphatic Drain" at bounding box center [286, 208] width 244 height 28
click at [418, 405] on button "Save" at bounding box center [410, 398] width 47 height 22
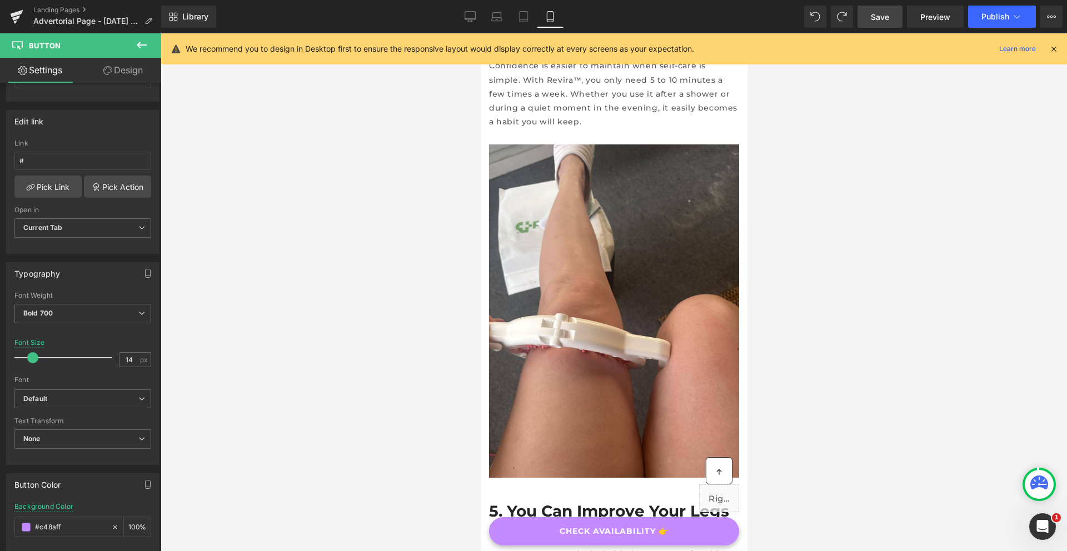
click at [894, 21] on link "Save" at bounding box center [879, 17] width 45 height 22
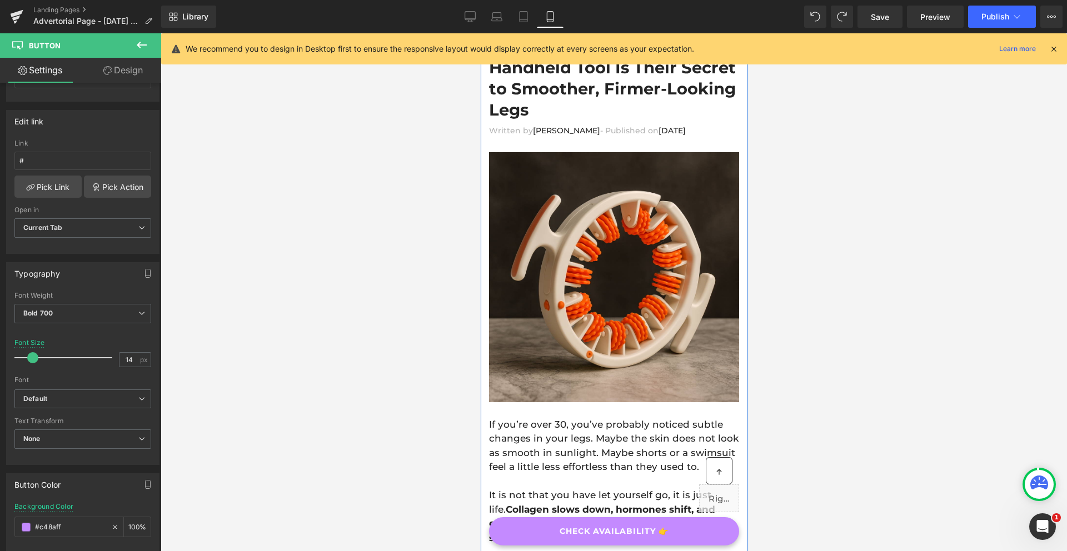
scroll to position [0, 0]
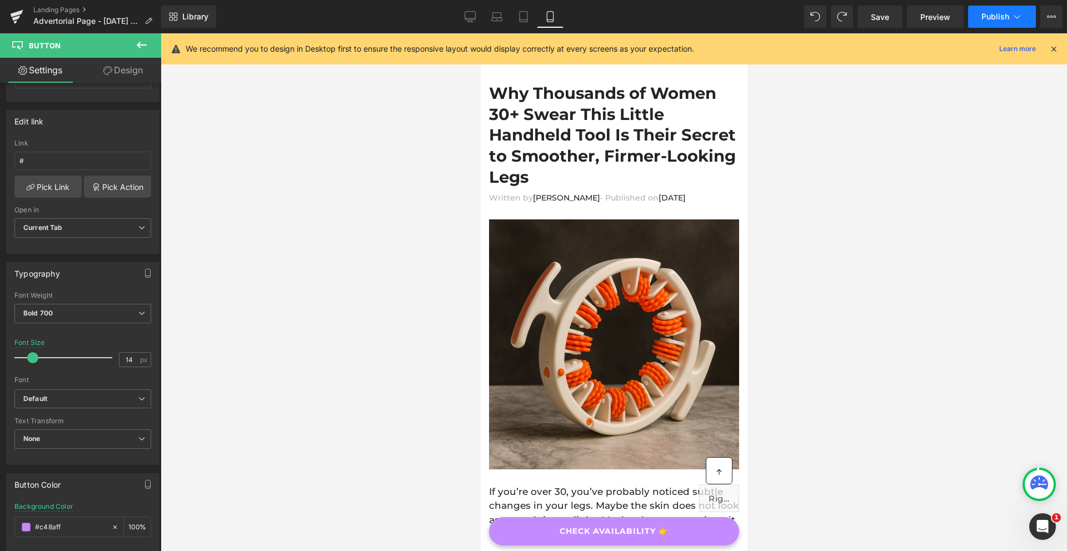
click at [1003, 16] on span "Publish" at bounding box center [995, 16] width 28 height 9
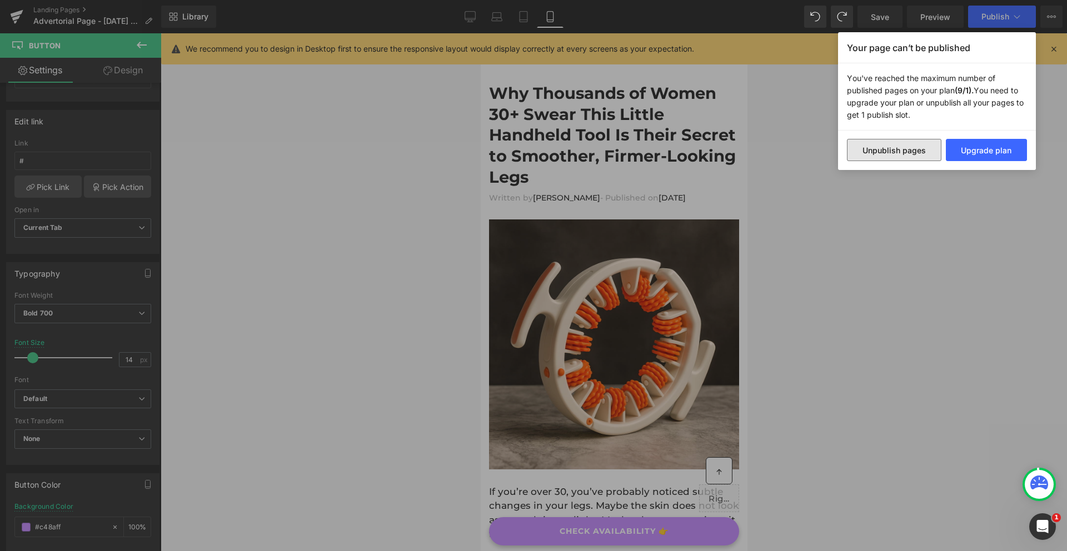
click at [908, 150] on button "Unpublish pages" at bounding box center [894, 150] width 94 height 22
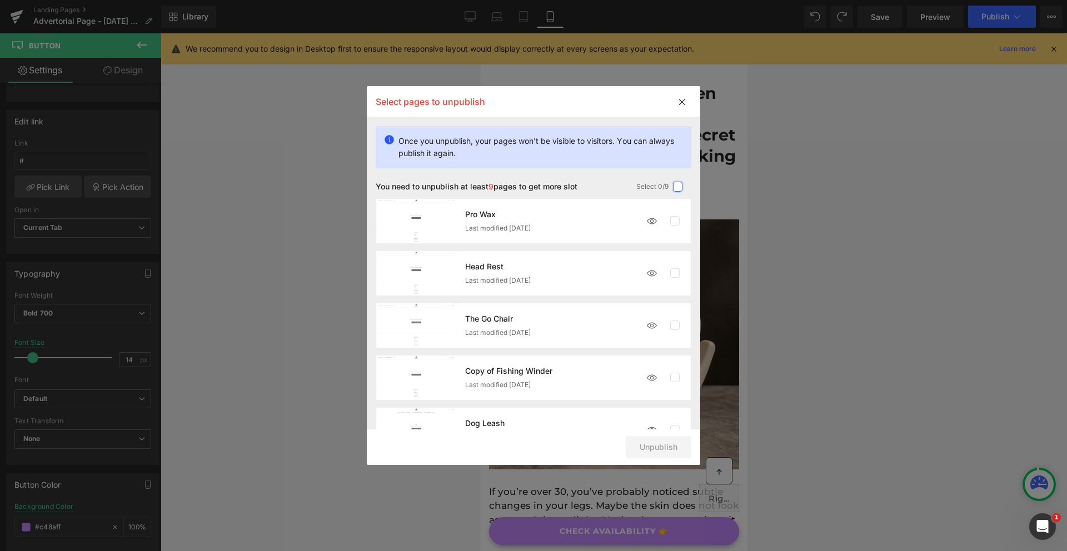
click at [675, 188] on label at bounding box center [678, 187] width 10 height 10
click at [677, 187] on input "checkbox" at bounding box center [677, 187] width 0 height 0
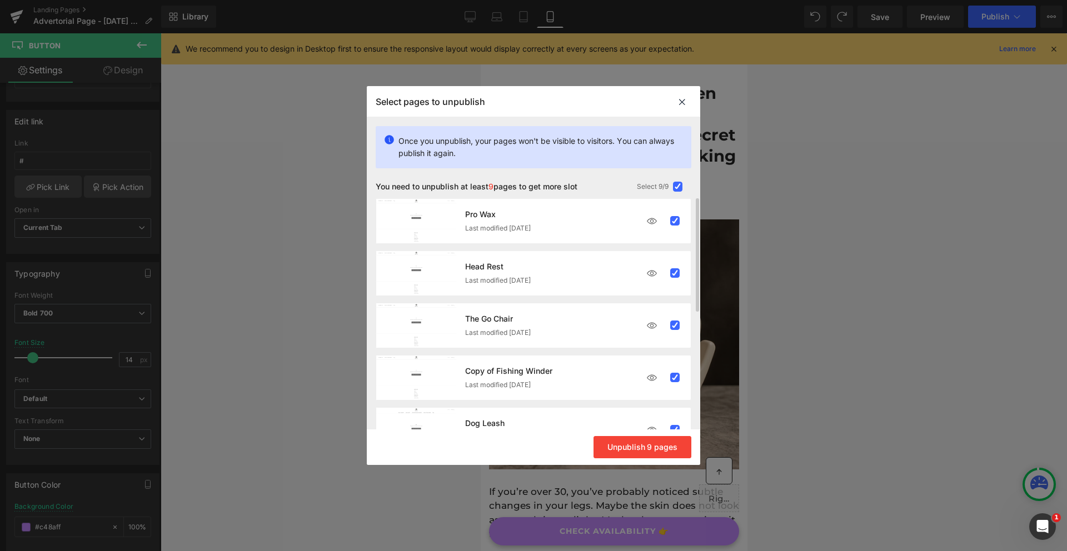
click at [651, 219] on img at bounding box center [652, 221] width 22 height 22
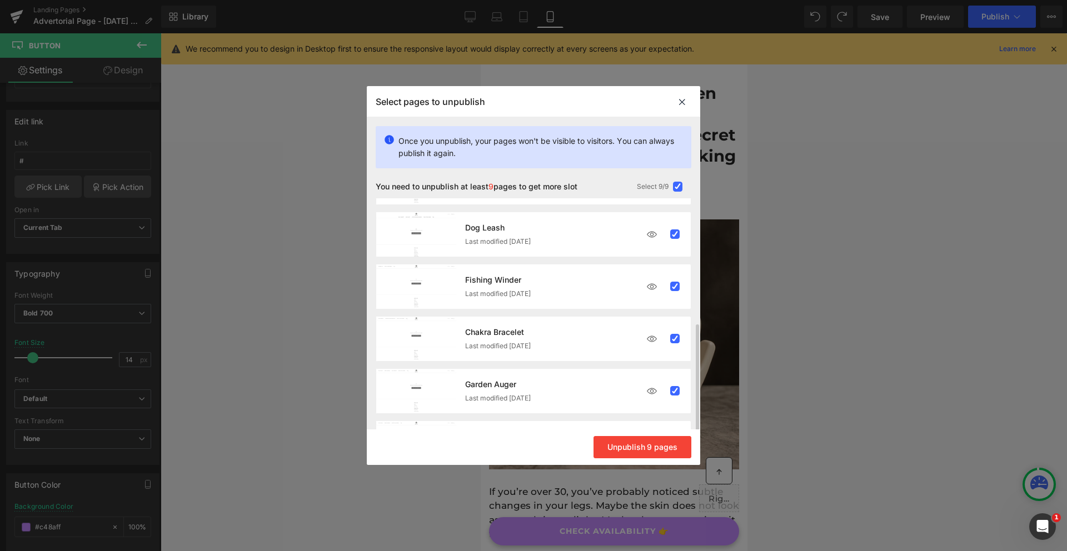
scroll to position [239, 0]
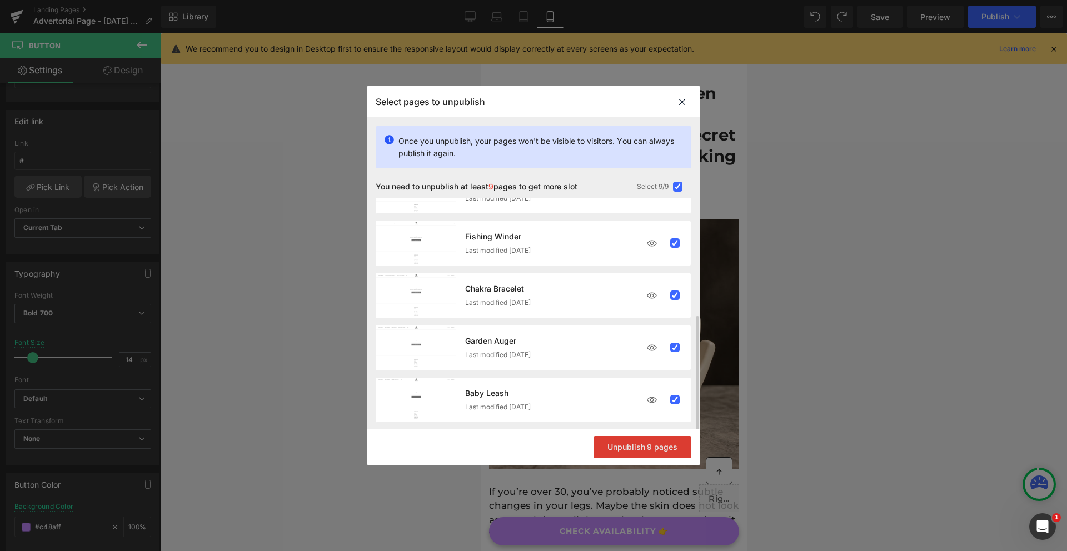
click at [651, 448] on button "Unpublish 9 pages" at bounding box center [642, 447] width 98 height 22
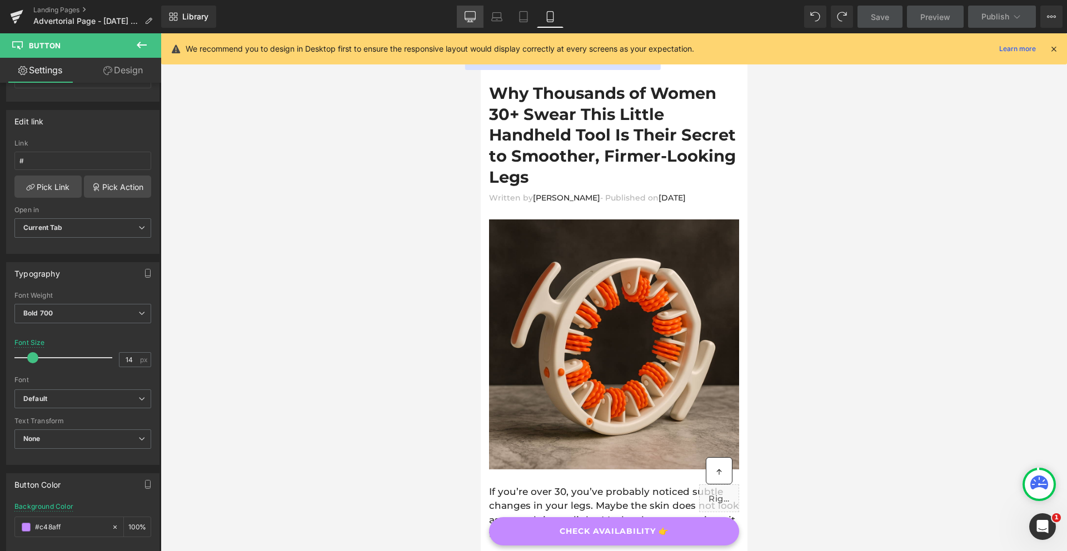
click at [472, 22] on link "Desktop" at bounding box center [470, 17] width 27 height 22
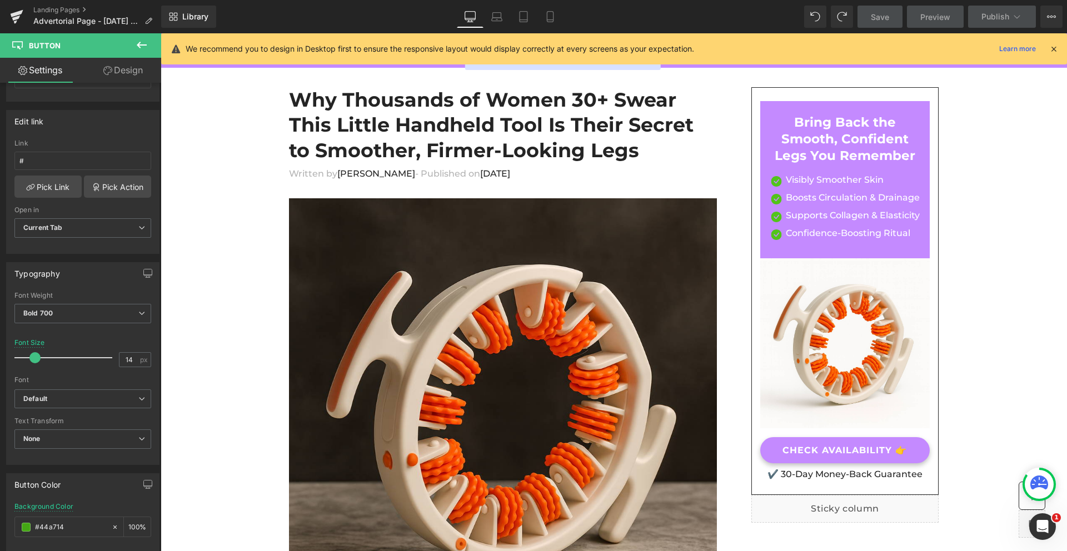
click at [1051, 49] on icon at bounding box center [1053, 49] width 10 height 10
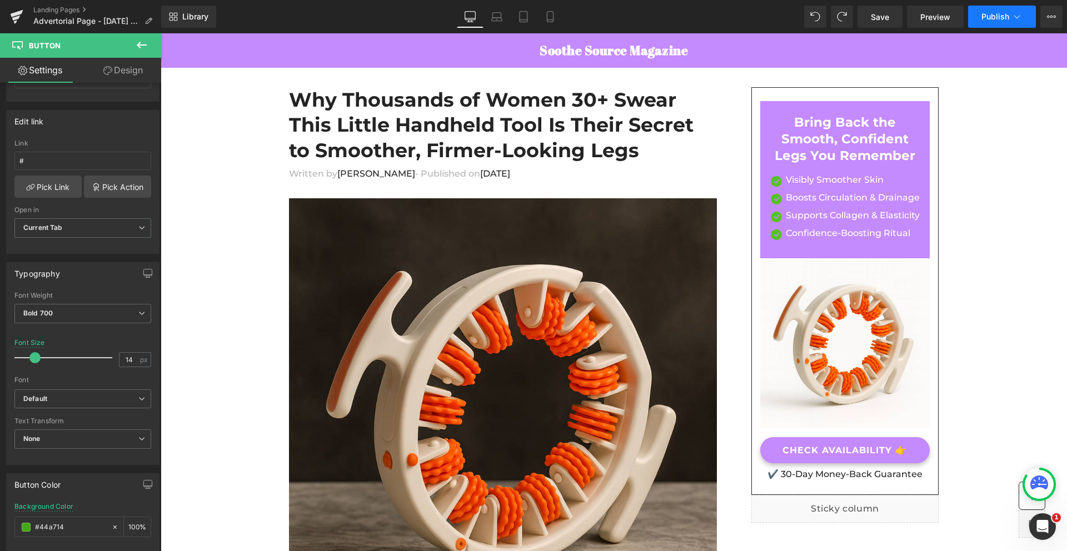
click at [991, 12] on span "Publish" at bounding box center [995, 16] width 28 height 9
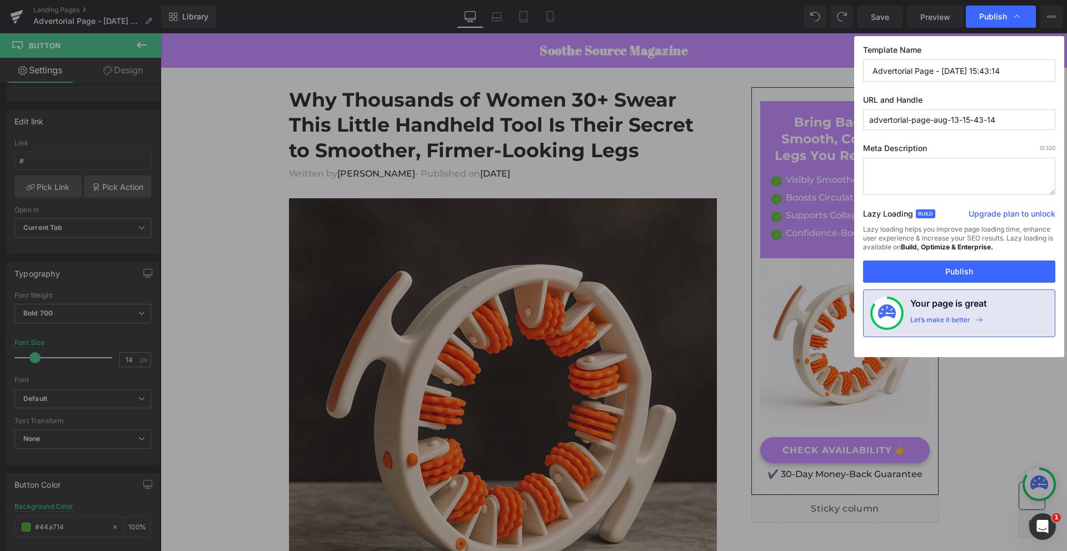
click at [927, 76] on input "Advertorial Page - [DATE] 15:43:14" at bounding box center [959, 70] width 192 height 22
click at [946, 114] on input "advertorial-page-aug-13-15-43-14" at bounding box center [959, 119] width 192 height 21
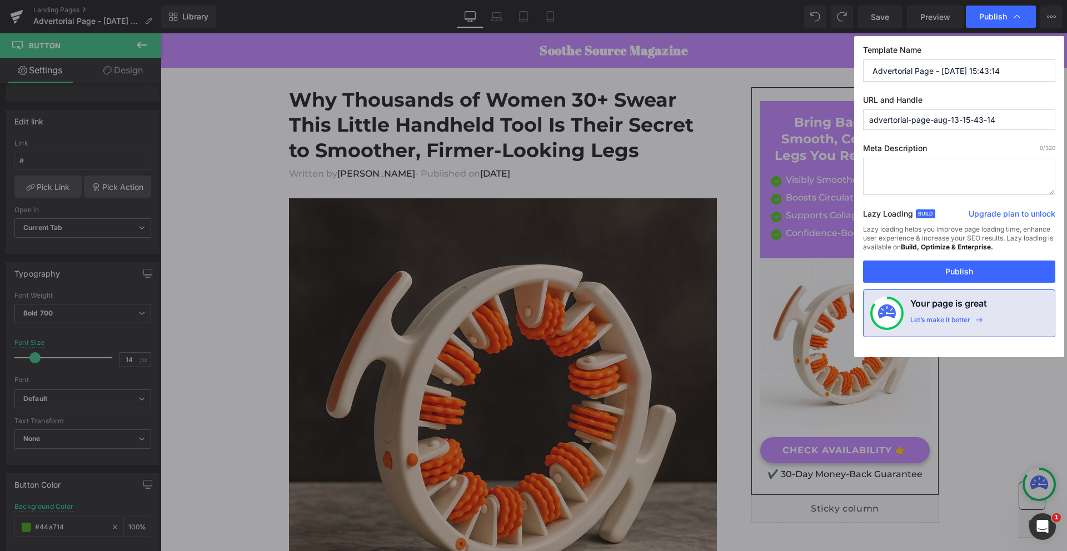
click at [946, 114] on input "advertorial-page-aug-13-15-43-14" at bounding box center [959, 119] width 192 height 21
type input ";"
type input "listicle"
click at [952, 77] on input "Advertorial Page - [DATE] 15:43:14" at bounding box center [959, 70] width 192 height 22
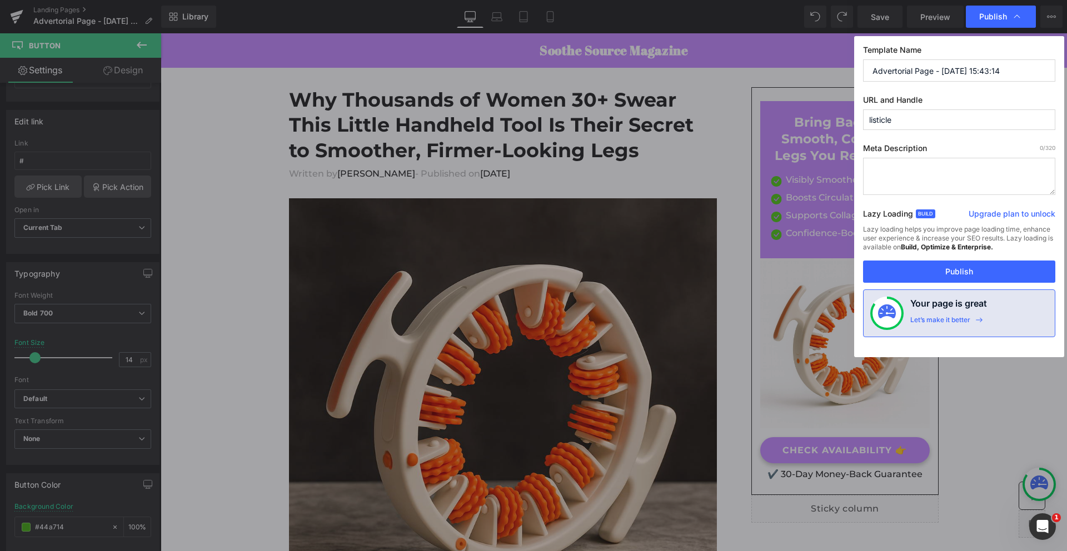
click at [952, 77] on input "Advertorial Page - [DATE] 15:43:14" at bounding box center [959, 70] width 192 height 22
type input "Listicle 1"
click at [923, 167] on textarea at bounding box center [959, 176] width 192 height 37
click at [901, 146] on label "Meta Description 0 /320" at bounding box center [959, 150] width 192 height 14
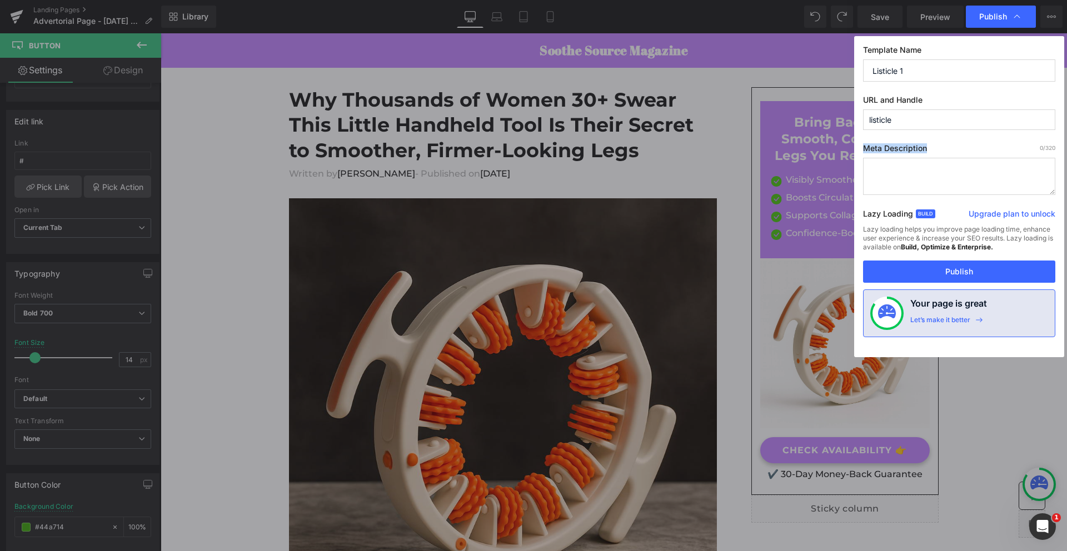
click at [901, 146] on label "Meta Description 0 /320" at bounding box center [959, 150] width 192 height 14
copy label "Meta Description"
click at [876, 173] on textarea at bounding box center [959, 176] width 192 height 37
paste textarea "Discover how Revira™ helps reduce [MEDICAL_DATA], boost circulation, and improv…"
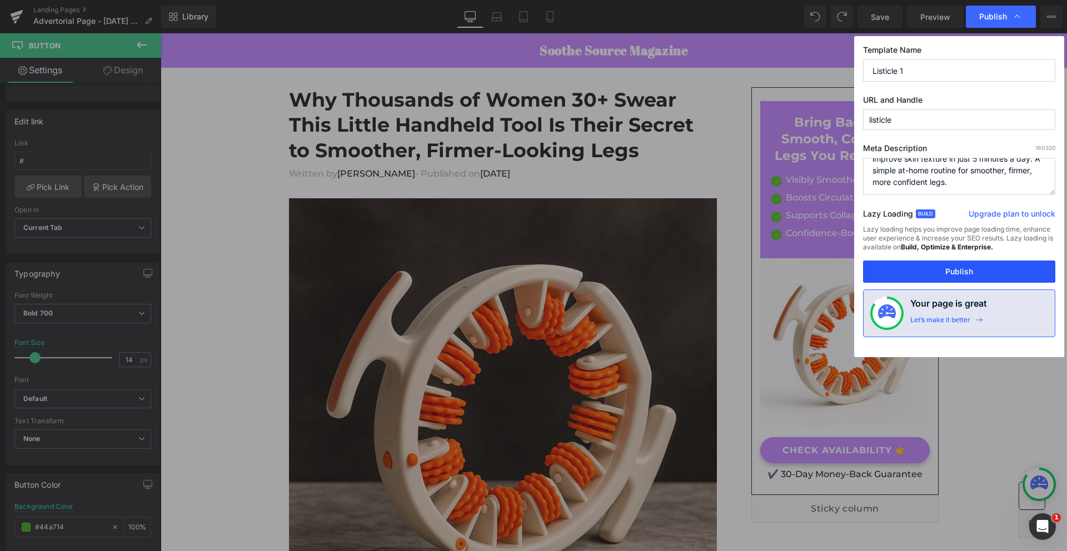
type textarea "Discover how Revira™ helps reduce [MEDICAL_DATA], boost circulation, and improv…"
click at [952, 263] on button "Publish" at bounding box center [959, 272] width 192 height 22
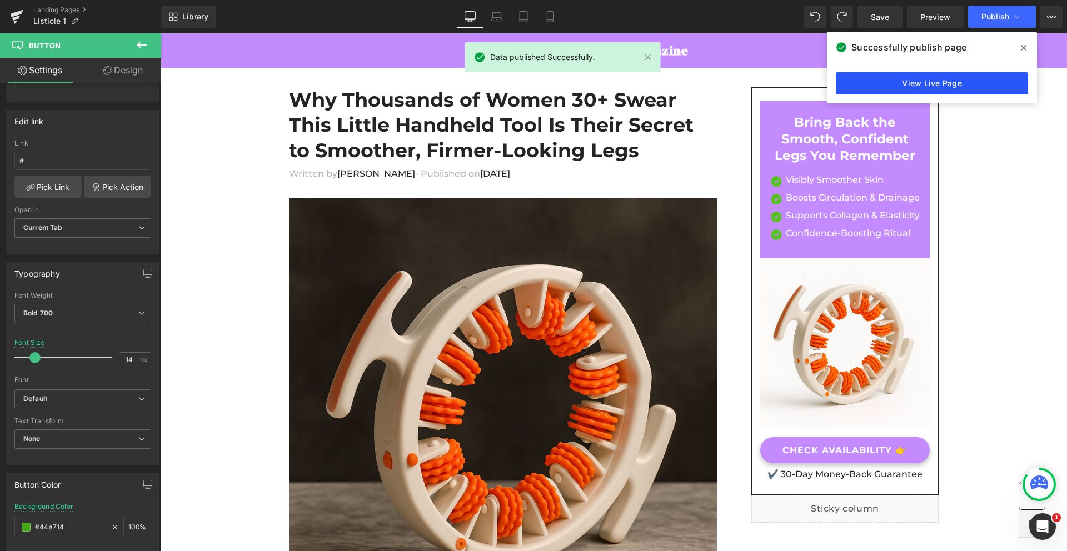
click at [911, 77] on link "View Live Page" at bounding box center [932, 83] width 192 height 22
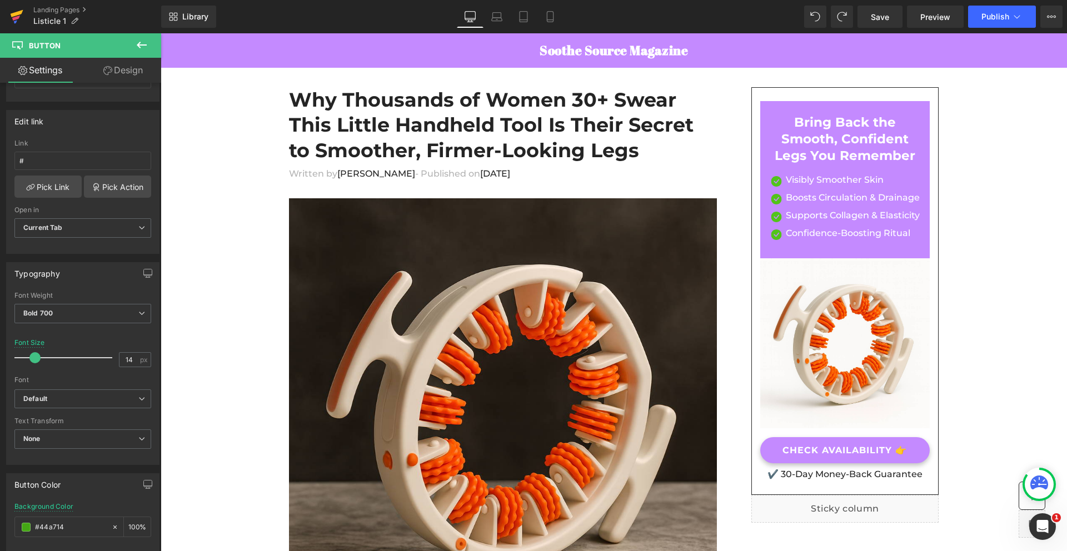
click at [17, 8] on icon at bounding box center [16, 17] width 13 height 28
